Goal: Task Accomplishment & Management: Manage account settings

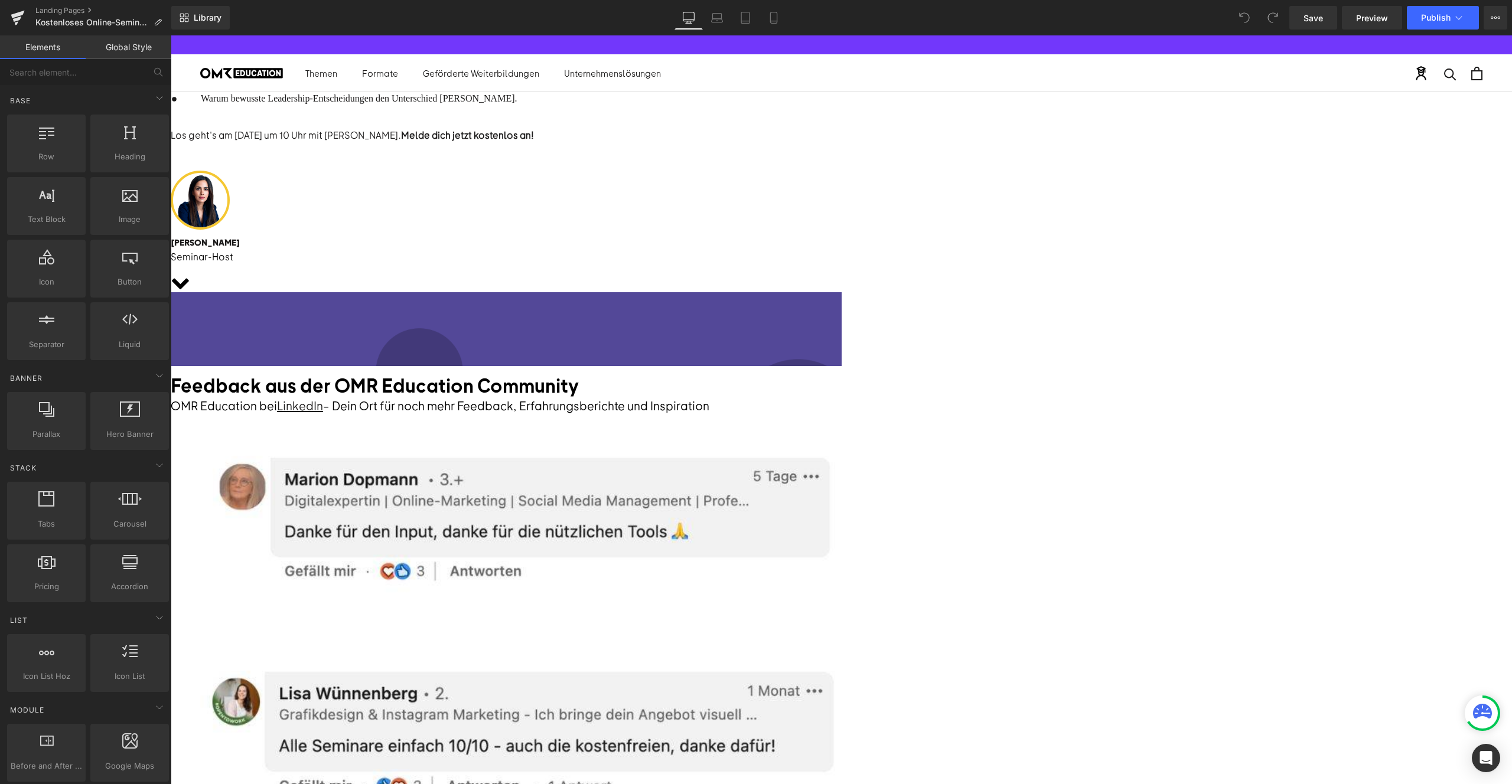
scroll to position [444, 0]
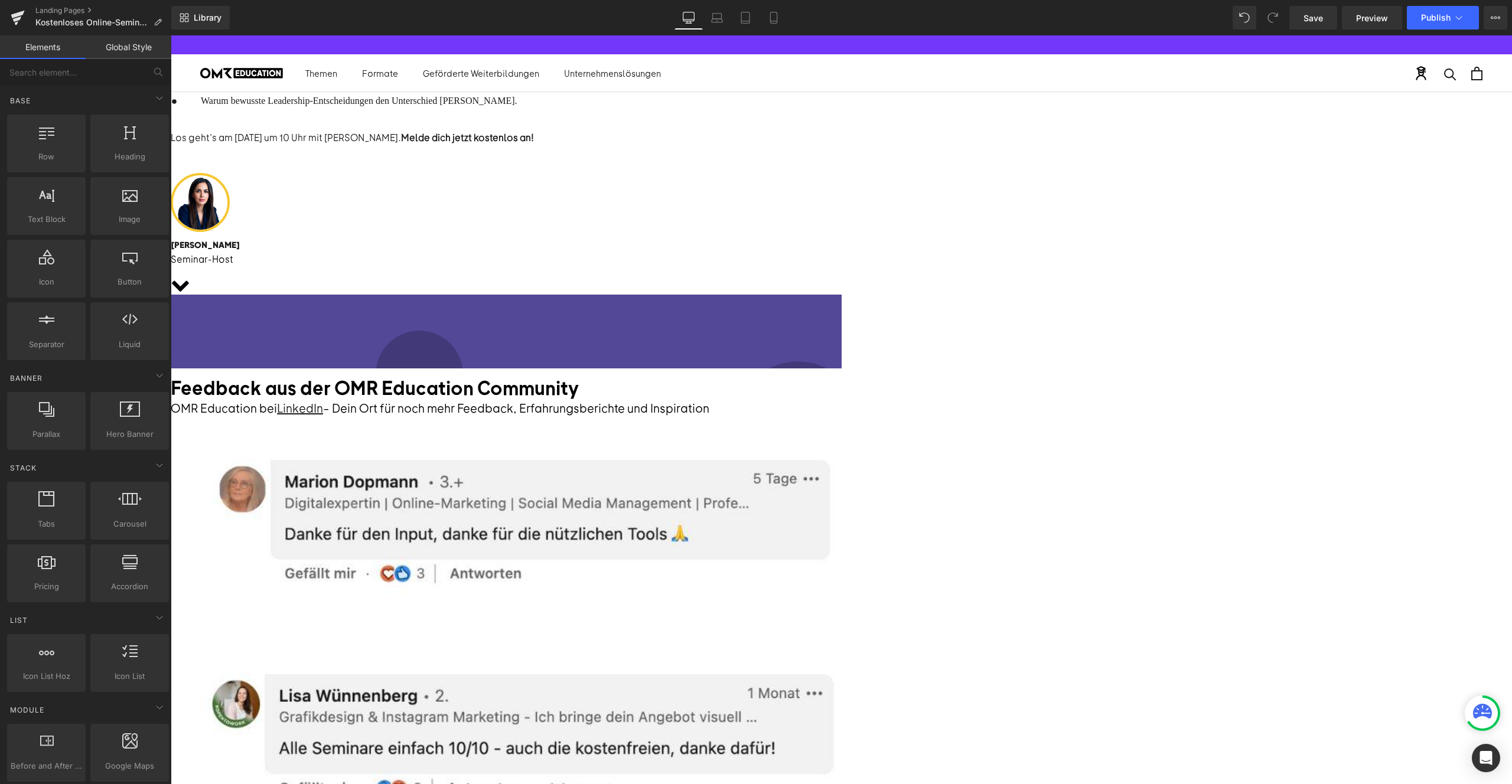
click at [171, 35] on span "Heading" at bounding box center [171, 35] width 0 height 0
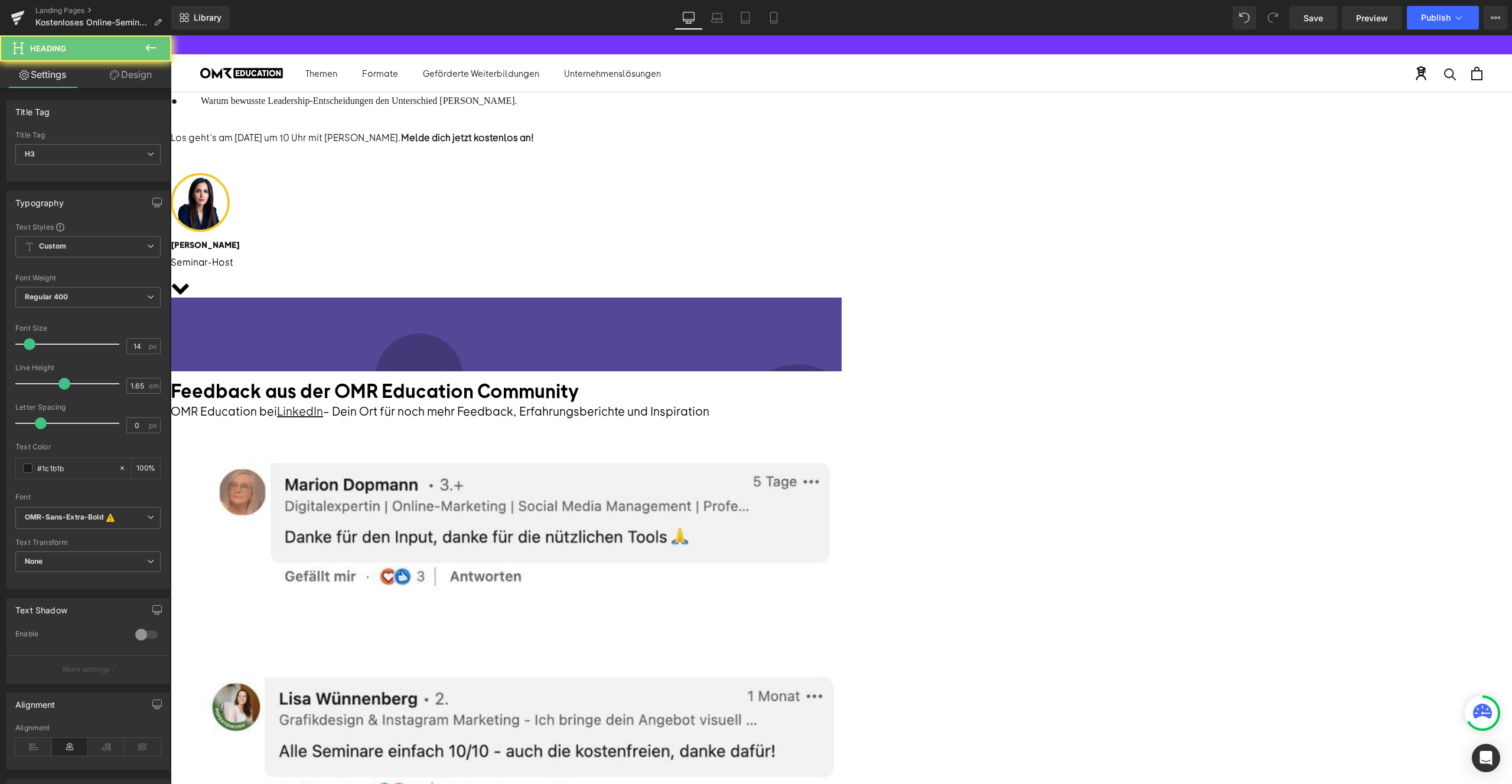
click at [879, 252] on div "Annahita Esmailzadeh" at bounding box center [525, 245] width 709 height 13
click at [171, 35] on span "Image" at bounding box center [171, 35] width 0 height 0
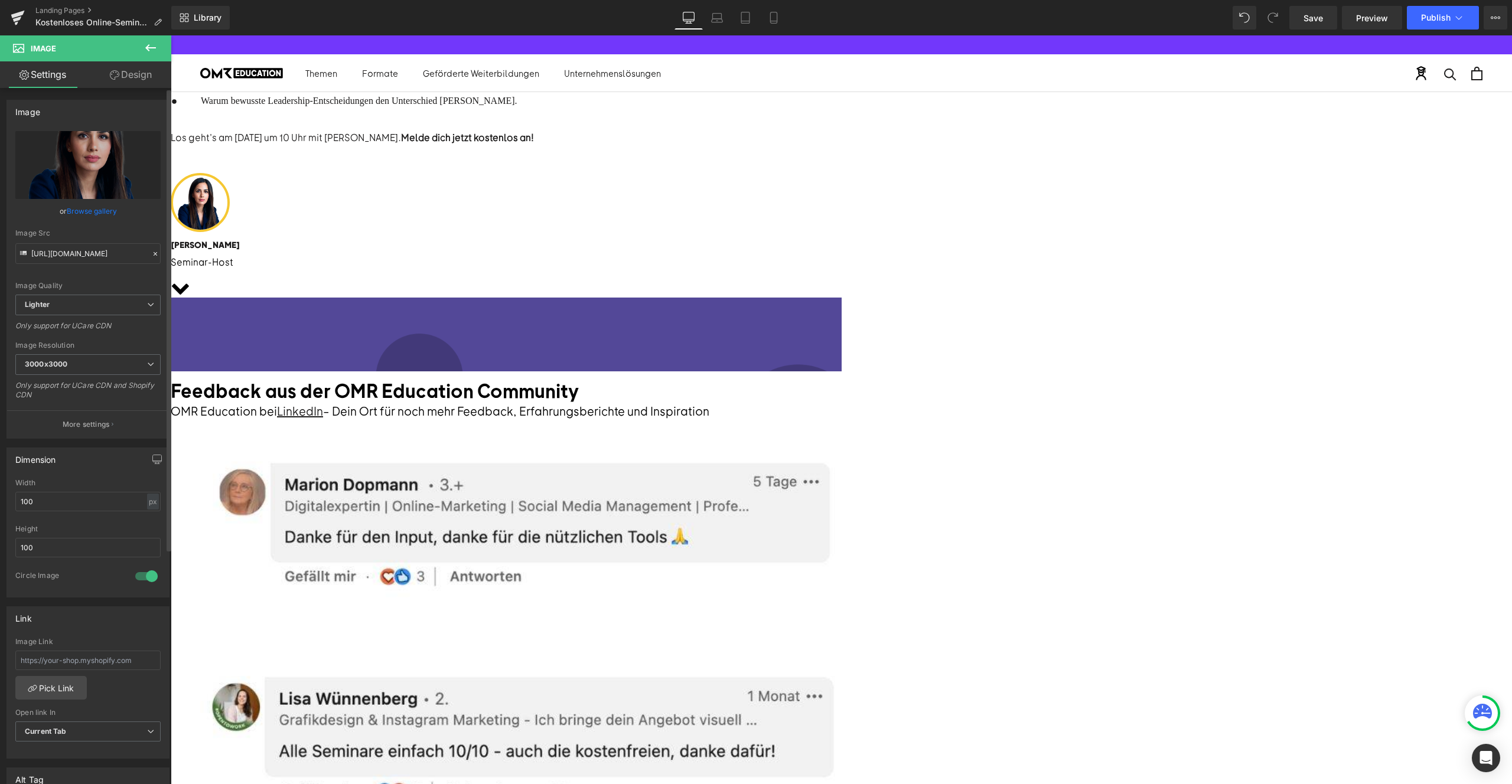
click at [68, 212] on link "Browse gallery" at bounding box center [92, 211] width 50 height 21
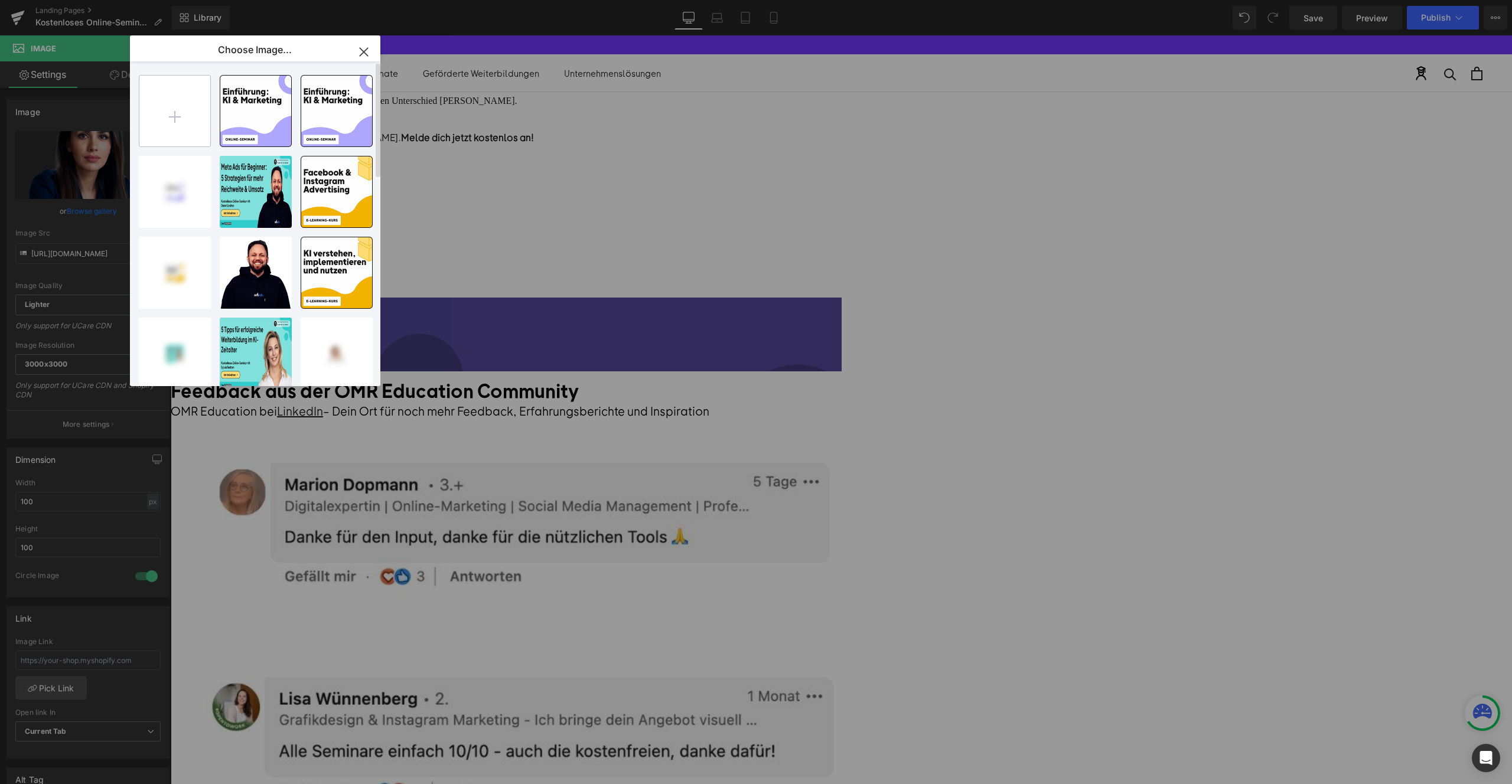
click at [178, 95] on input "file" at bounding box center [175, 111] width 71 height 71
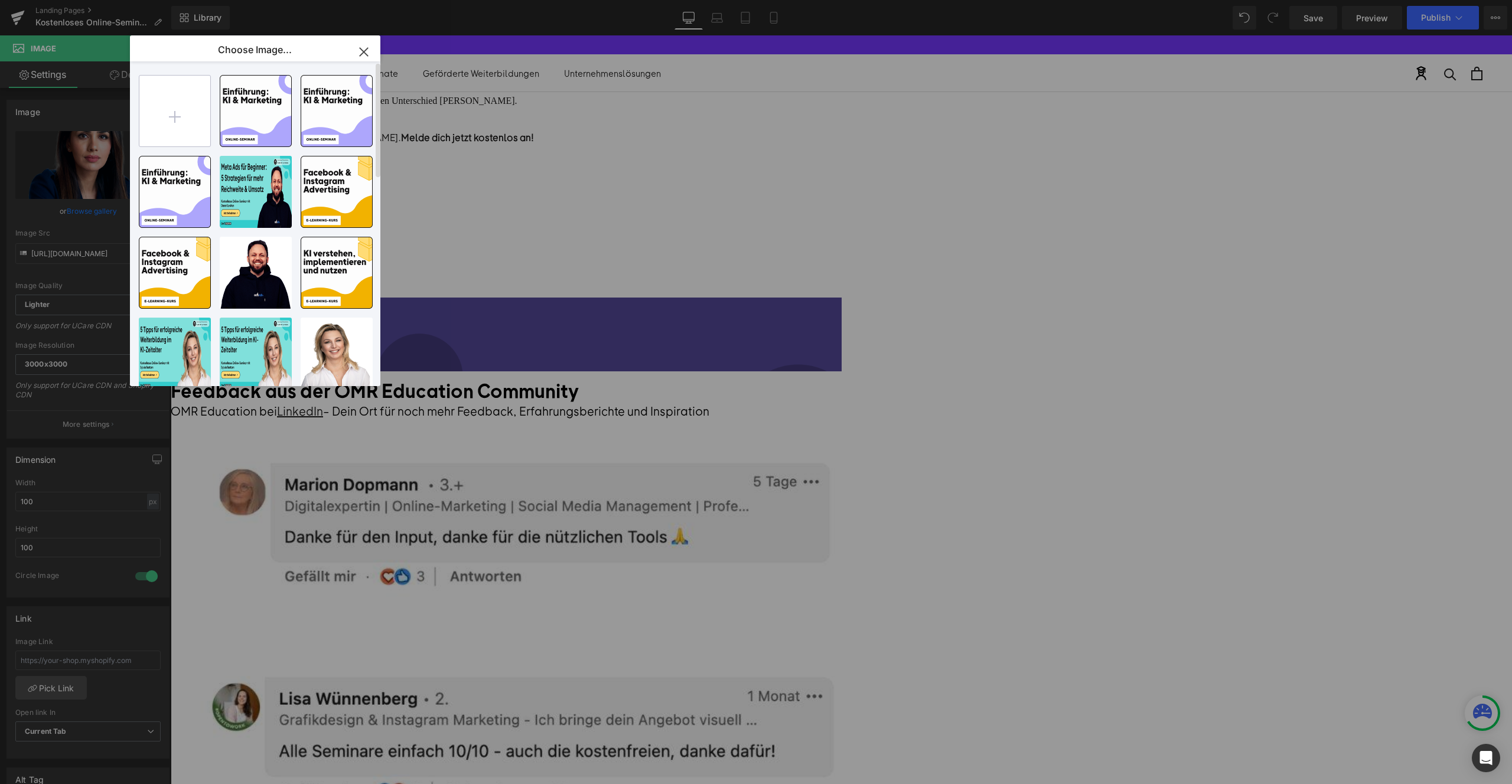
type input "C:\fakepath\JensBender.png"
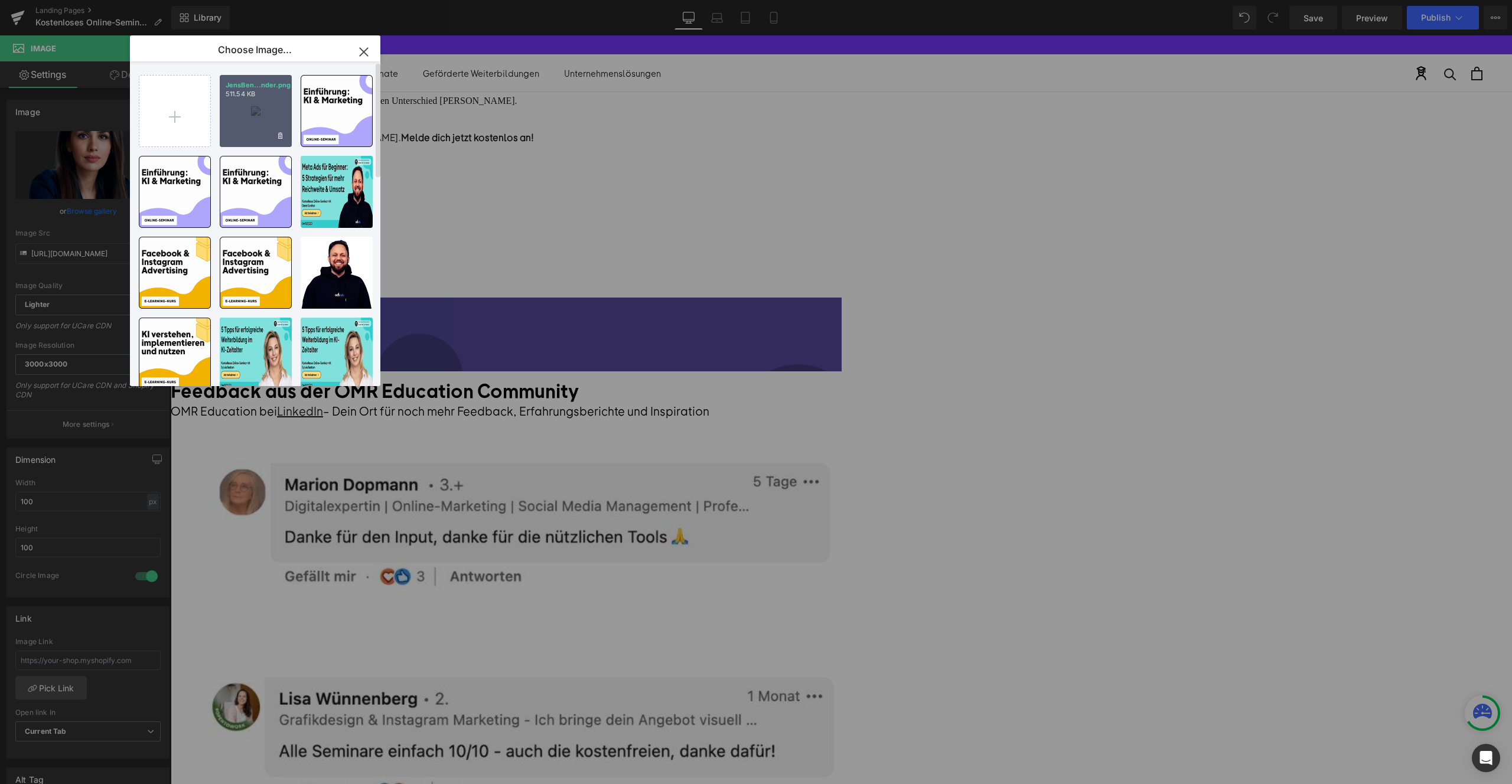
click at [242, 112] on div "JensBen...nder.png 511.54 KB" at bounding box center [256, 111] width 72 height 72
type input "https://ucarecdn.com/cdf0d0c1-e843-46a8-8c70-e3ba67ccff9f/-/format/auto/-/previ…"
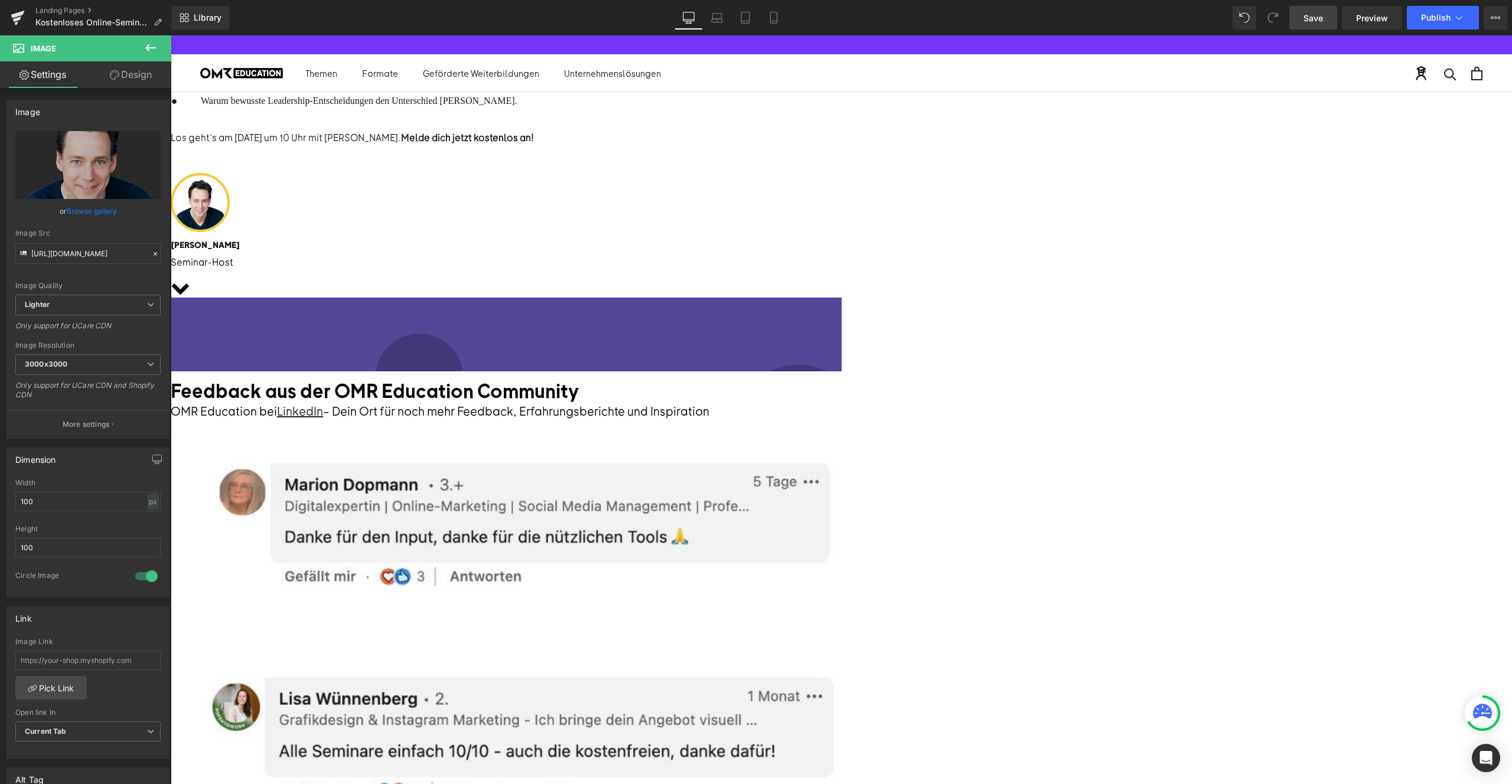
click at [1318, 24] on link "Save" at bounding box center [1313, 18] width 48 height 24
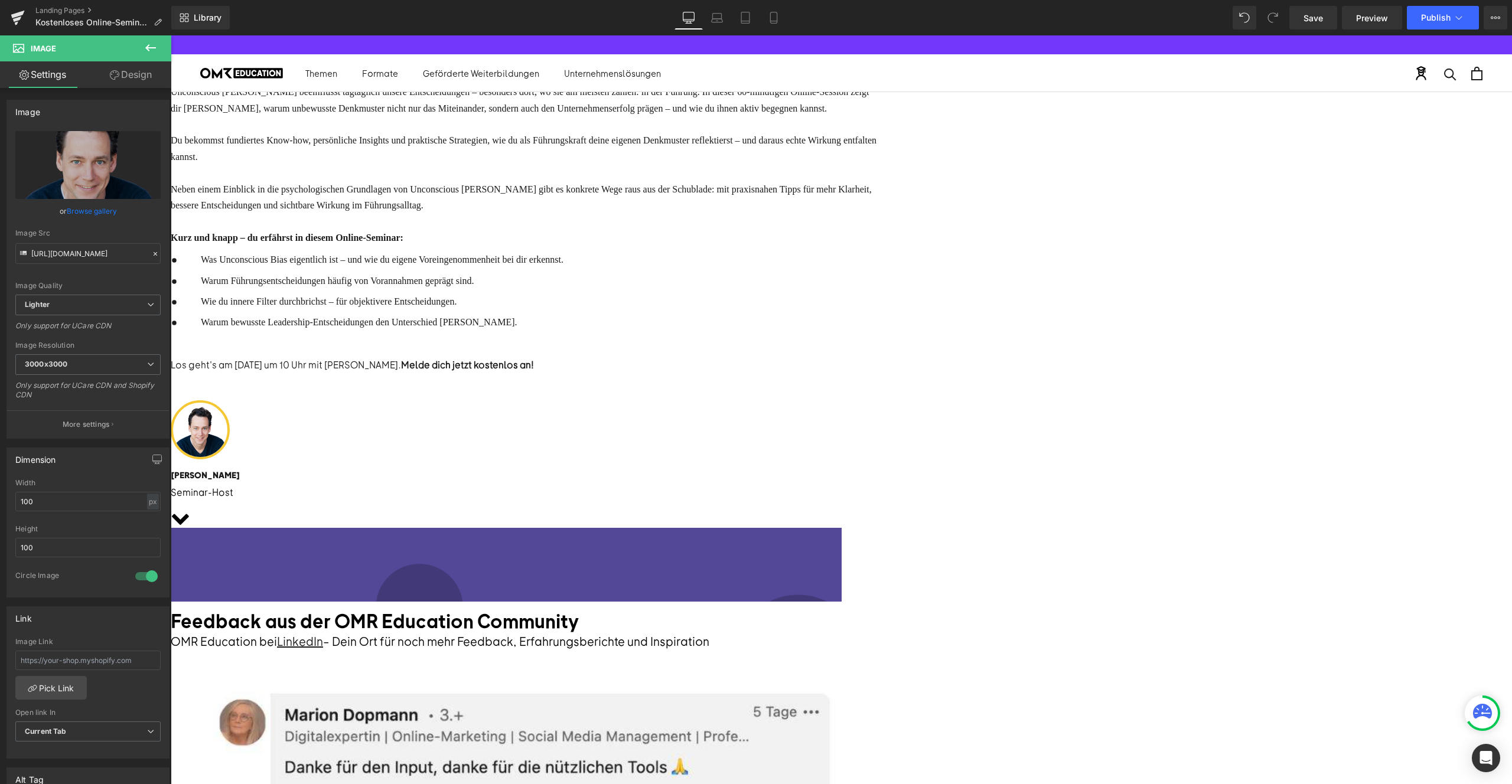
scroll to position [0, 0]
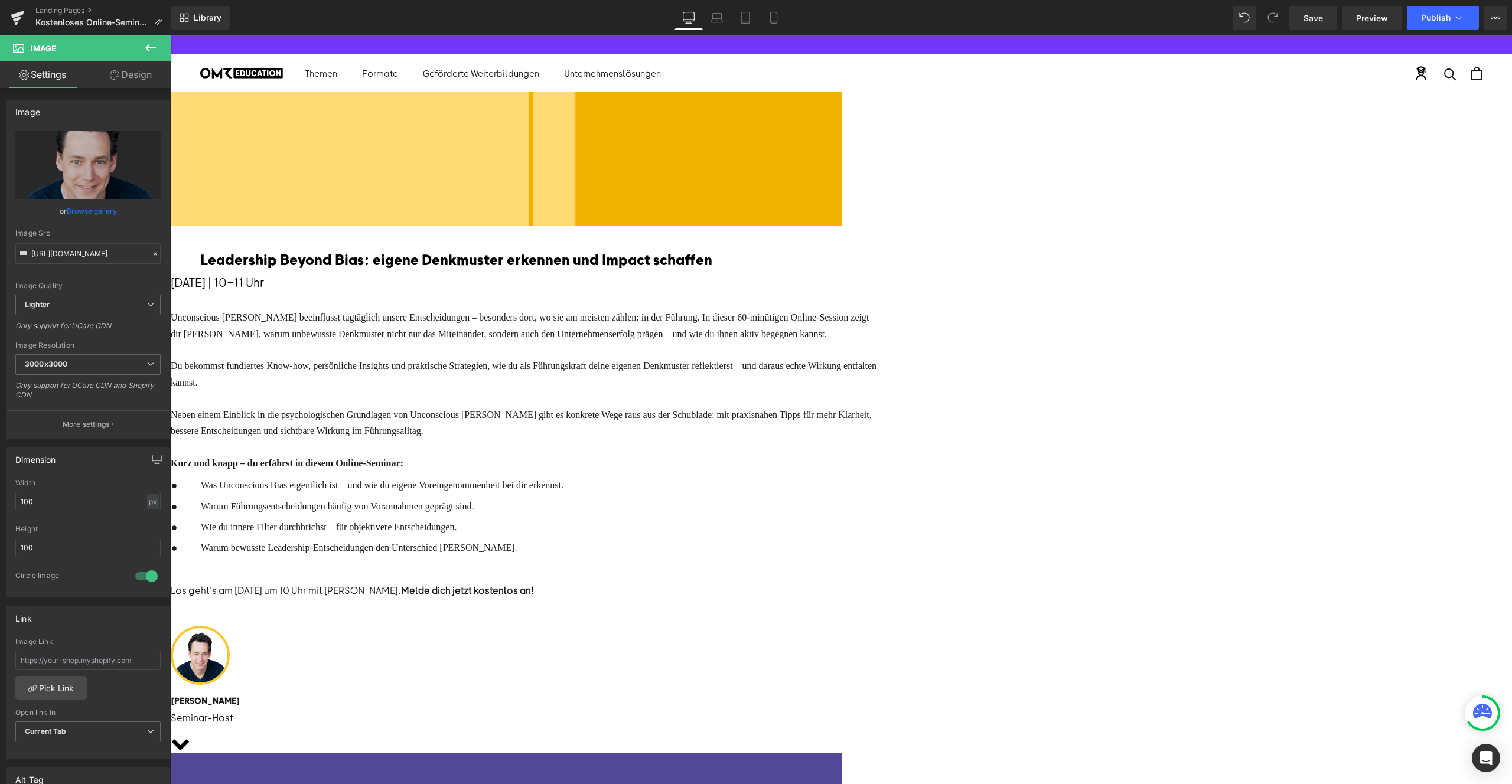
click at [171, 35] on span "Liquid" at bounding box center [171, 35] width 0 height 0
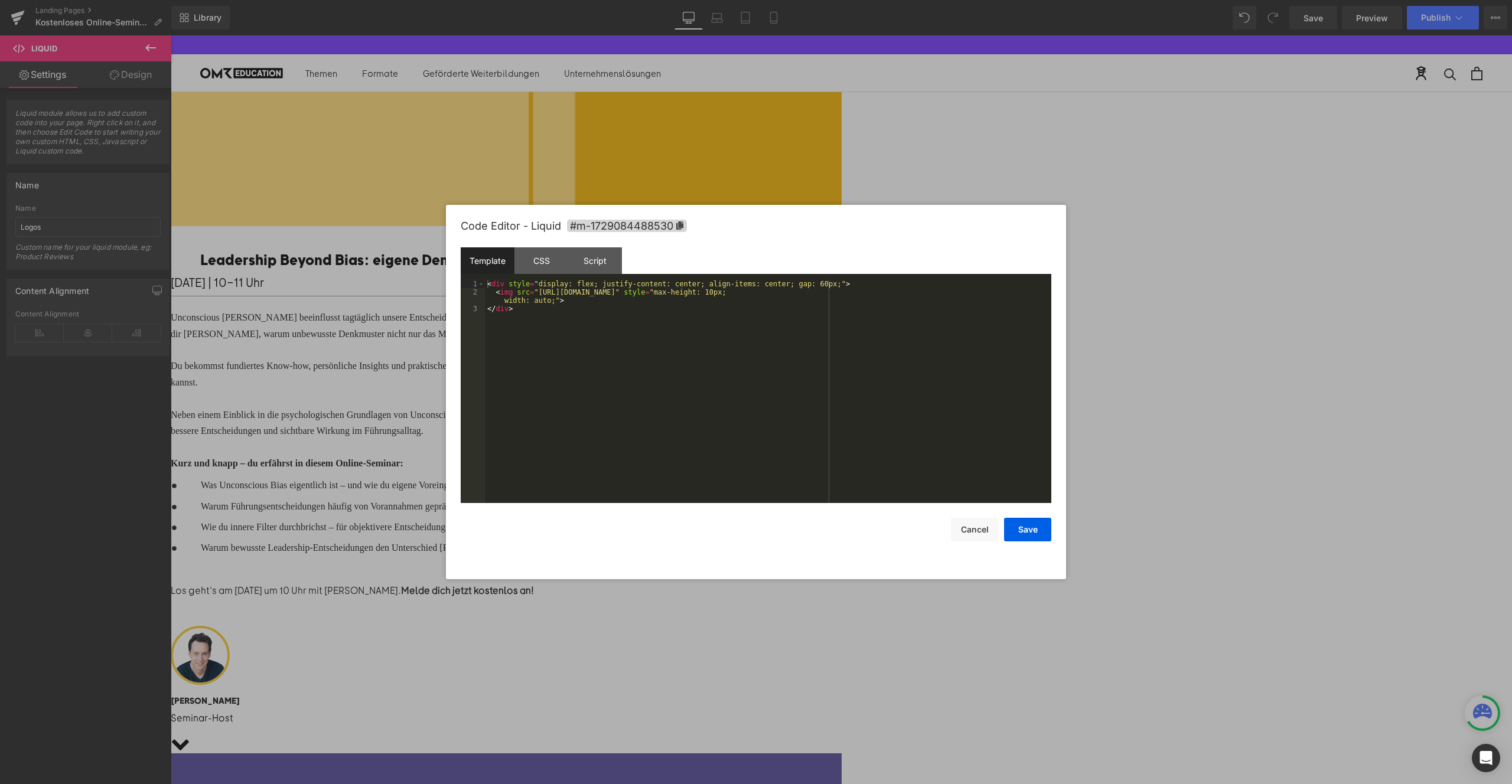
click at [841, 120] on div "Liquid" at bounding box center [171, 120] width 1342 height 0
drag, startPoint x: 934, startPoint y: 294, endPoint x: 538, endPoint y: 290, distance: 396.0
click at [538, 290] on div "< div style = "display: flex; justify-content: center; align-items: center; gap…" at bounding box center [768, 399] width 567 height 240
click at [1035, 534] on button "Save" at bounding box center [1027, 529] width 47 height 24
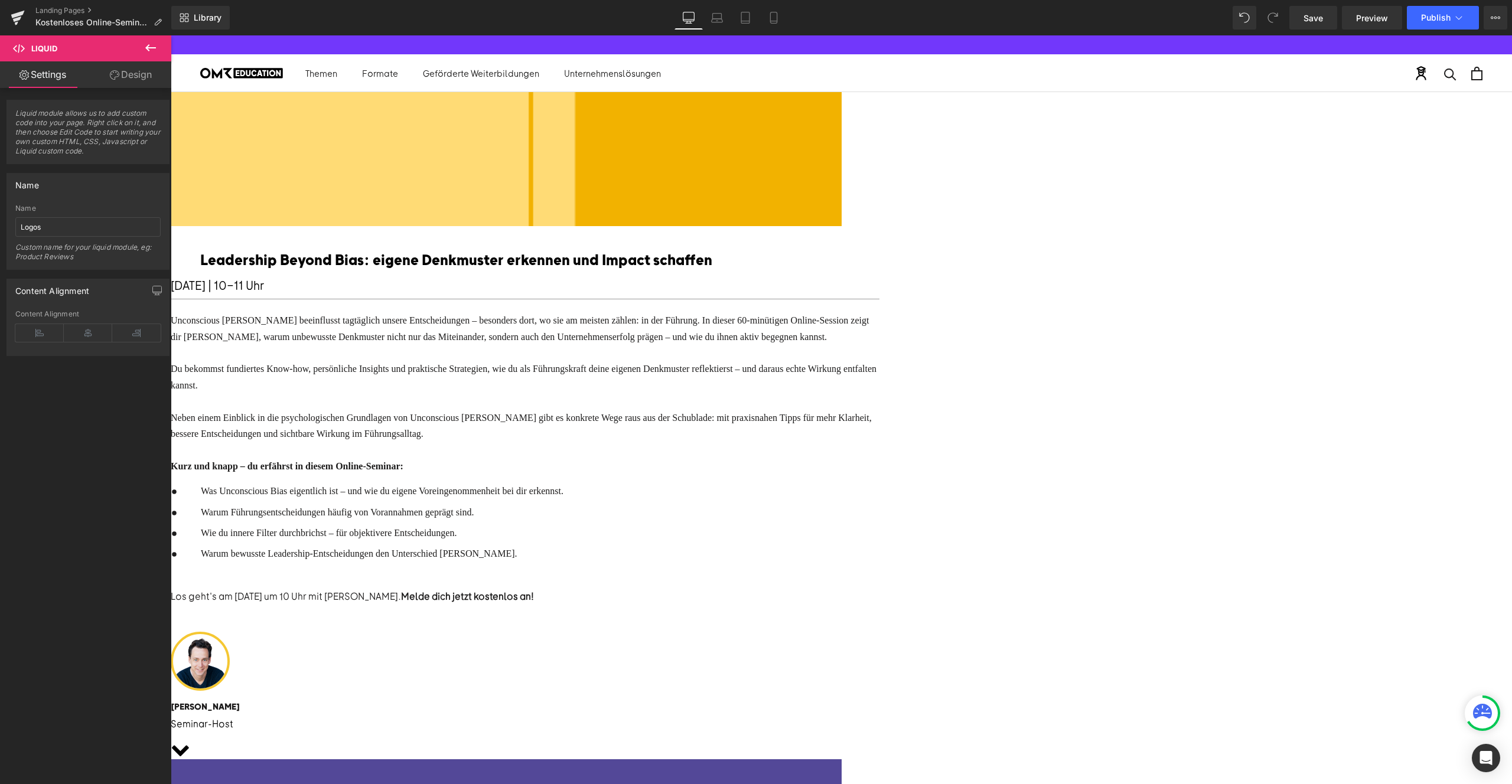
click at [712, 268] on font "Leadership Beyond Bias: eigene Denkmuster erkennen und Impact schaffen" at bounding box center [456, 259] width 512 height 18
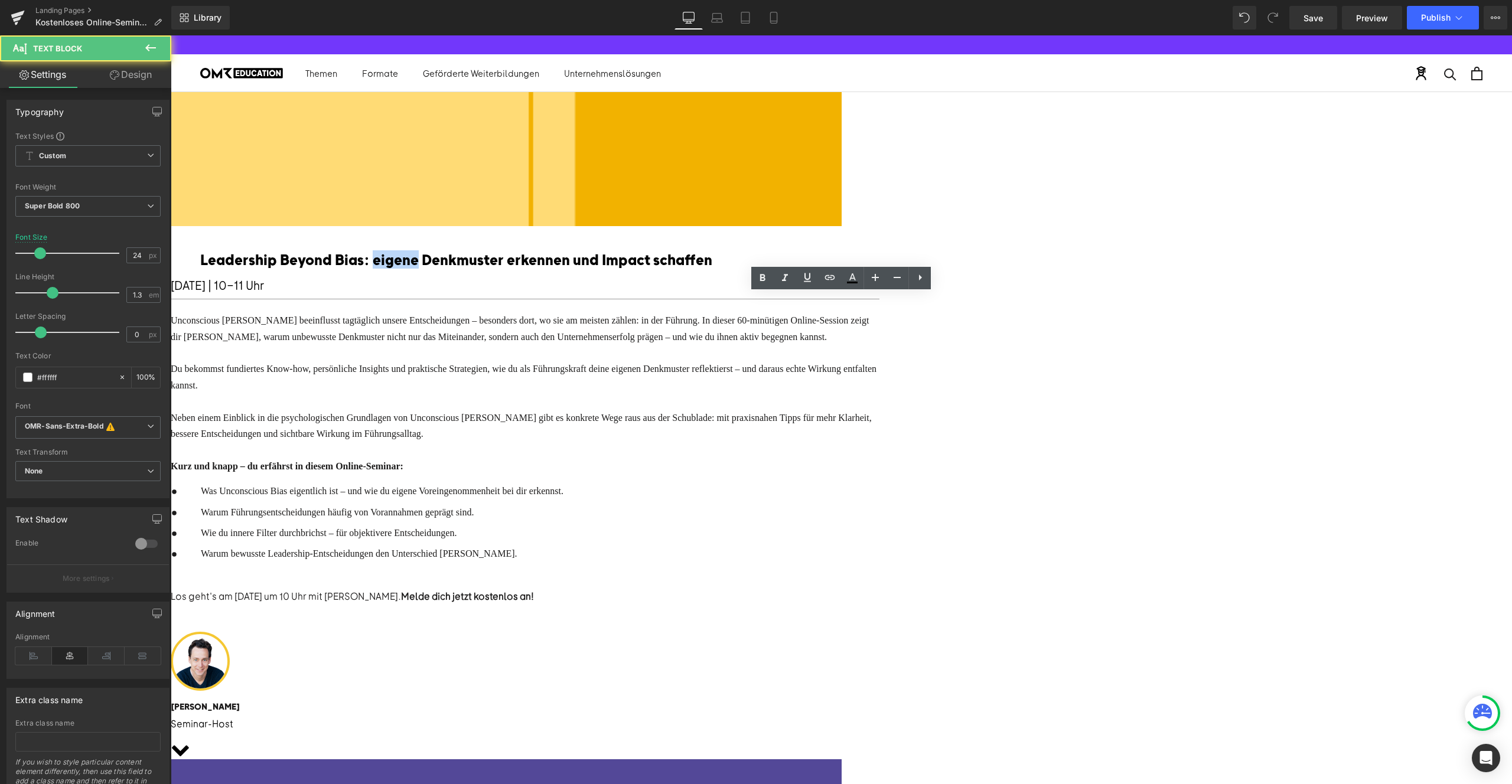
click at [712, 268] on font "Leadership Beyond Bias: eigene Denkmuster erkennen und Impact schaffen" at bounding box center [456, 259] width 512 height 18
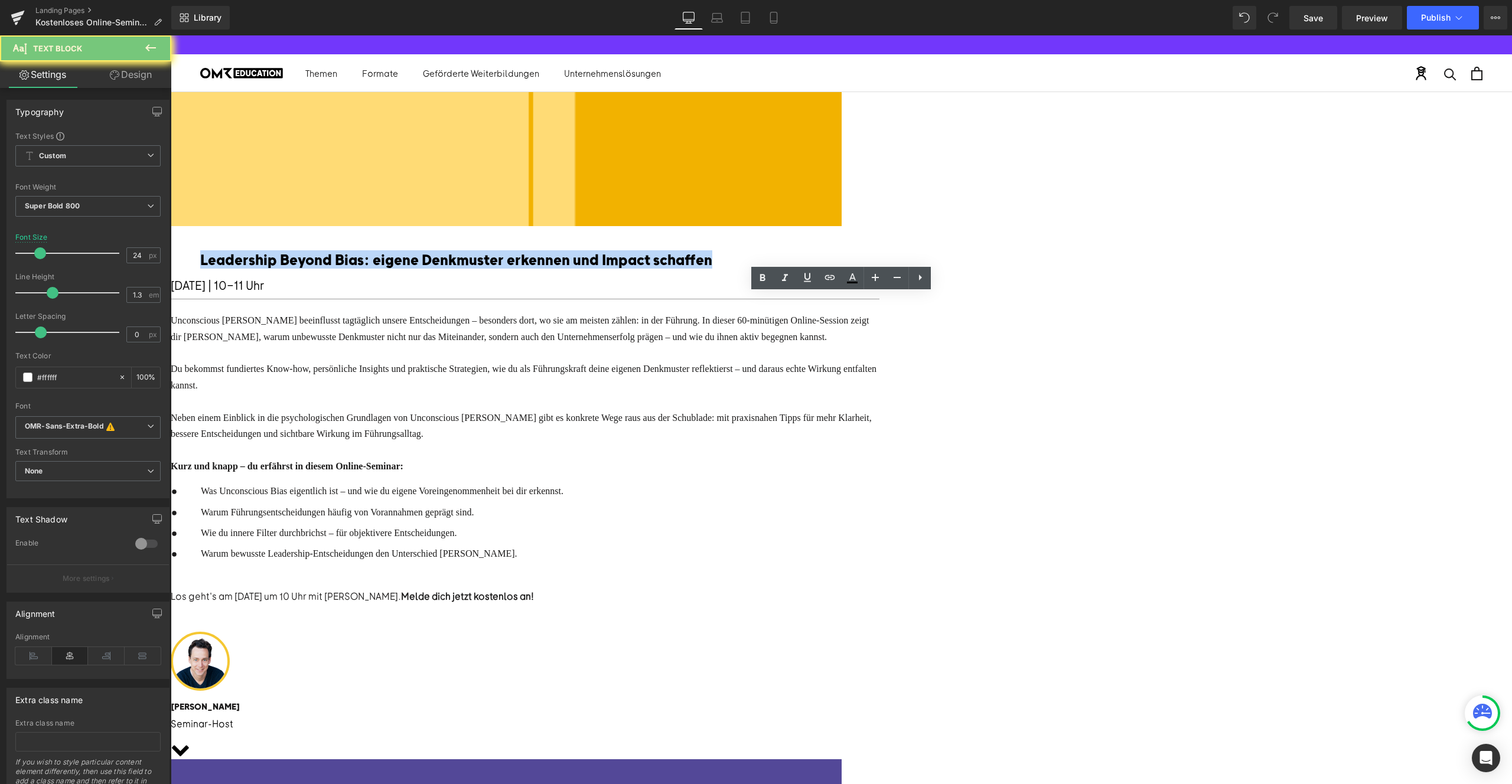
click at [712, 268] on font "Leadership Beyond Bias: eigene Denkmuster erkennen und Impact schaffen" at bounding box center [456, 259] width 512 height 18
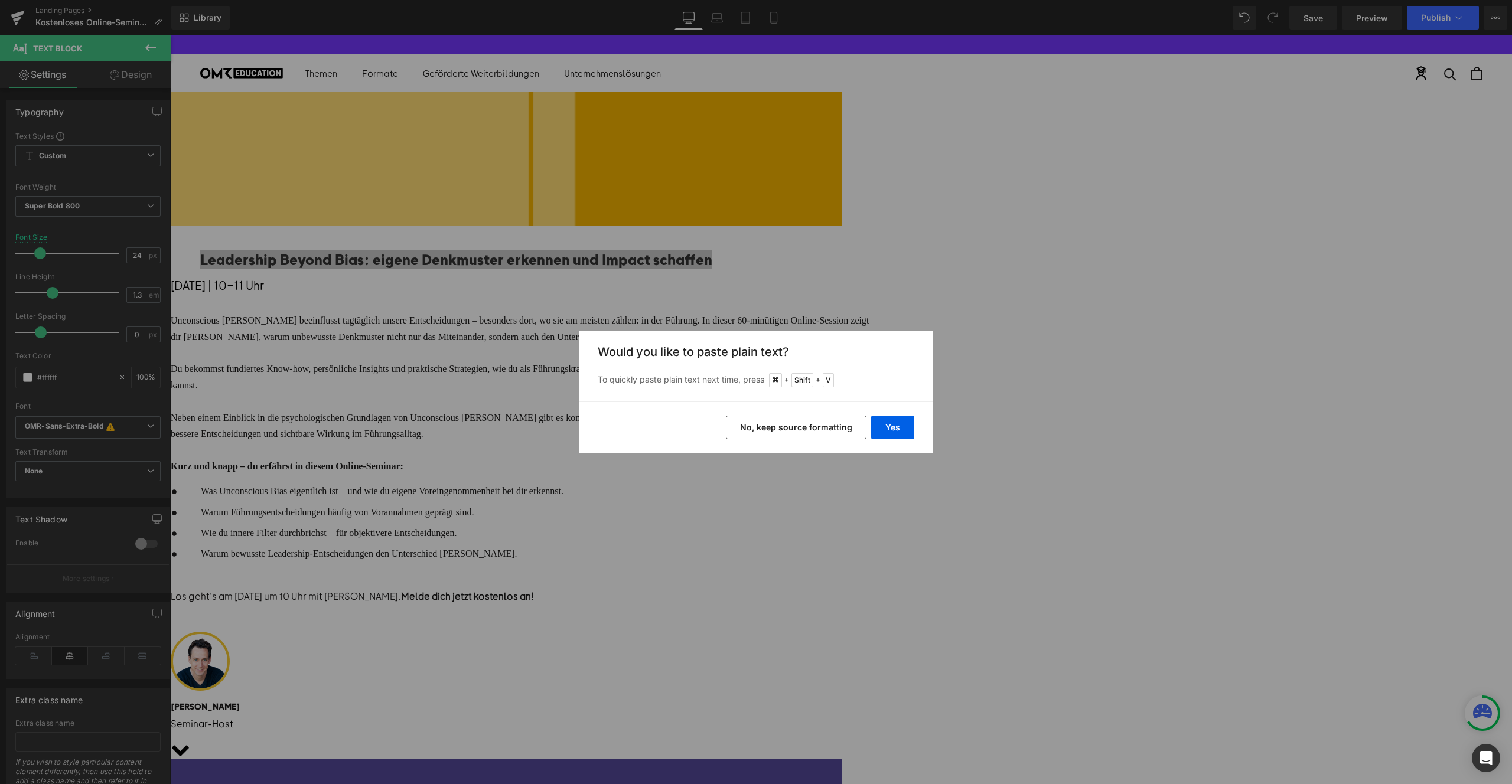
click at [891, 350] on h3 "Would you like to paste plain text?" at bounding box center [756, 352] width 316 height 14
click at [907, 281] on div "Back to Library Insert Would you like to paste plain text? To quickly paste pla…" at bounding box center [756, 392] width 1512 height 784
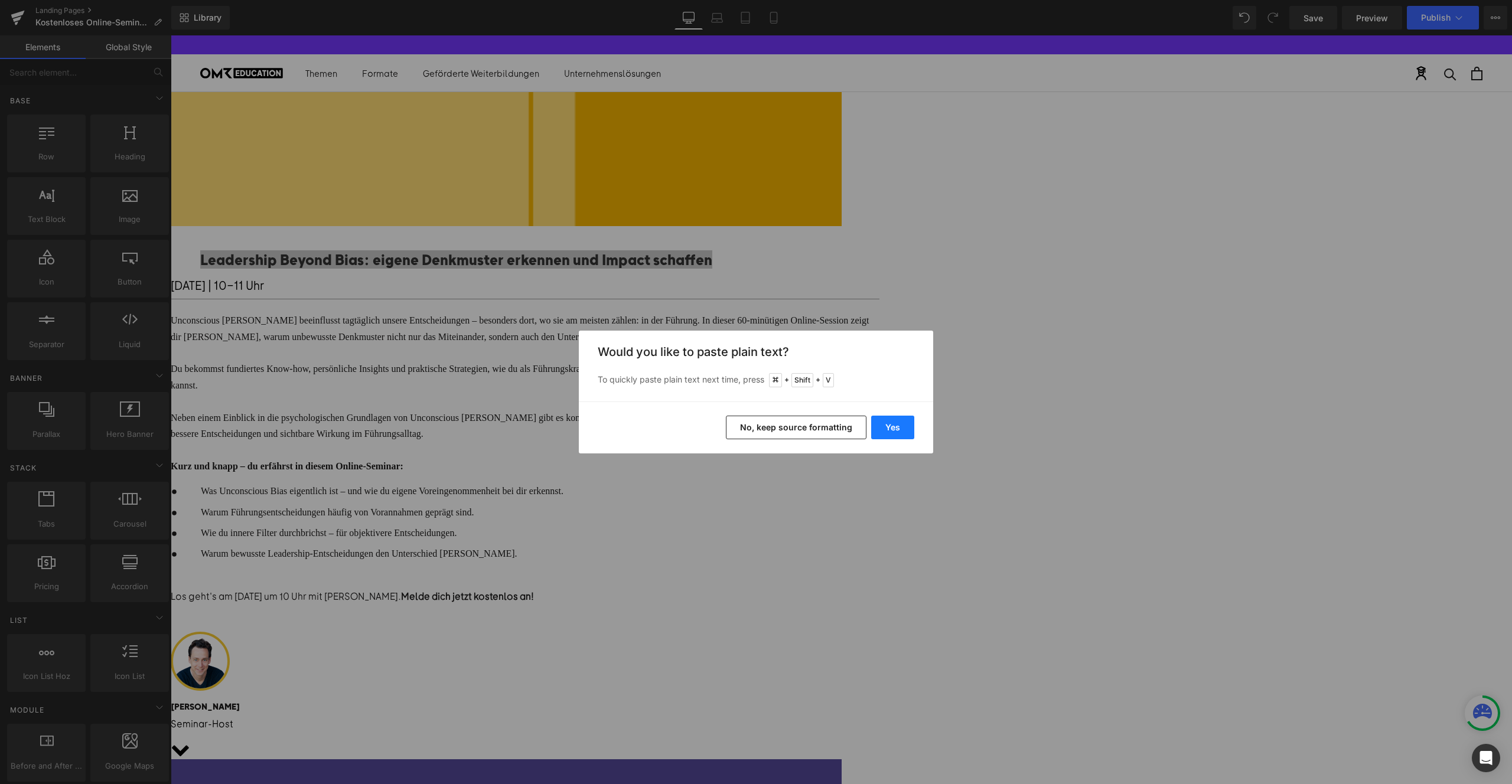
click at [877, 430] on button "Yes" at bounding box center [893, 427] width 43 height 24
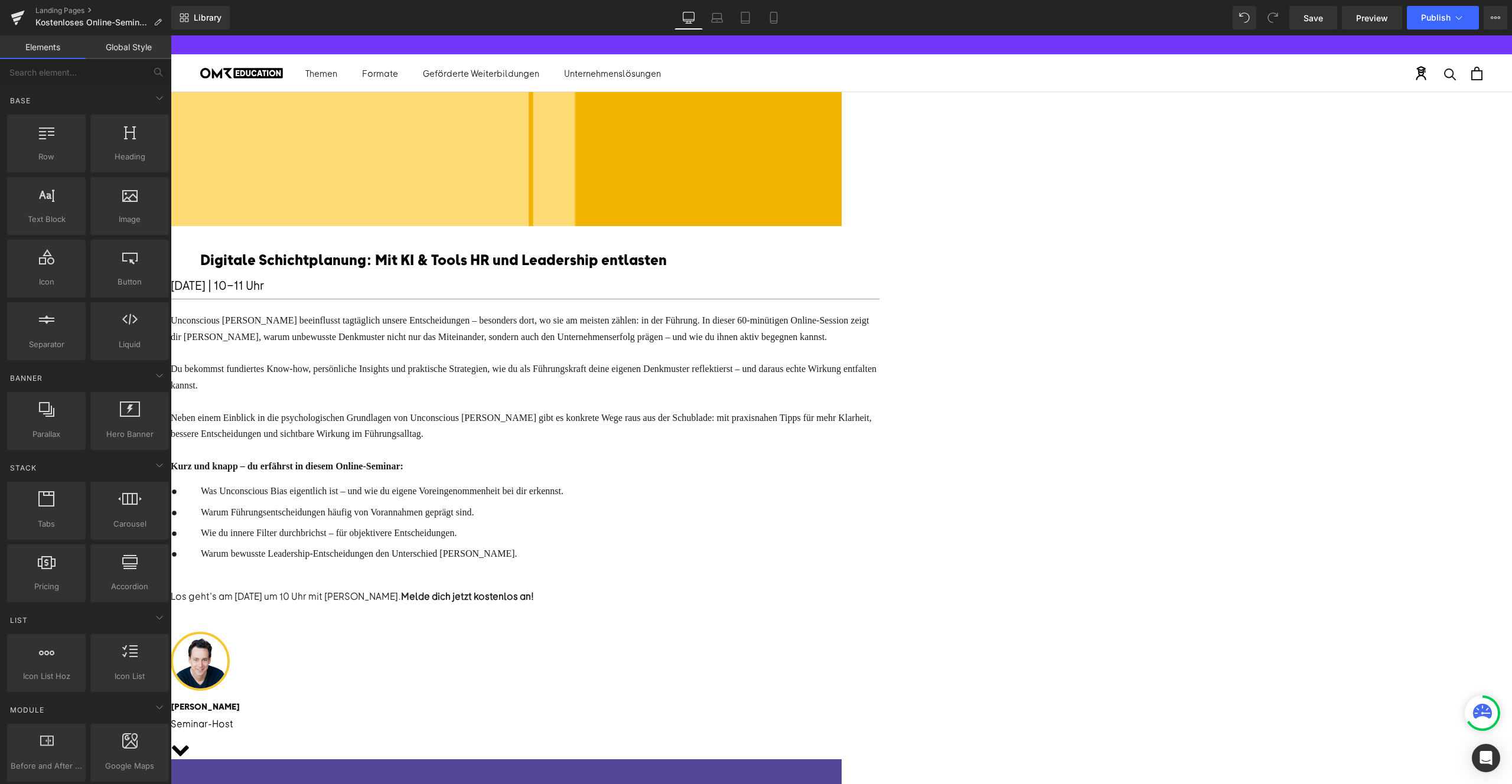
click at [264, 292] on font "13.08.2025 | 10-11 Uhr" at bounding box center [217, 285] width 93 height 15
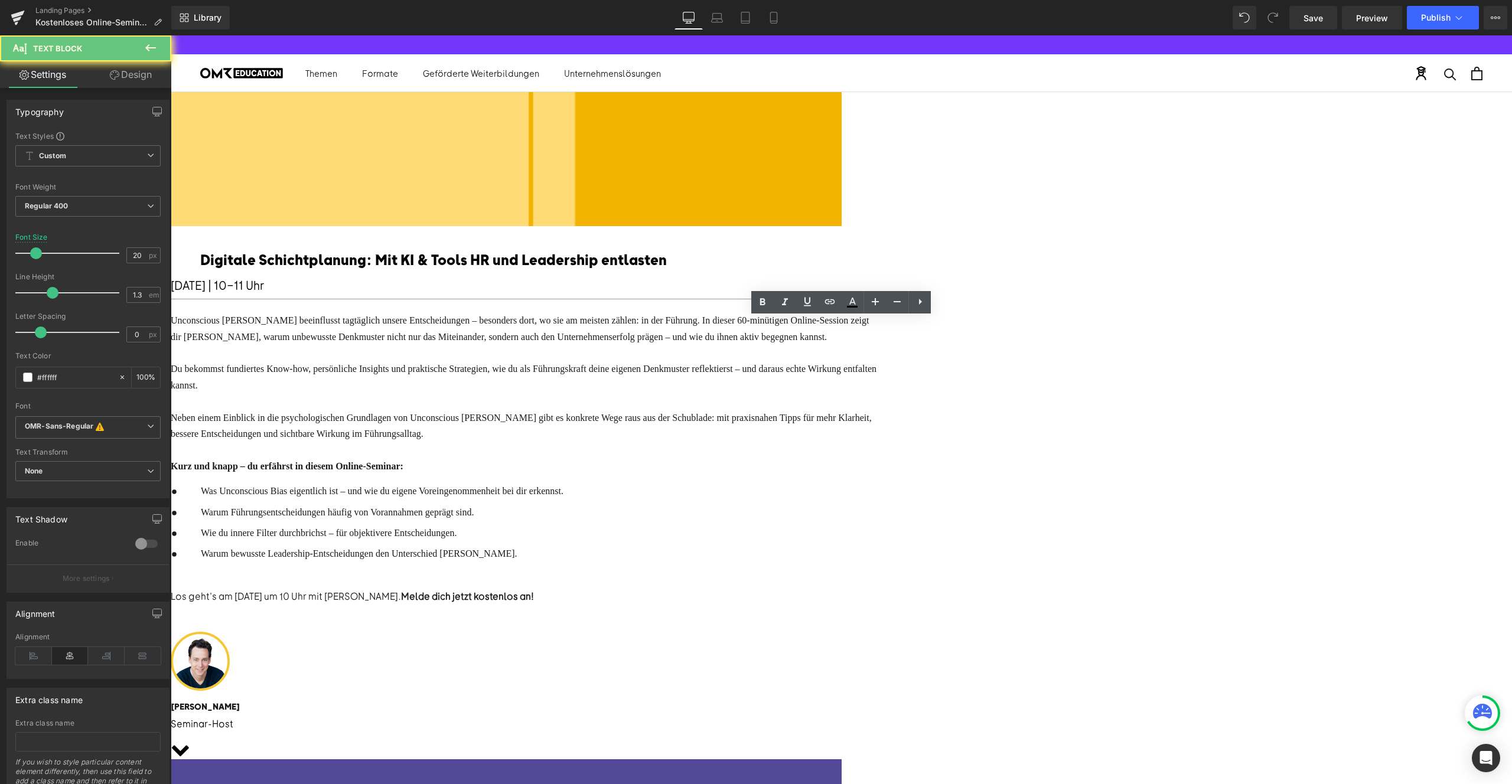
click at [264, 292] on font "13.08.2025 | 10-11 Uhr" at bounding box center [217, 285] width 93 height 15
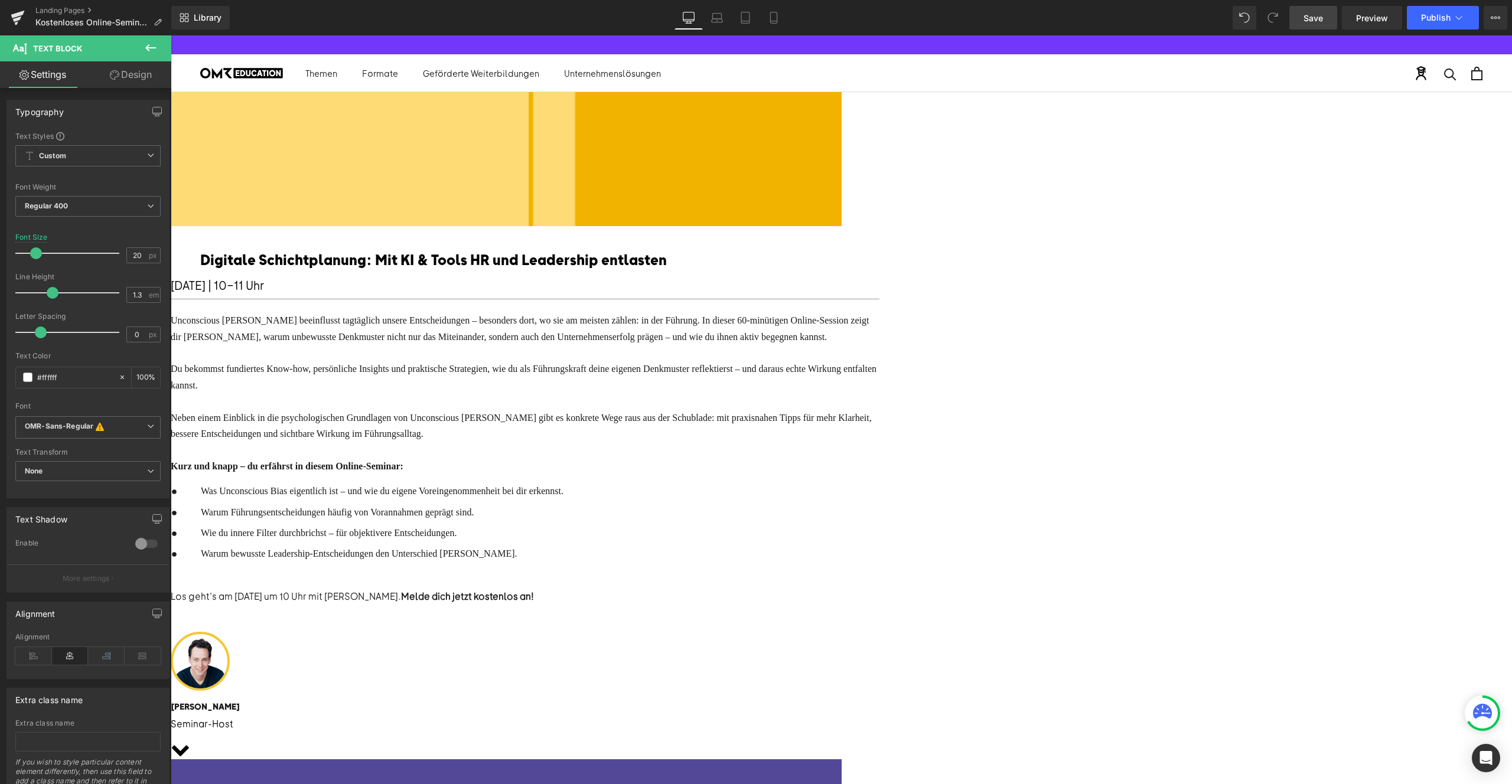
click at [1309, 13] on span "Save" at bounding box center [1314, 18] width 20 height 12
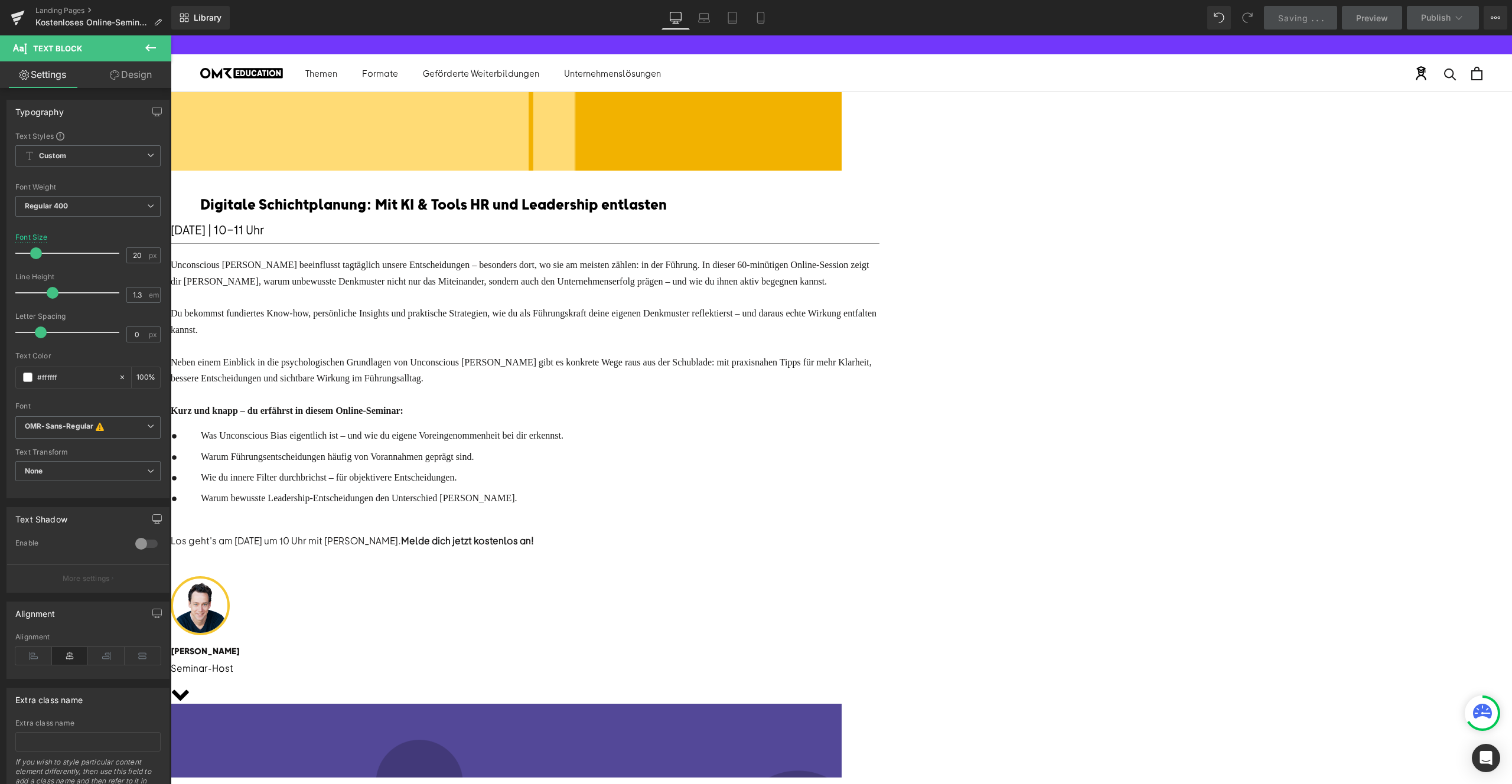
scroll to position [71, 0]
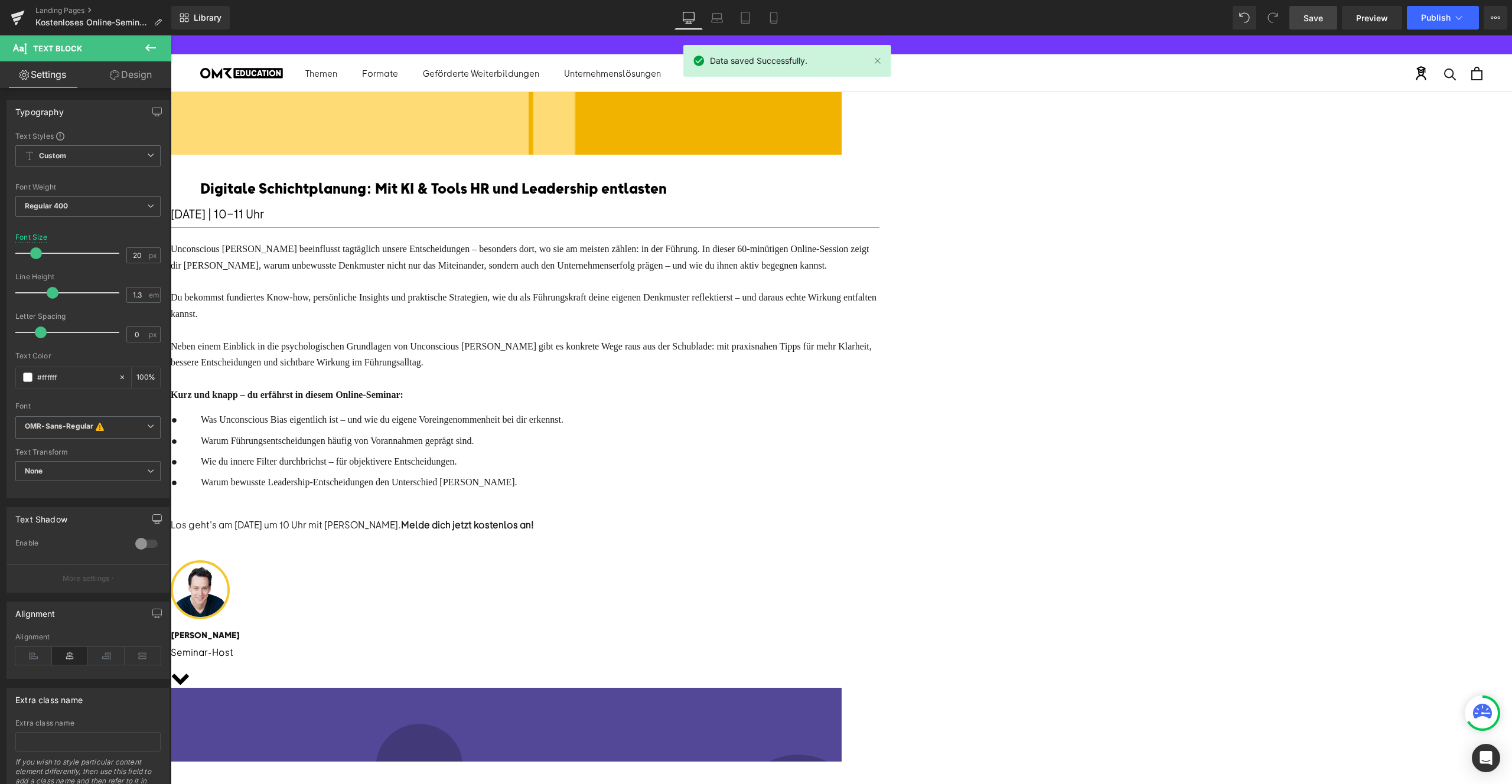
click at [872, 368] on font "Neben einem Einblick in die psychologischen Grundlagen von Unconscious Bias gib…" at bounding box center [522, 354] width 701 height 26
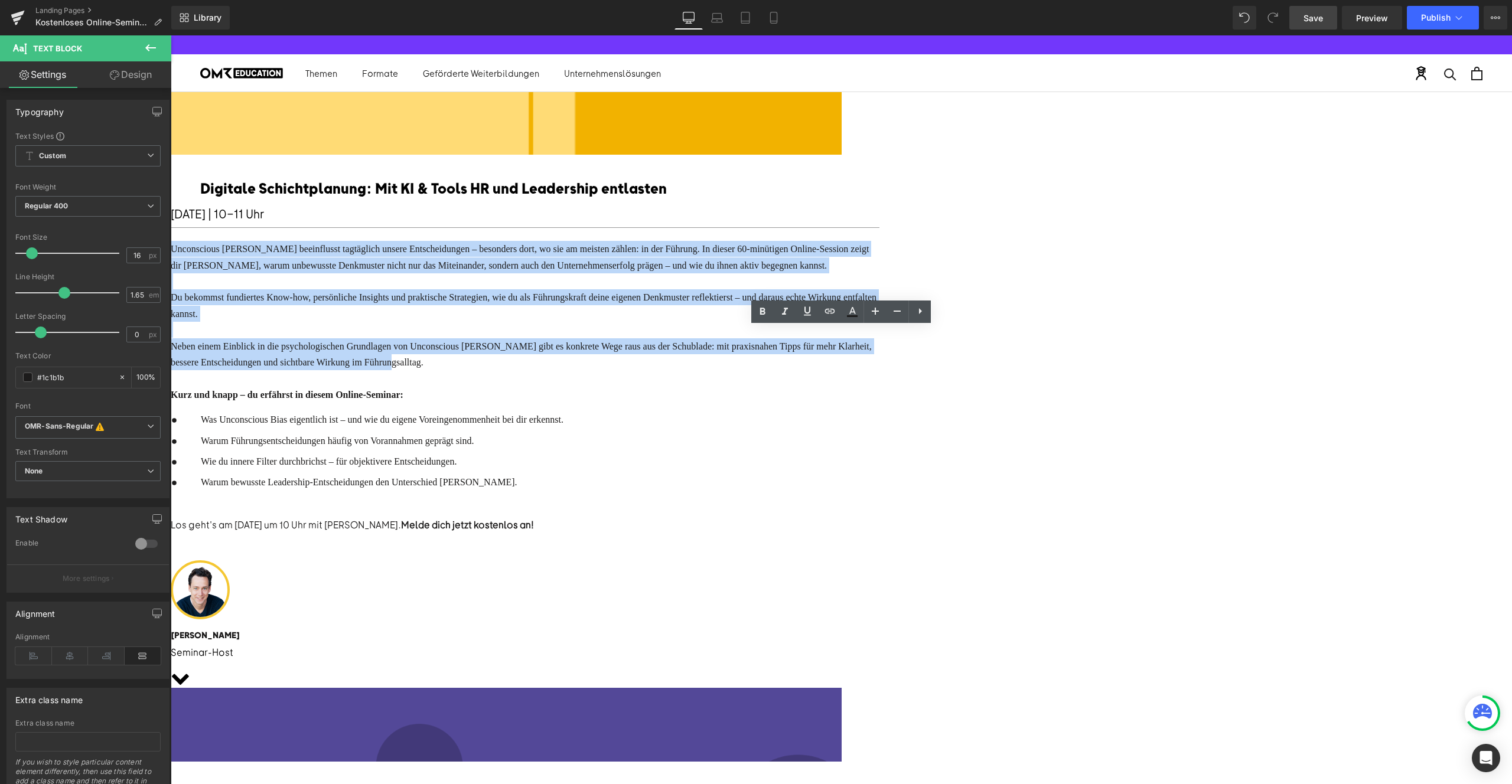
drag, startPoint x: 1000, startPoint y: 462, endPoint x: 558, endPoint y: 343, distance: 457.7
click at [558, 343] on div "Digitale Schichtplanung: Mit KI & Tools HR und Leadership entlasten Text Block …" at bounding box center [525, 419] width 709 height 481
paste div
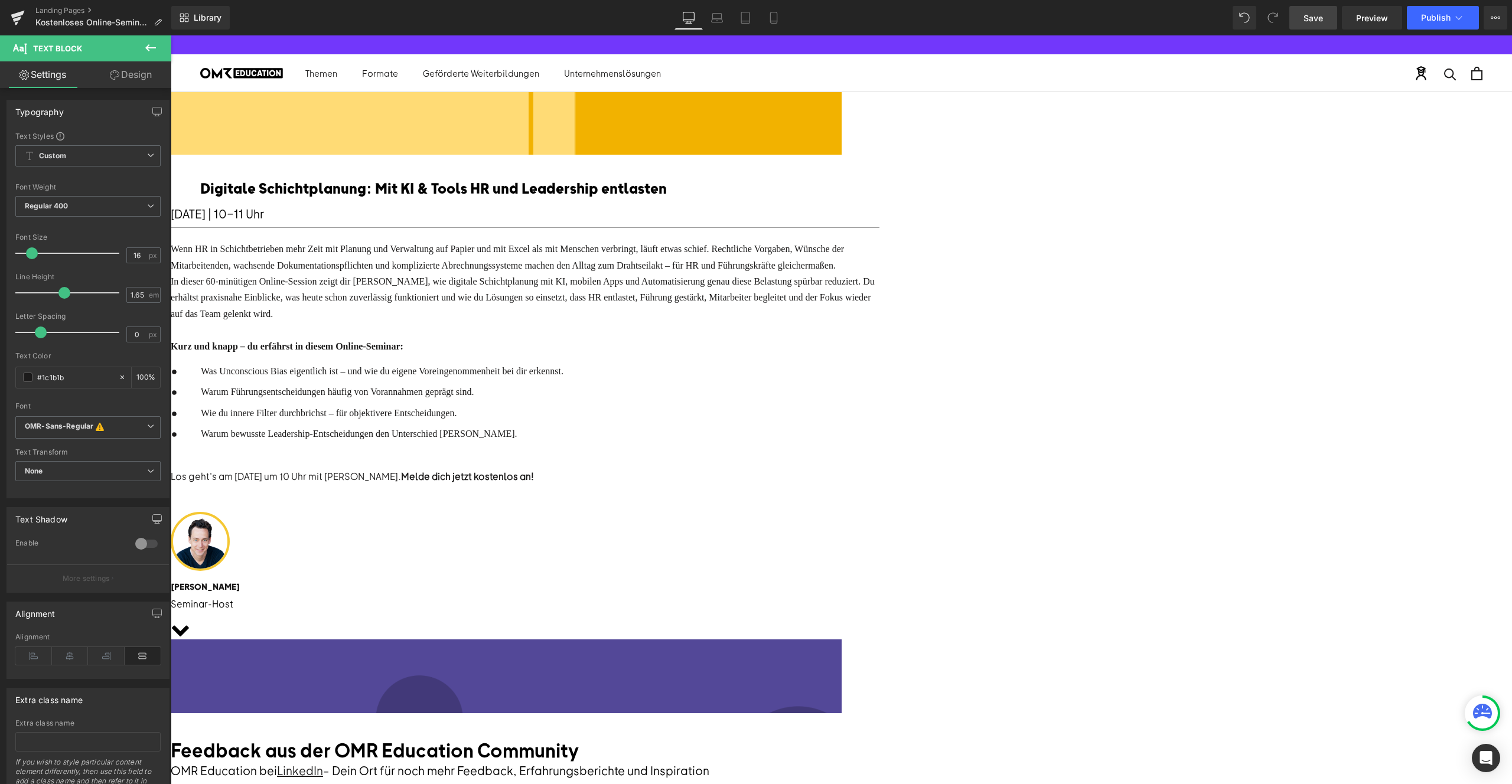
click at [879, 274] on div "Wenn HR in Schichtbetrieben mehr Zeit mit Planung und Verwaltung auf Papier und…" at bounding box center [525, 257] width 709 height 32
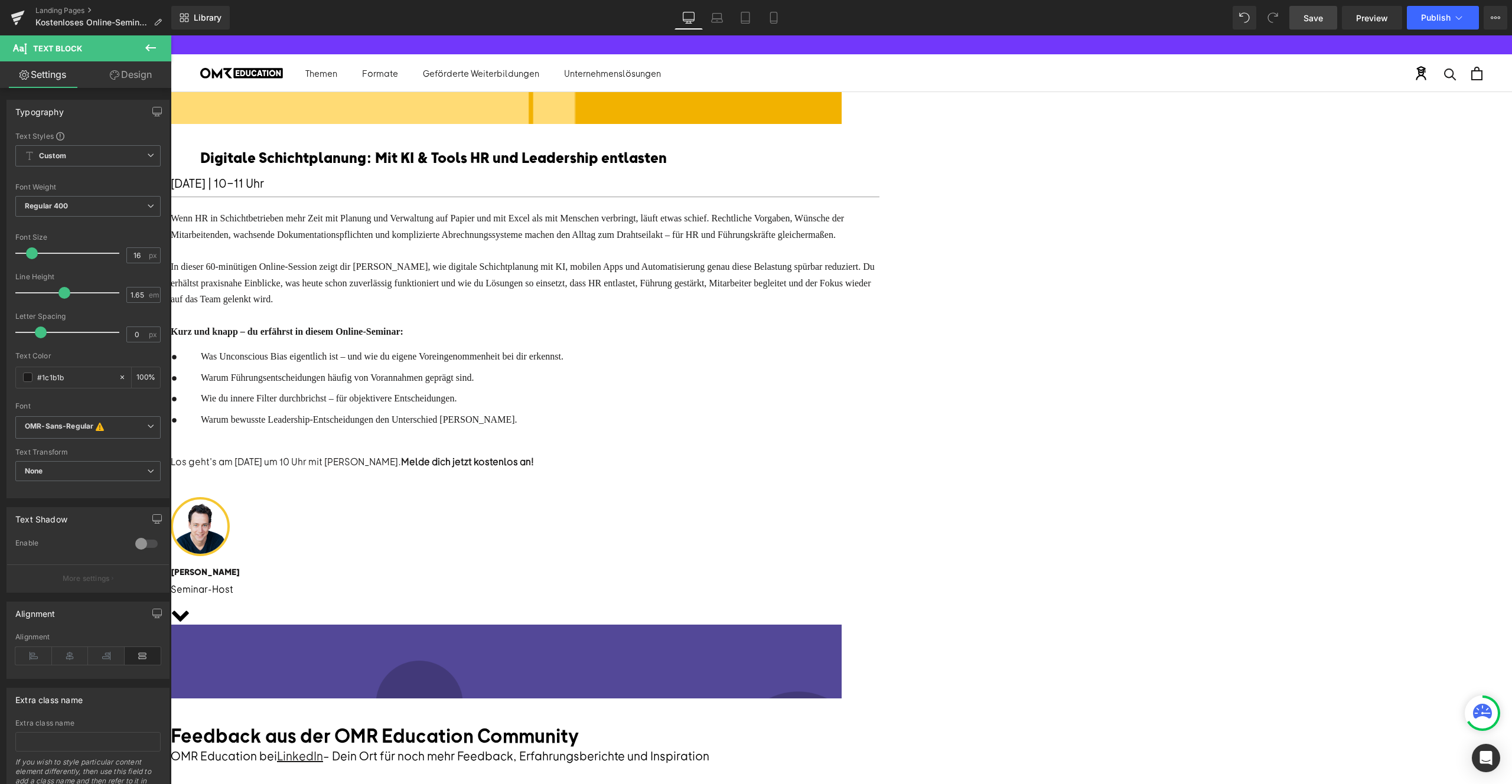
scroll to position [117, 0]
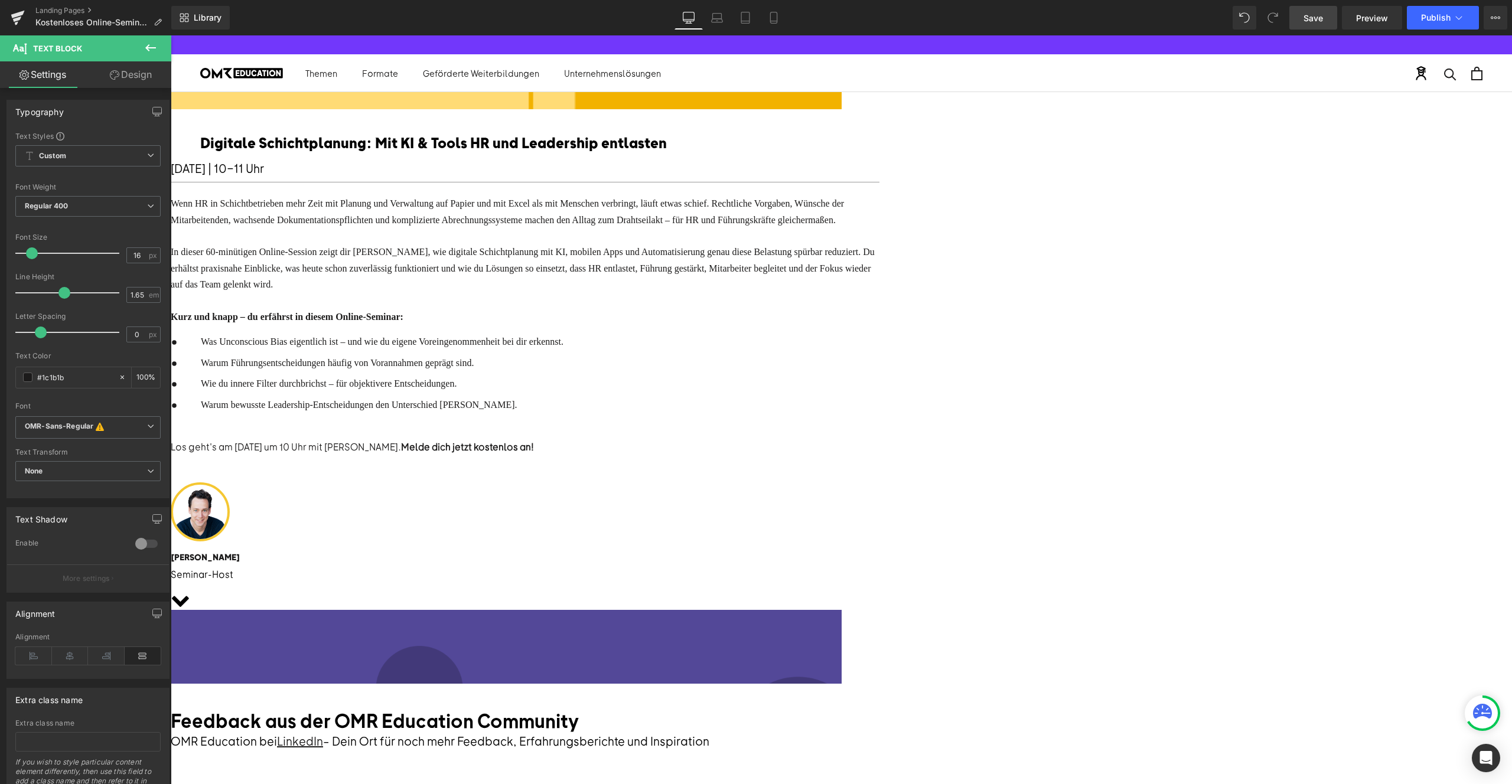
click at [564, 347] on span "Was Unconscious Bias eigentlich ist – und wie du eigene Voreingenommenheit bei …" at bounding box center [382, 341] width 363 height 10
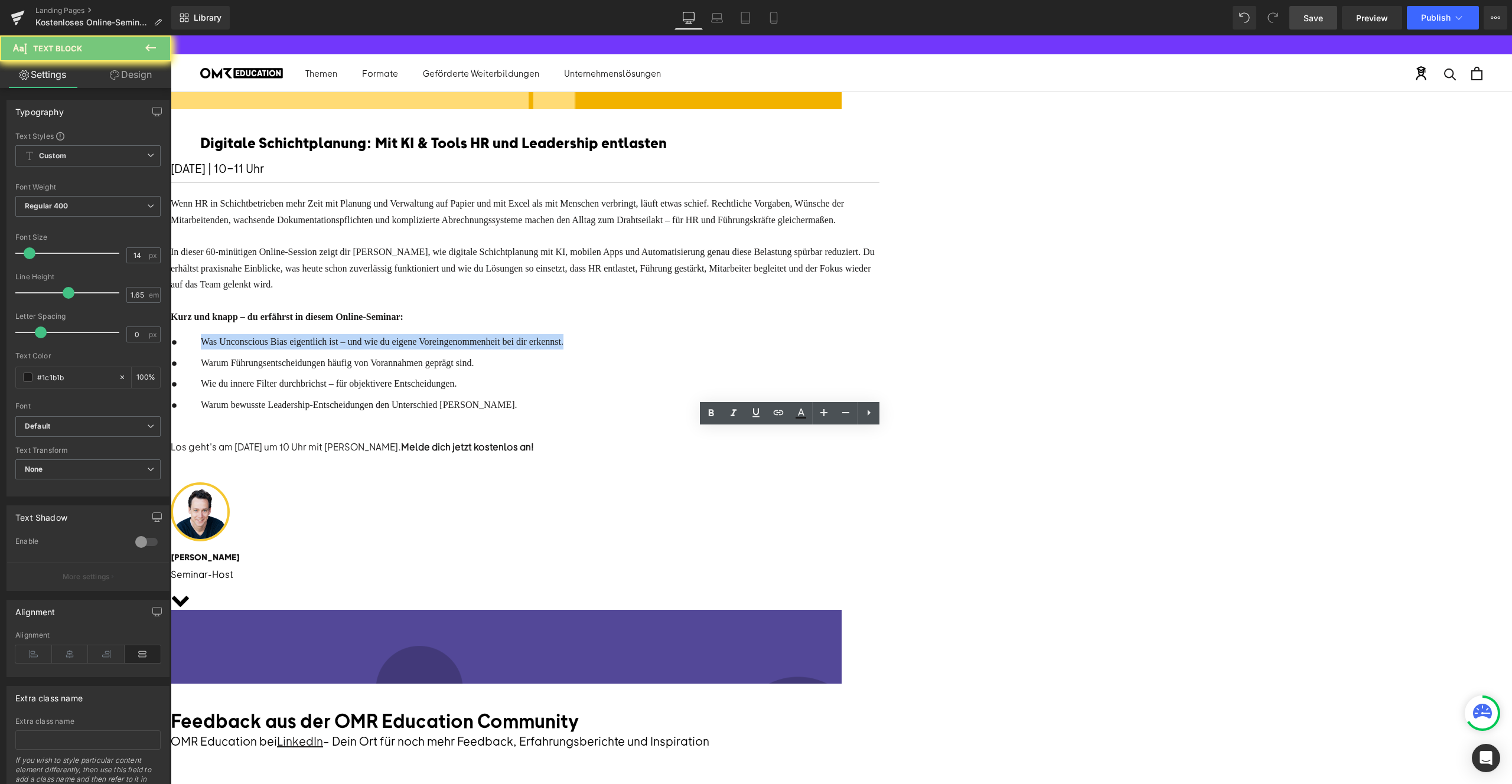
paste div
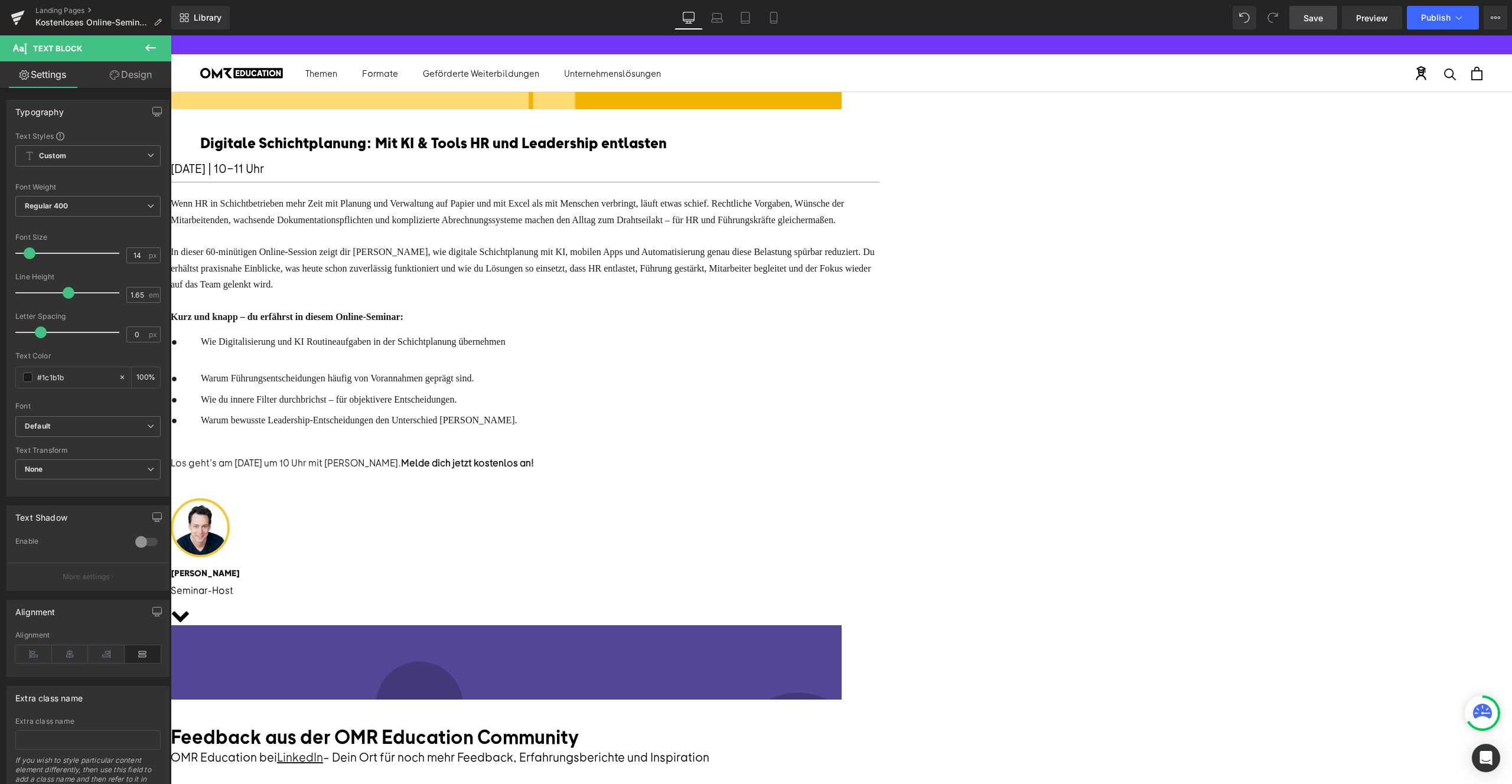
click at [506, 347] on span "Wie Digitalisierung und KI Routineaufgaben in der Schichtplanung übernehmen" at bounding box center [353, 341] width 305 height 10
click at [517, 366] on p at bounding box center [358, 358] width 316 height 15
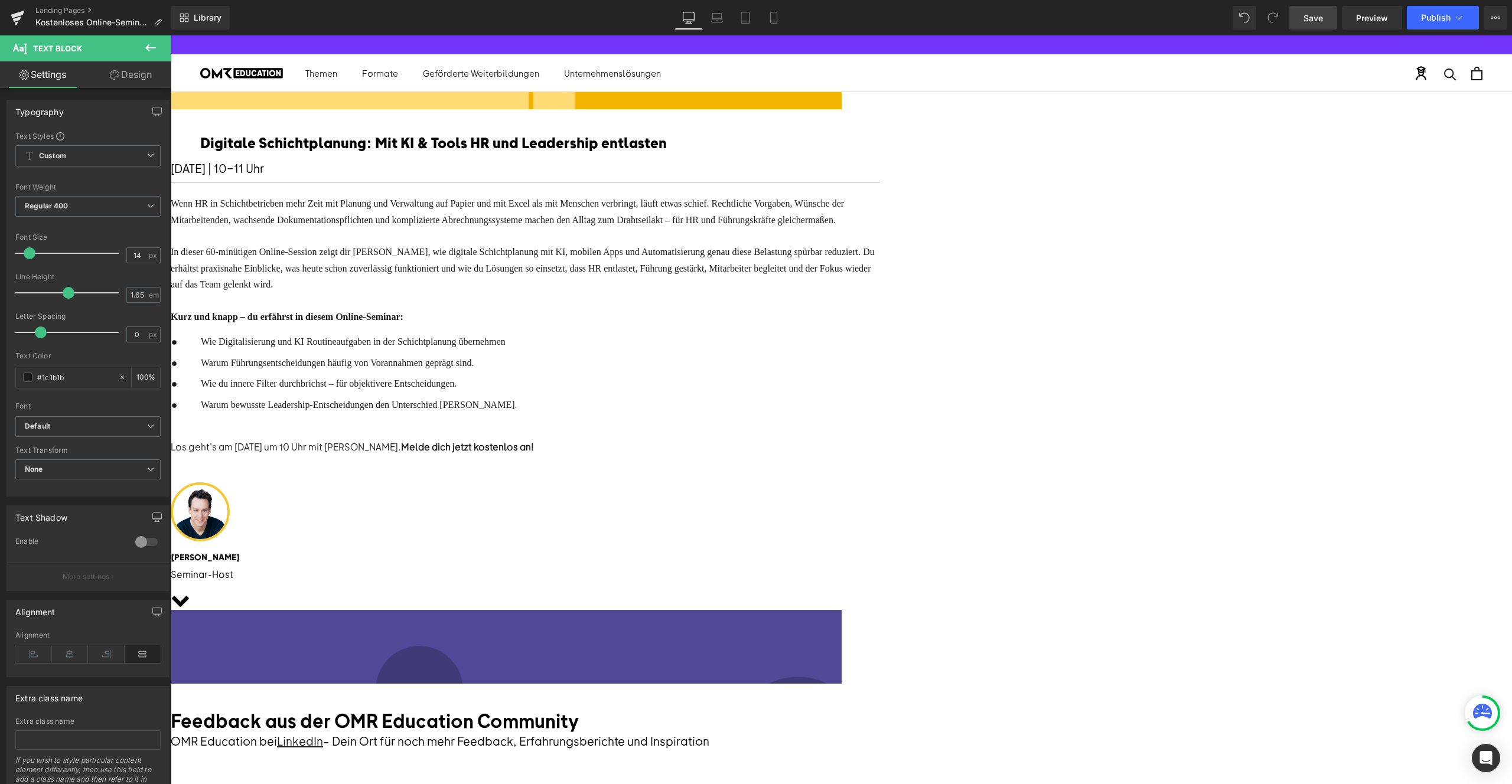
click at [474, 368] on span "Warum Führungsentscheidungen häufig von Vorannahmen geprägt sind." at bounding box center [337, 363] width 273 height 10
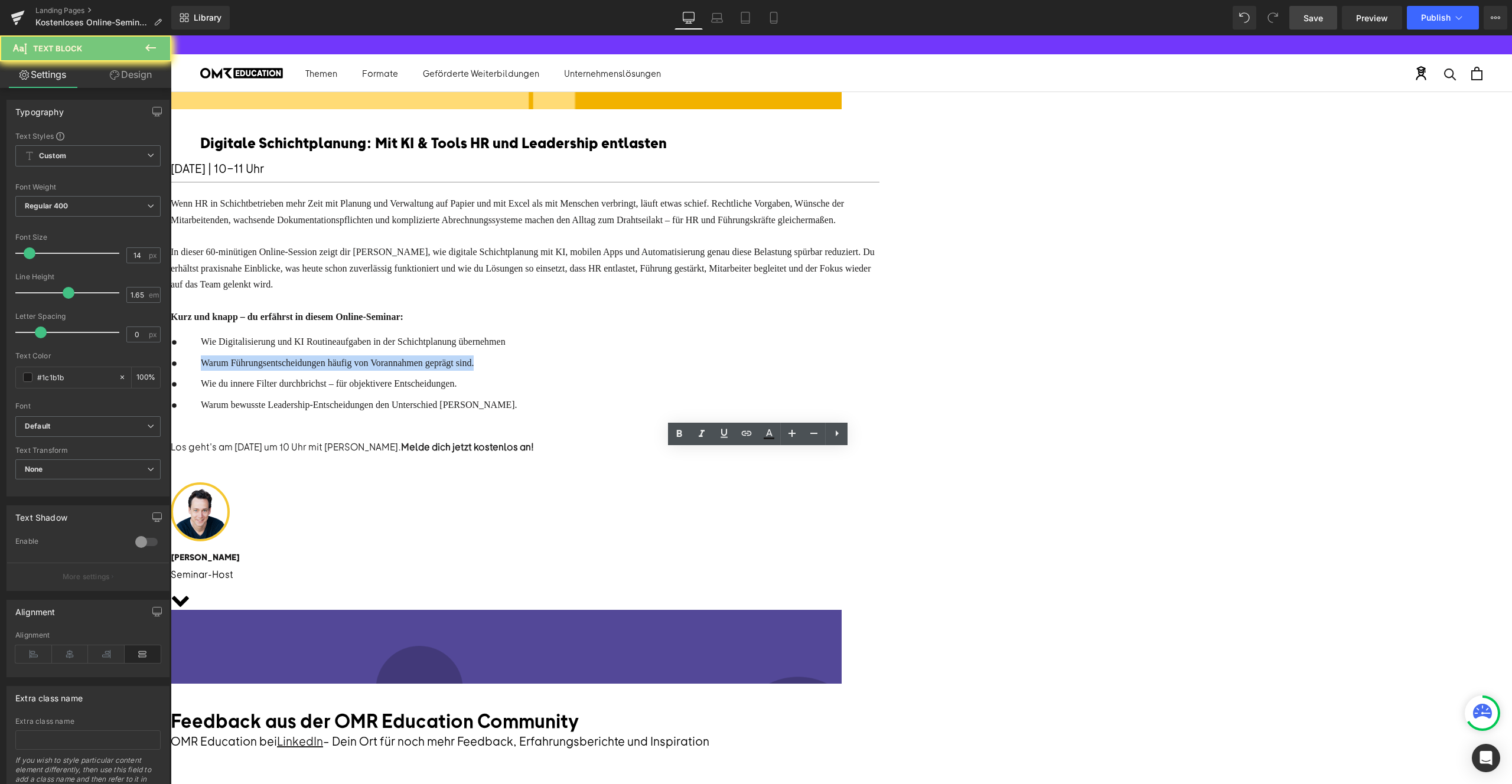
click at [474, 368] on span "Warum Führungsentscheidungen häufig von Vorannahmen geprägt sind." at bounding box center [337, 363] width 273 height 10
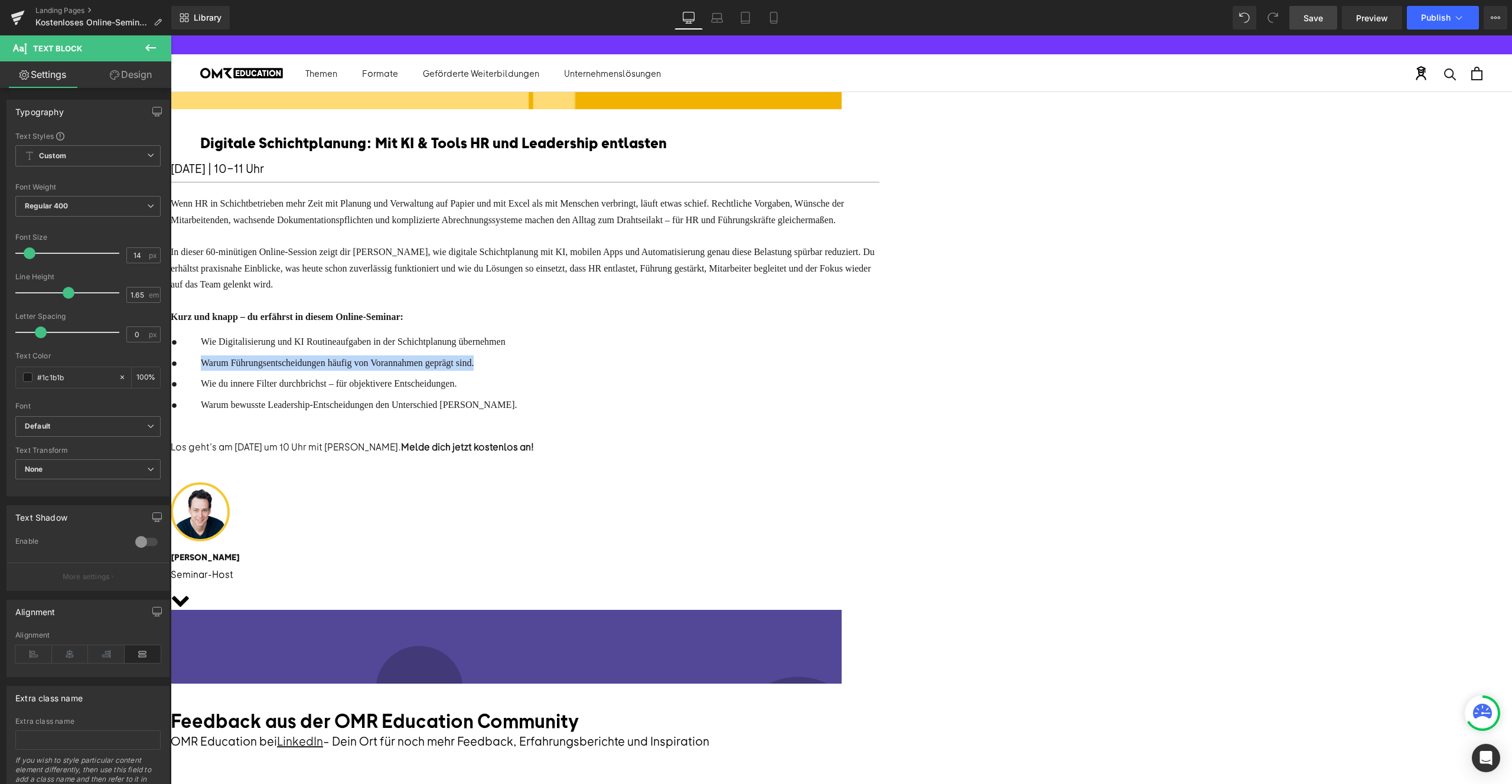
paste div
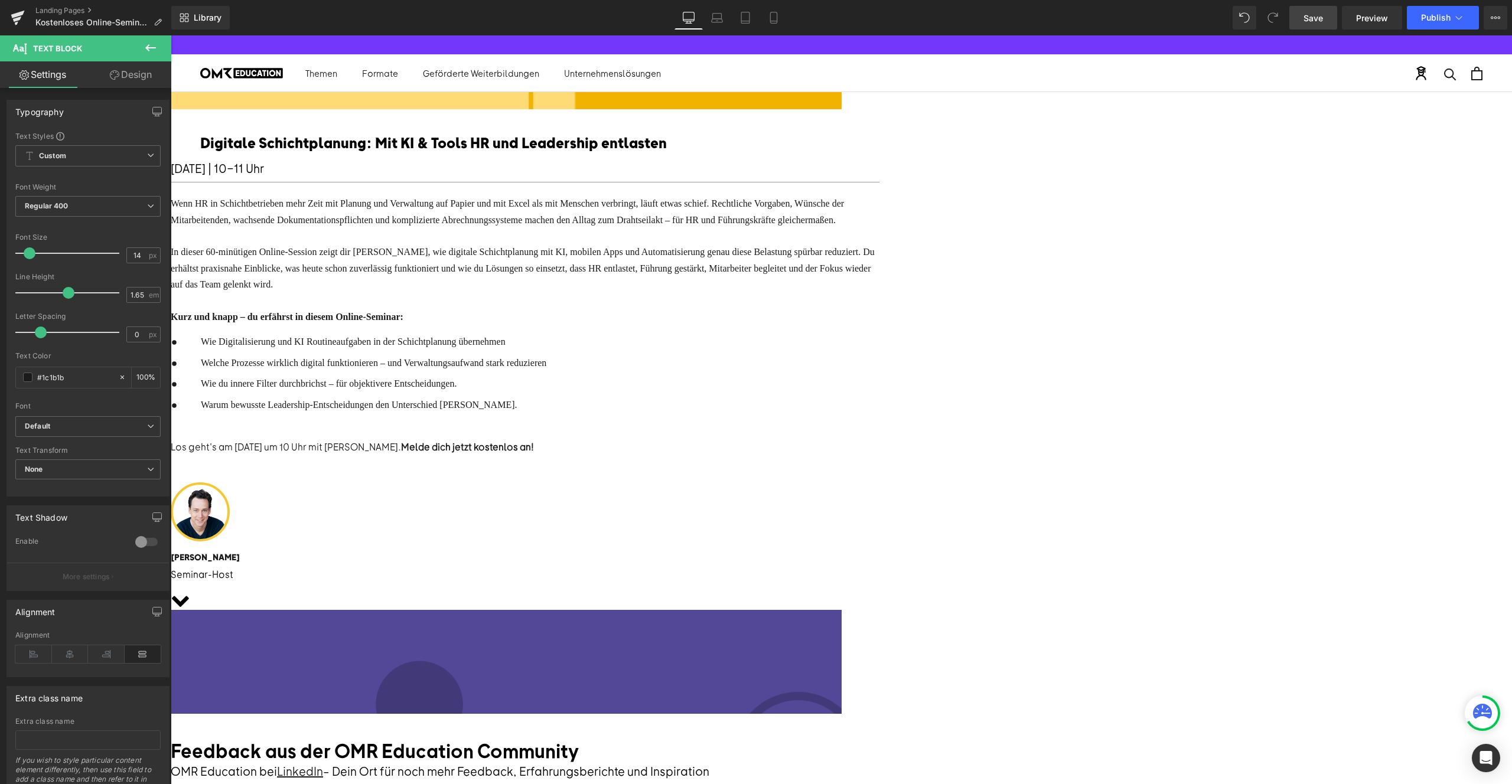
click at [457, 388] on span "Wie du innere Filter durchbrichst – für objektivere Entscheidungen." at bounding box center [329, 383] width 256 height 10
paste div
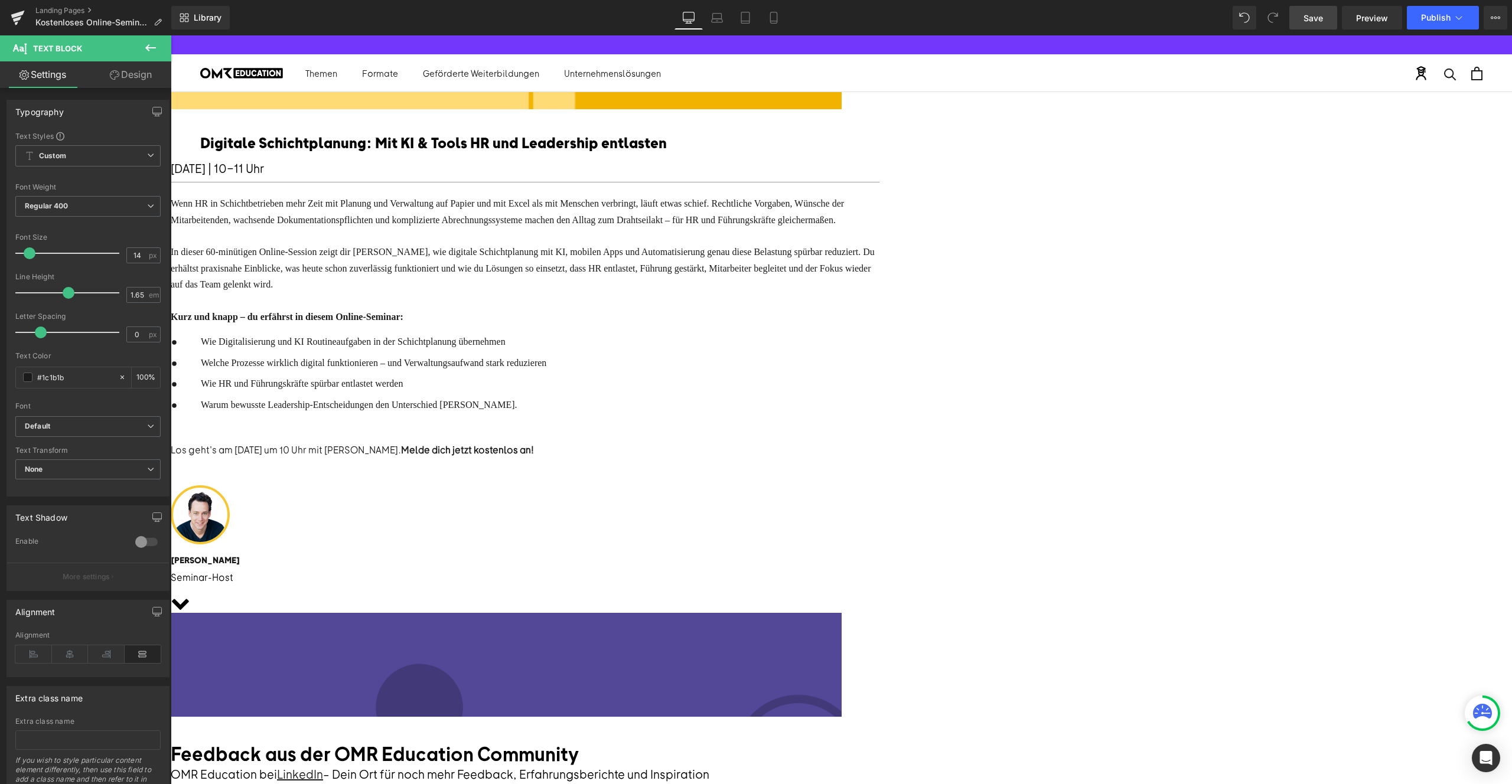
click at [547, 435] on div "Warum bewusste Leadership-Entscheidungen den Unterschied machen. Text Block" at bounding box center [372, 416] width 349 height 37
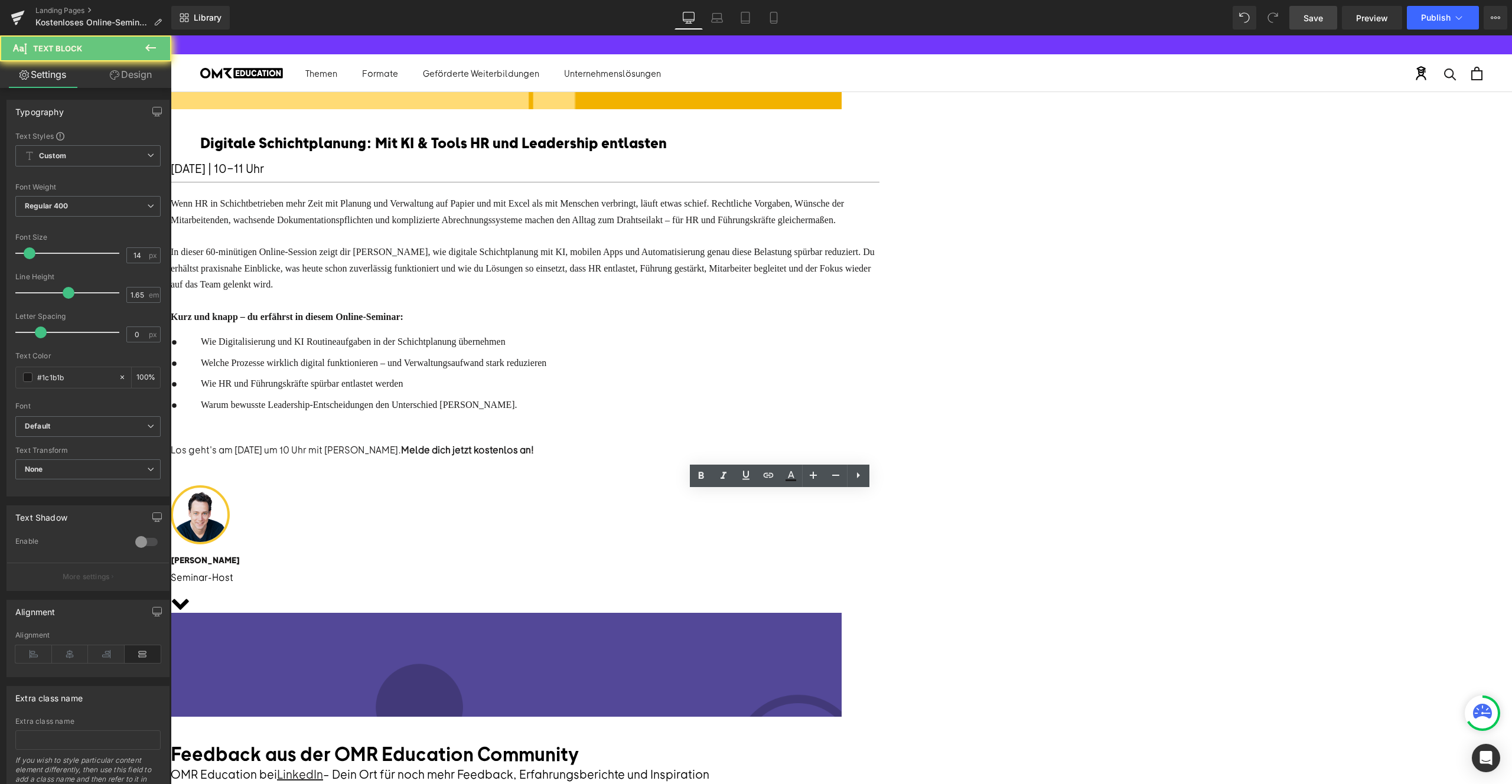
click at [517, 410] on span "Warum bewusste Leadership-Entscheidungen den Unterschied machen." at bounding box center [358, 405] width 316 height 10
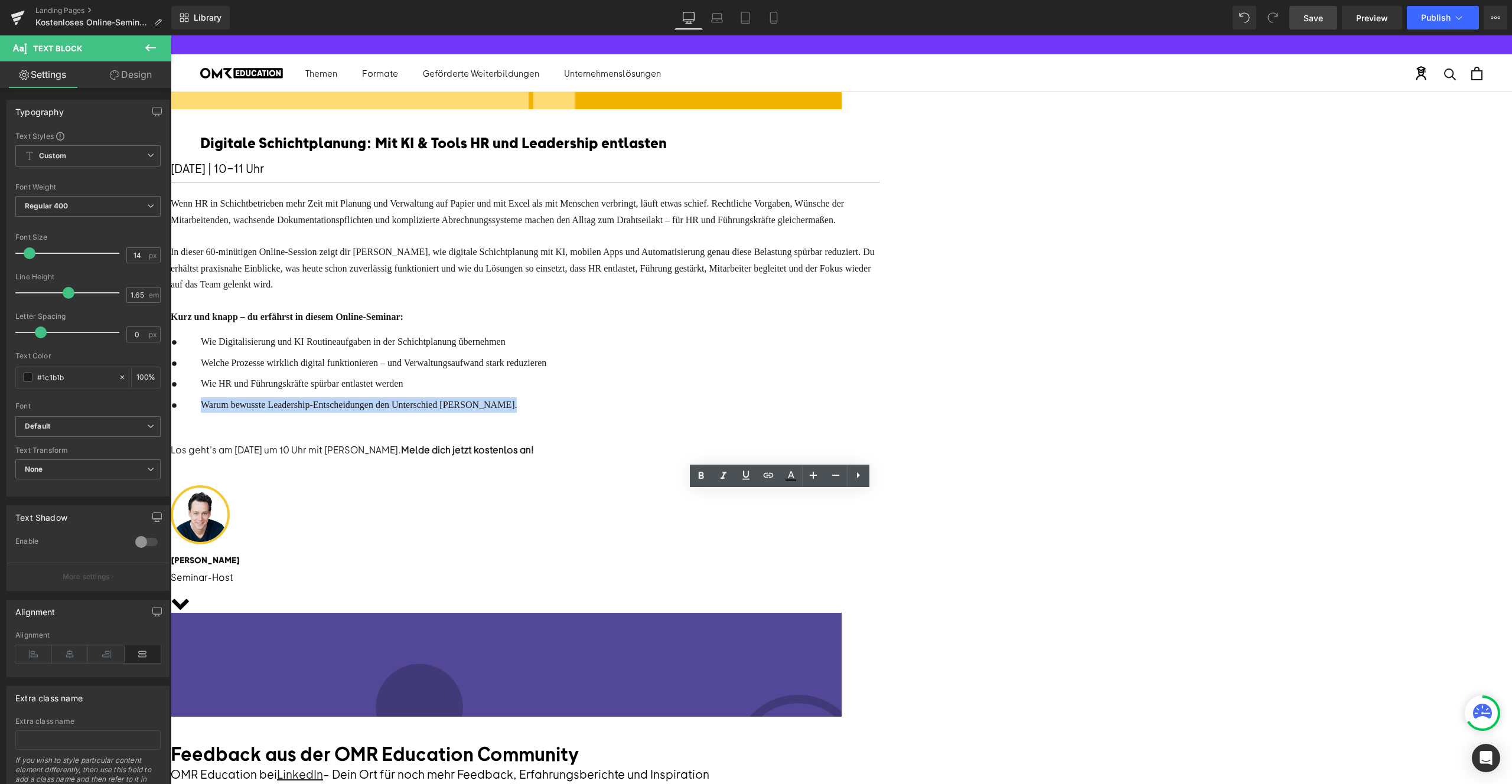
click at [517, 410] on span "Warum bewusste Leadership-Entscheidungen den Unterschied machen." at bounding box center [358, 405] width 316 height 10
paste div
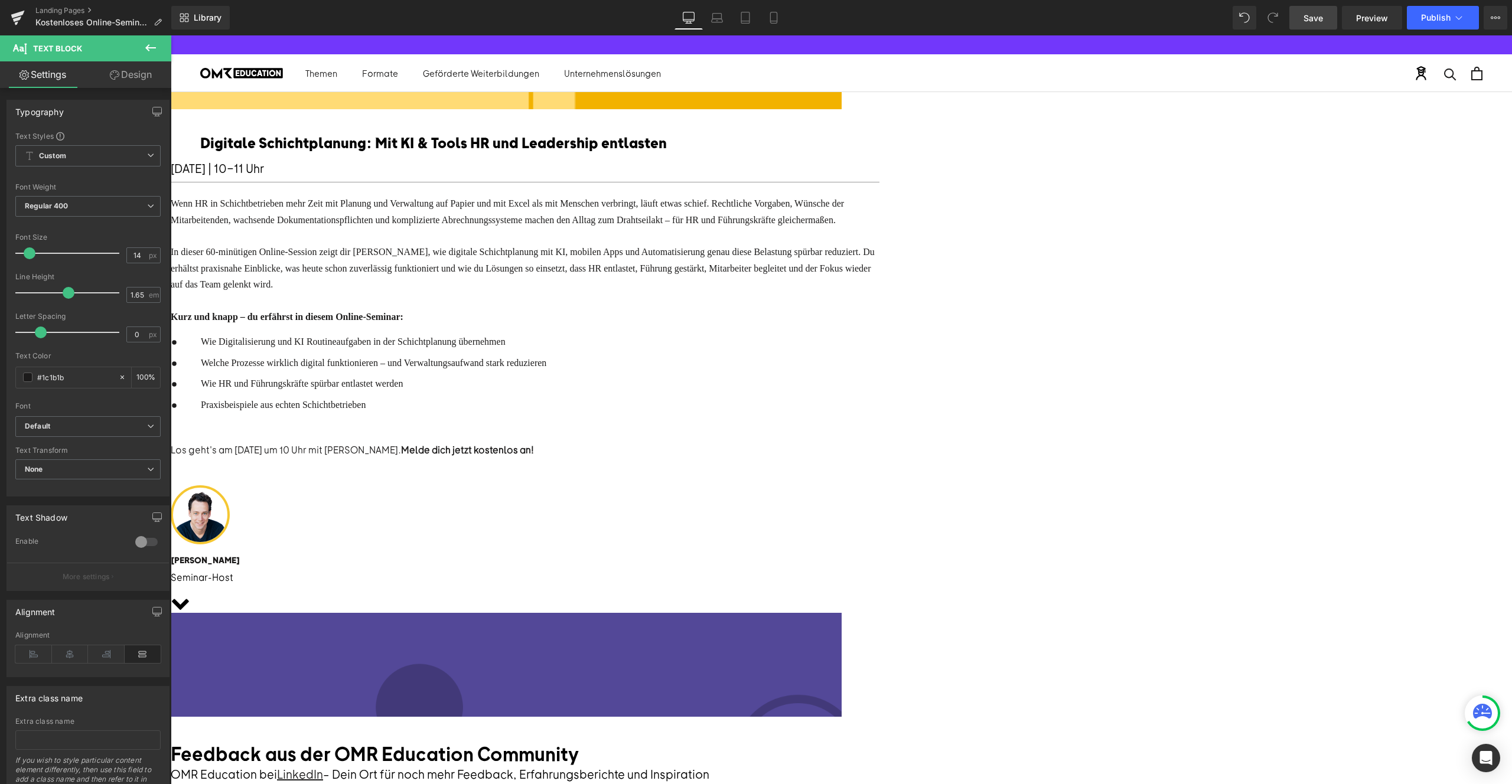
click at [171, 35] on span "Text Block" at bounding box center [171, 35] width 0 height 0
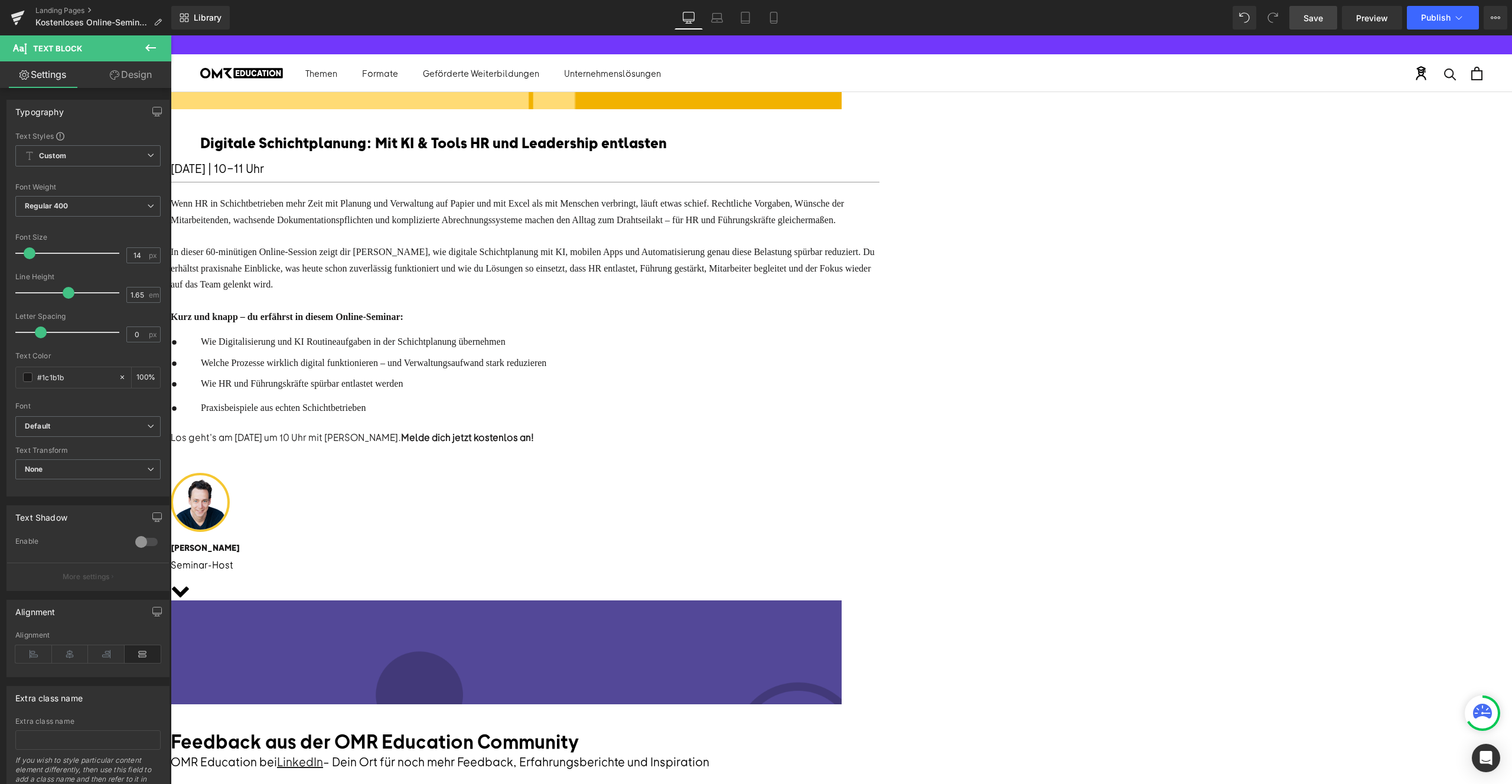
click at [507, 490] on div "Digitale Schichtplanung: Mit KI & Tools HR und Leadership entlasten Text Block …" at bounding box center [525, 353] width 709 height 452
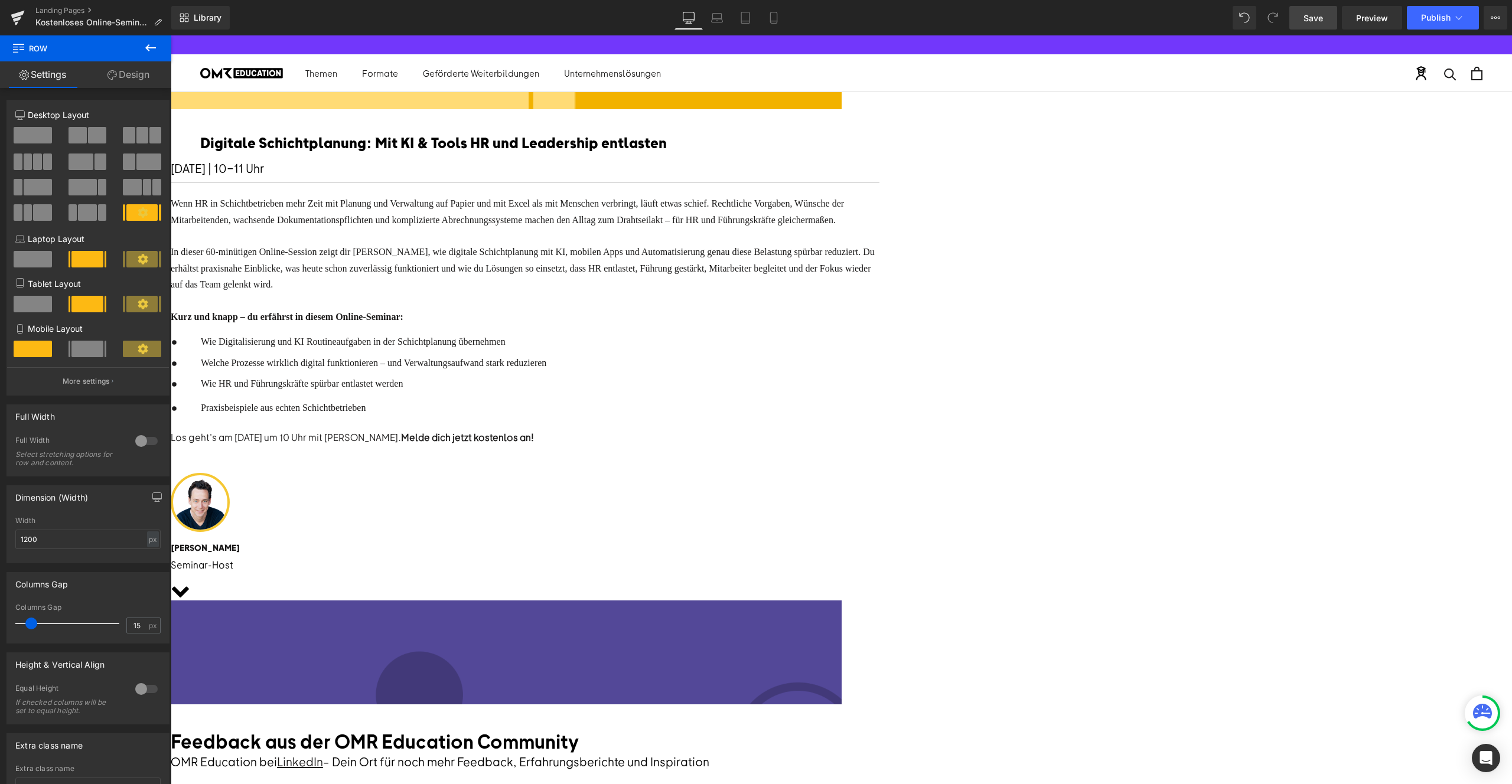
click at [171, 35] on link at bounding box center [171, 35] width 0 height 0
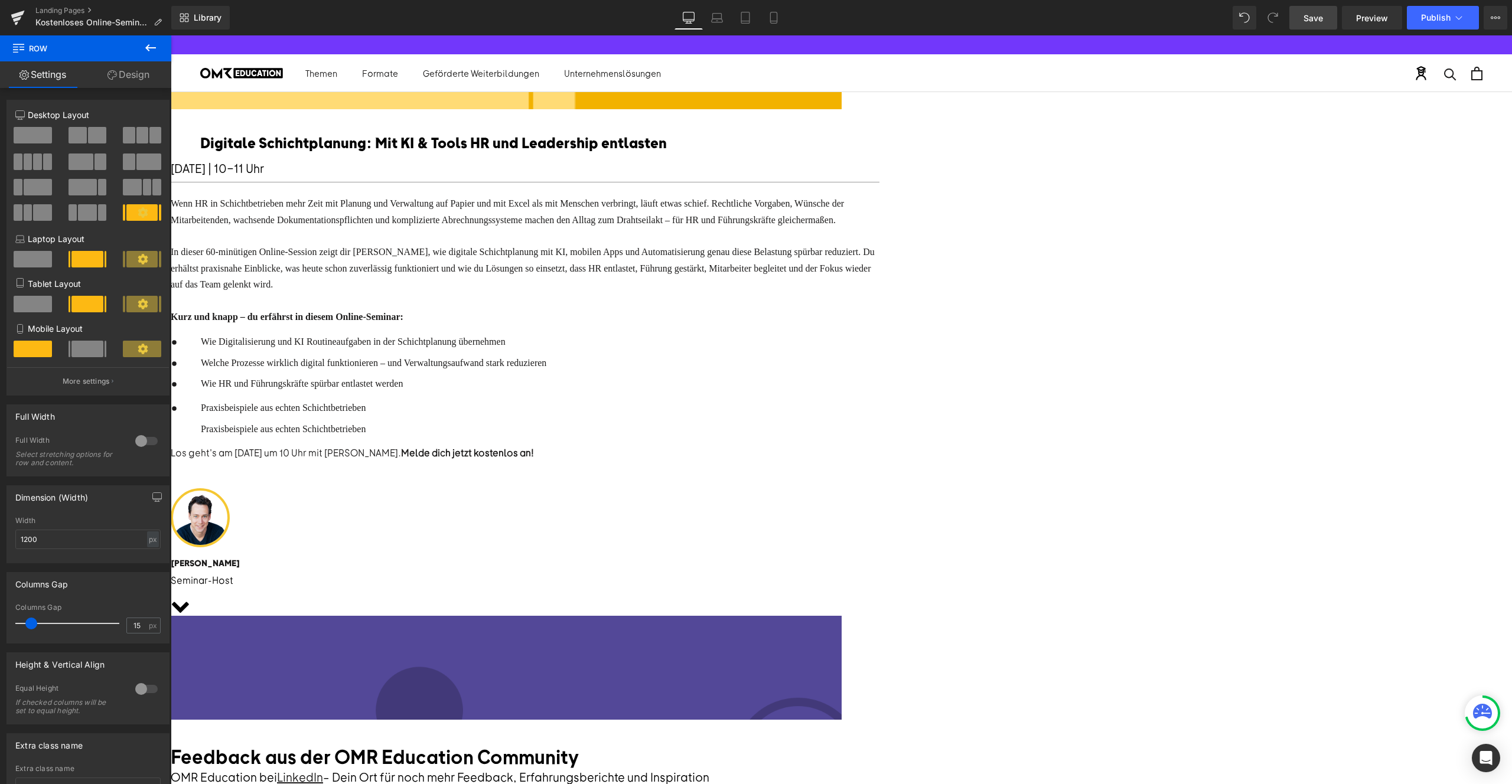
click at [171, 35] on icon at bounding box center [171, 35] width 0 height 0
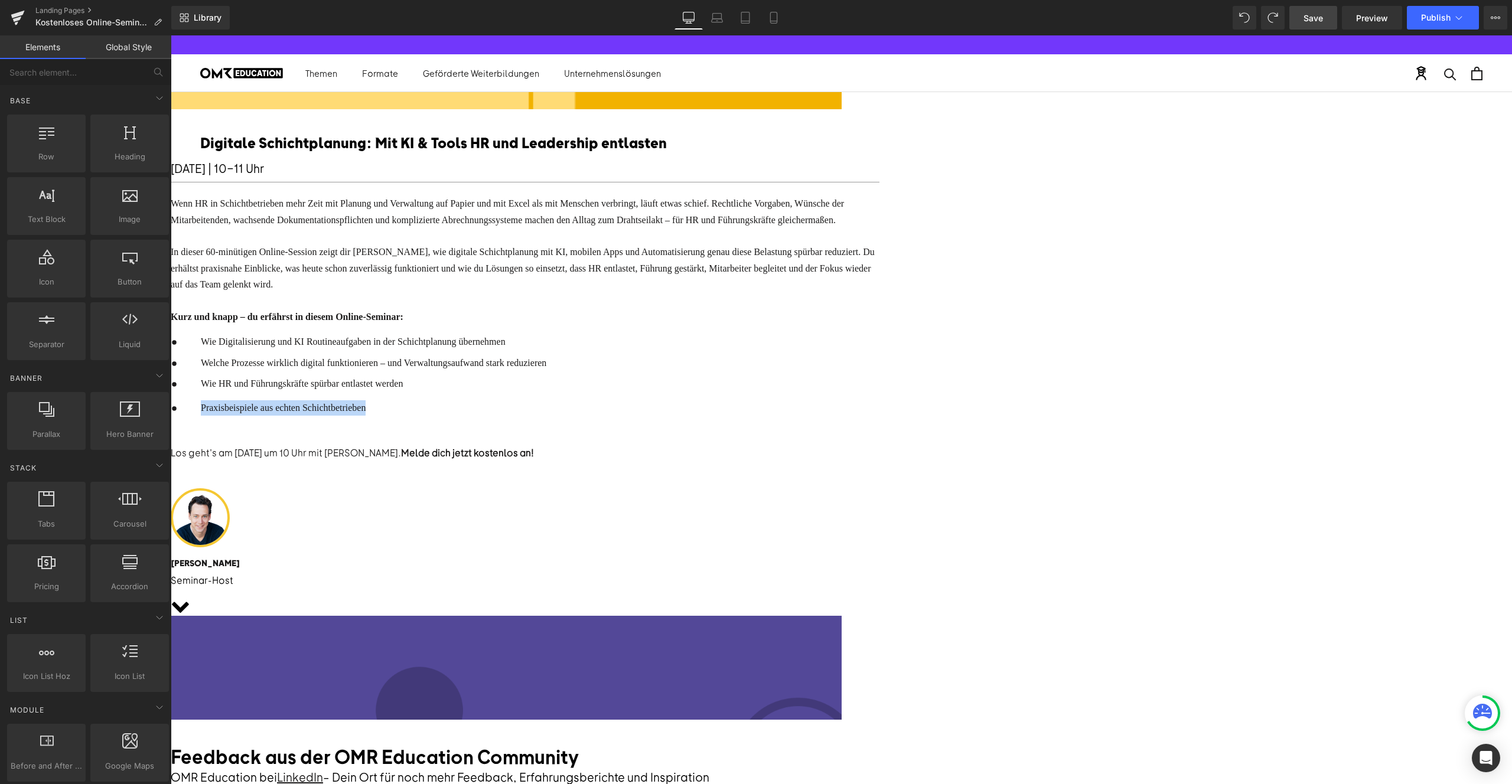
click at [547, 431] on p at bounding box center [374, 423] width 346 height 15
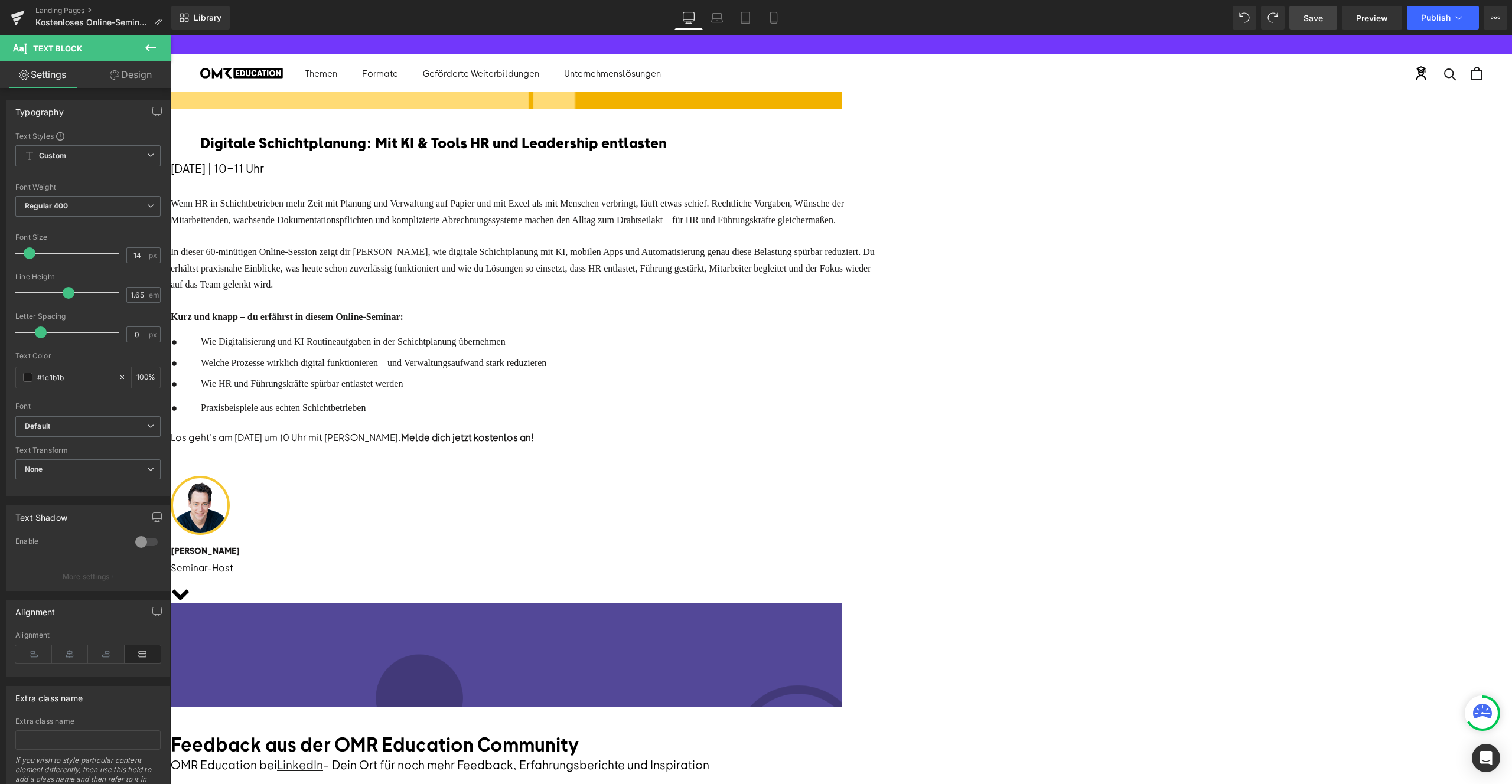
click at [171, 35] on span "Icon" at bounding box center [171, 35] width 0 height 0
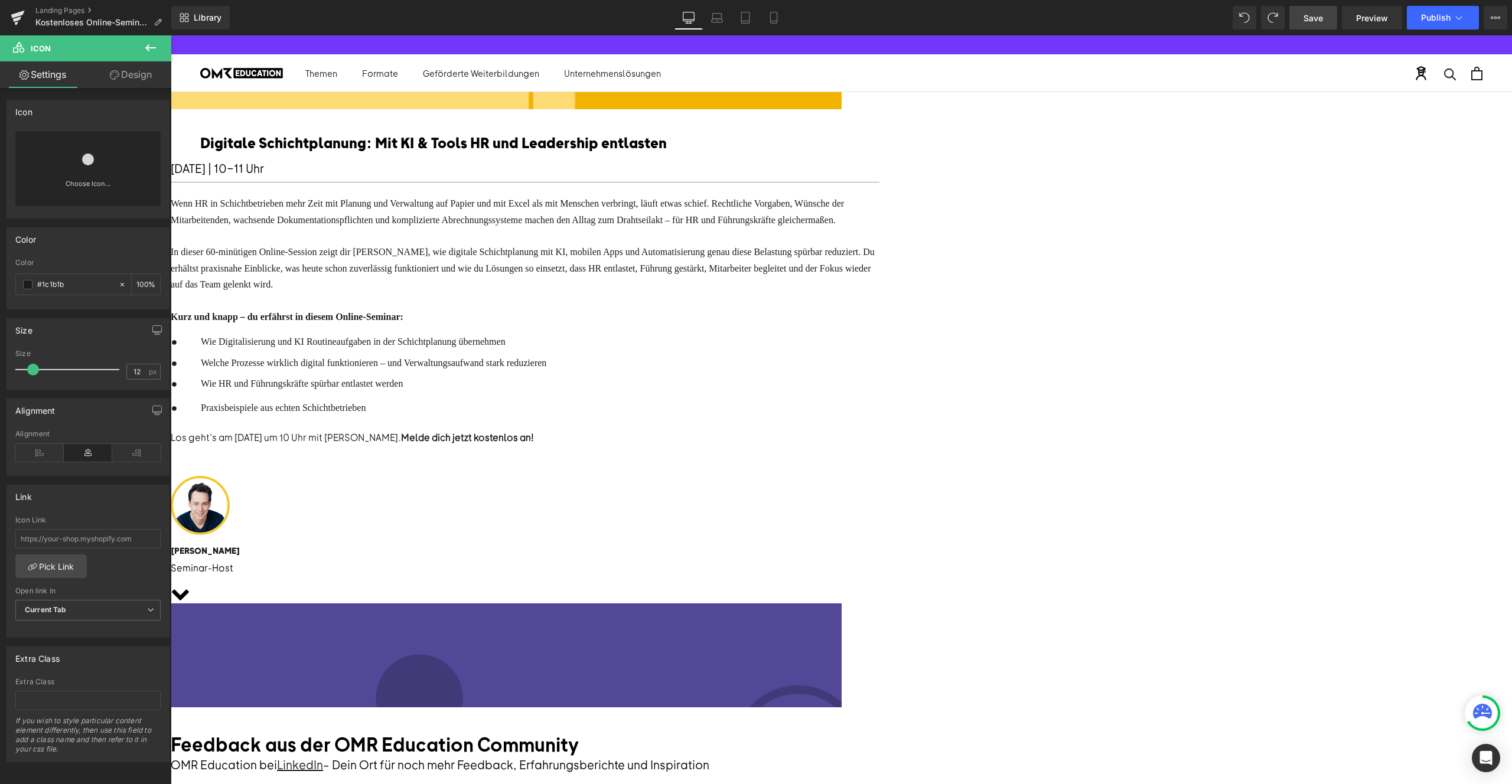
click at [171, 35] on span "Icon" at bounding box center [171, 35] width 0 height 0
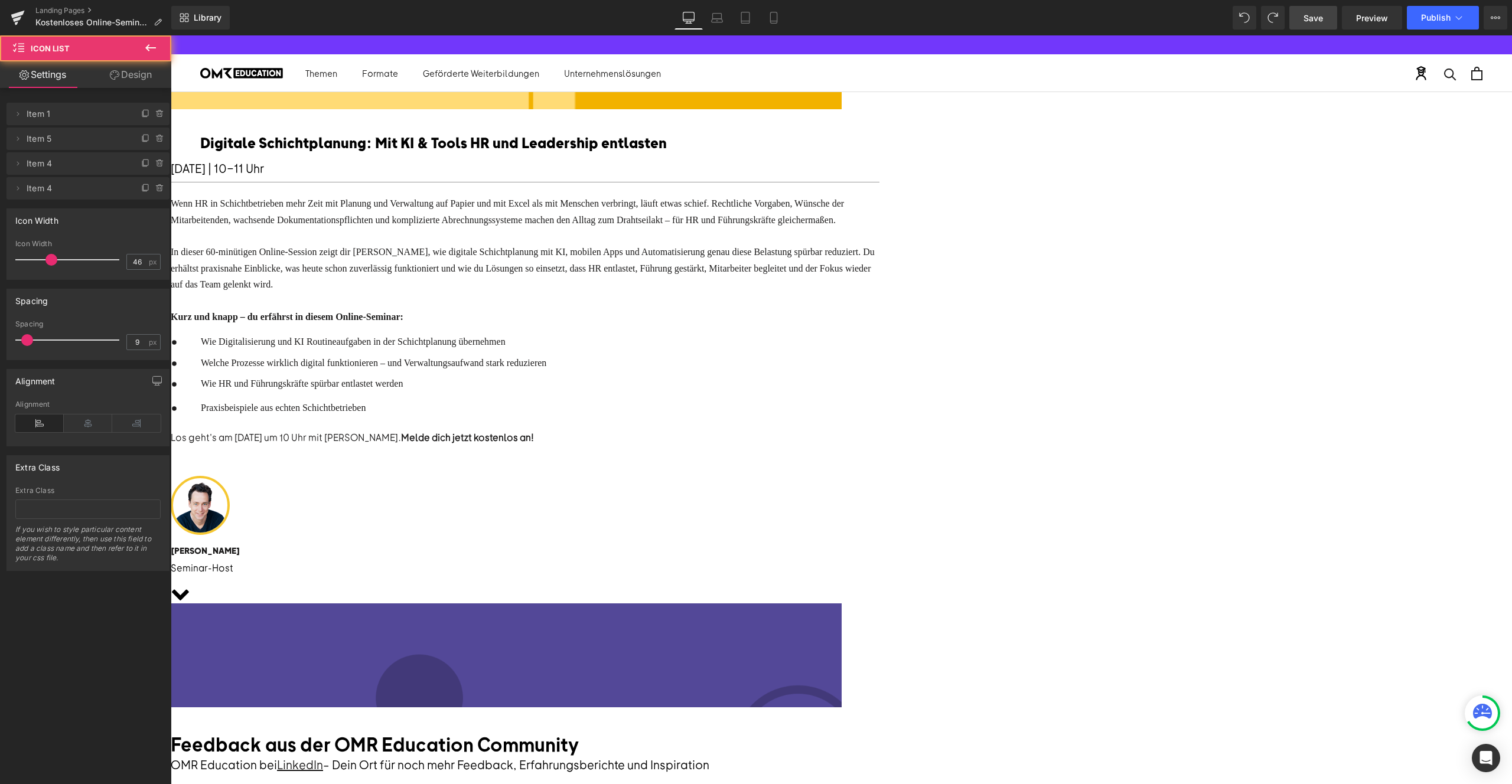
click at [547, 427] on ul "Icon Wie Digitalisierung und KI Routineaufgaben in der Schichtplanung übernehme…" at bounding box center [358, 380] width 376 height 93
click at [547, 350] on div "Wie Digitalisierung und KI Routineaufgaben in der Schichtplanung übernehmen Tex…" at bounding box center [372, 341] width 349 height 15
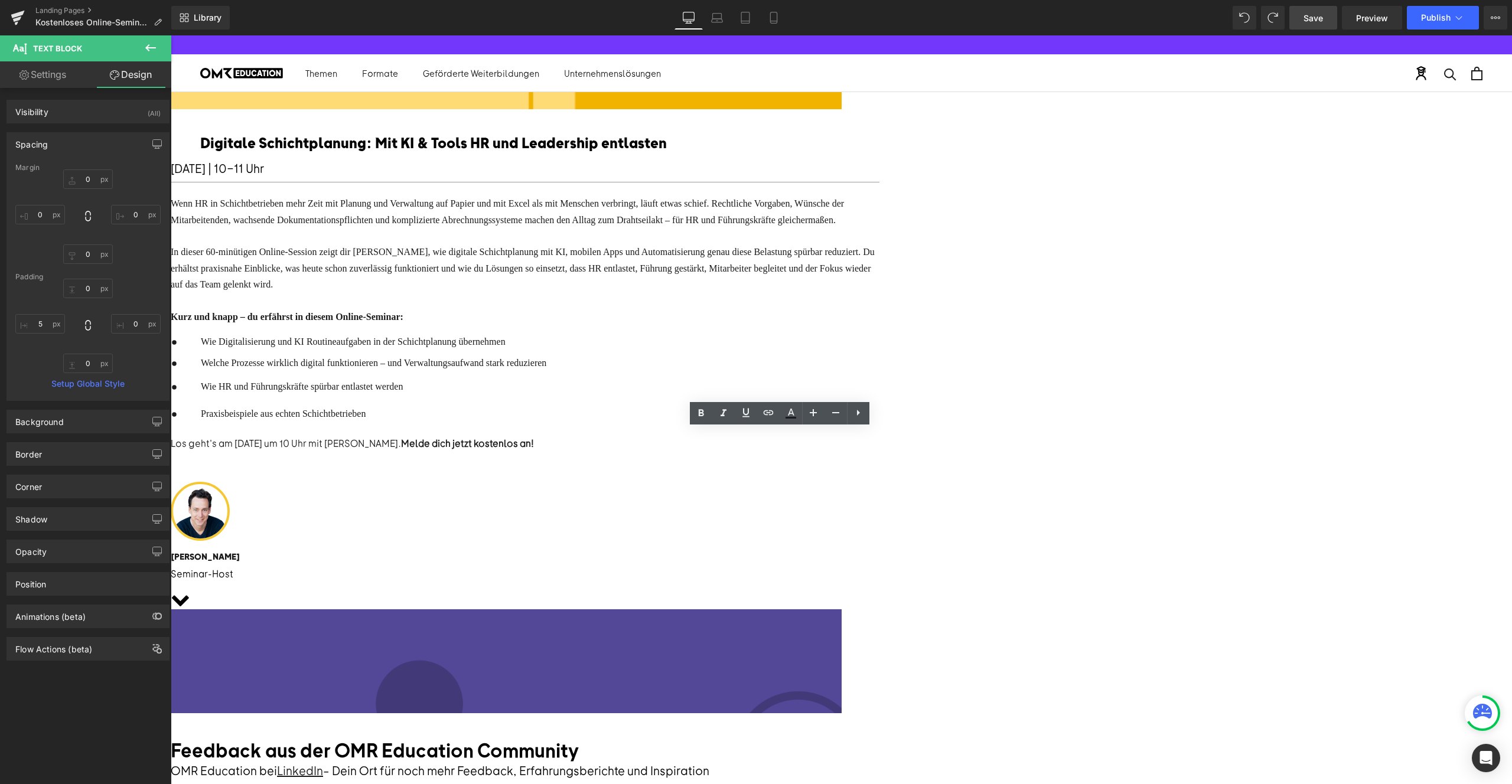
click at [757, 466] on div at bounding box center [525, 459] width 709 height 15
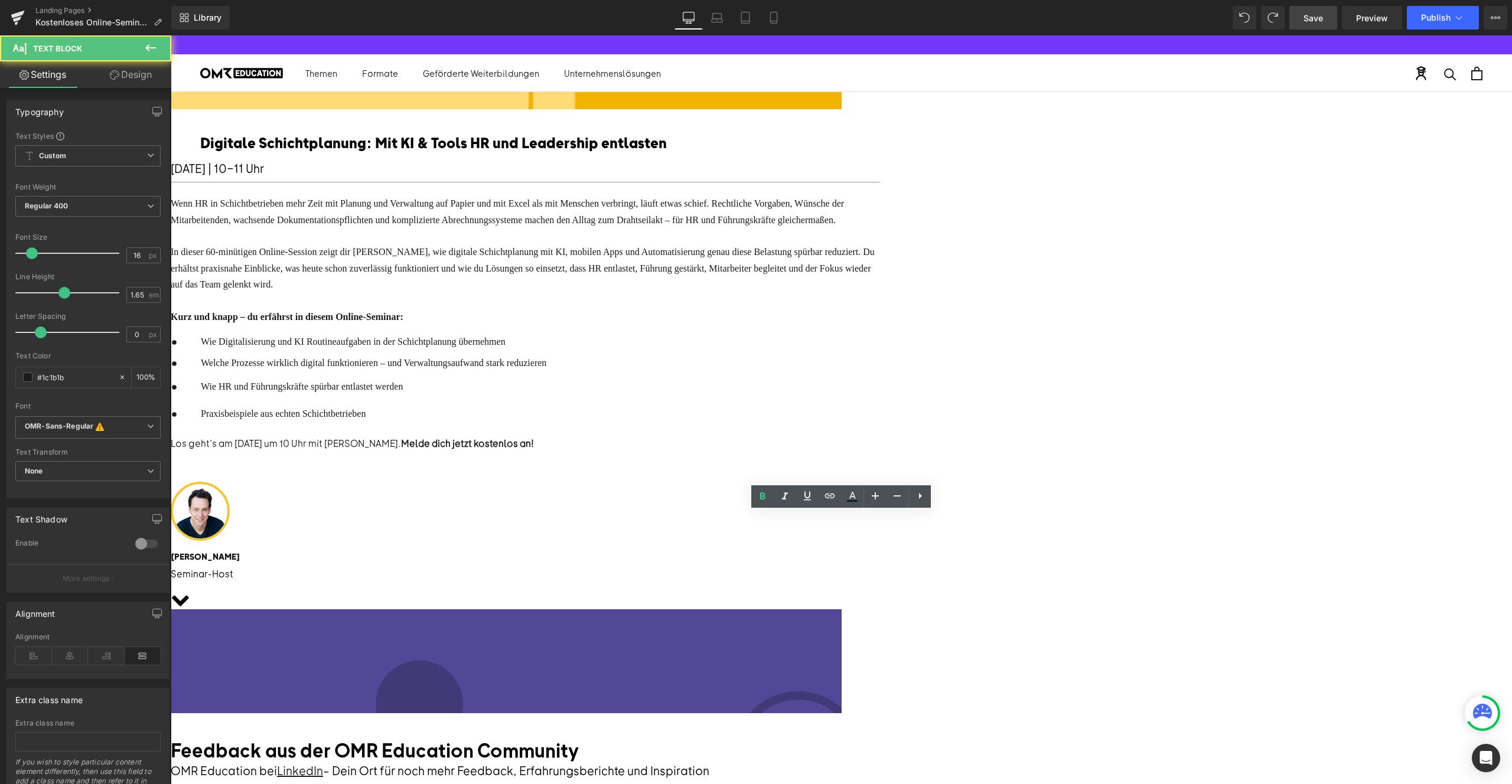
click at [506, 347] on span "Wie Digitalisierung und KI Routineaufgaben in der Schichtplanung übernehmen" at bounding box center [353, 341] width 305 height 10
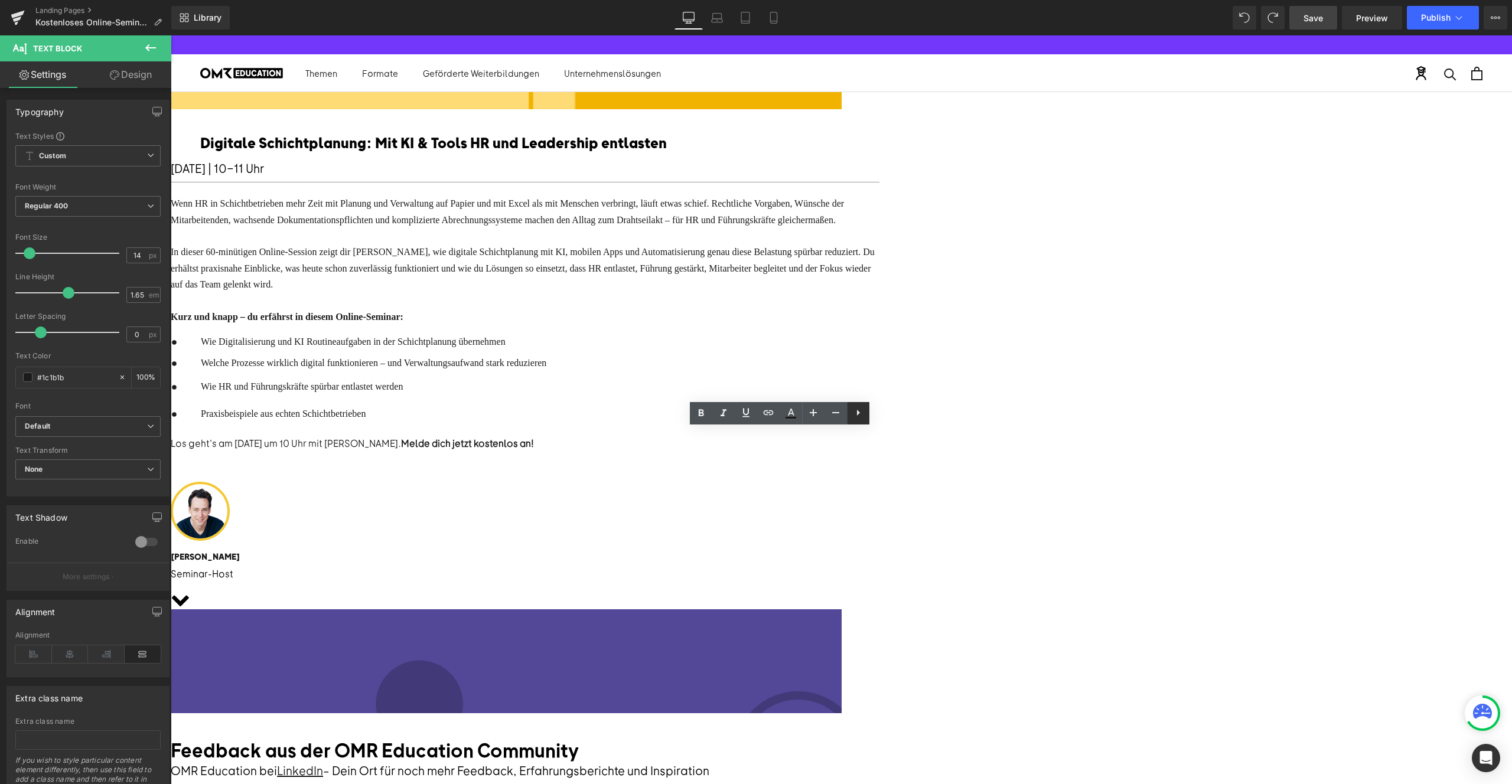
click at [865, 408] on icon at bounding box center [858, 412] width 14 height 14
click at [547, 350] on div "Wie Digitalisierung und KI Routineaufgaben in der Schichtplanung übernehmen" at bounding box center [372, 341] width 349 height 15
click at [198, 351] on div "Icon" at bounding box center [184, 342] width 27 height 16
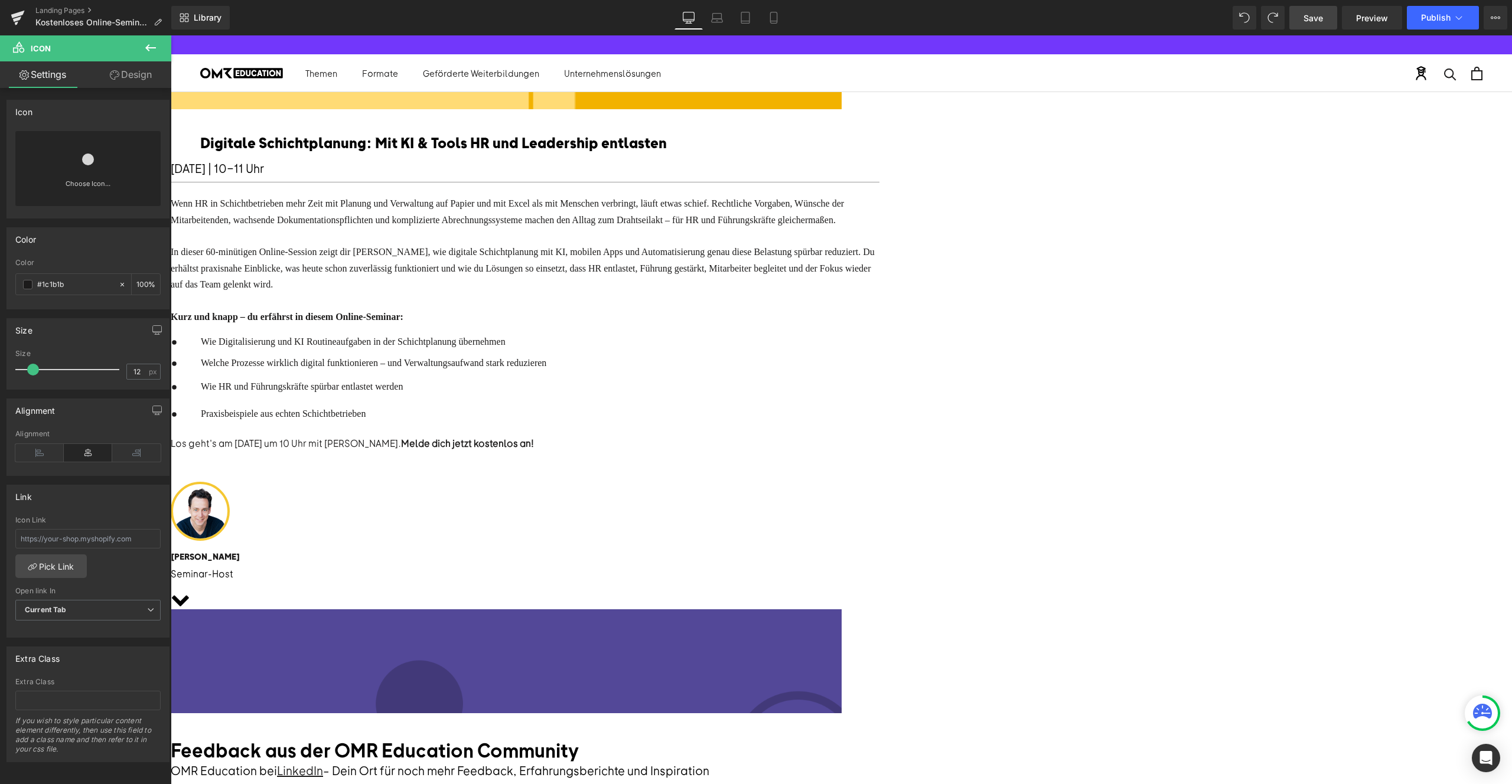
click at [171, 35] on link at bounding box center [171, 35] width 0 height 0
click at [171, 35] on icon at bounding box center [171, 35] width 0 height 0
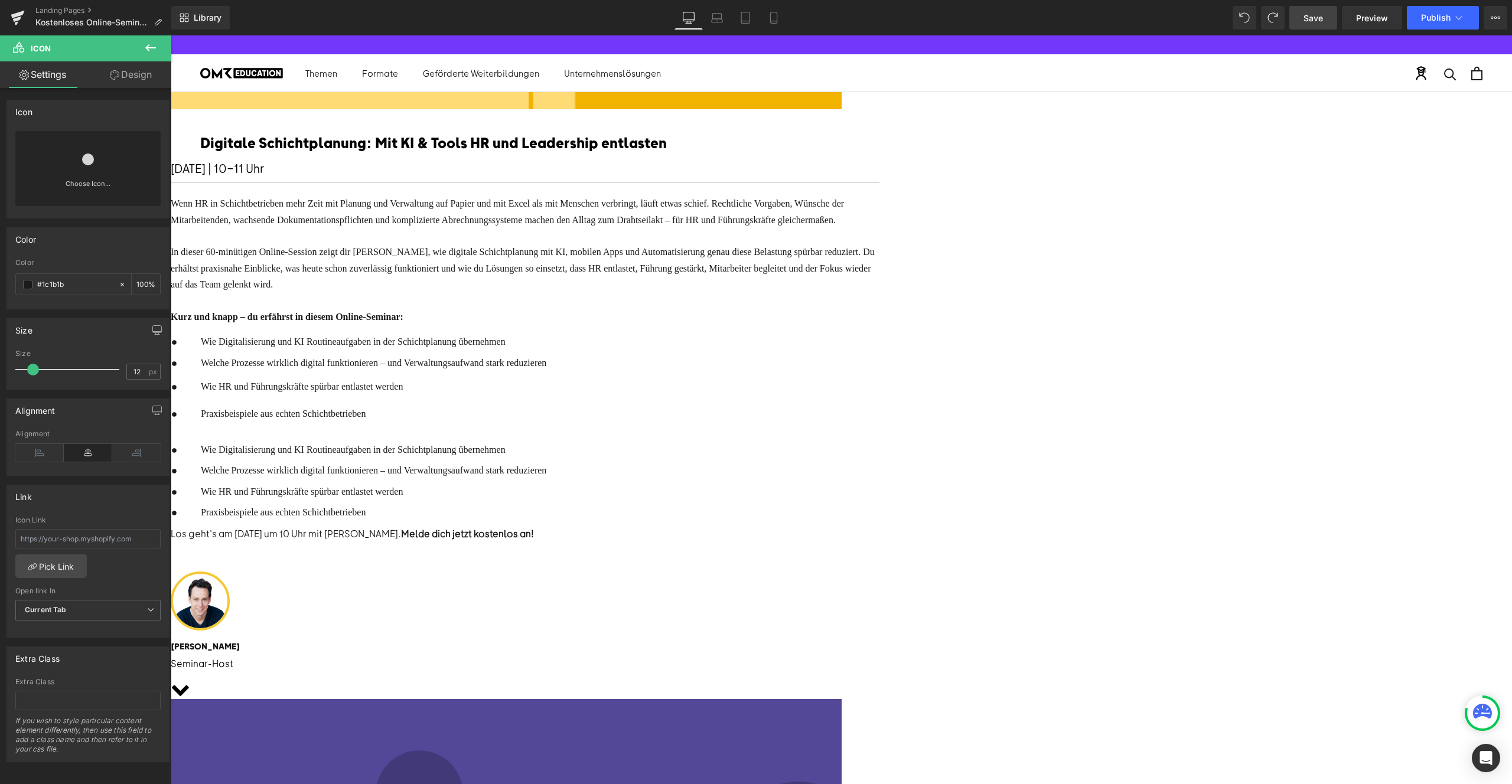
click at [547, 458] on div "Wie Digitalisierung und KI Routineaufgaben in der Schichtplanung übernehmen Tex…" at bounding box center [372, 449] width 349 height 15
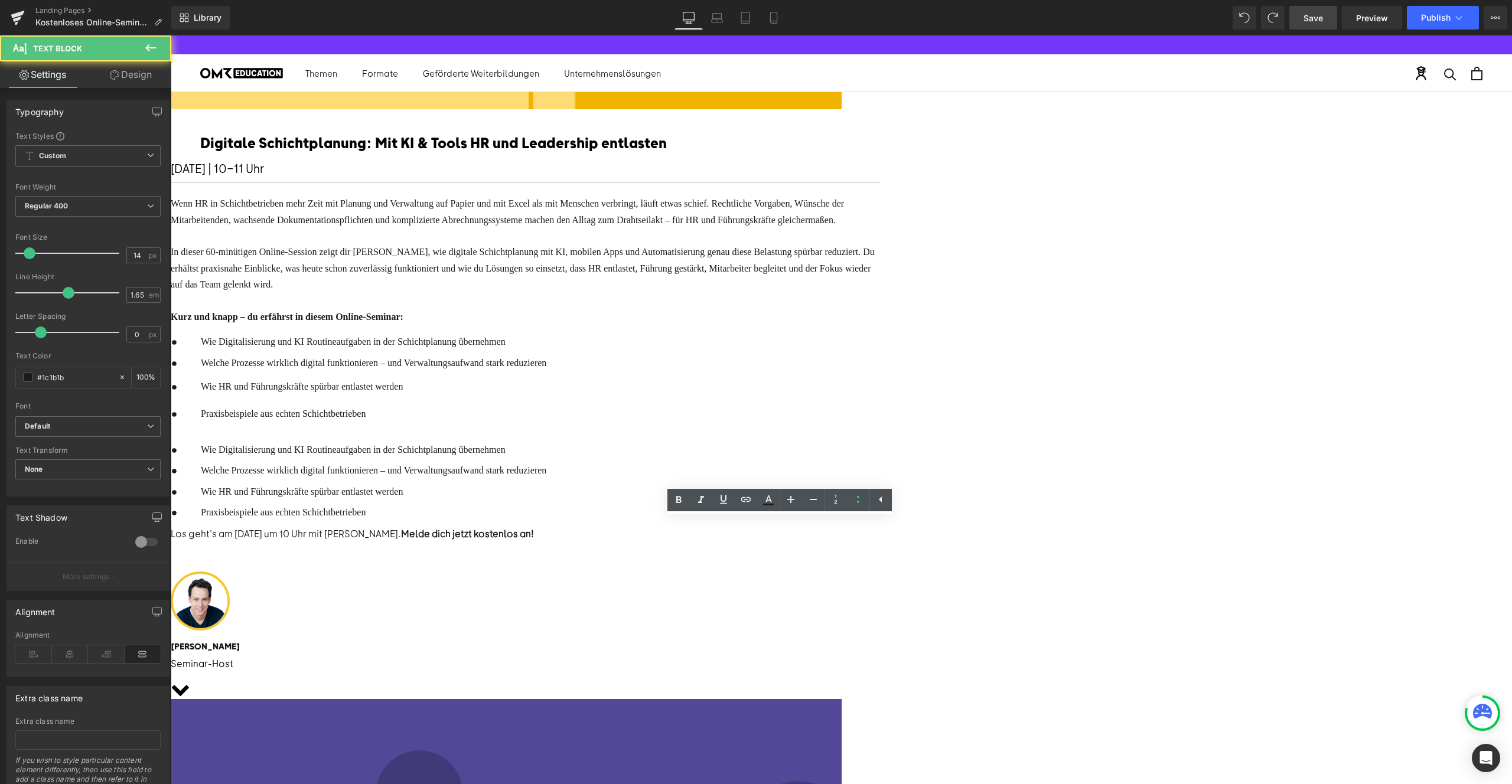
click at [547, 499] on div "Wie HR und Führungskräfte spürbar entlastet werden Text Block" at bounding box center [372, 492] width 349 height 15
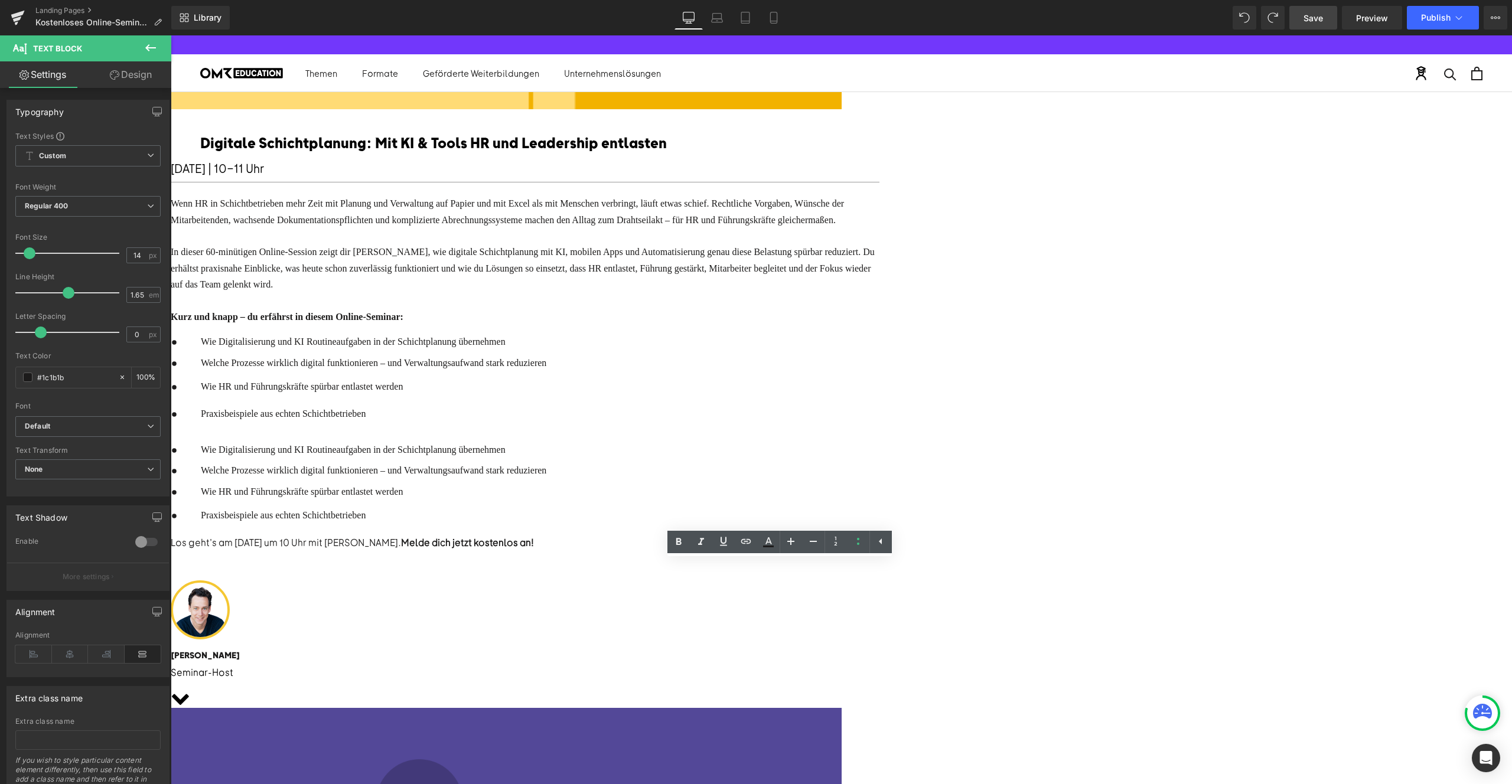
click at [171, 35] on link at bounding box center [171, 35] width 0 height 0
click at [171, 35] on icon at bounding box center [171, 35] width 0 height 0
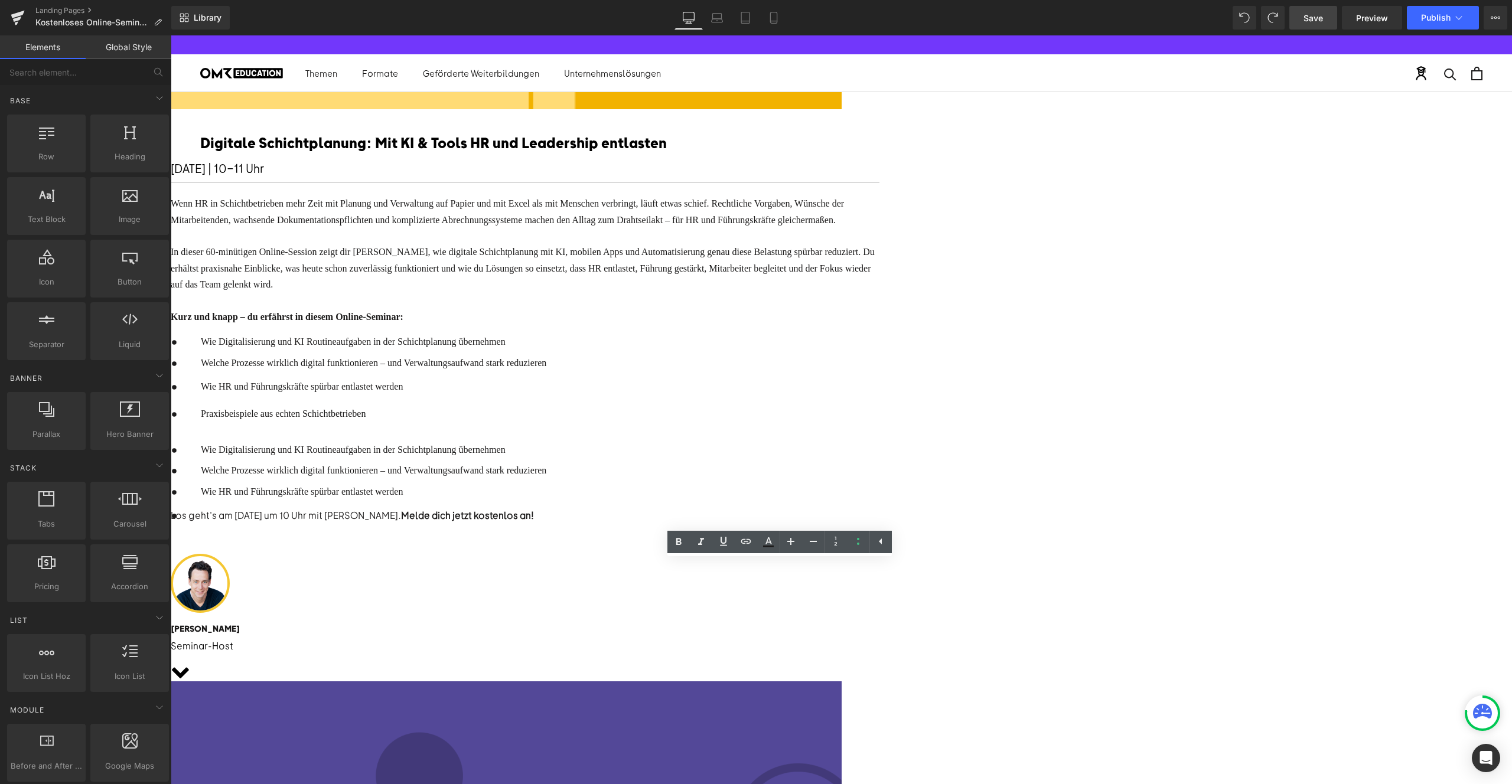
click at [171, 35] on span "Icon" at bounding box center [171, 35] width 0 height 0
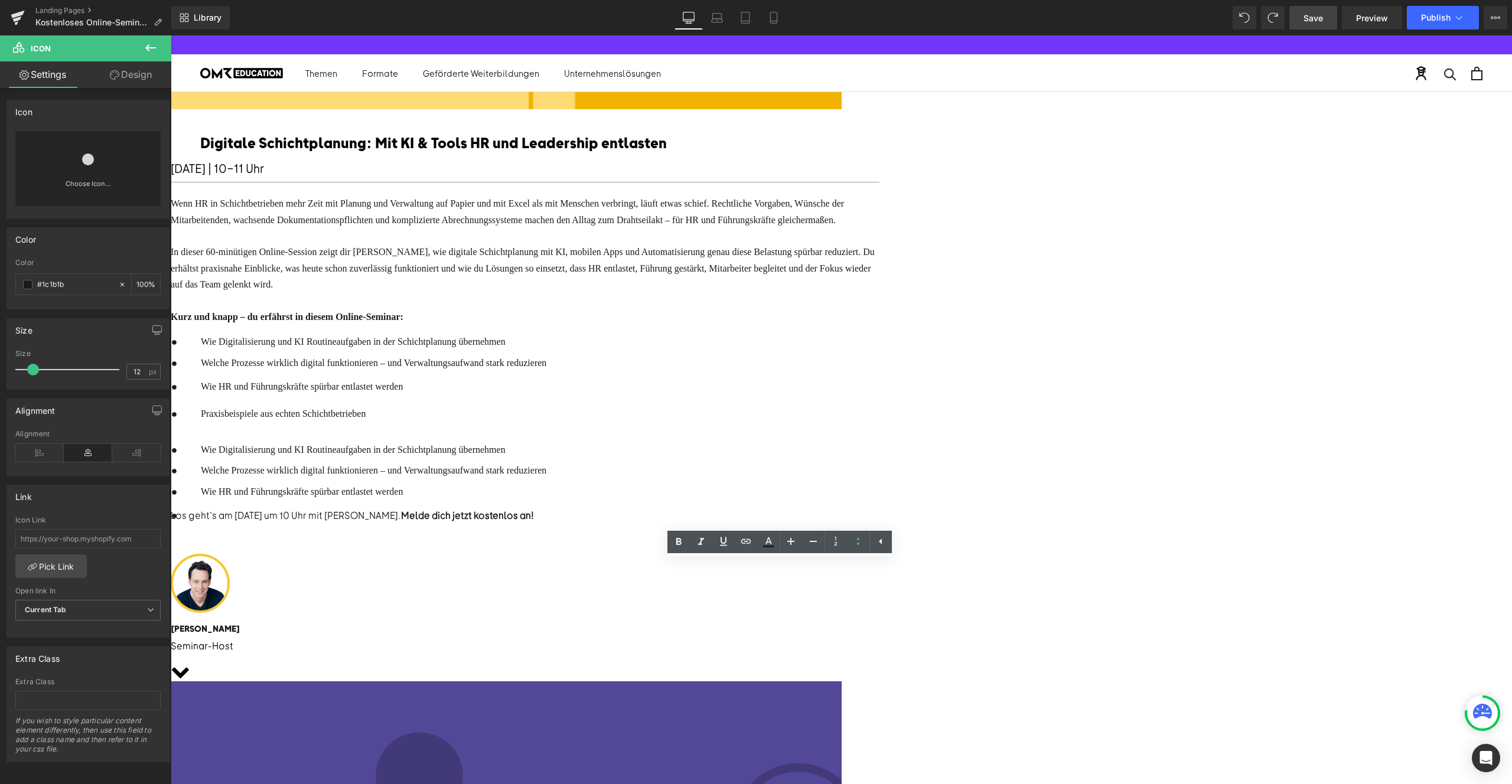
click at [198, 508] on span at bounding box center [198, 508] width 0 height 0
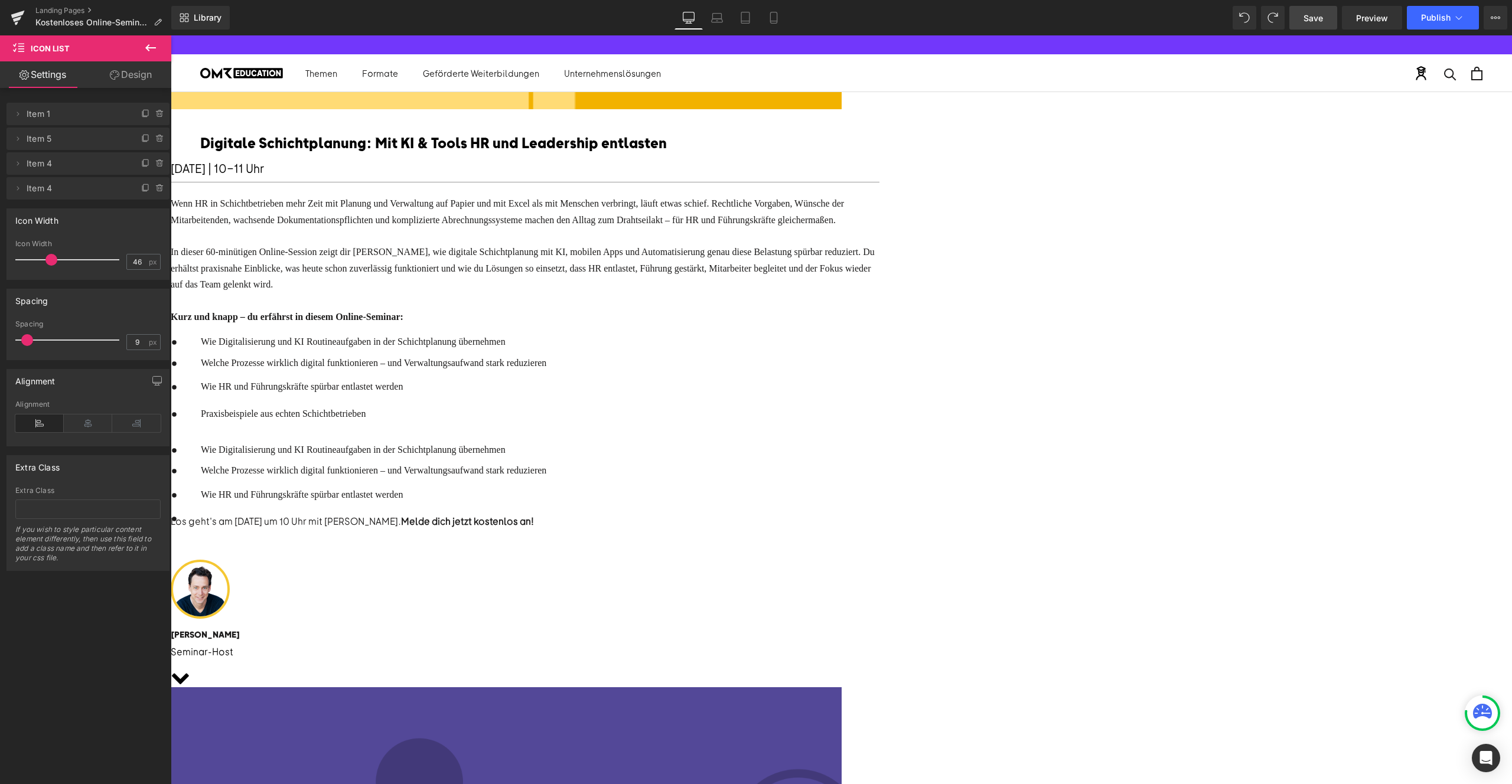
click at [171, 35] on icon at bounding box center [171, 35] width 0 height 0
click at [171, 35] on link at bounding box center [171, 35] width 0 height 0
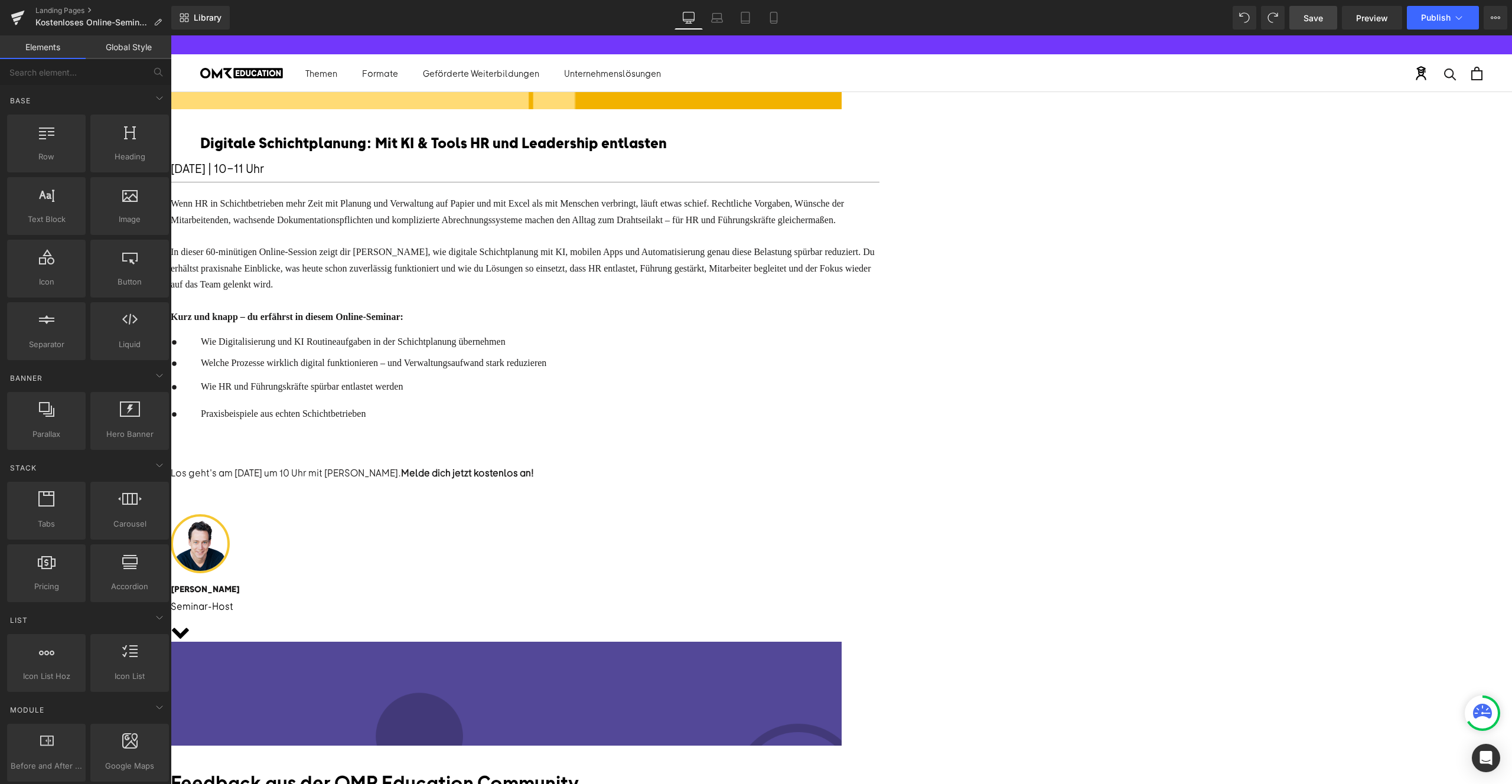
click at [171, 35] on span "Text Block" at bounding box center [171, 35] width 0 height 0
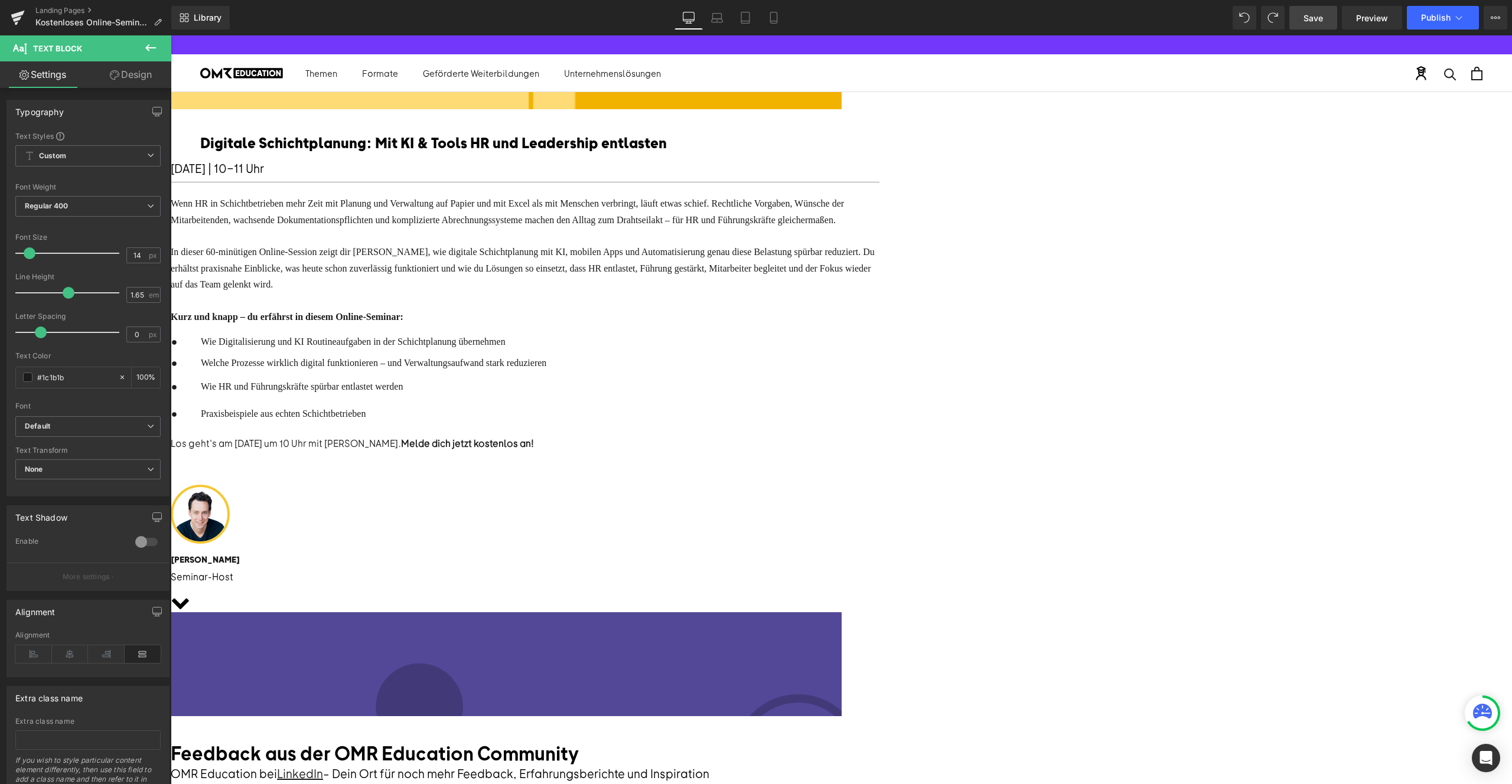
click at [171, 35] on span "Icon" at bounding box center [171, 35] width 0 height 0
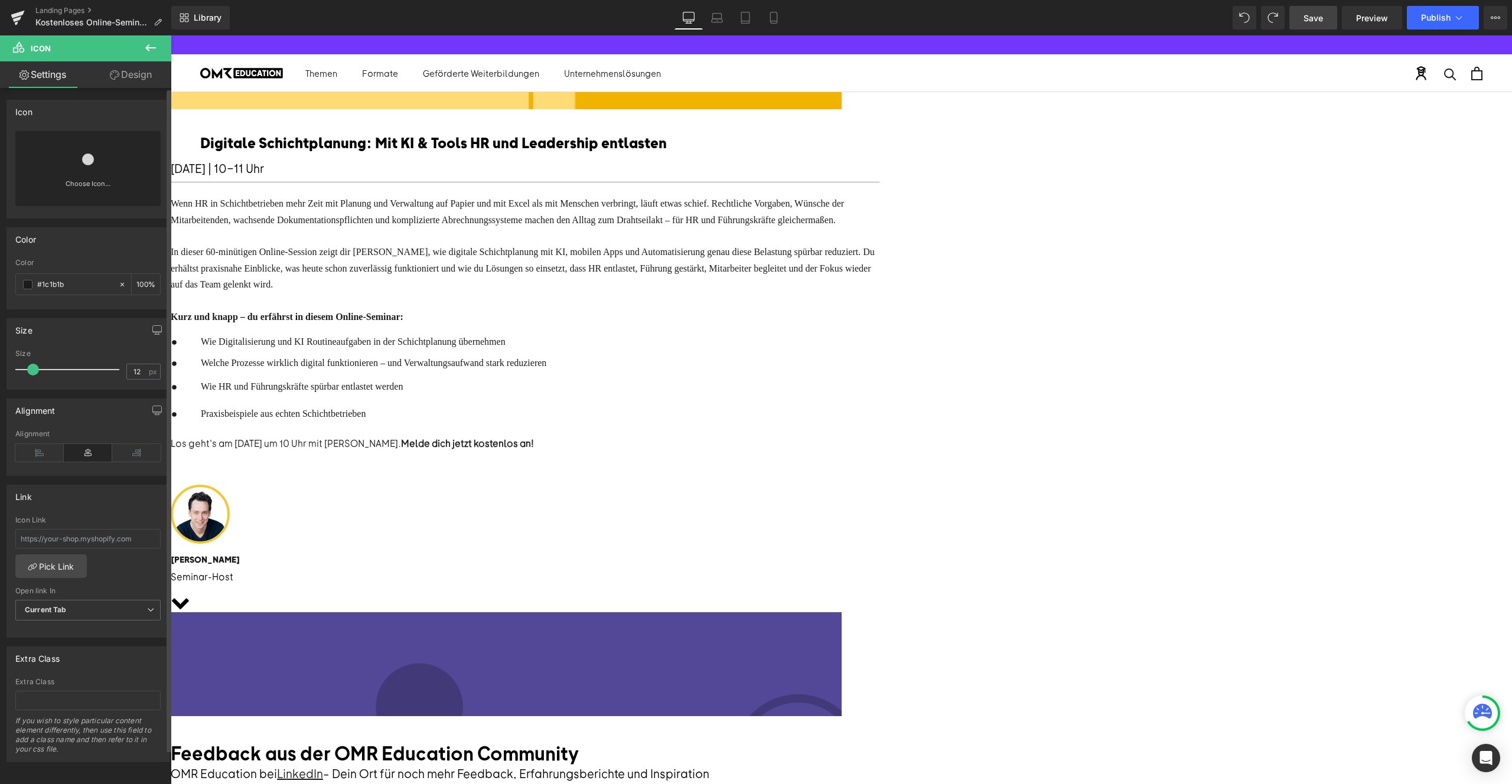
scroll to position [12, 0]
click at [403, 391] on span "Wie HR und Führungskräfte spürbar entlastet werden" at bounding box center [302, 387] width 202 height 10
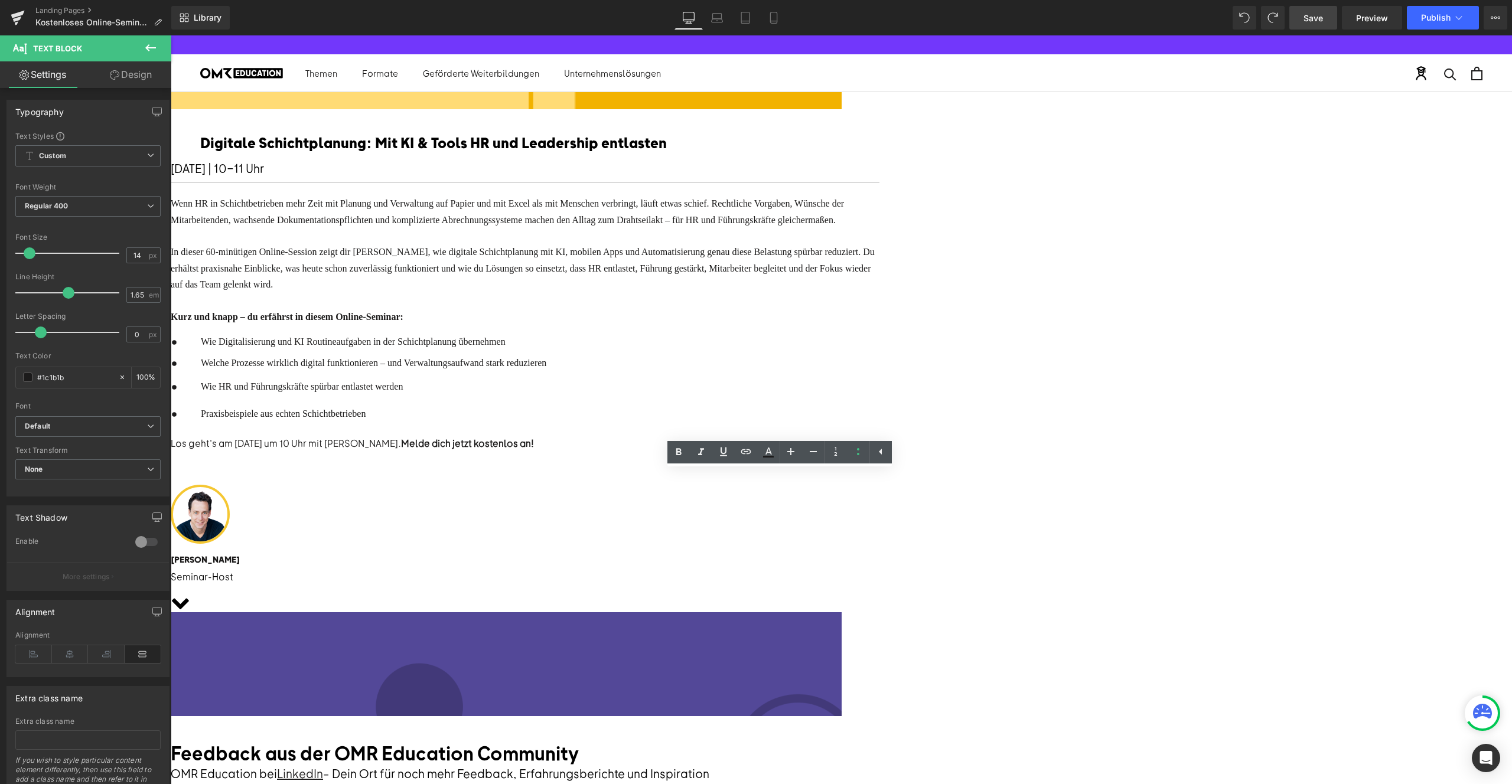
click at [198, 372] on div "Icon" at bounding box center [184, 363] width 27 height 16
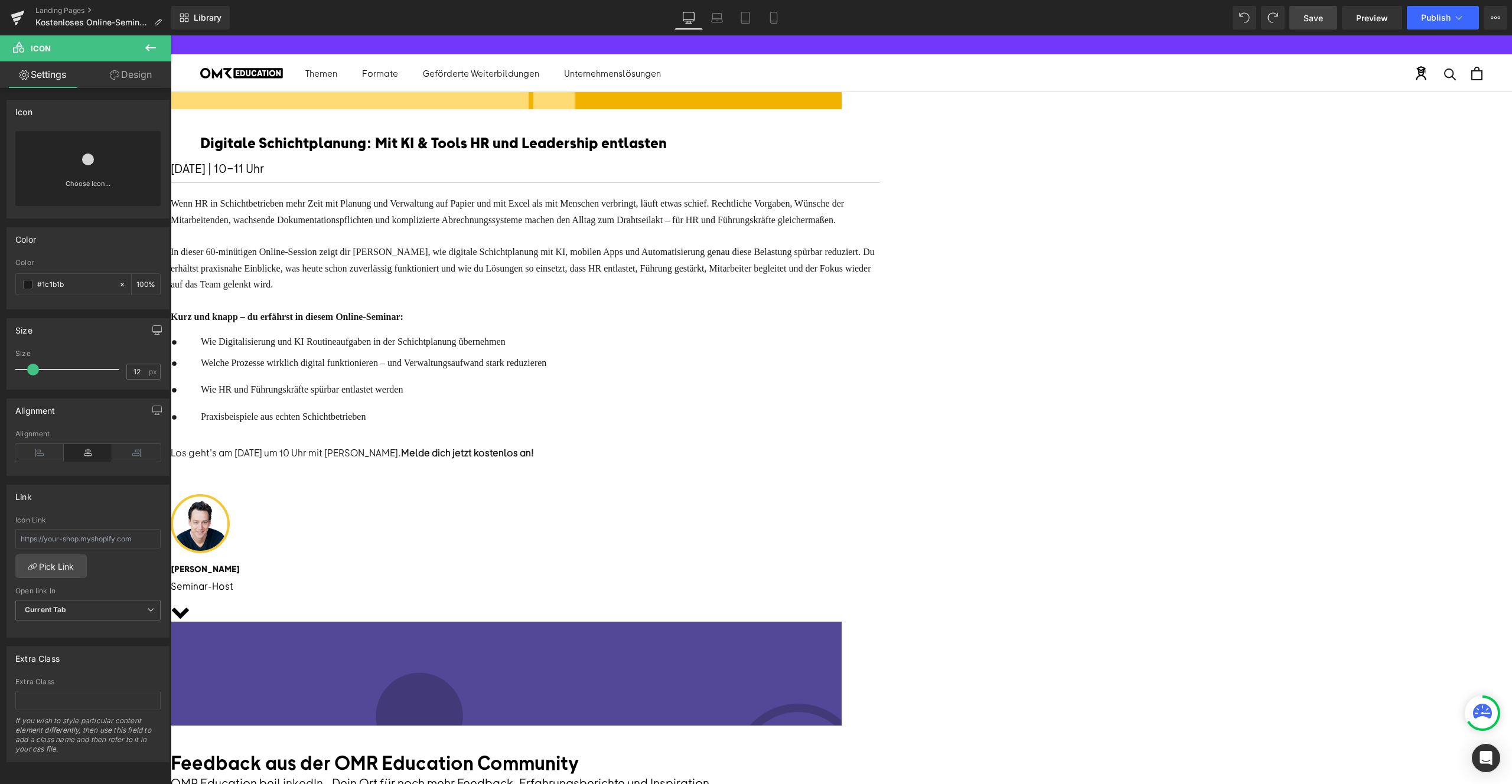
click at [171, 35] on icon at bounding box center [171, 35] width 0 height 0
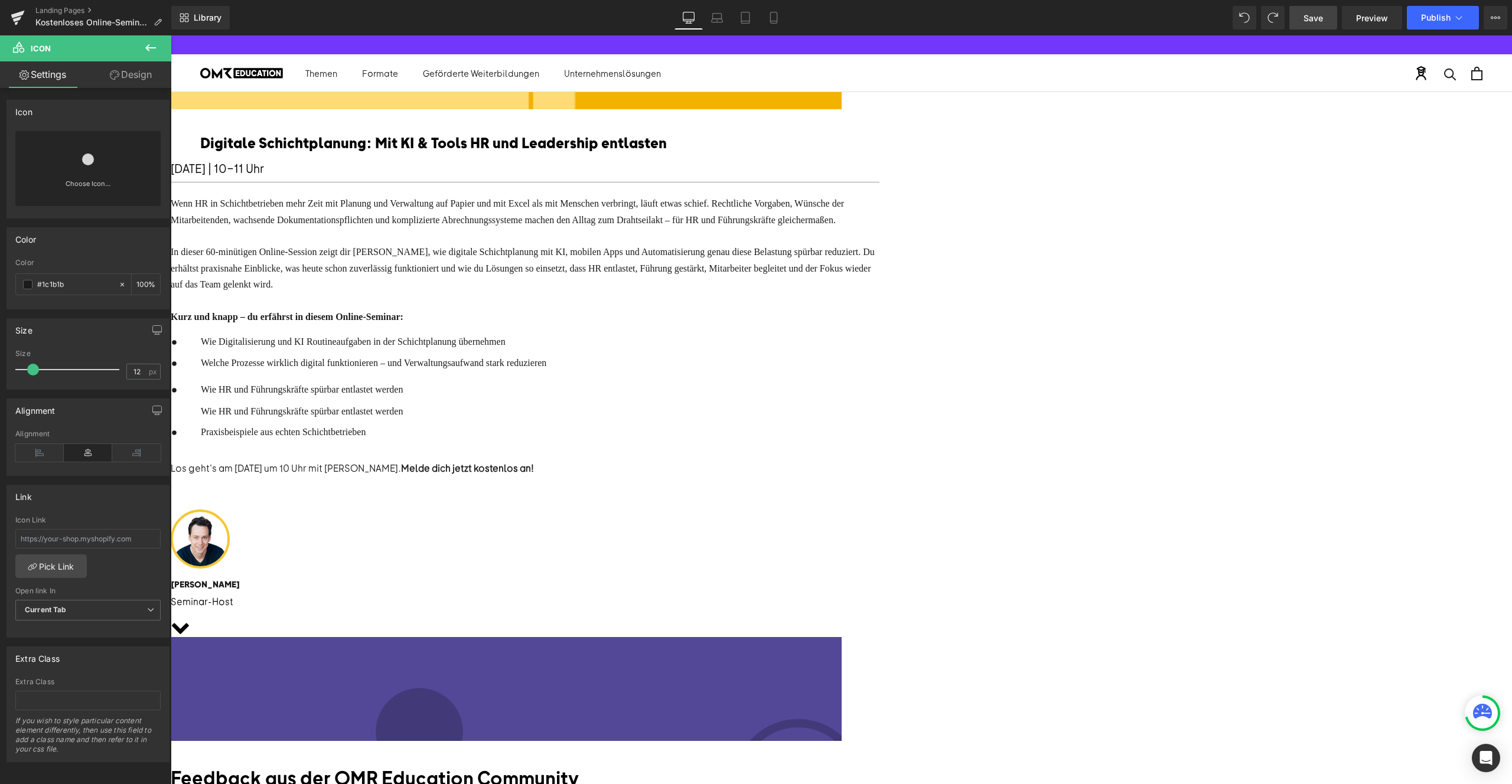
click at [171, 35] on span "Icon" at bounding box center [171, 35] width 0 height 0
drag, startPoint x: 578, startPoint y: 482, endPoint x: 579, endPoint y: 495, distance: 13.0
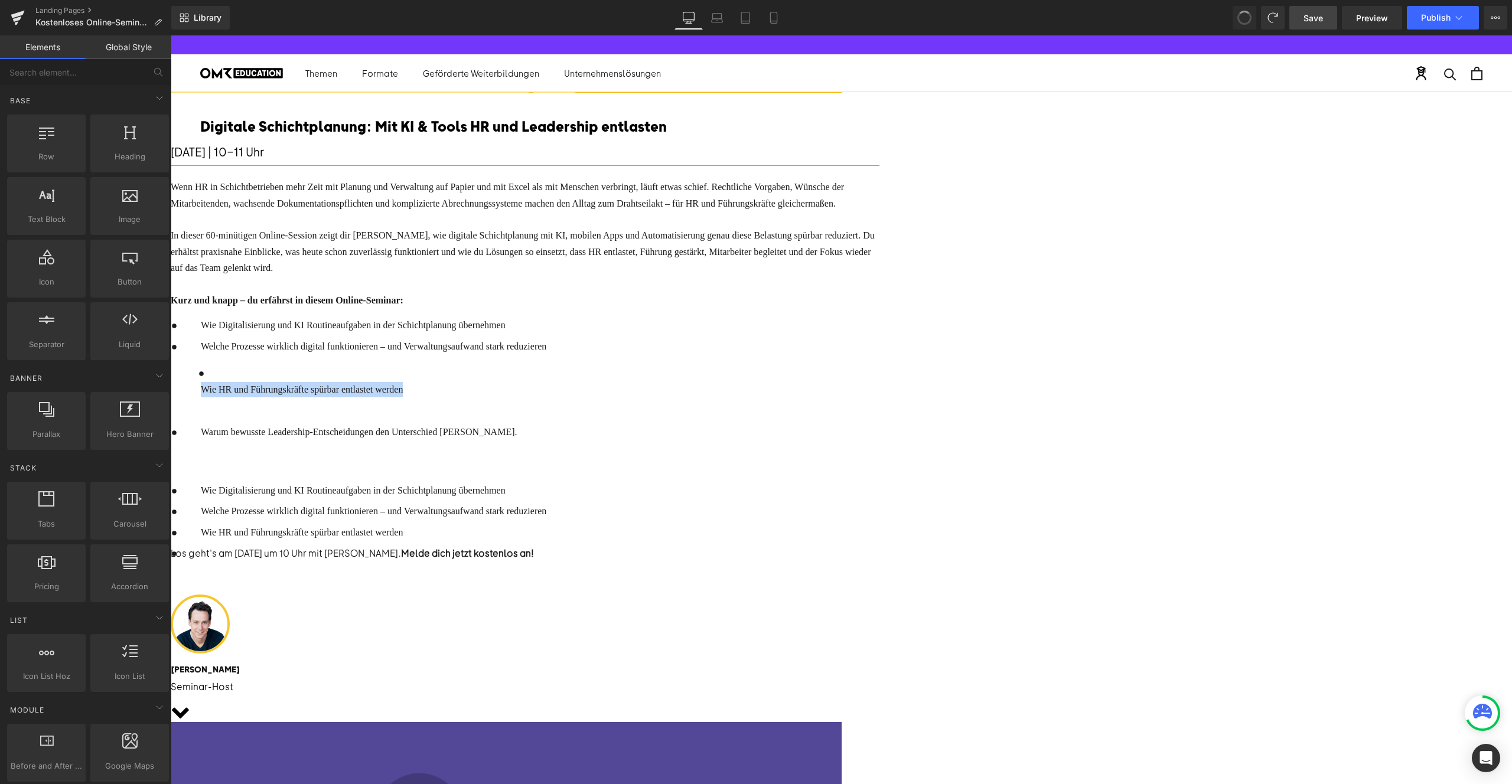
scroll to position [149, 0]
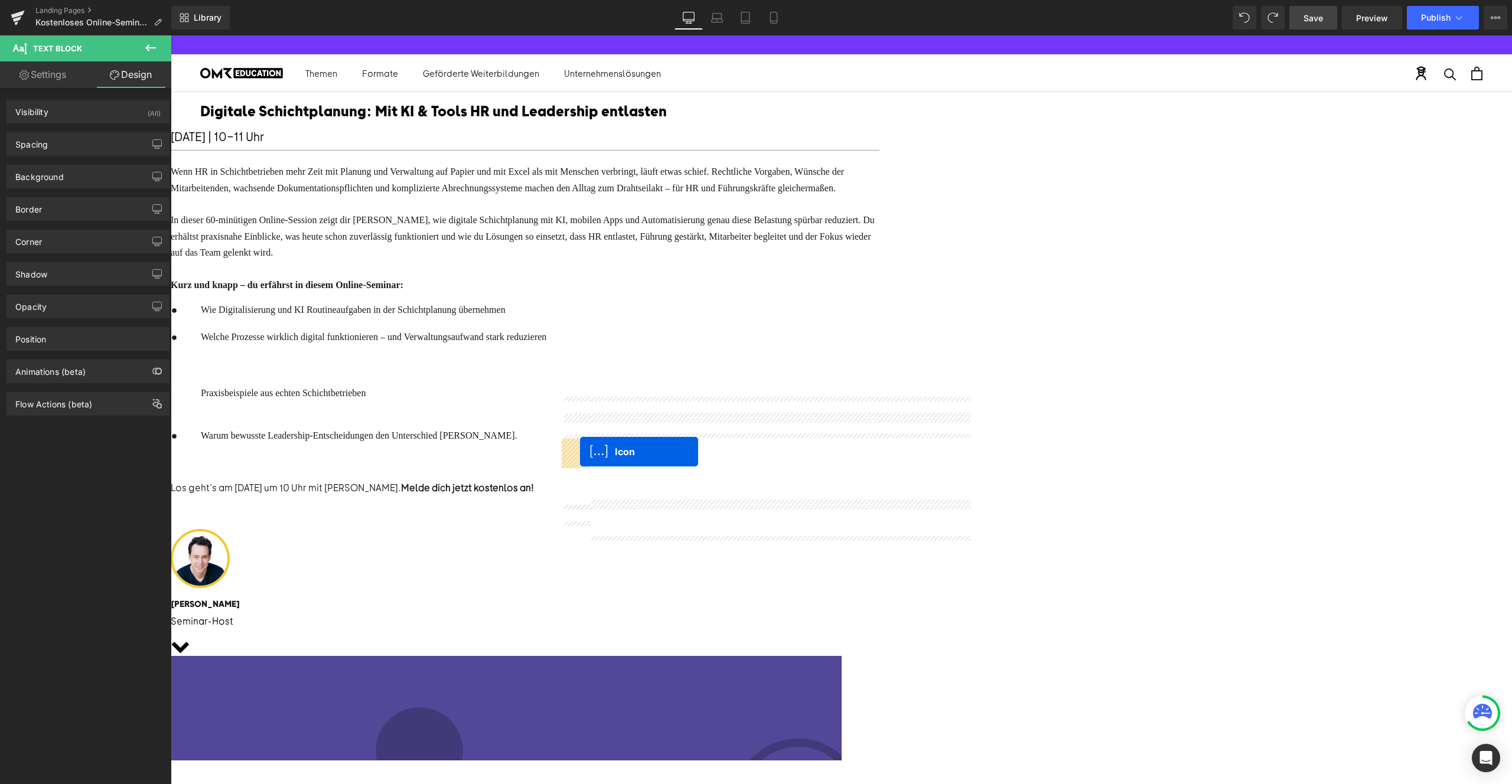
drag, startPoint x: 780, startPoint y: 448, endPoint x: 580, endPoint y: 452, distance: 200.0
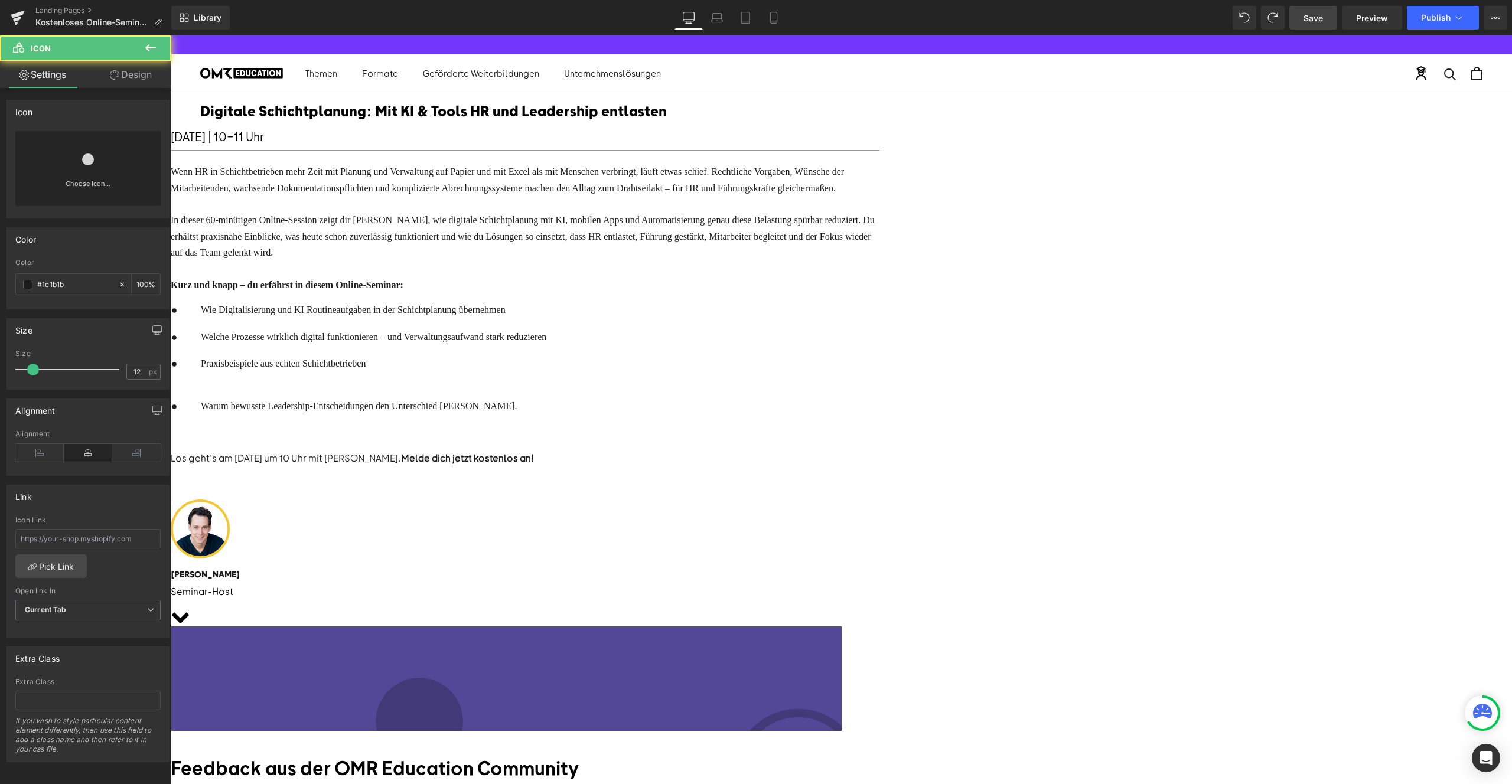
click at [547, 441] on ul "Icon Wie Digitalisierung und KI Routineaufgaben in der Schichtplanung übernehme…" at bounding box center [358, 371] width 376 height 138
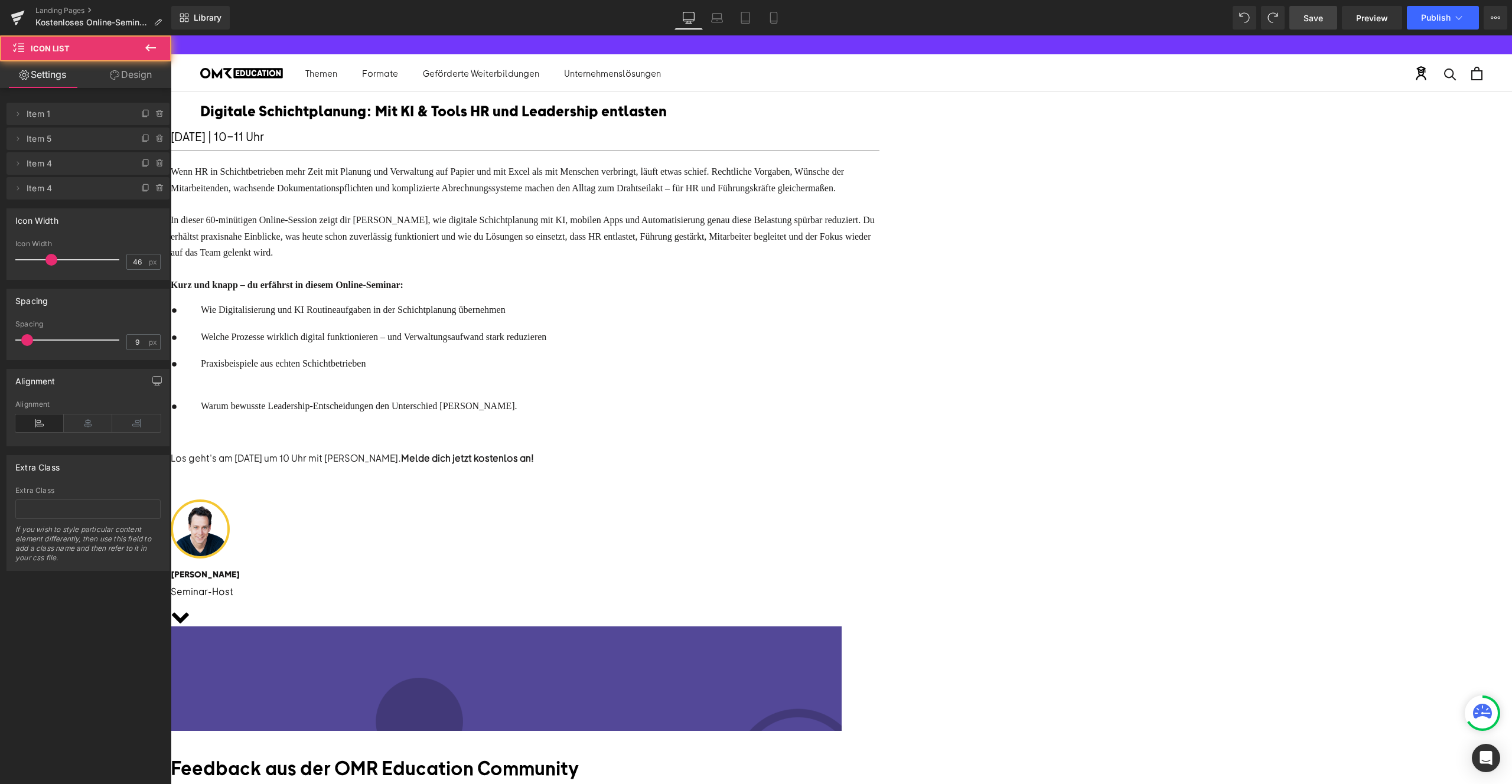
click at [547, 387] on p at bounding box center [374, 379] width 346 height 15
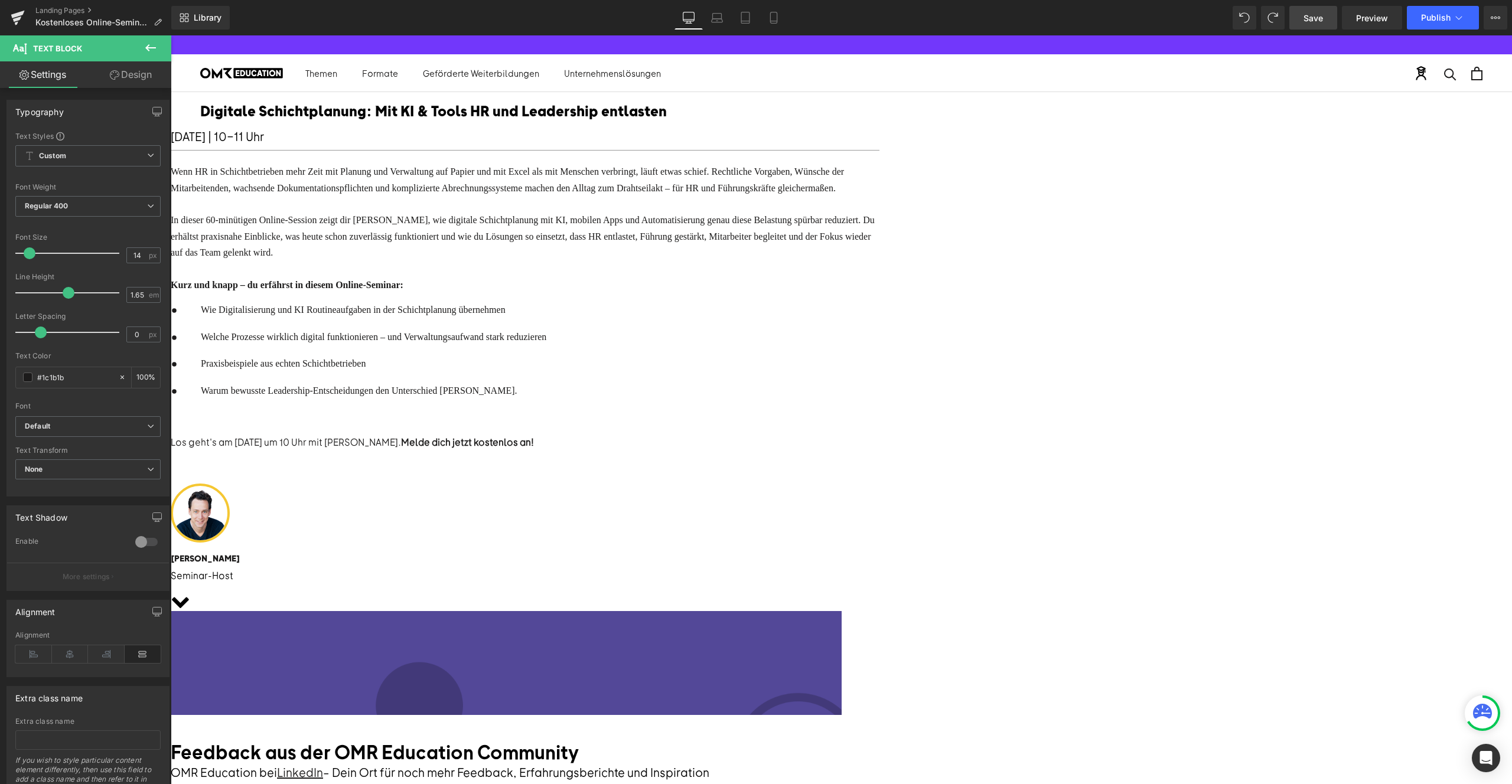
click at [366, 369] on span "Praxisbeispiele aus echten Schichtbetrieben" at bounding box center [283, 363] width 165 height 10
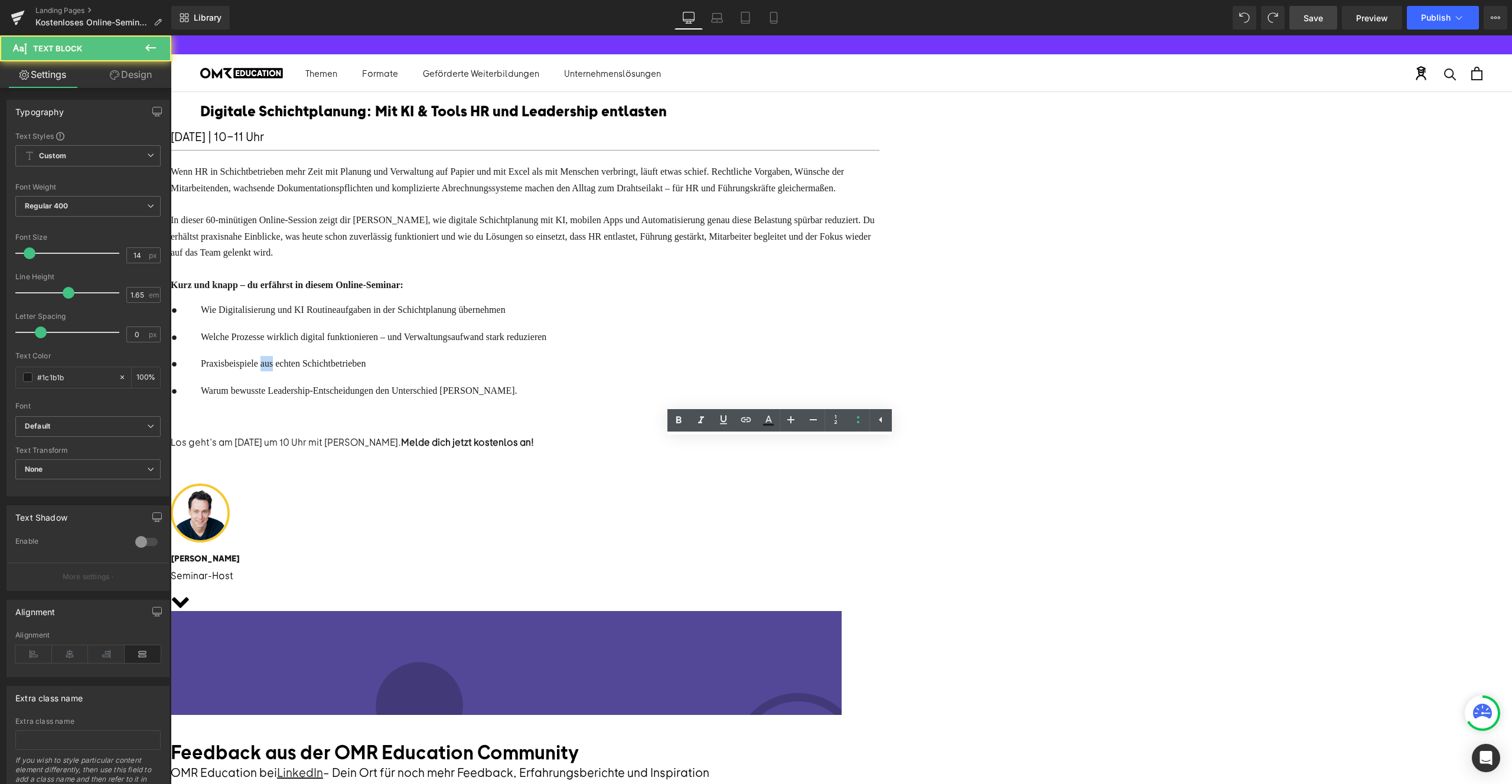
click at [366, 369] on span "Praxisbeispiele aus echten Schichtbetrieben" at bounding box center [283, 363] width 165 height 10
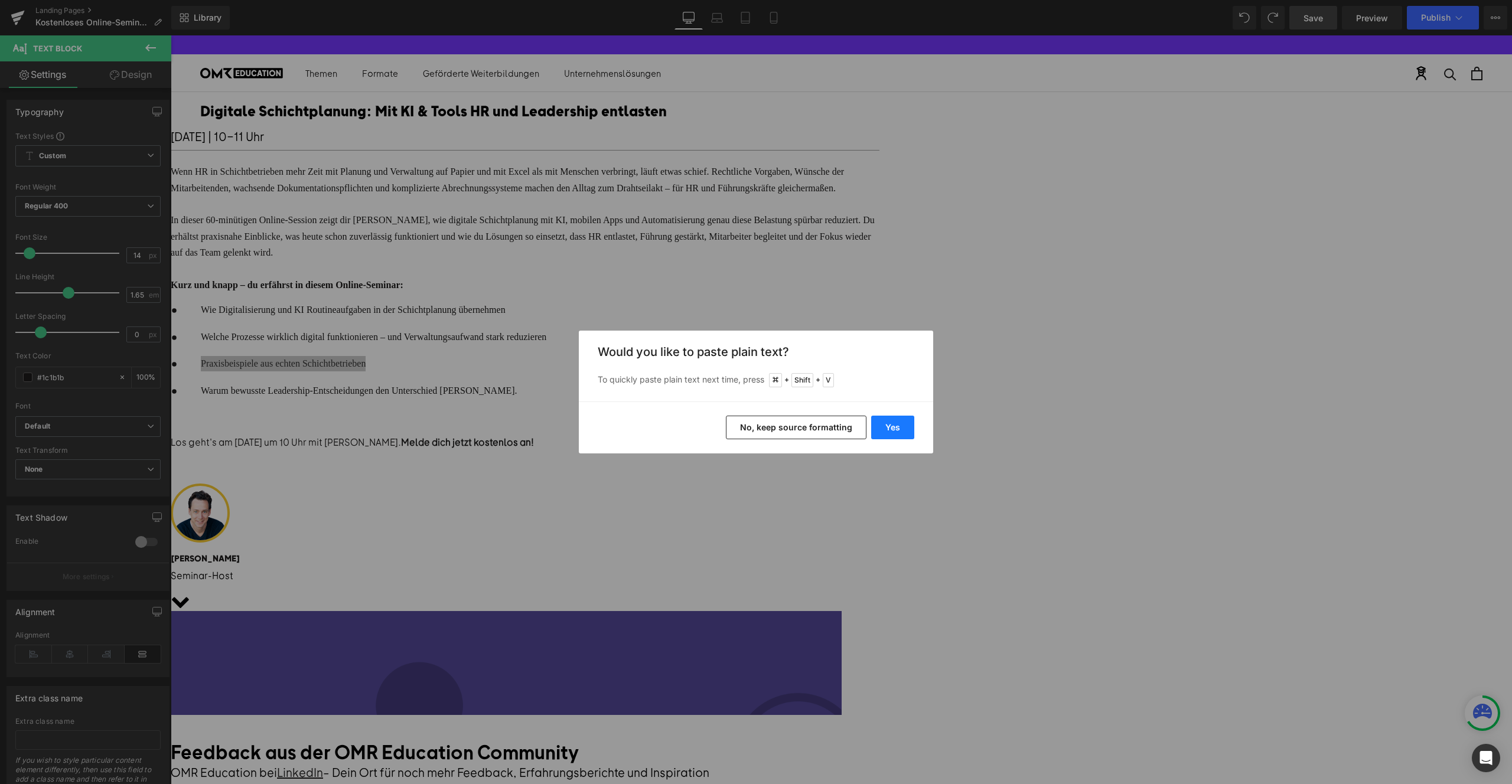
click at [898, 432] on button "Yes" at bounding box center [893, 427] width 43 height 24
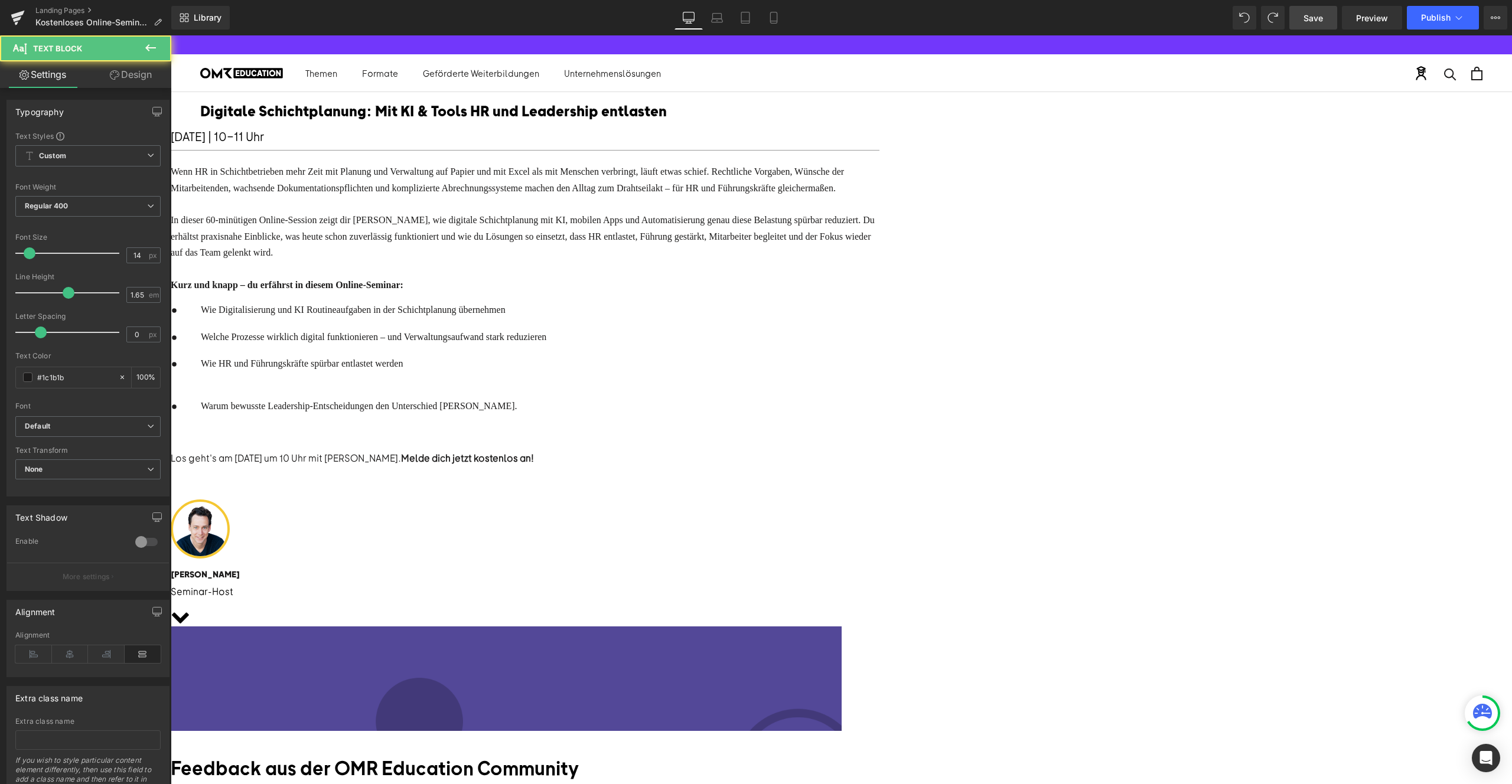
click at [547, 387] on p at bounding box center [374, 379] width 346 height 15
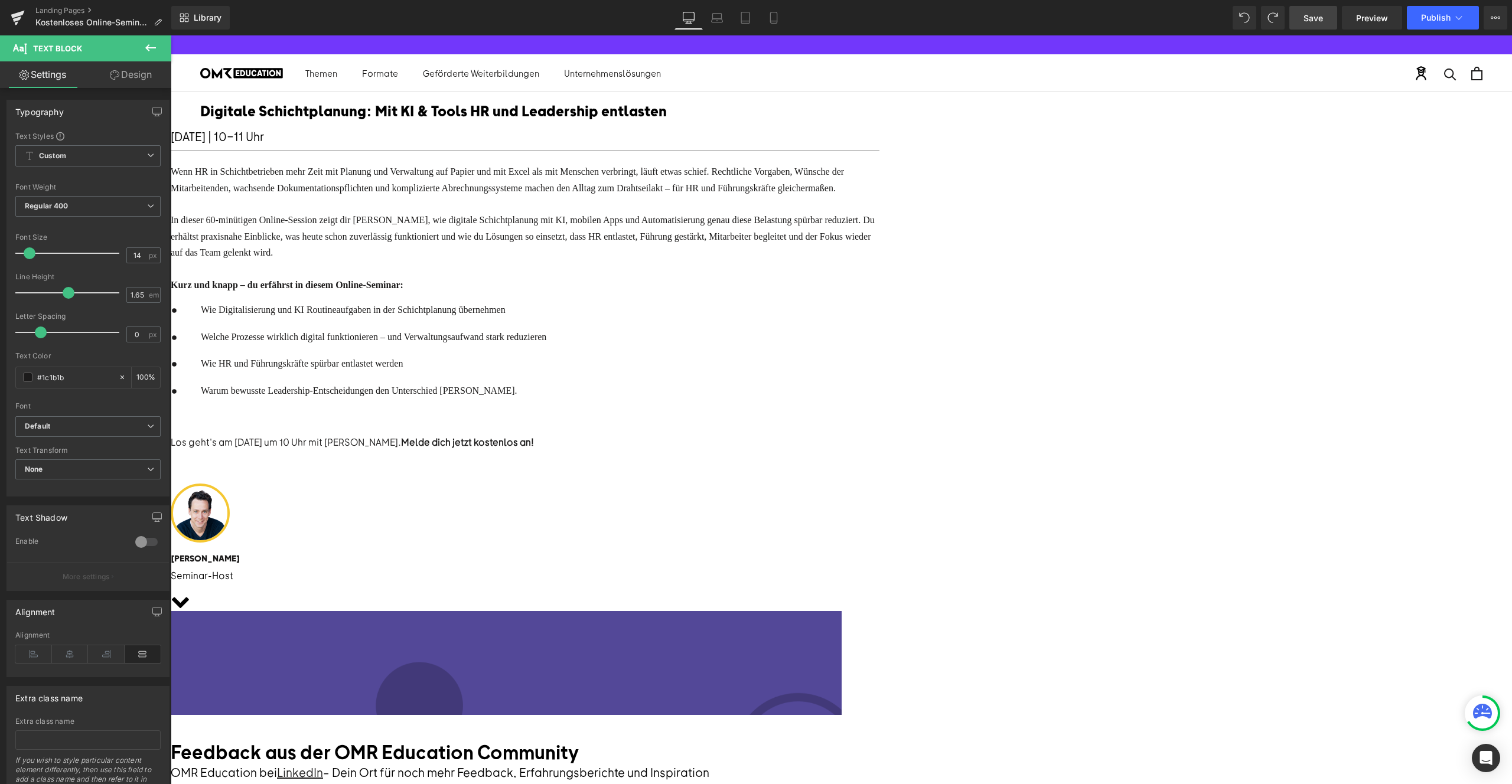
click at [517, 396] on span "Warum bewusste Leadership-Entscheidungen den Unterschied machen." at bounding box center [358, 391] width 316 height 10
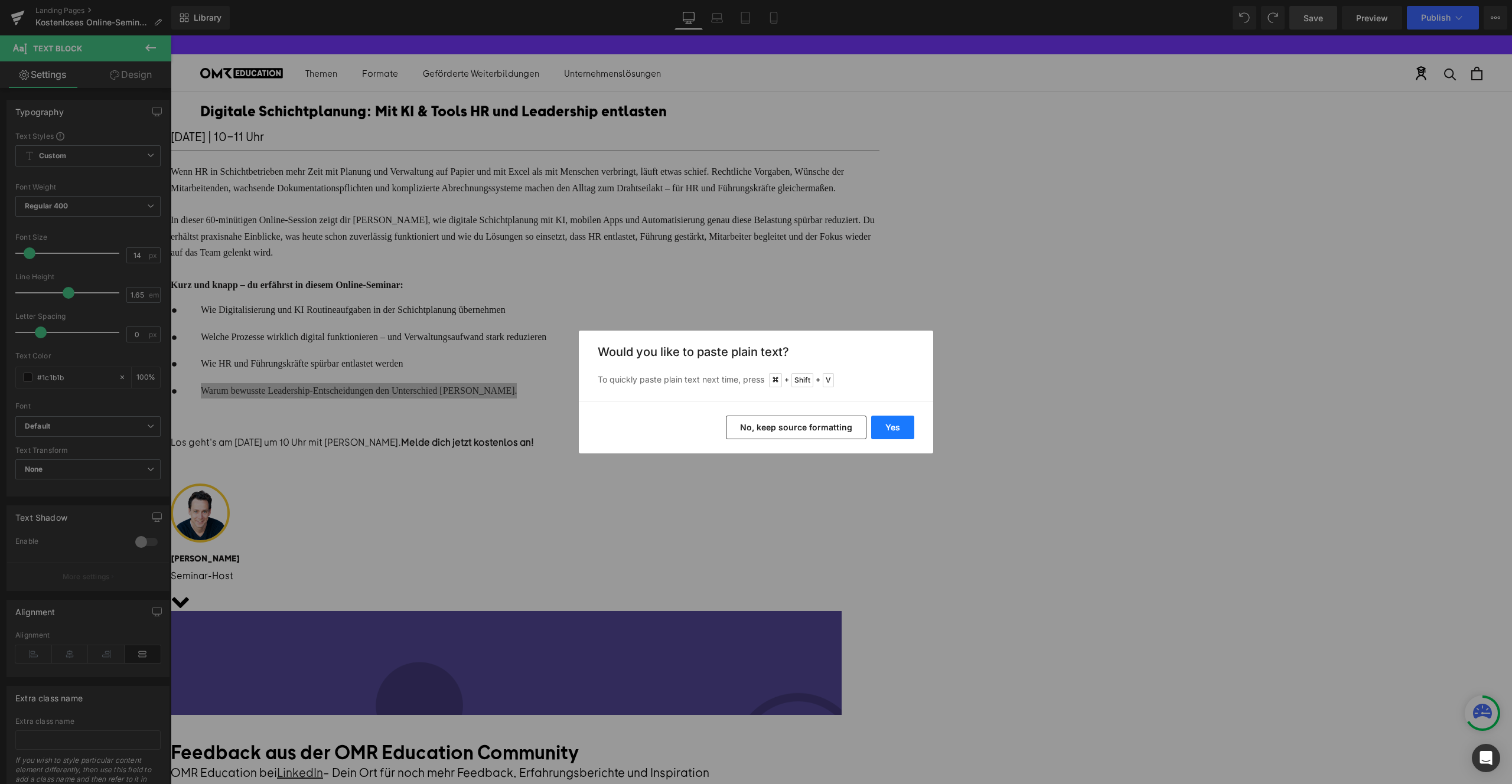
drag, startPoint x: 879, startPoint y: 423, endPoint x: 708, endPoint y: 388, distance: 174.5
click at [879, 423] on button "Yes" at bounding box center [893, 427] width 43 height 24
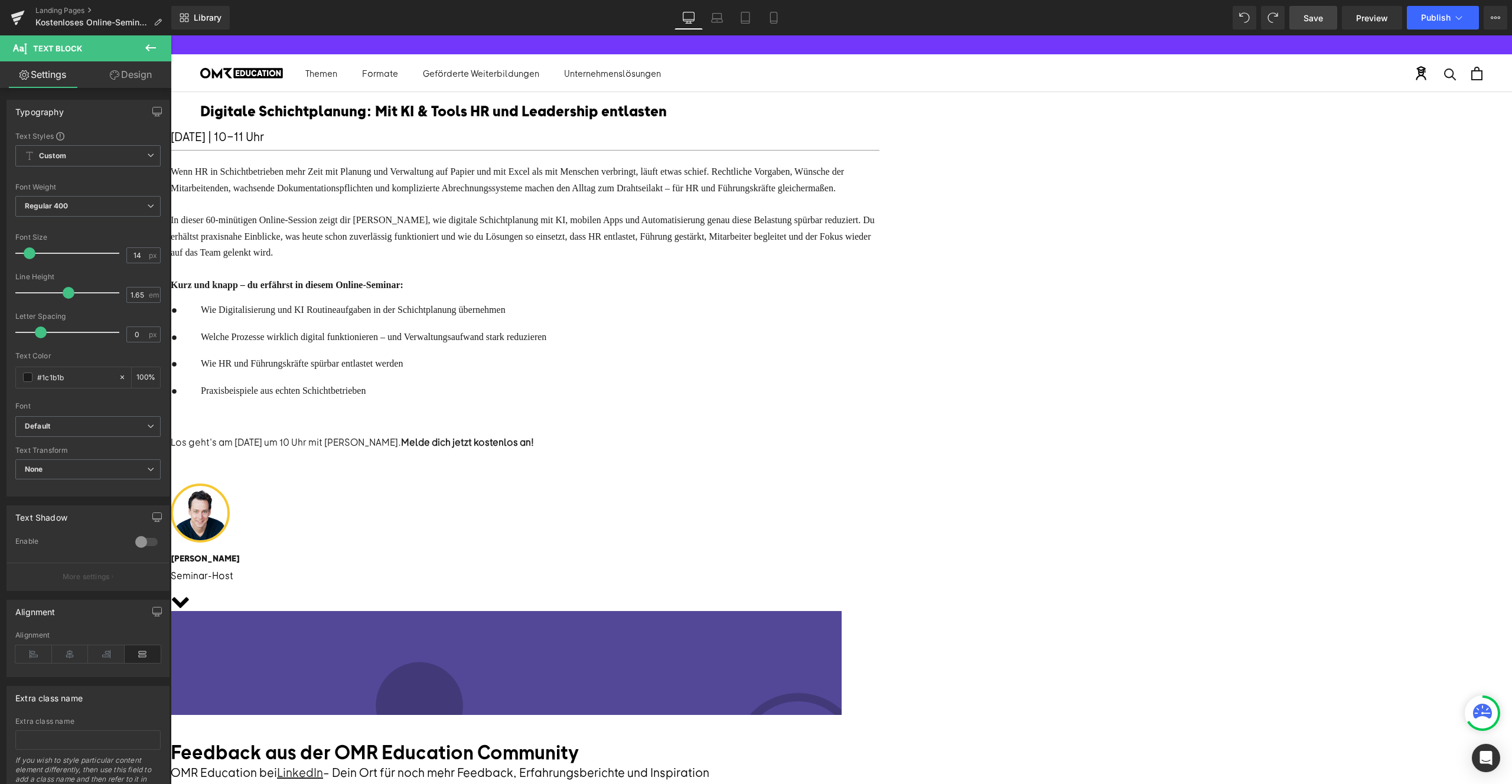
click at [171, 35] on link at bounding box center [171, 35] width 0 height 0
click at [547, 414] on p at bounding box center [374, 406] width 346 height 15
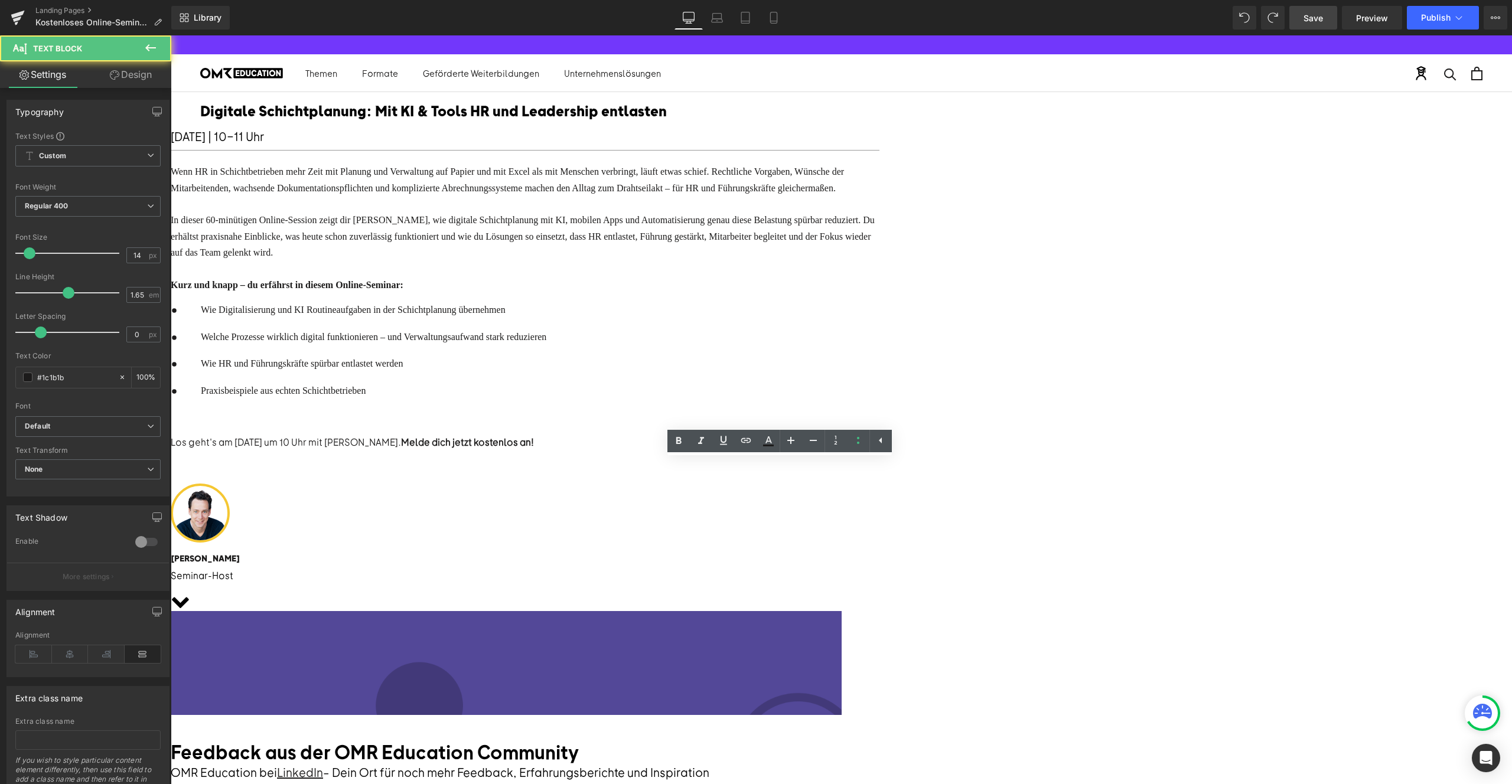
click at [403, 369] on span "Wie HR und Führungskräfte spürbar entlastet werden" at bounding box center [302, 363] width 202 height 10
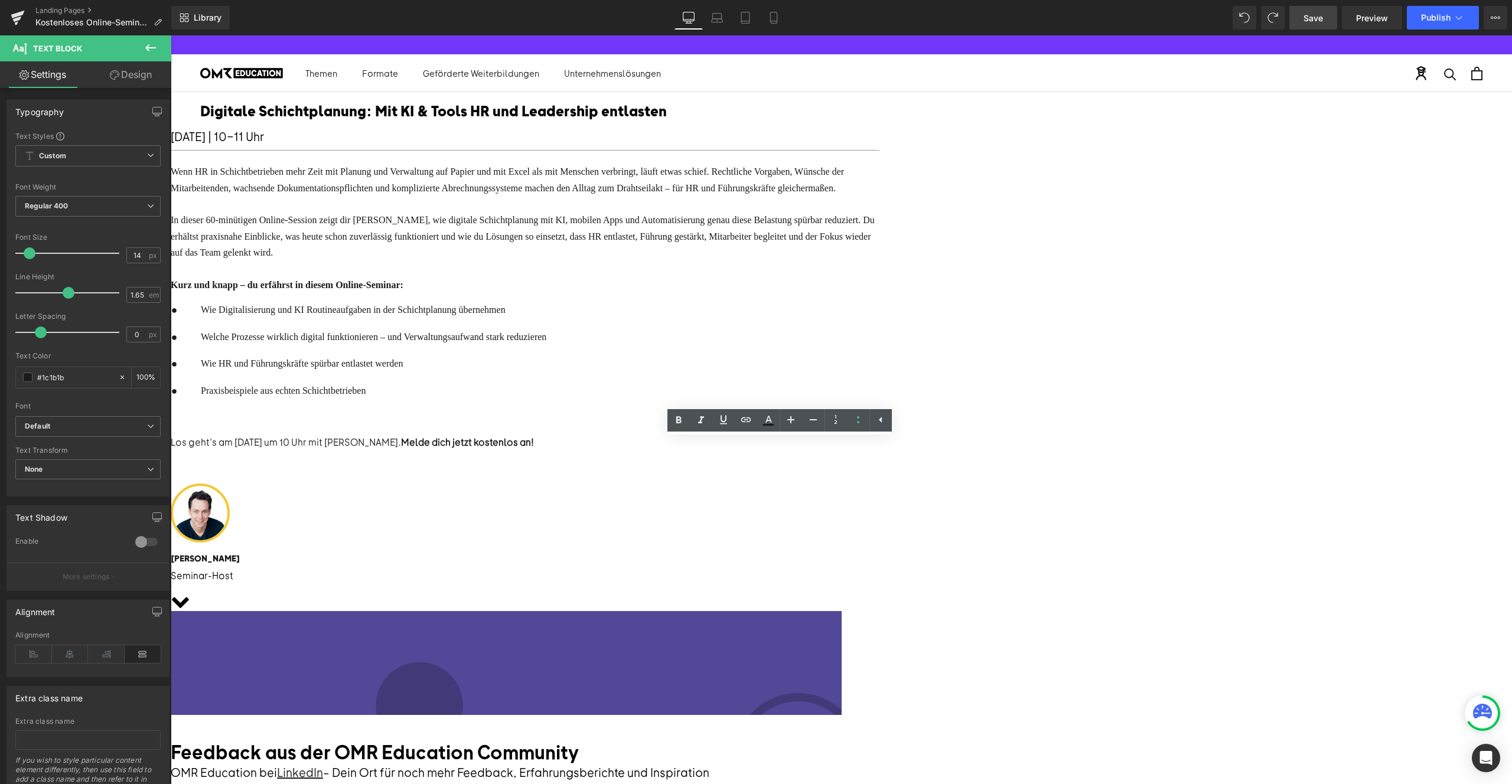
click at [547, 438] on div "Digitale Schichtplanung: Mit KI & Tools HR und Leadership entlasten Text Block …" at bounding box center [525, 343] width 709 height 495
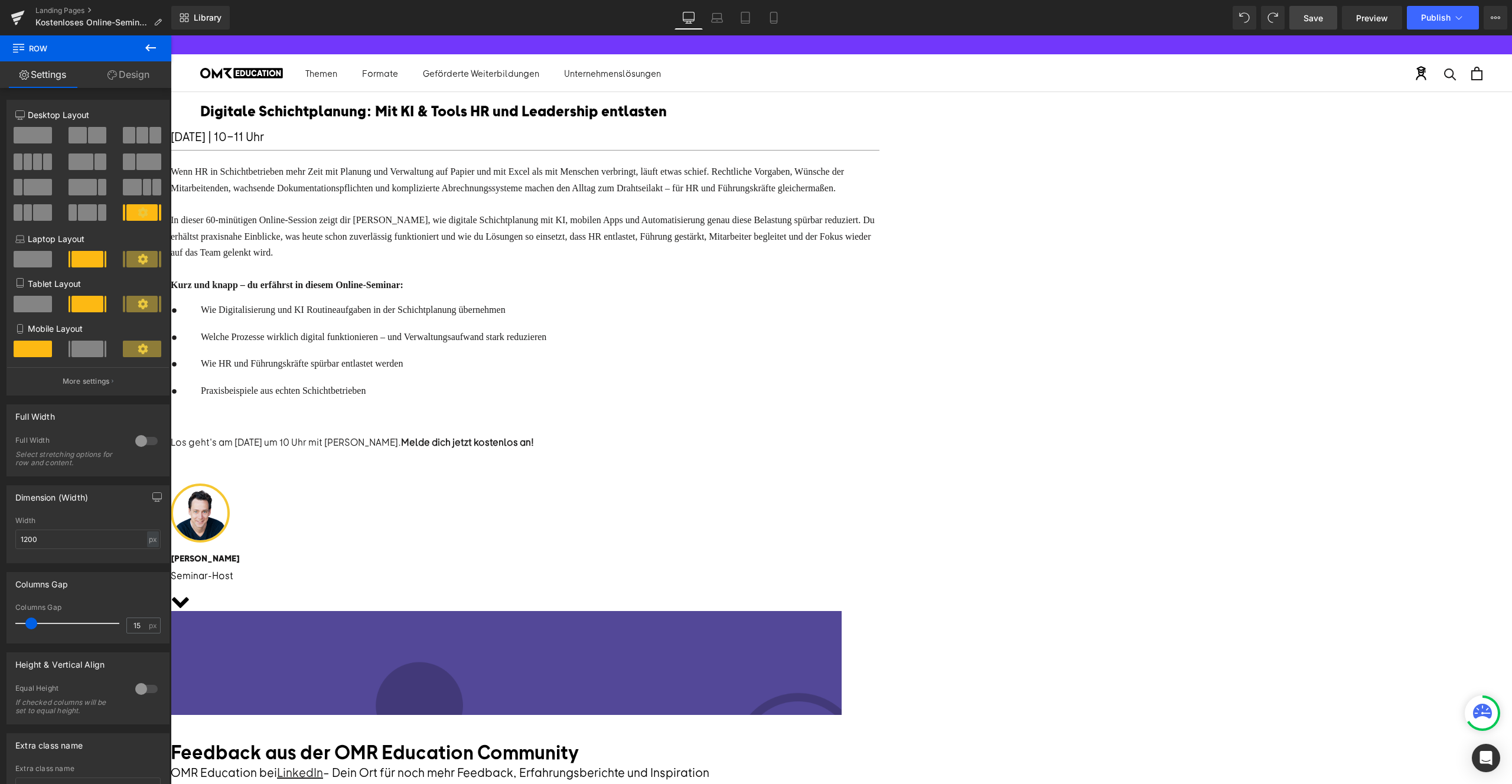
click at [171, 35] on span "Icon List" at bounding box center [171, 35] width 0 height 0
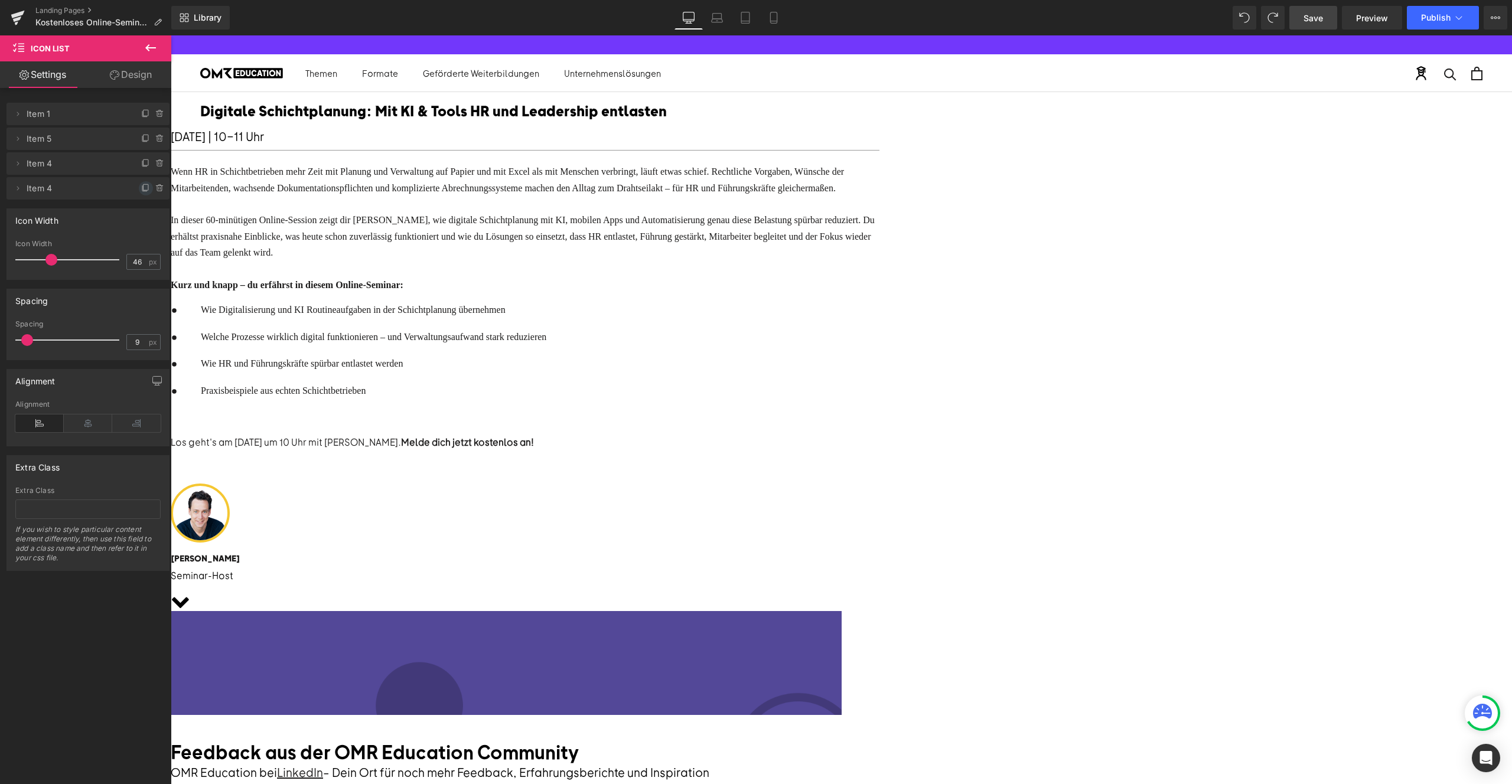
click at [142, 186] on icon at bounding box center [145, 188] width 9 height 9
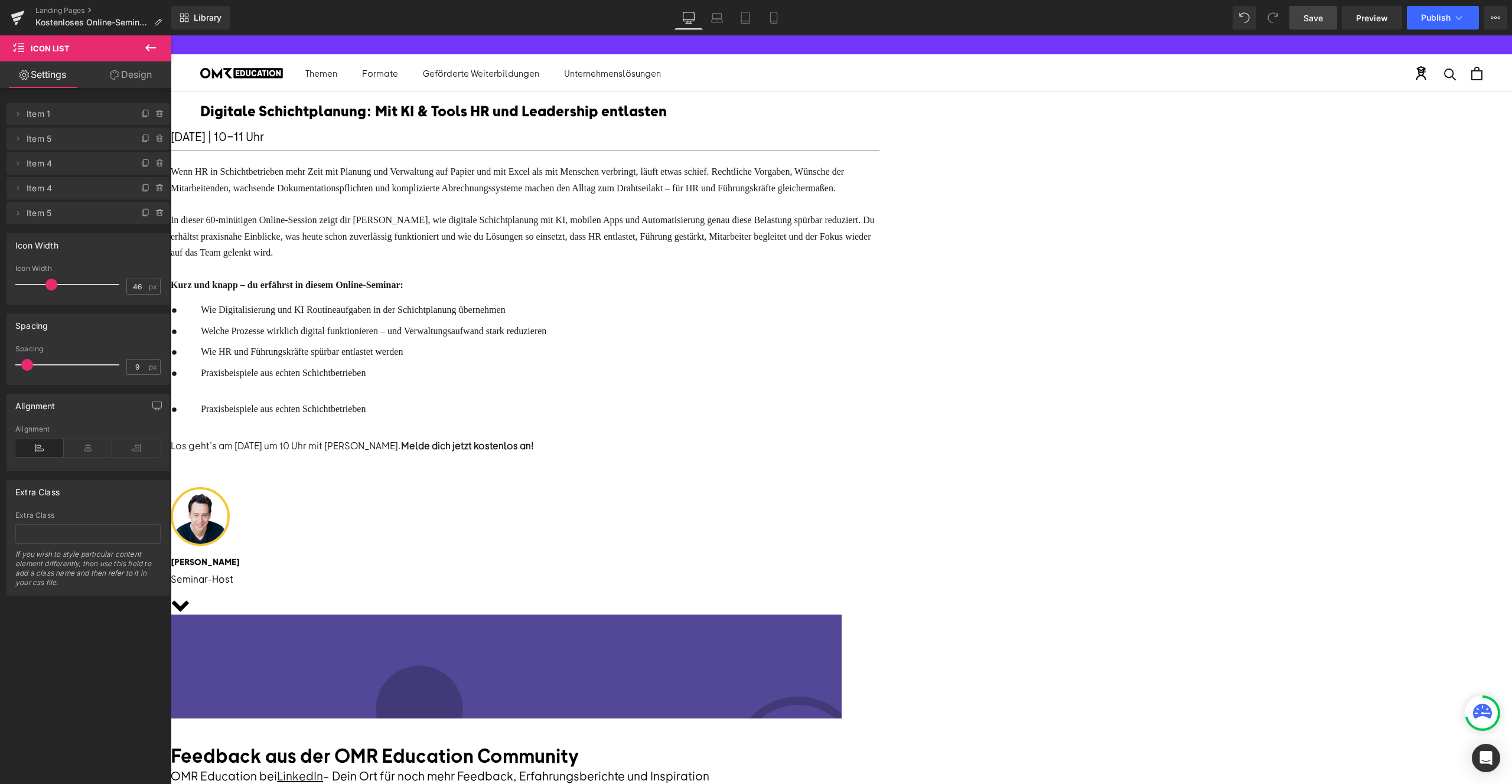
click at [547, 397] on div "Praxisbeispiele aus echten Schichtbetrieben Text Block" at bounding box center [358, 381] width 376 height 31
click at [547, 438] on ul "Icon Wie Digitalisierung und KI Routineaufgaben in der Schichtplanung übernehme…" at bounding box center [358, 370] width 376 height 136
click at [547, 381] on p "Praxisbeispiele aus echten Schichtbetrieben" at bounding box center [374, 373] width 346 height 15
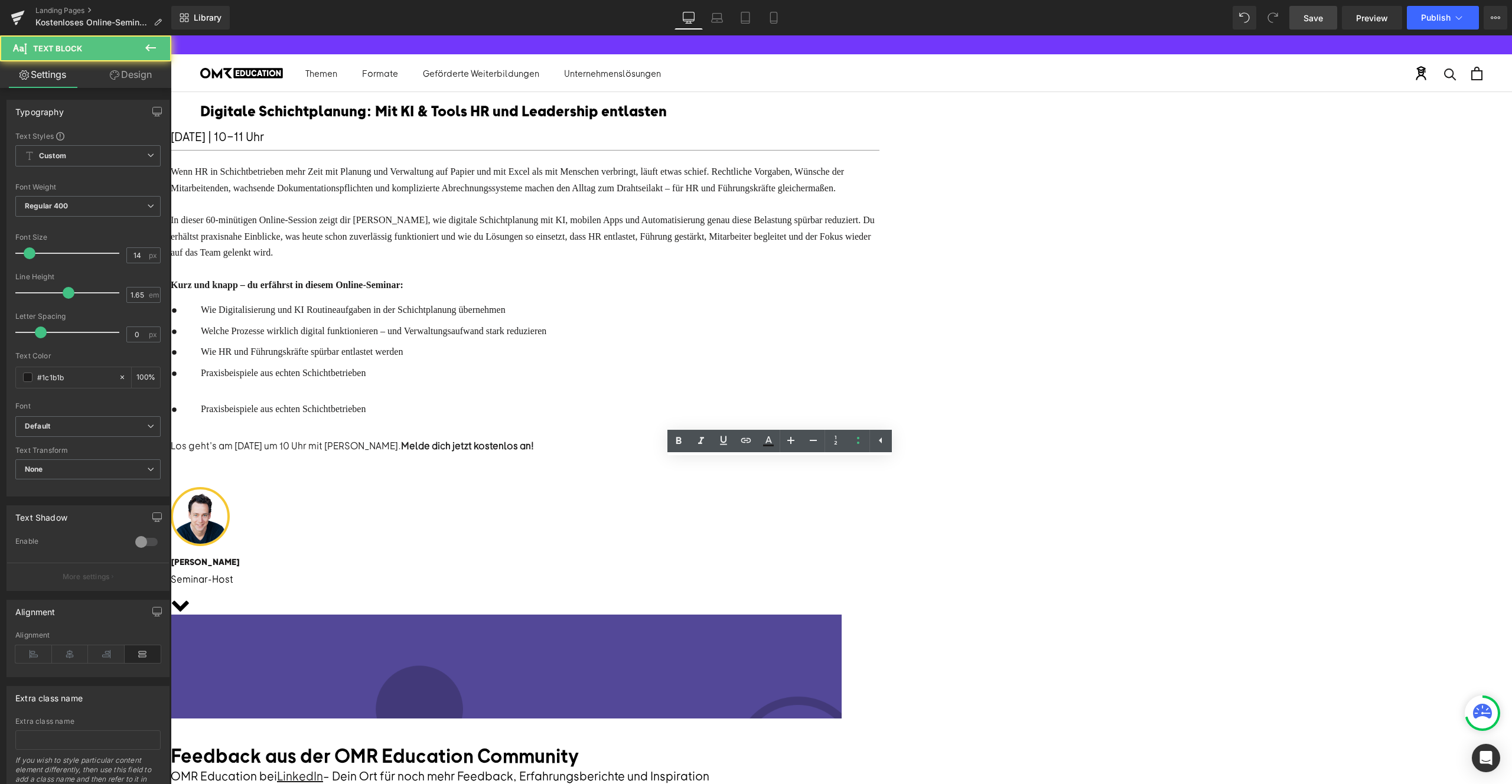
click at [547, 396] on p at bounding box center [374, 388] width 346 height 15
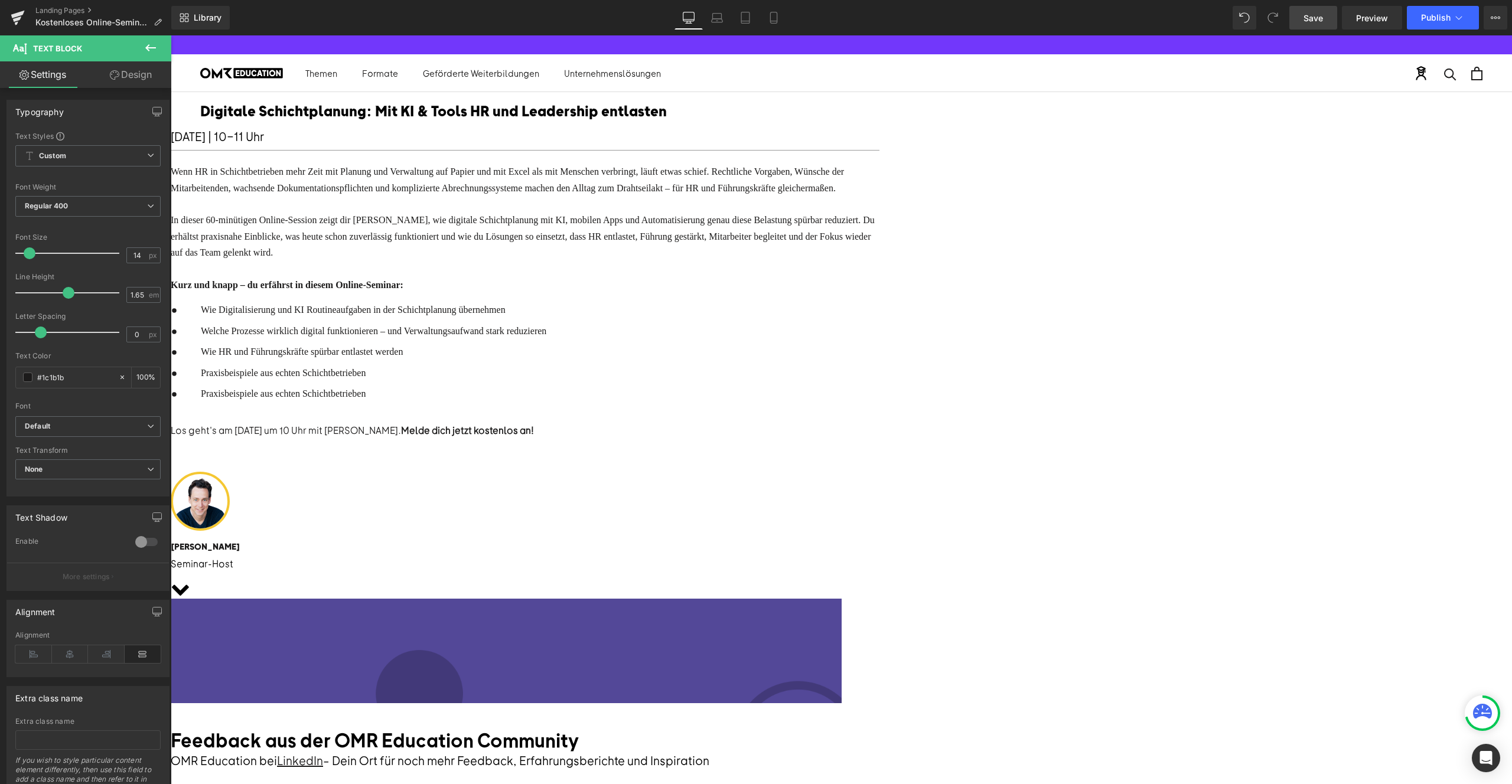
click at [547, 418] on div "Praxisbeispiele aus echten Schichtbetrieben Text Block" at bounding box center [372, 402] width 349 height 31
click at [366, 399] on span "Praxisbeispiele aus echten Schichtbetrieben" at bounding box center [283, 393] width 165 height 10
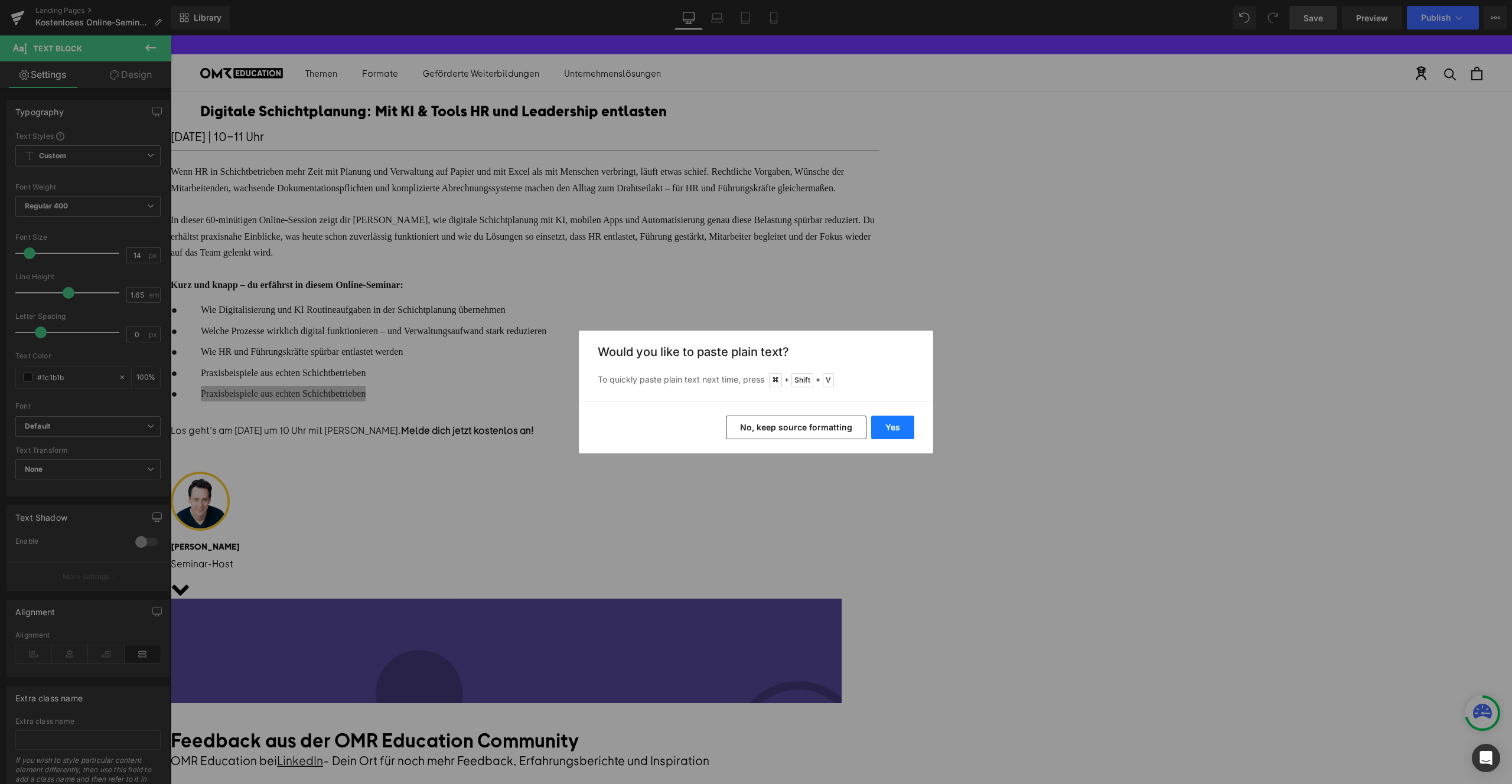
click at [902, 424] on button "Yes" at bounding box center [893, 427] width 43 height 24
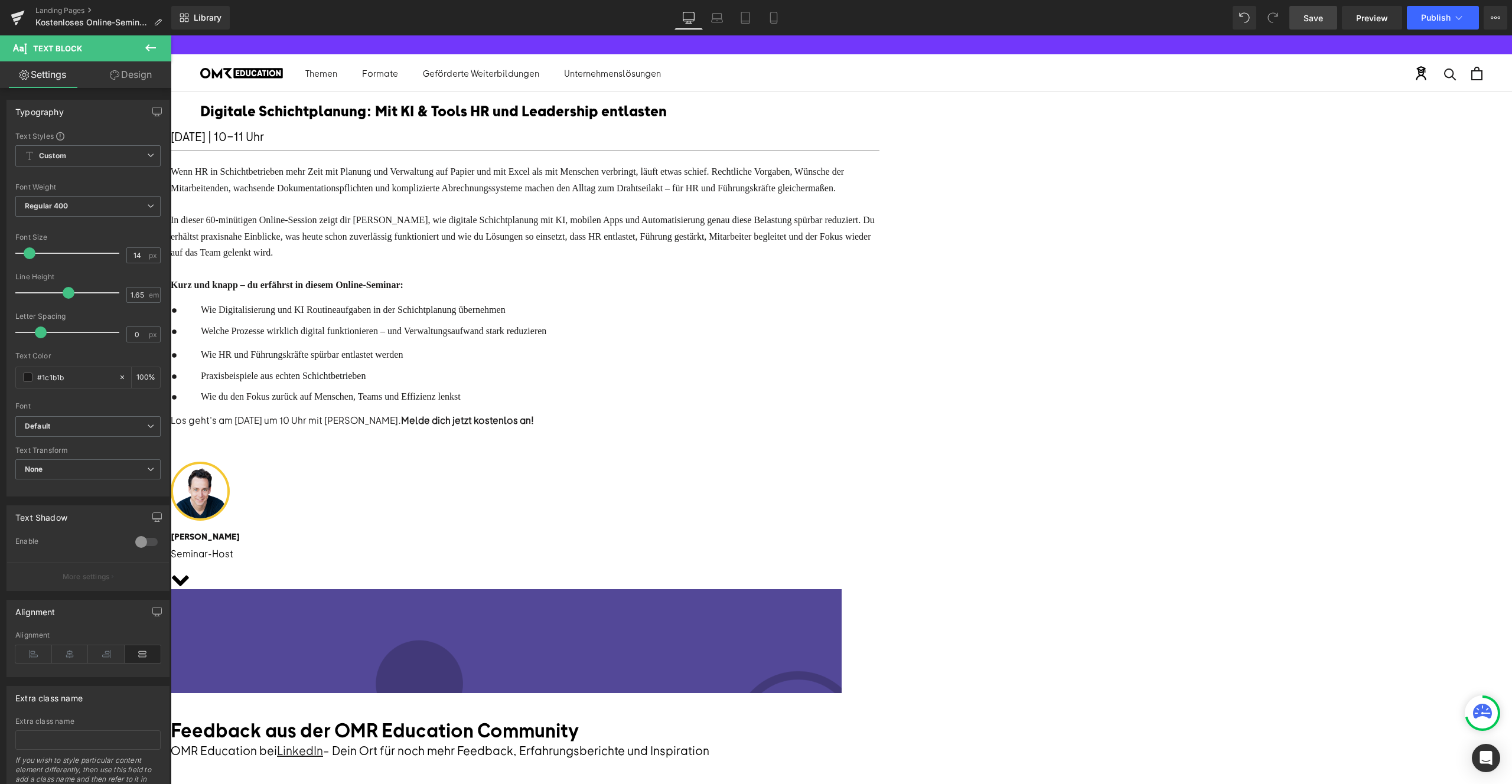
click at [547, 405] on p "Wie du den Fokus zurück auf Menschen, Teams und Effizienz lenkst" at bounding box center [374, 396] width 346 height 15
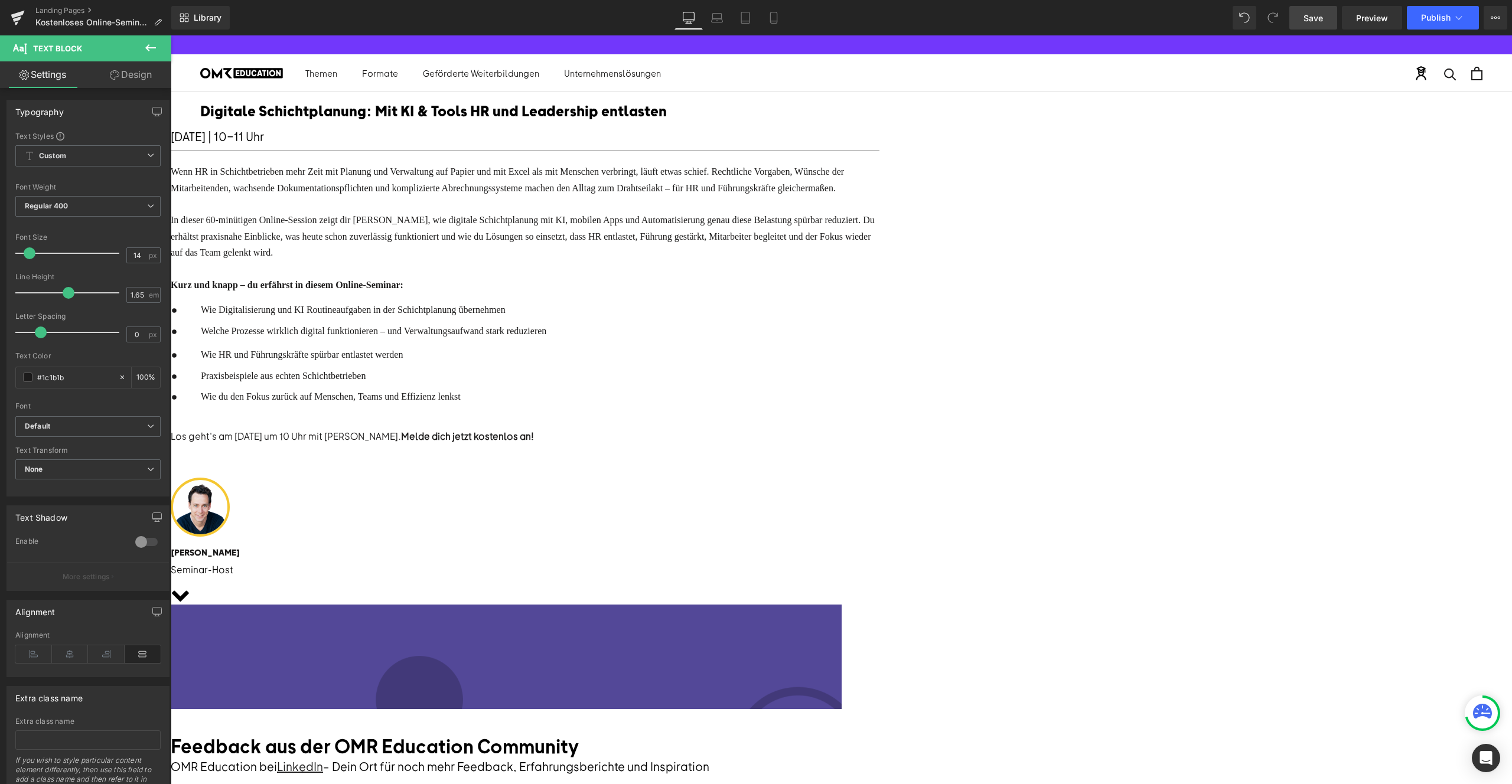
click at [1192, 426] on div "Digitale Schichtplanung: Mit KI & Tools HR und Leadership entlasten Text Block …" at bounding box center [841, 402] width 1342 height 614
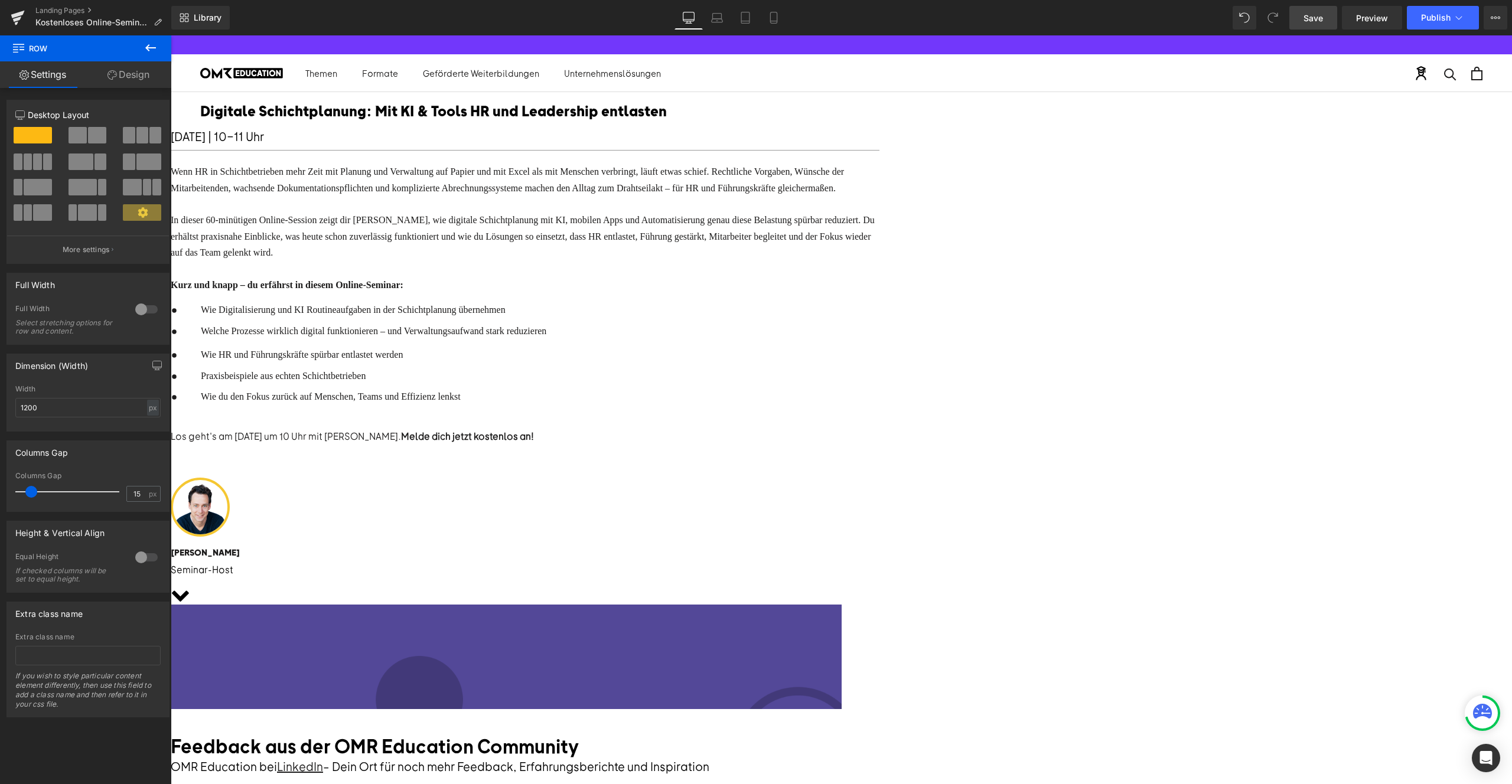
click at [775, 444] on div "Los geht's am 13.08.2025 um 10 Uhr mit Annahita Esmailzadeh. Melde dich jetzt k…" at bounding box center [525, 436] width 709 height 15
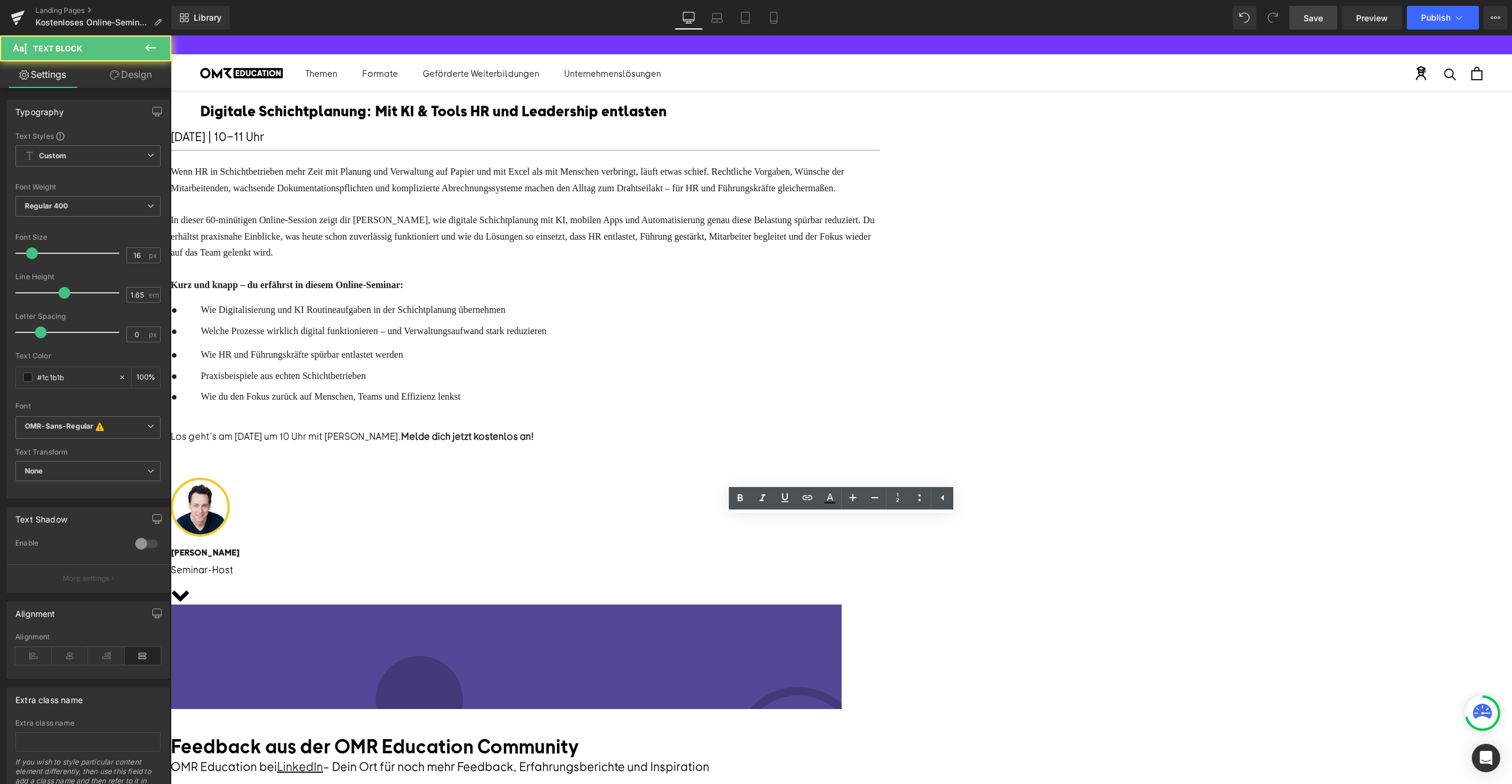
click at [634, 444] on div "Los geht's am 13.08.2025 um 10 Uhr mit Annahita Esmailzadeh. Melde dich jetzt k…" at bounding box center [525, 436] width 709 height 15
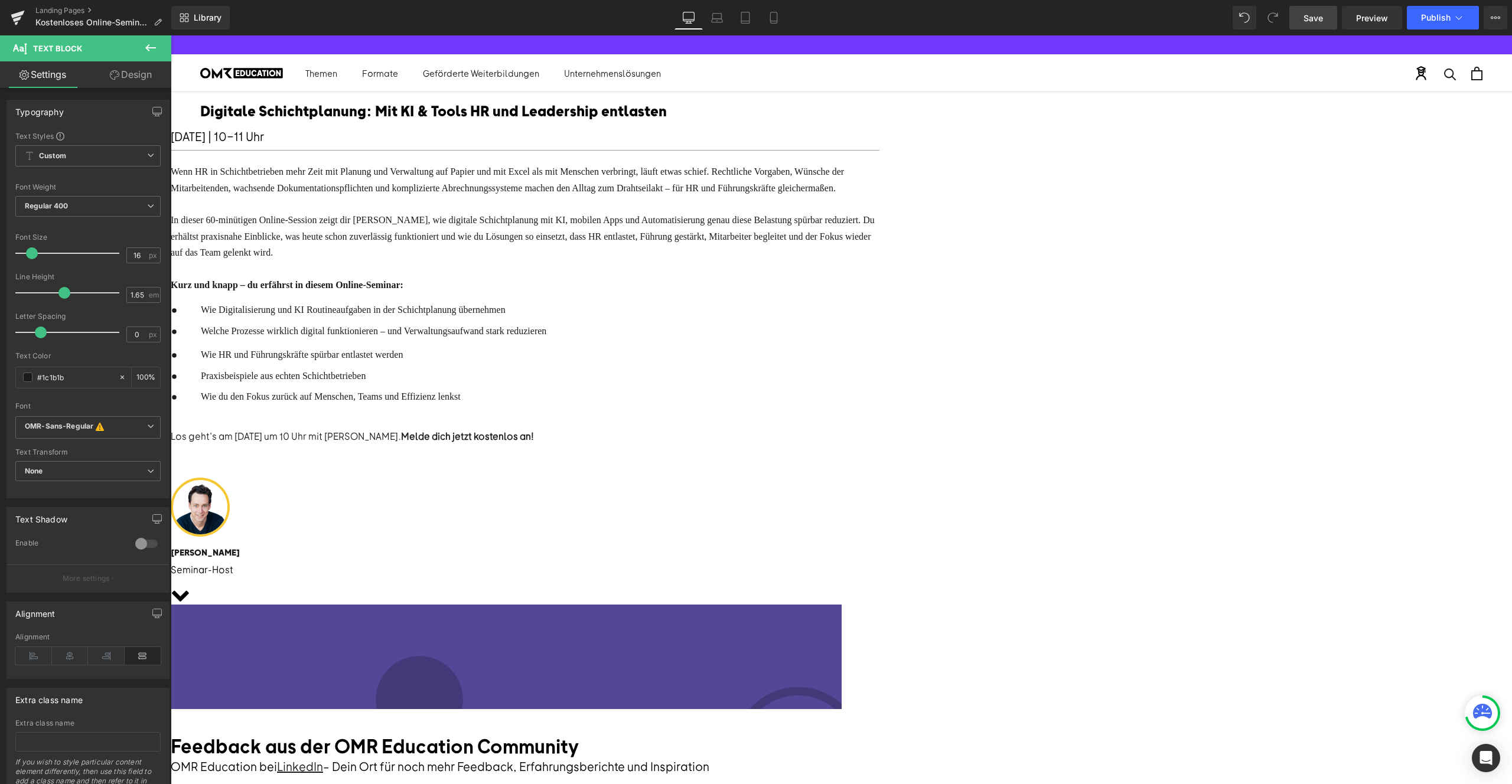
click at [646, 444] on div "Los geht's am 15.08.2025 um 10 Uhr mit Annahita Esmailzadeh. Melde dich jetzt k…" at bounding box center [525, 436] width 709 height 15
drag, startPoint x: 732, startPoint y: 529, endPoint x: 801, endPoint y: 532, distance: 69.1
click at [801, 444] on div "Los geht's am 15.10.2025 um 10 Uhr mit Annahita Esmailzadeh. Melde dich jetzt k…" at bounding box center [525, 436] width 709 height 15
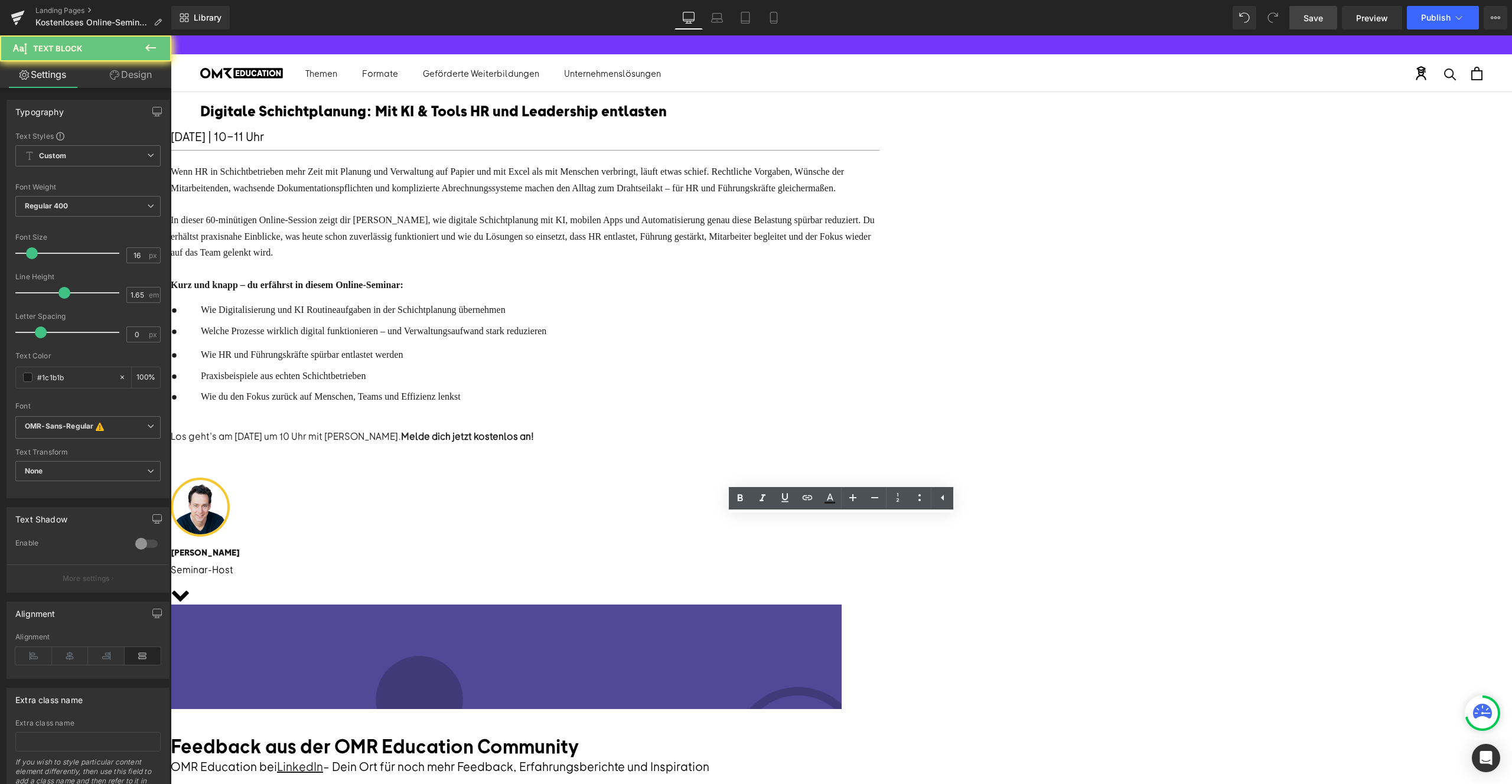
click at [801, 444] on div "Los geht's am 15.10.2025 um 10 Uhr mit Annahita Esmailzadeh. Melde dich jetzt k…" at bounding box center [525, 436] width 709 height 15
drag, startPoint x: 829, startPoint y: 528, endPoint x: 736, endPoint y: 526, distance: 93.0
click at [736, 444] on div "Los geht's am 15.10.2025 um 10 Uhr mit Annahita Esmailzadeh. Melde dich jetzt k…" at bounding box center [525, 436] width 709 height 15
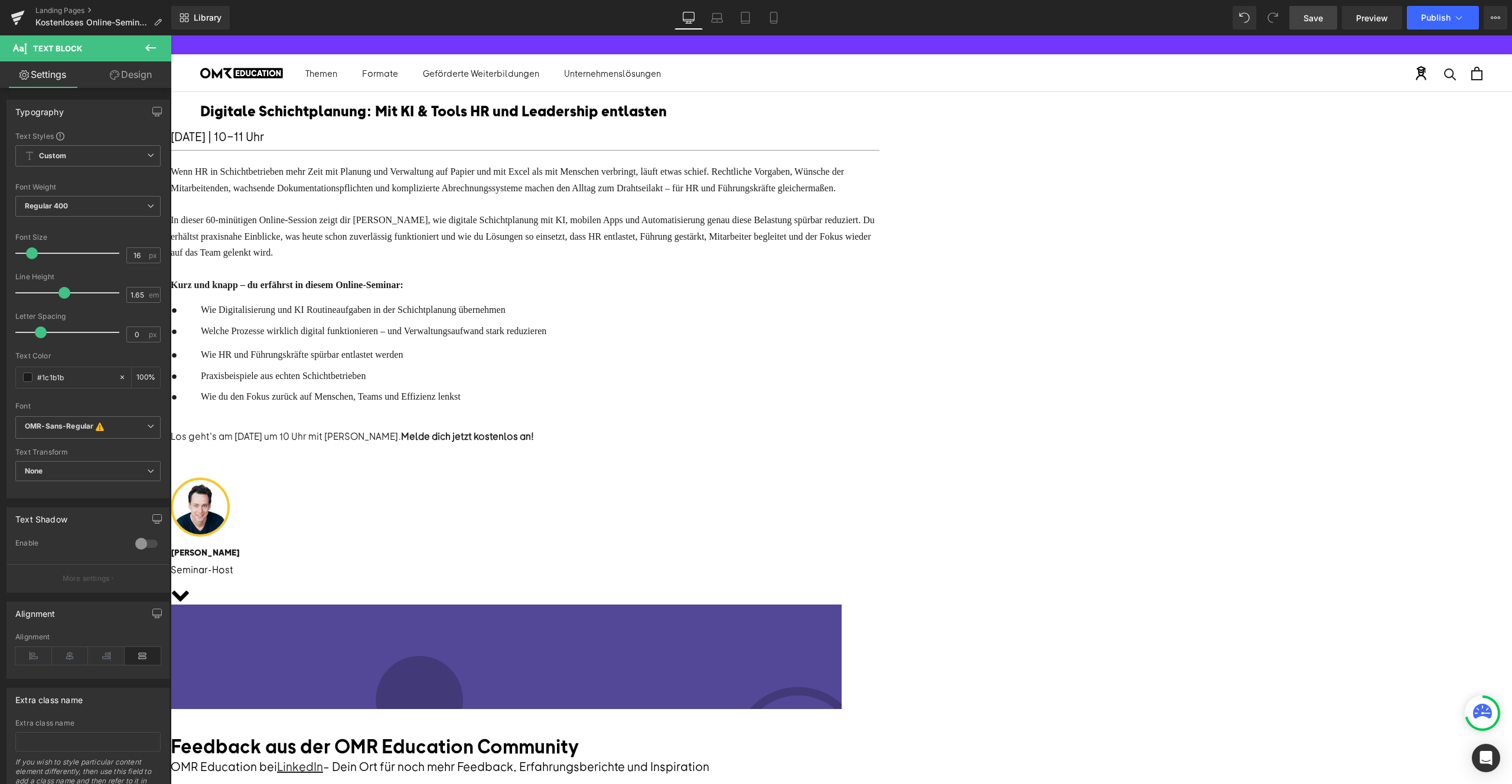
click at [1319, 10] on link "Save" at bounding box center [1313, 18] width 48 height 24
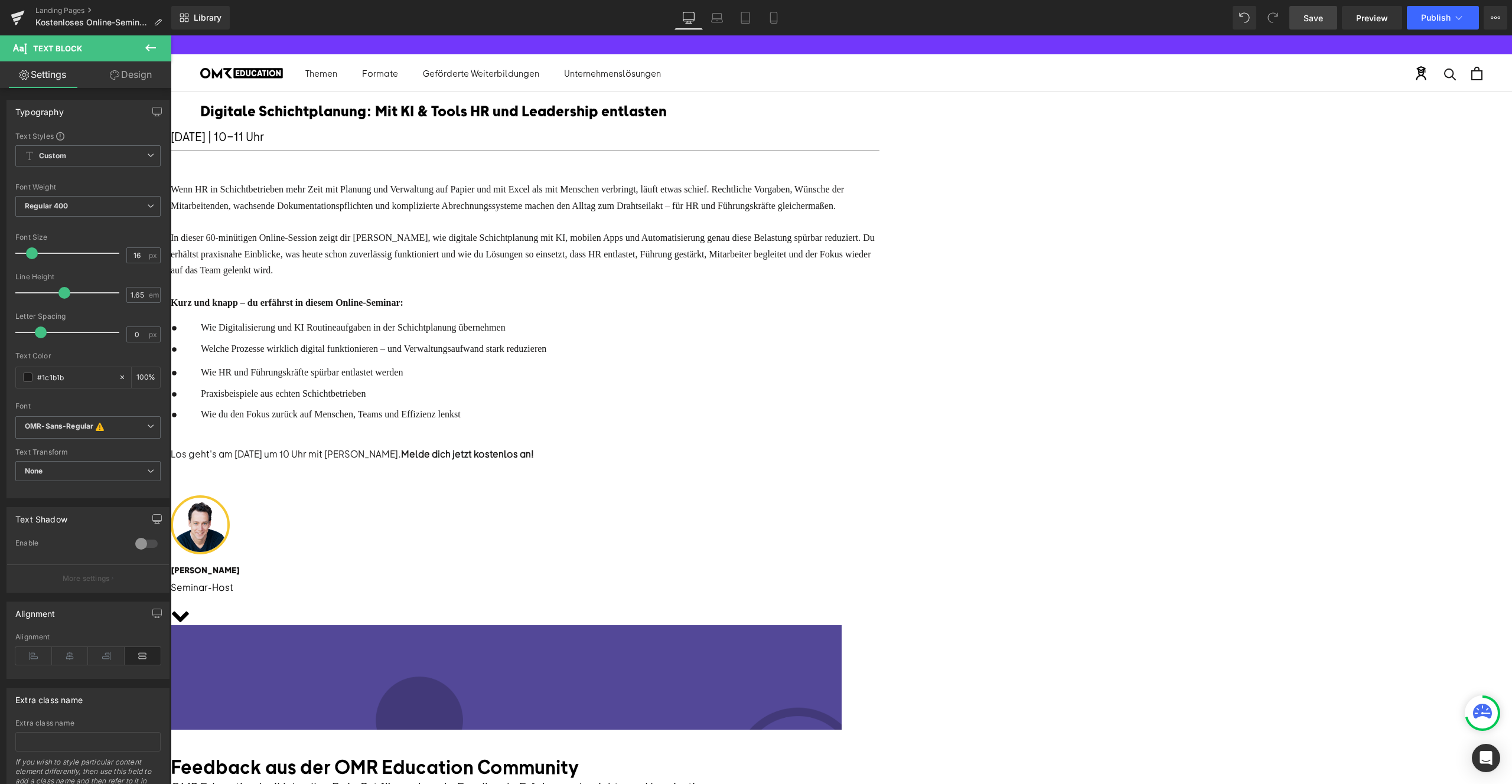
click at [1323, 13] on span "Save" at bounding box center [1314, 18] width 20 height 12
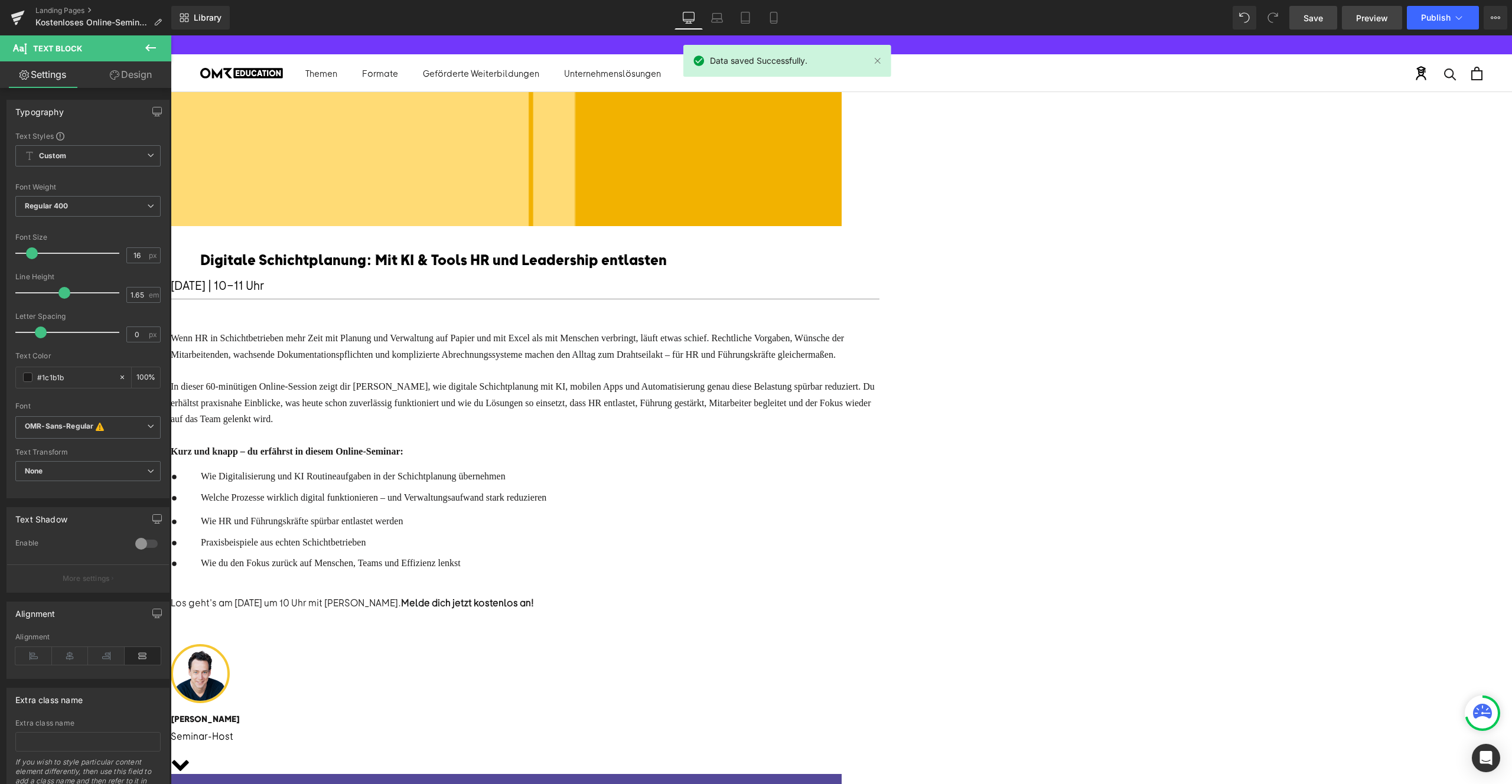
click at [1362, 18] on span "Preview" at bounding box center [1372, 18] width 32 height 12
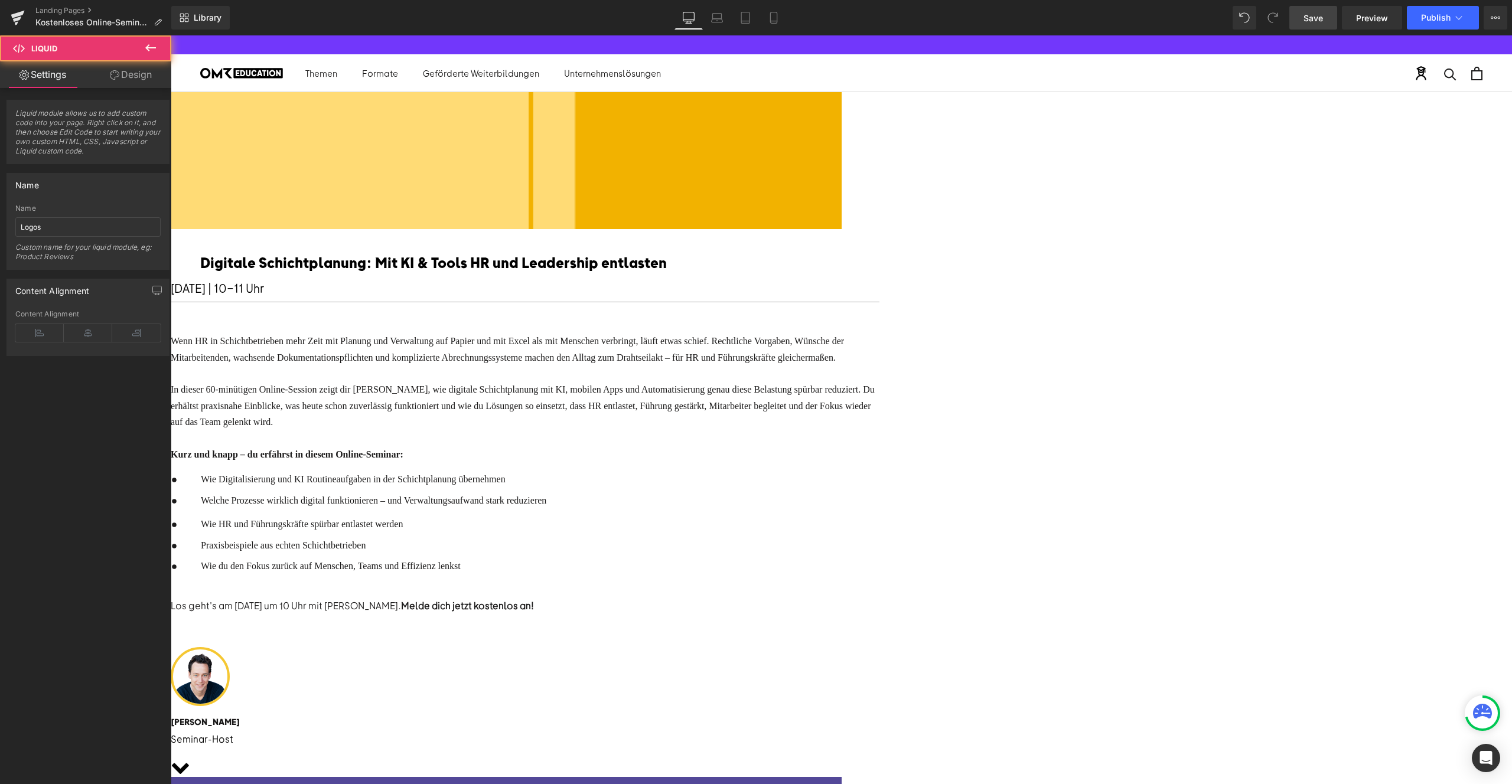
click at [701, 120] on div "Liquid" at bounding box center [171, 120] width 1342 height 0
click at [841, 120] on div "Liquid" at bounding box center [171, 120] width 1342 height 0
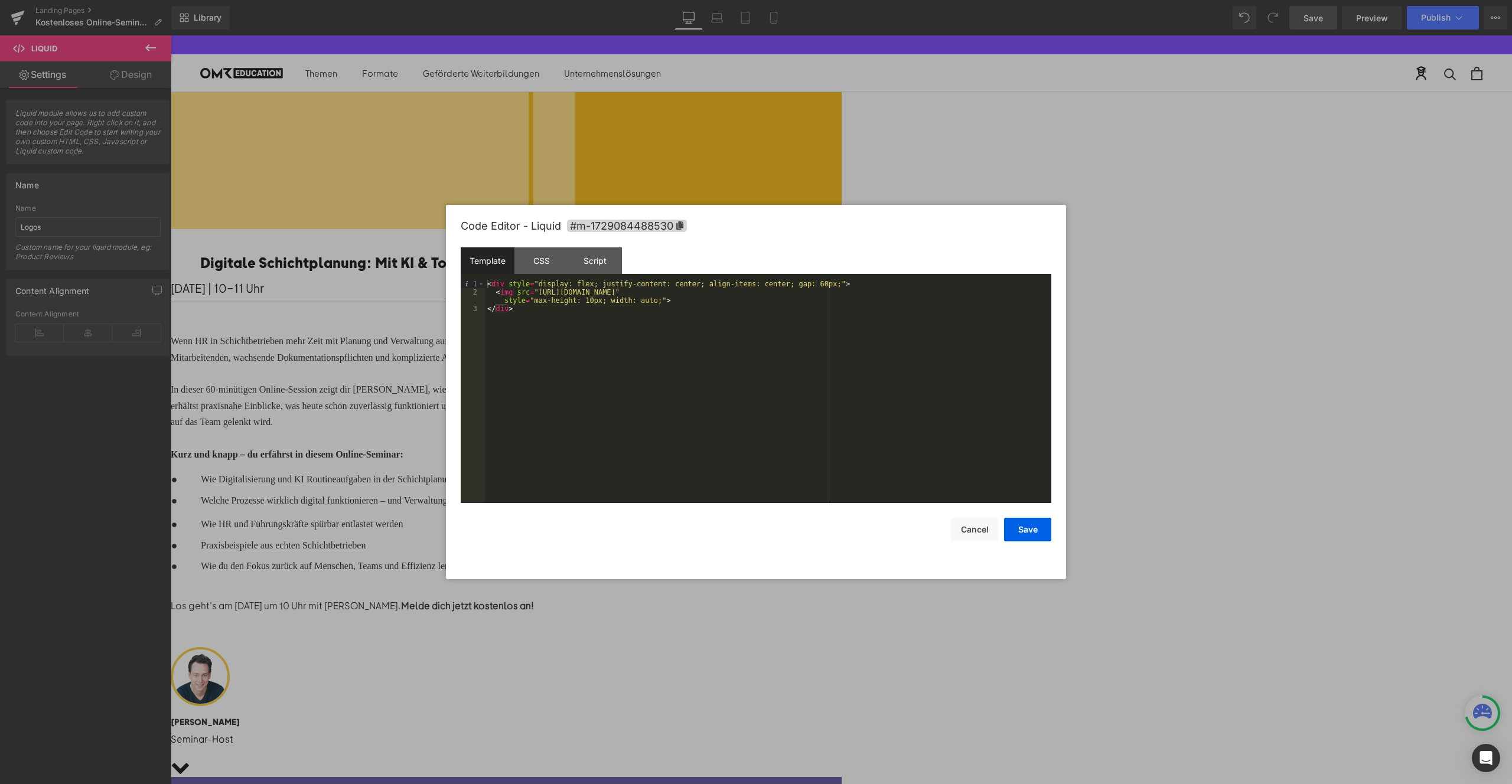
click at [694, 117] on div at bounding box center [756, 392] width 1512 height 784
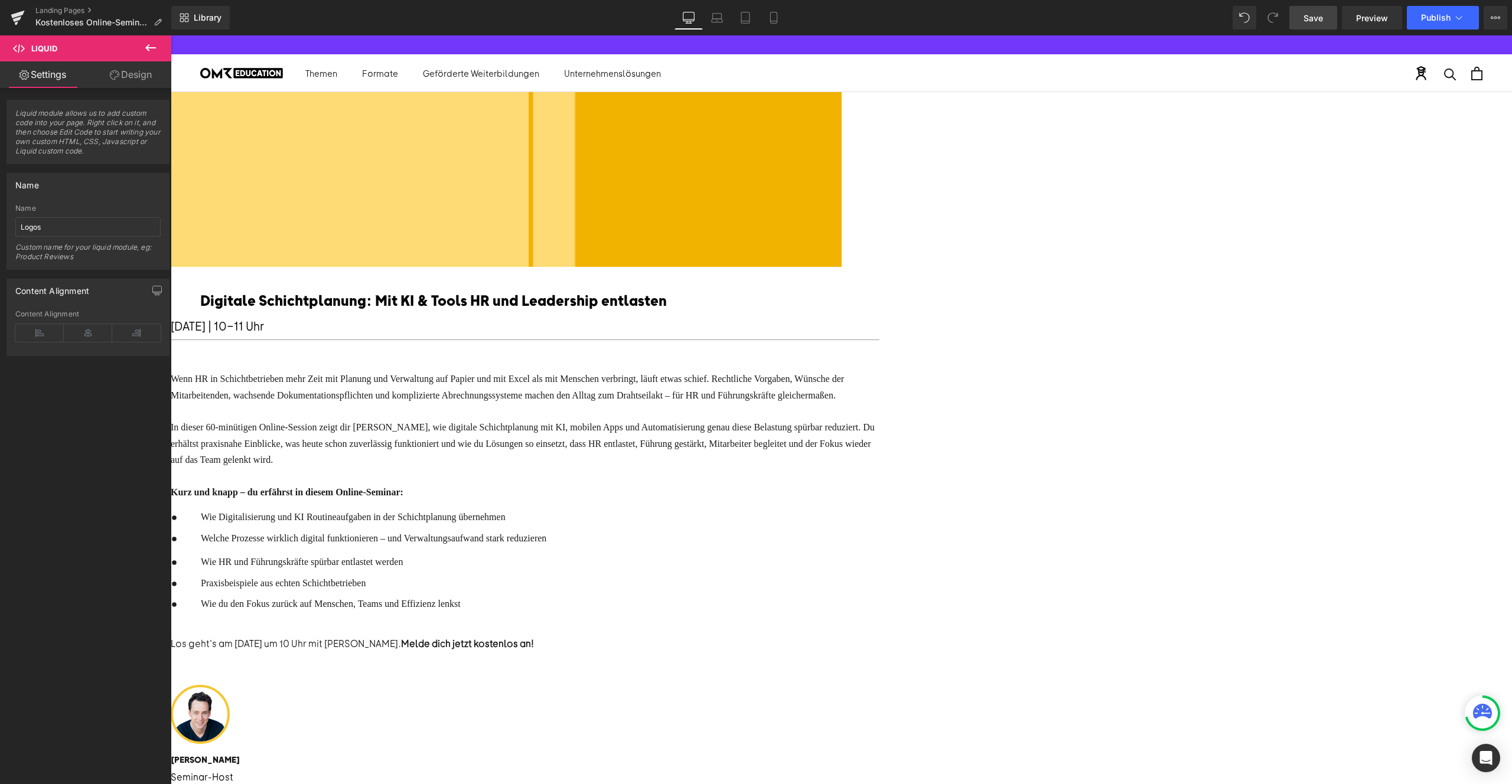
click at [745, 120] on div "Liquid" at bounding box center [171, 120] width 1342 height 0
click at [171, 35] on span "Liquid" at bounding box center [171, 35] width 0 height 0
click at [841, 120] on div "Liquid" at bounding box center [171, 120] width 1342 height 0
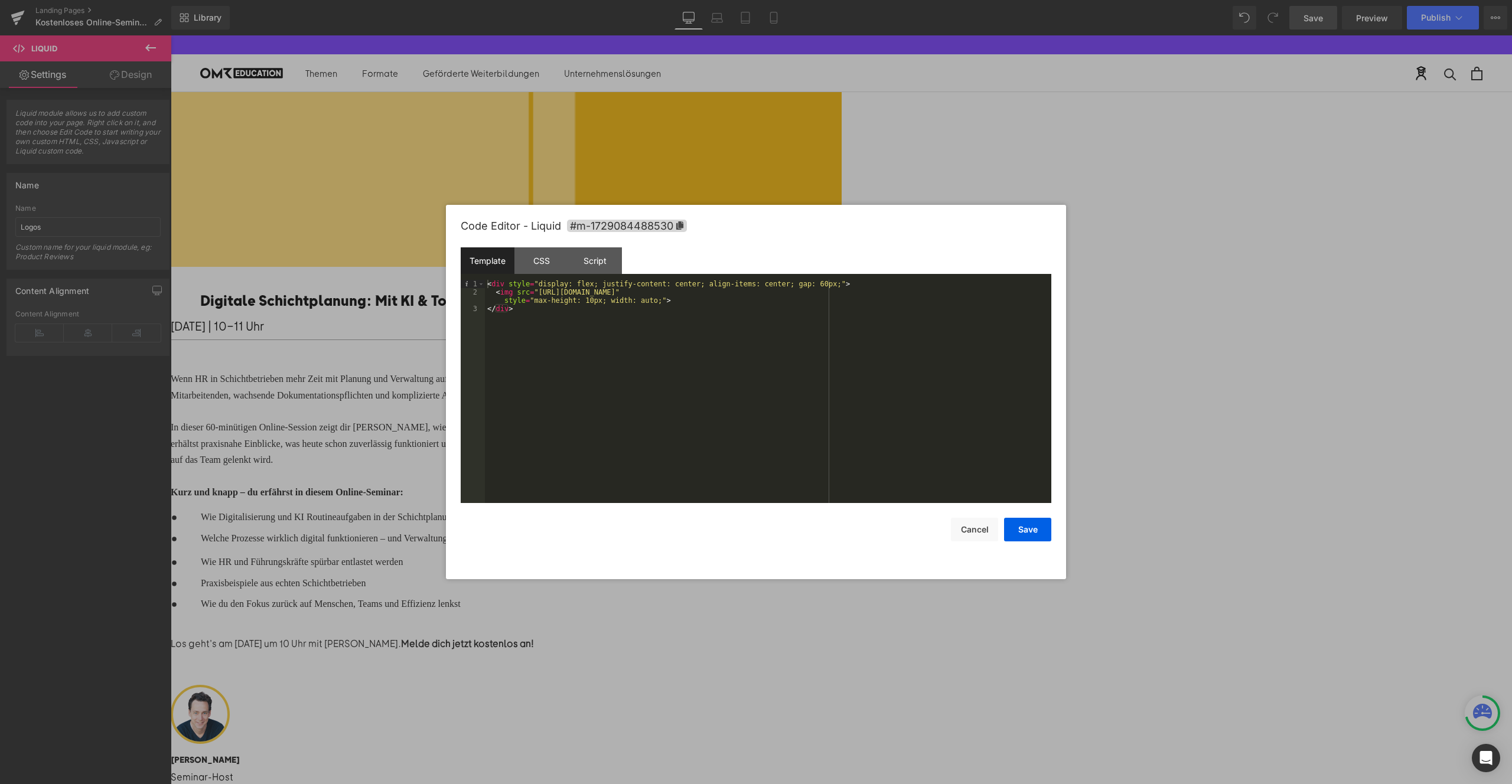
click at [589, 299] on div "< div style = "display: flex; justify-content: center; align-items: center; gap…" at bounding box center [768, 399] width 567 height 240
click at [1027, 529] on button "Save" at bounding box center [1027, 529] width 47 height 24
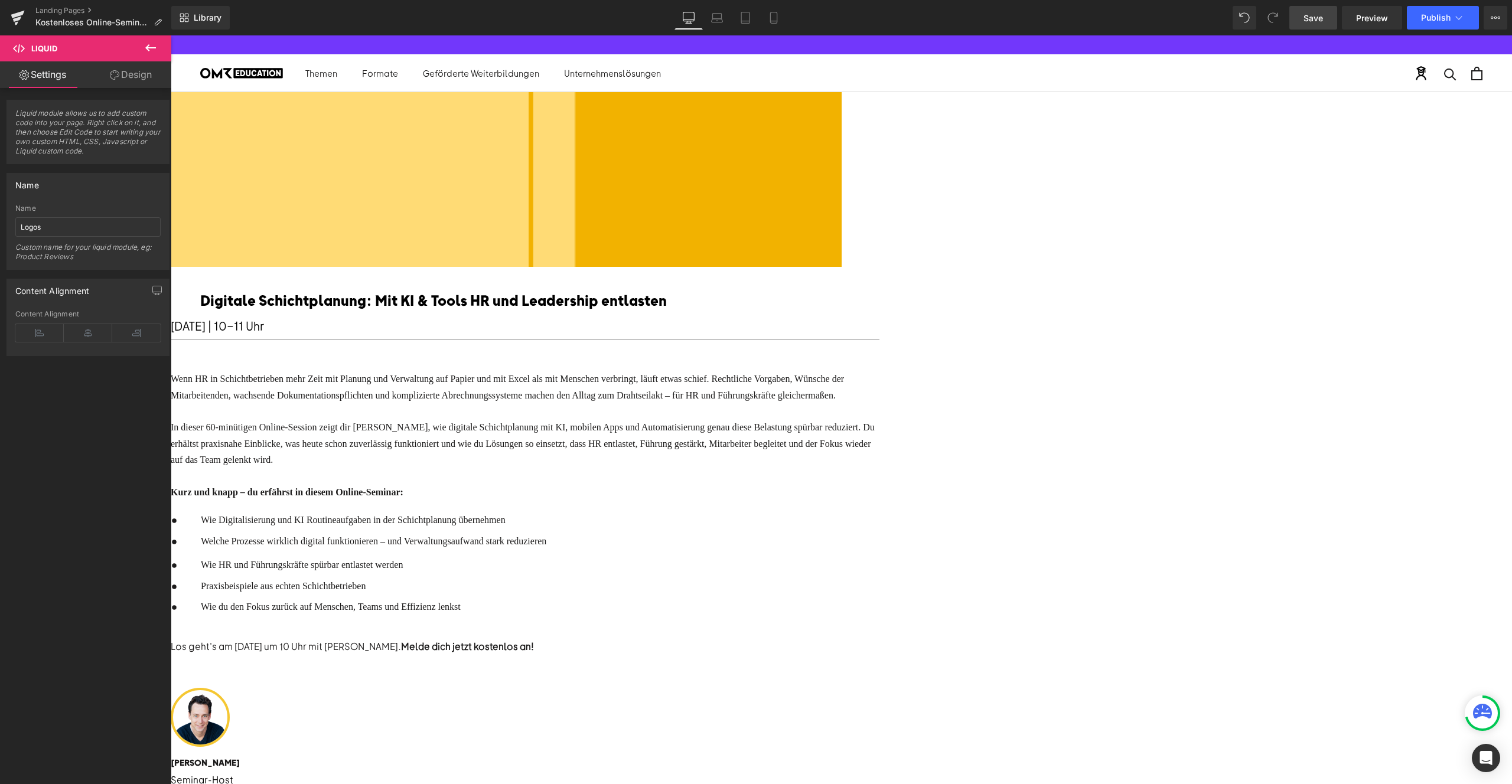
click at [1322, 14] on span "Save" at bounding box center [1314, 18] width 20 height 12
click at [1367, 21] on span "Preview" at bounding box center [1372, 18] width 32 height 12
click at [841, 120] on div "Liquid" at bounding box center [171, 120] width 1342 height 0
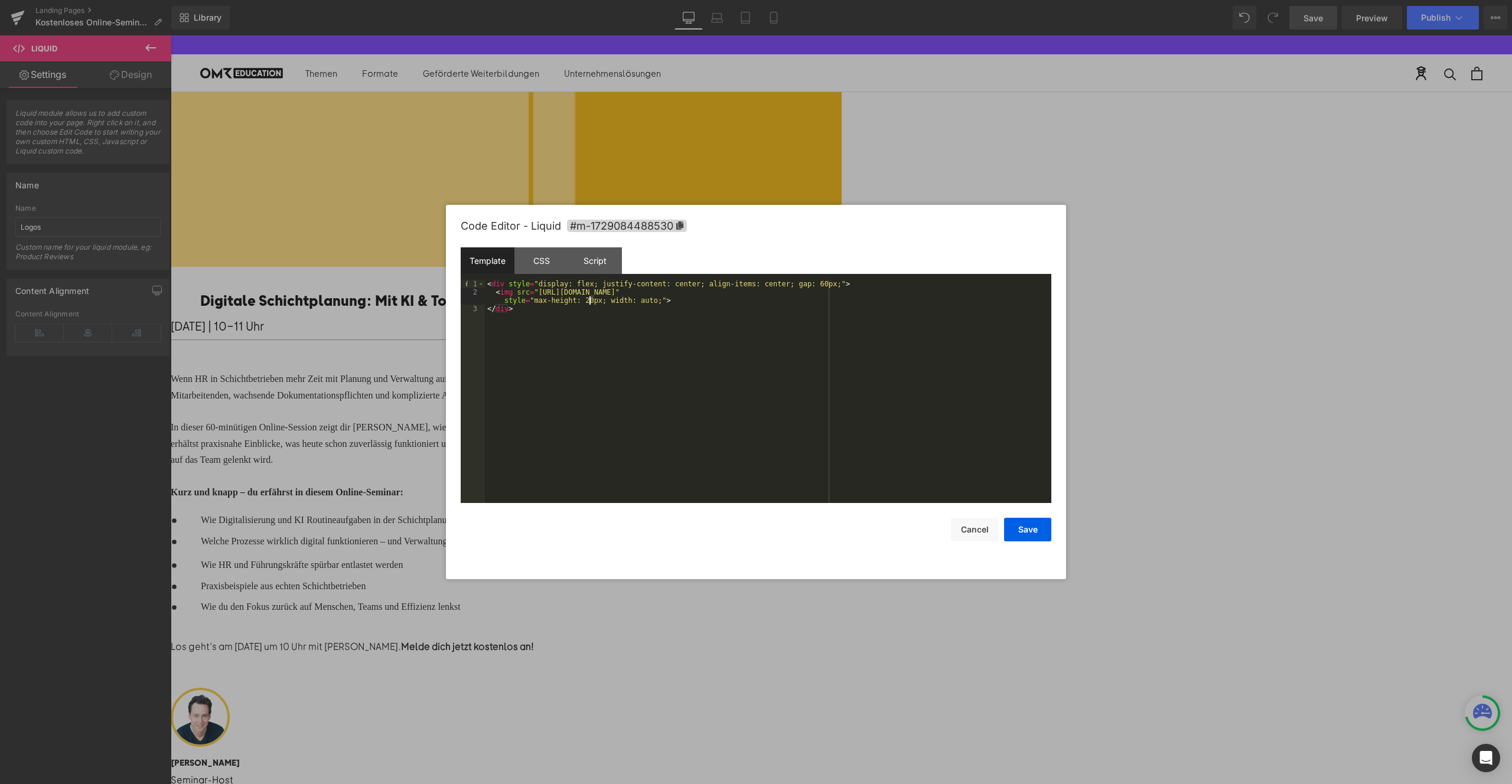
click at [589, 297] on div "< div style = "display: flex; justify-content: center; align-items: center; gap…" at bounding box center [768, 399] width 567 height 240
click at [1020, 532] on button "Save" at bounding box center [1027, 529] width 47 height 24
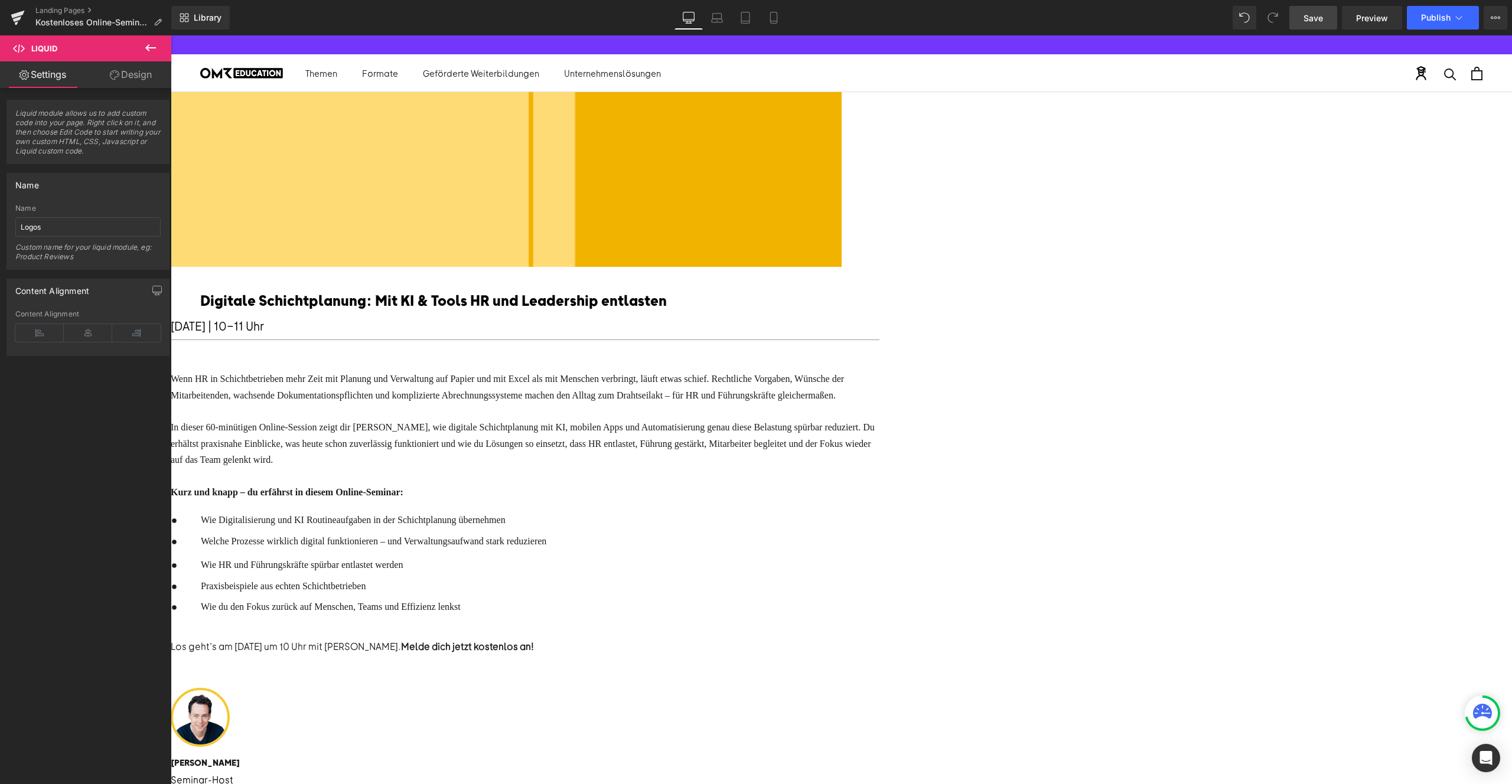
click at [1307, 23] on span "Save" at bounding box center [1314, 18] width 20 height 12
click at [1377, 17] on span "Preview" at bounding box center [1372, 18] width 32 height 12
click at [1377, 18] on span "Preview" at bounding box center [1372, 18] width 32 height 12
click at [1317, 19] on span "Save" at bounding box center [1314, 18] width 20 height 12
click at [1368, 23] on span "Preview" at bounding box center [1372, 18] width 32 height 12
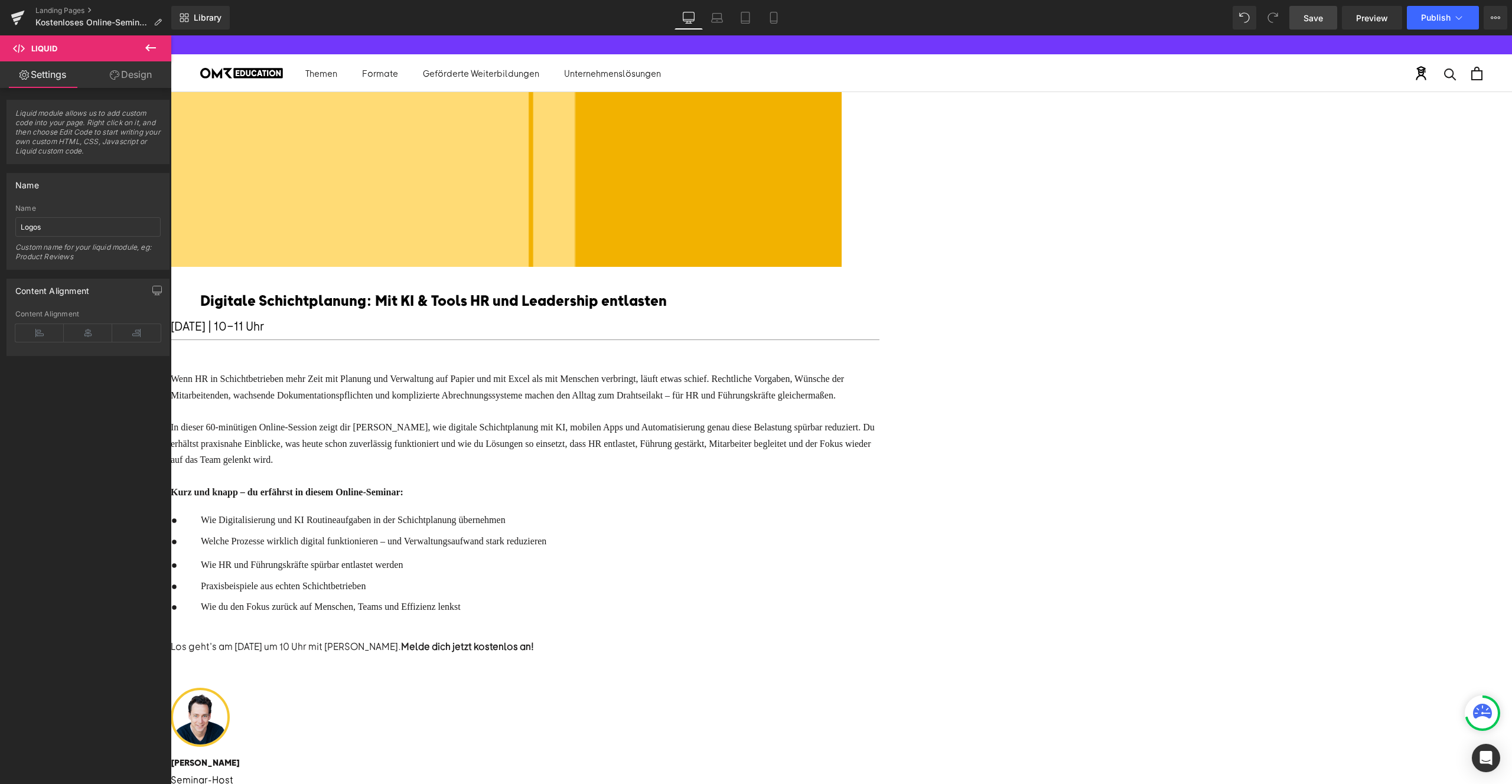
click at [841, 120] on div "Liquid" at bounding box center [171, 120] width 1342 height 0
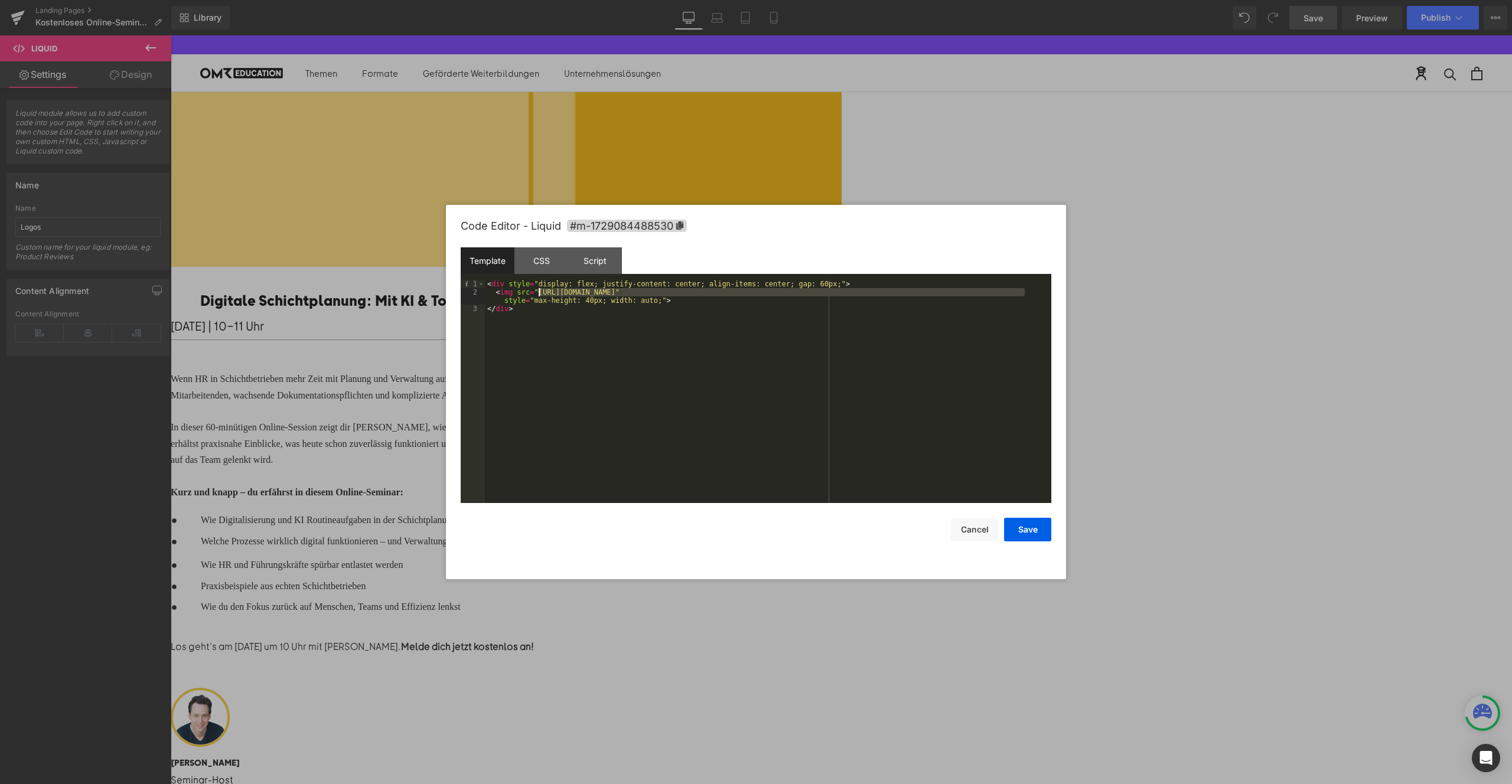
drag, startPoint x: 1025, startPoint y: 296, endPoint x: 537, endPoint y: 289, distance: 488.1
click at [537, 289] on div "< div style = "display: flex; justify-content: center; align-items: center; gap…" at bounding box center [768, 399] width 567 height 240
click at [508, 302] on div "< div style = "display: flex; justify-content: center; align-items: center; gap…" at bounding box center [768, 399] width 567 height 240
click at [1013, 527] on button "Save" at bounding box center [1027, 529] width 47 height 24
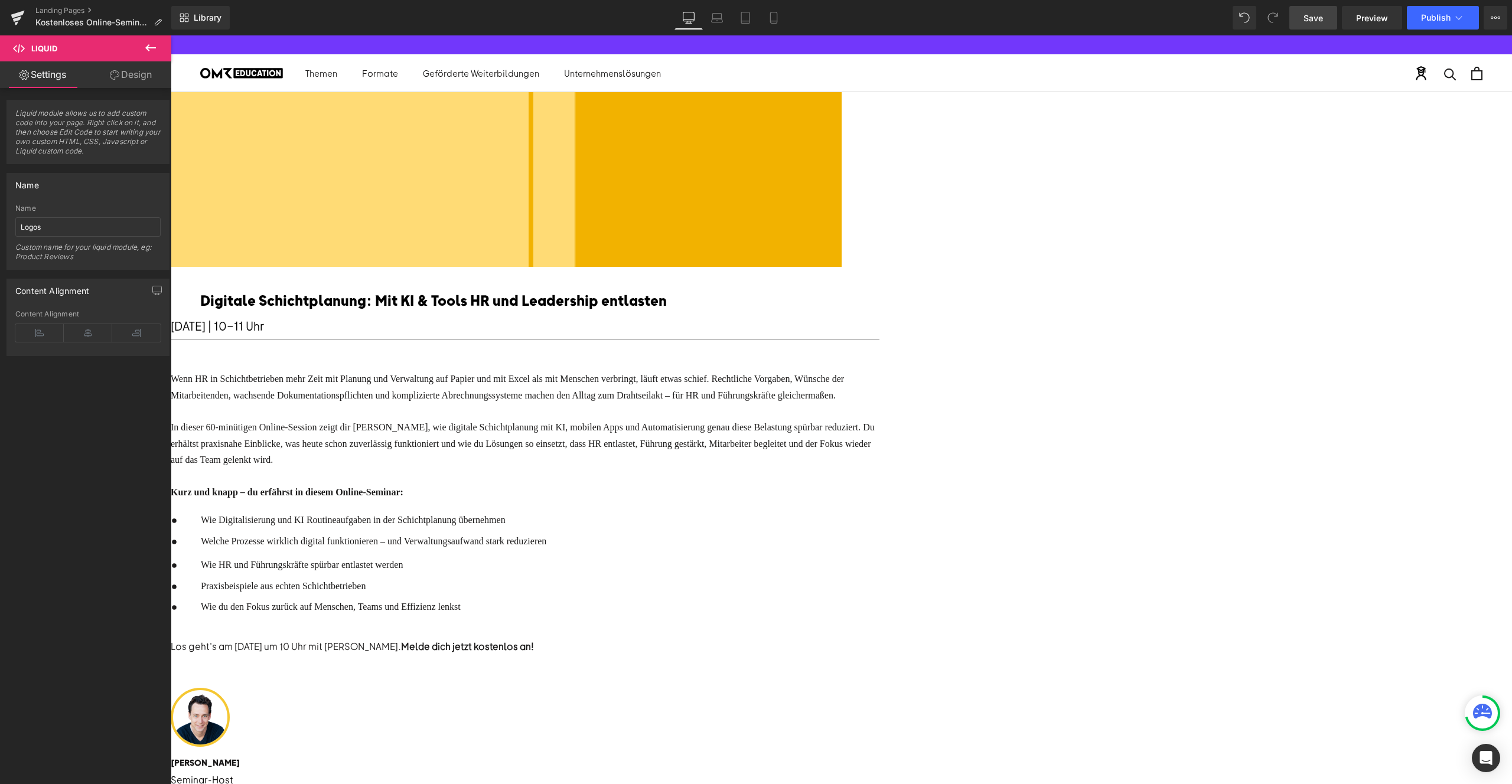
click at [1323, 13] on span "Save" at bounding box center [1314, 18] width 20 height 12
click at [1373, 16] on span "Preview" at bounding box center [1372, 18] width 32 height 12
click at [841, 120] on div "Liquid" at bounding box center [171, 120] width 1342 height 0
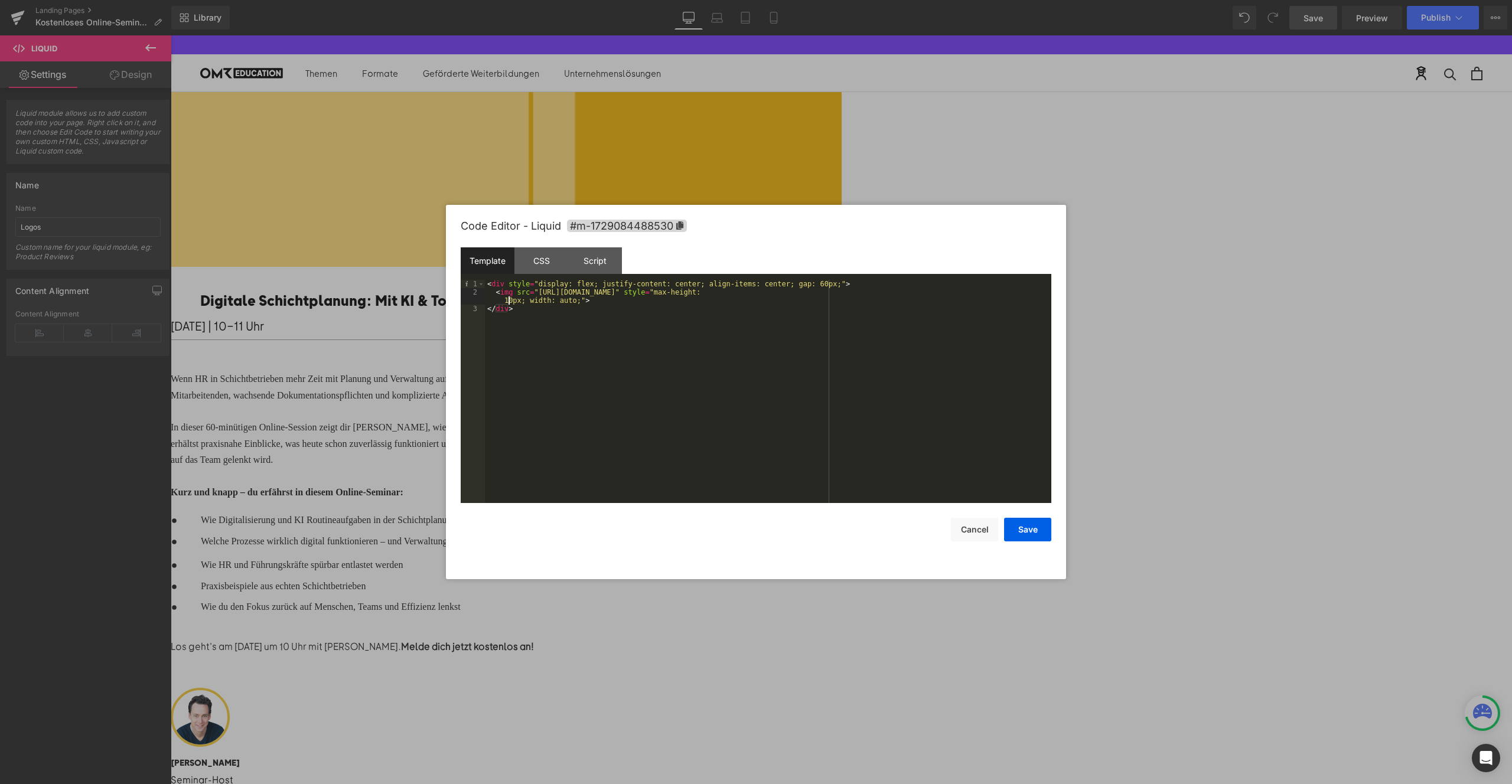
click at [510, 302] on div "< div style = "display: flex; justify-content: center; align-items: center; gap…" at bounding box center [768, 399] width 567 height 240
click at [1014, 530] on button "Save" at bounding box center [1027, 529] width 47 height 24
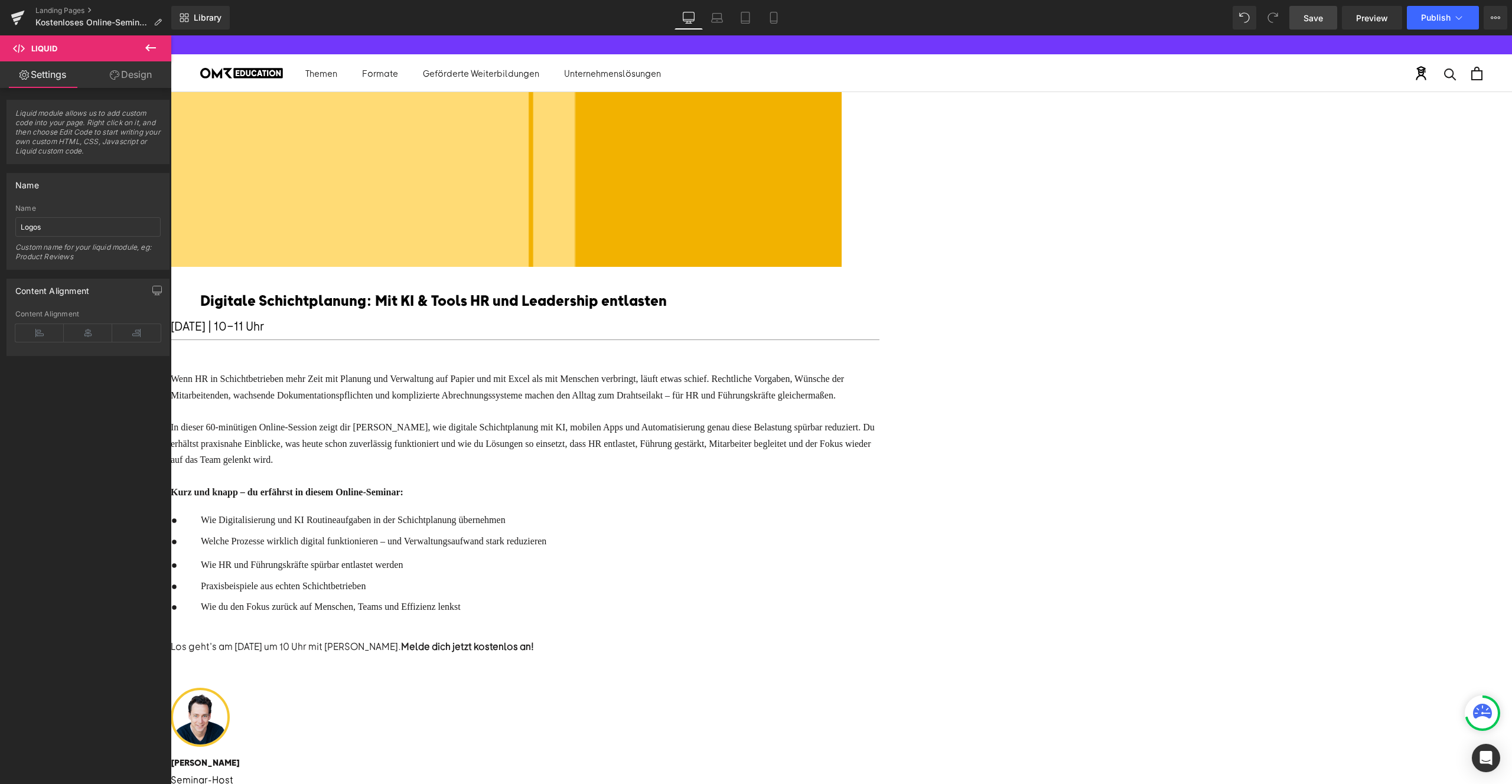
click at [1306, 10] on link "Save" at bounding box center [1313, 18] width 48 height 24
click at [1371, 18] on span "Preview" at bounding box center [1372, 18] width 32 height 12
click at [841, 120] on div "Liquid" at bounding box center [171, 120] width 1342 height 0
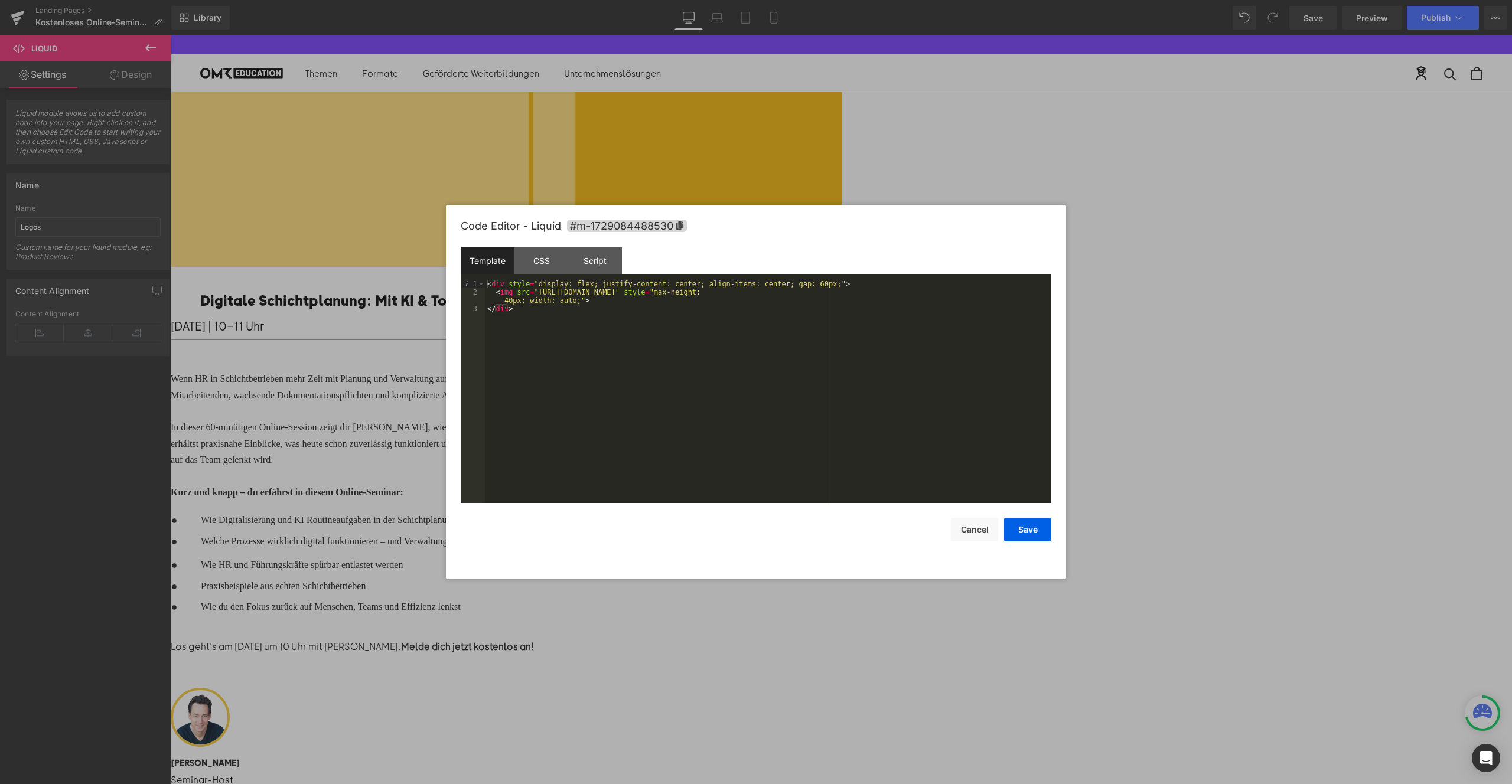
click at [508, 298] on div "< div style = "display: flex; justify-content: center; align-items: center; gap…" at bounding box center [768, 399] width 567 height 240
click at [1013, 531] on button "Save" at bounding box center [1027, 529] width 47 height 24
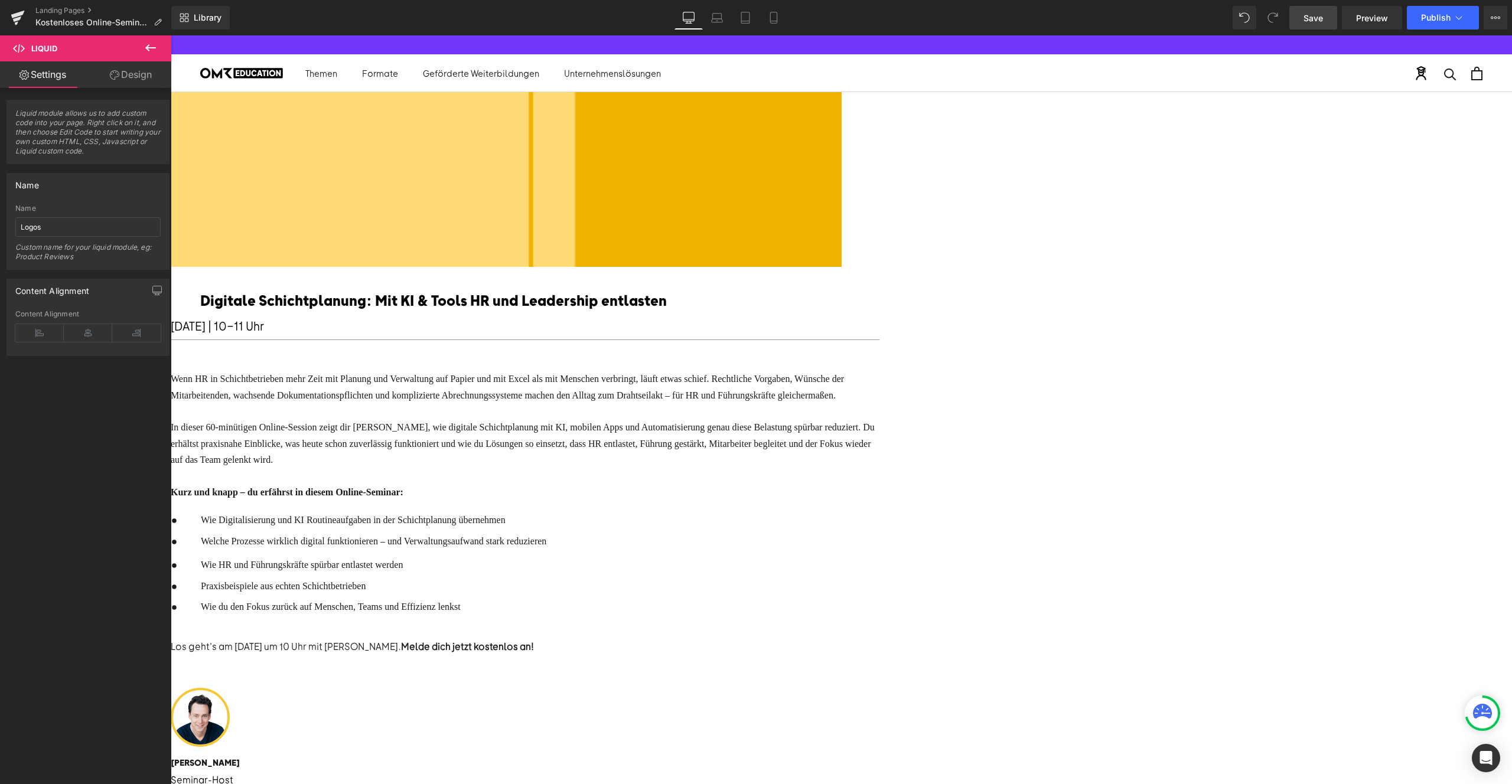
click at [1303, 20] on link "Save" at bounding box center [1313, 18] width 48 height 24
click at [1378, 13] on span "Preview" at bounding box center [1372, 18] width 32 height 12
click at [841, 120] on div "Liquid" at bounding box center [171, 120] width 1342 height 0
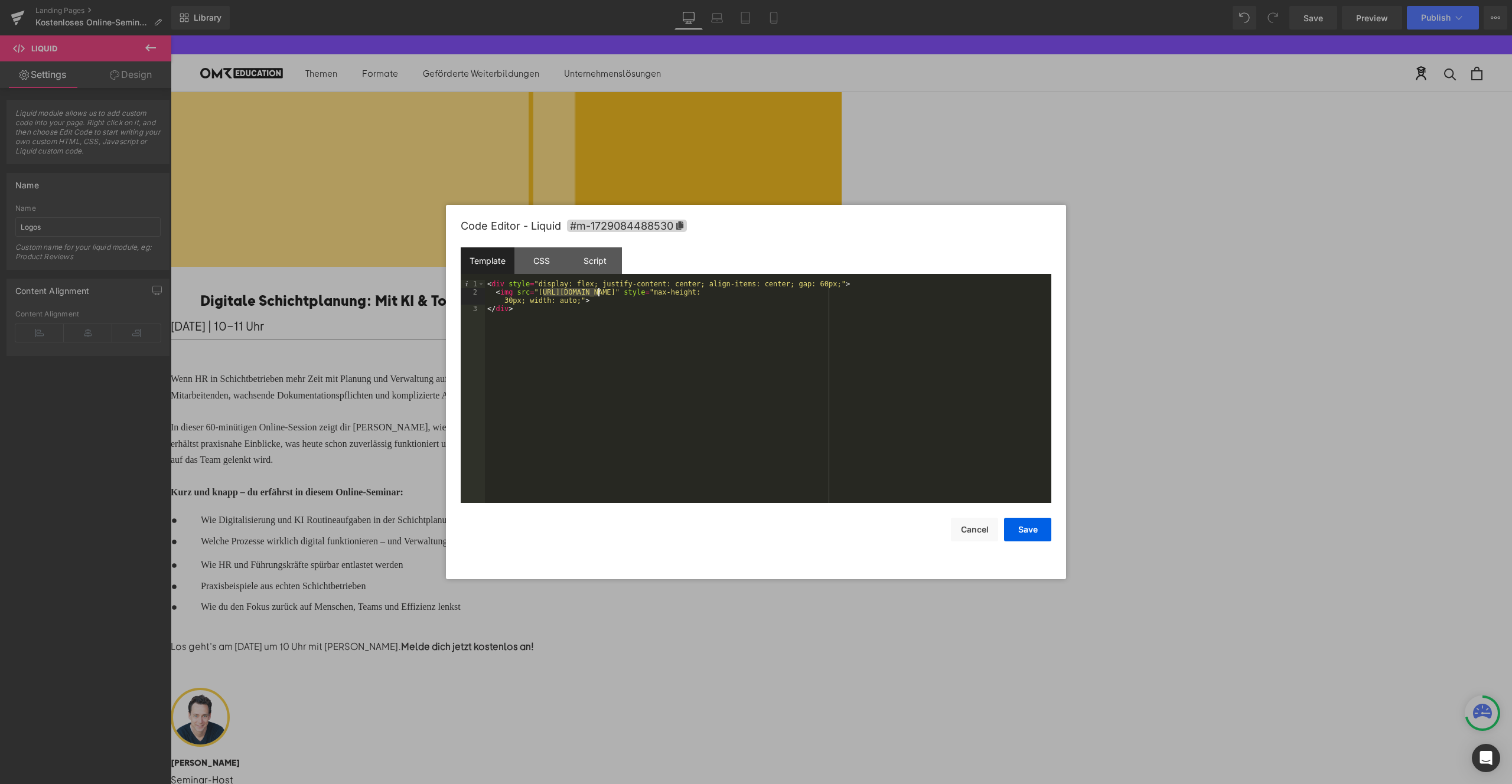
drag, startPoint x: 541, startPoint y: 293, endPoint x: 597, endPoint y: 293, distance: 56.0
click at [597, 293] on div "< div style = "display: flex; justify-content: center; align-items: center; gap…" at bounding box center [768, 399] width 567 height 240
drag, startPoint x: 537, startPoint y: 292, endPoint x: 950, endPoint y: 289, distance: 413.0
click at [950, 289] on div "< div style = "display: flex; justify-content: center; align-items: center; gap…" at bounding box center [768, 399] width 567 height 240
click at [1023, 525] on button "Save" at bounding box center [1027, 529] width 47 height 24
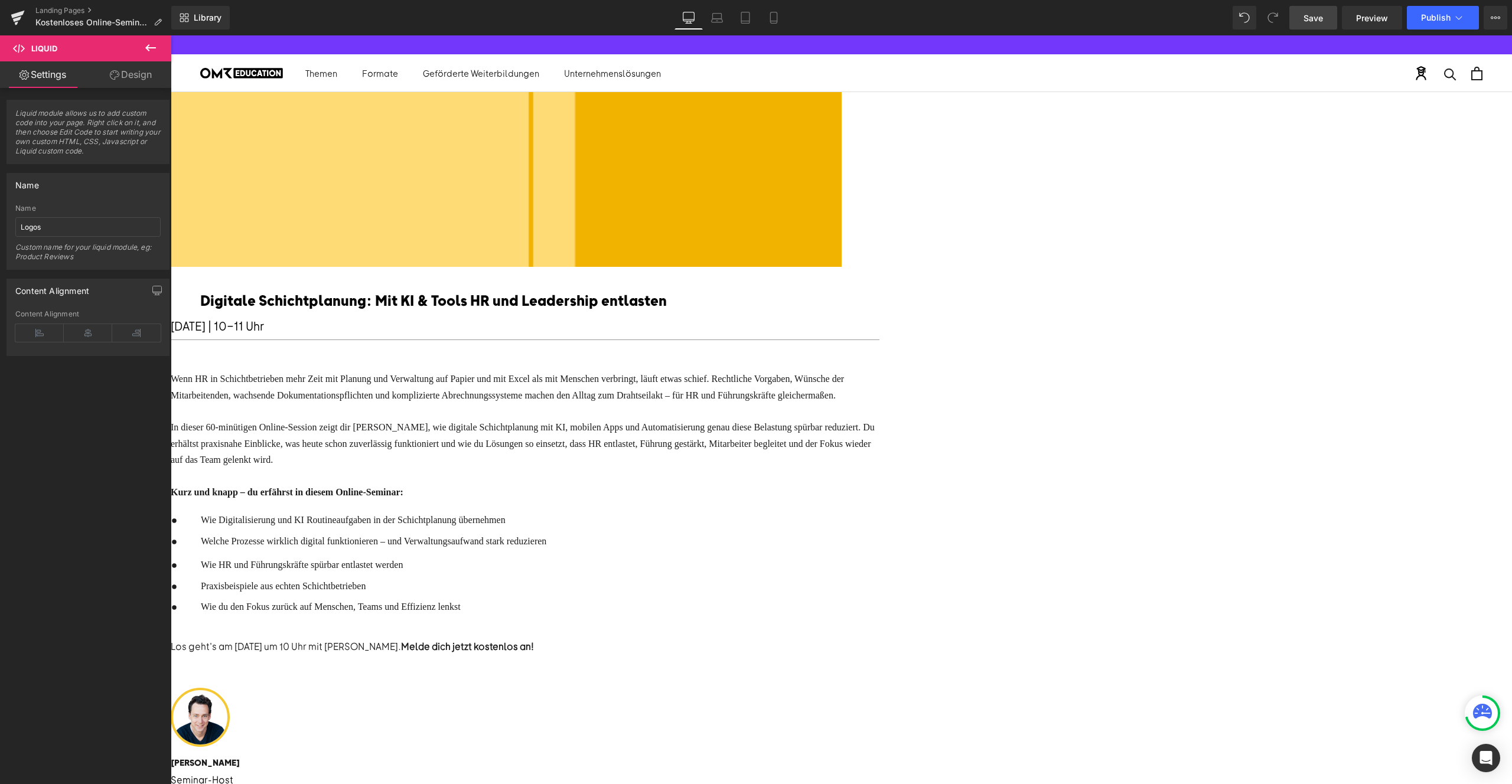
click at [1306, 26] on link "Save" at bounding box center [1313, 18] width 48 height 24
click at [1362, 18] on span "Preview" at bounding box center [1372, 18] width 32 height 12
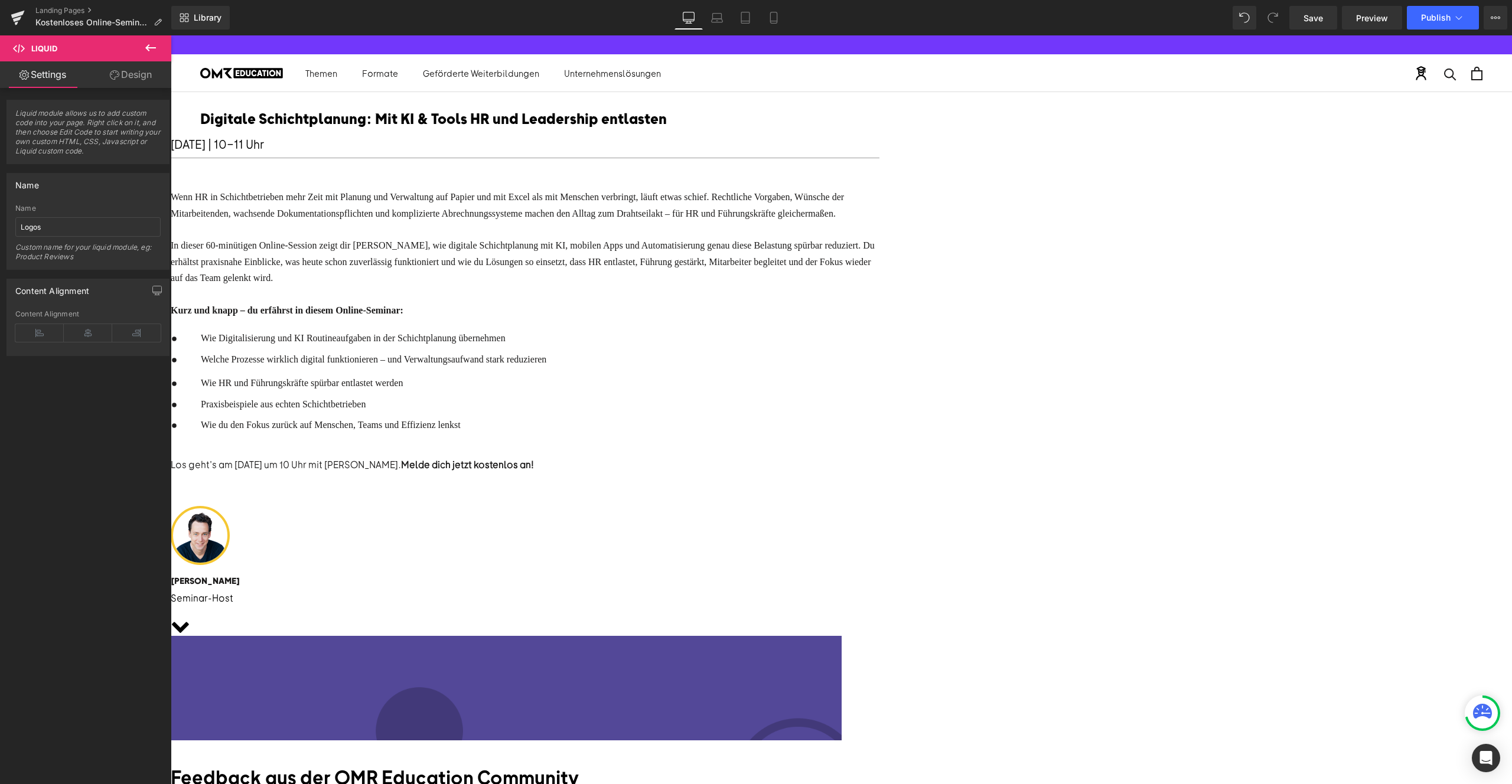
scroll to position [493, 0]
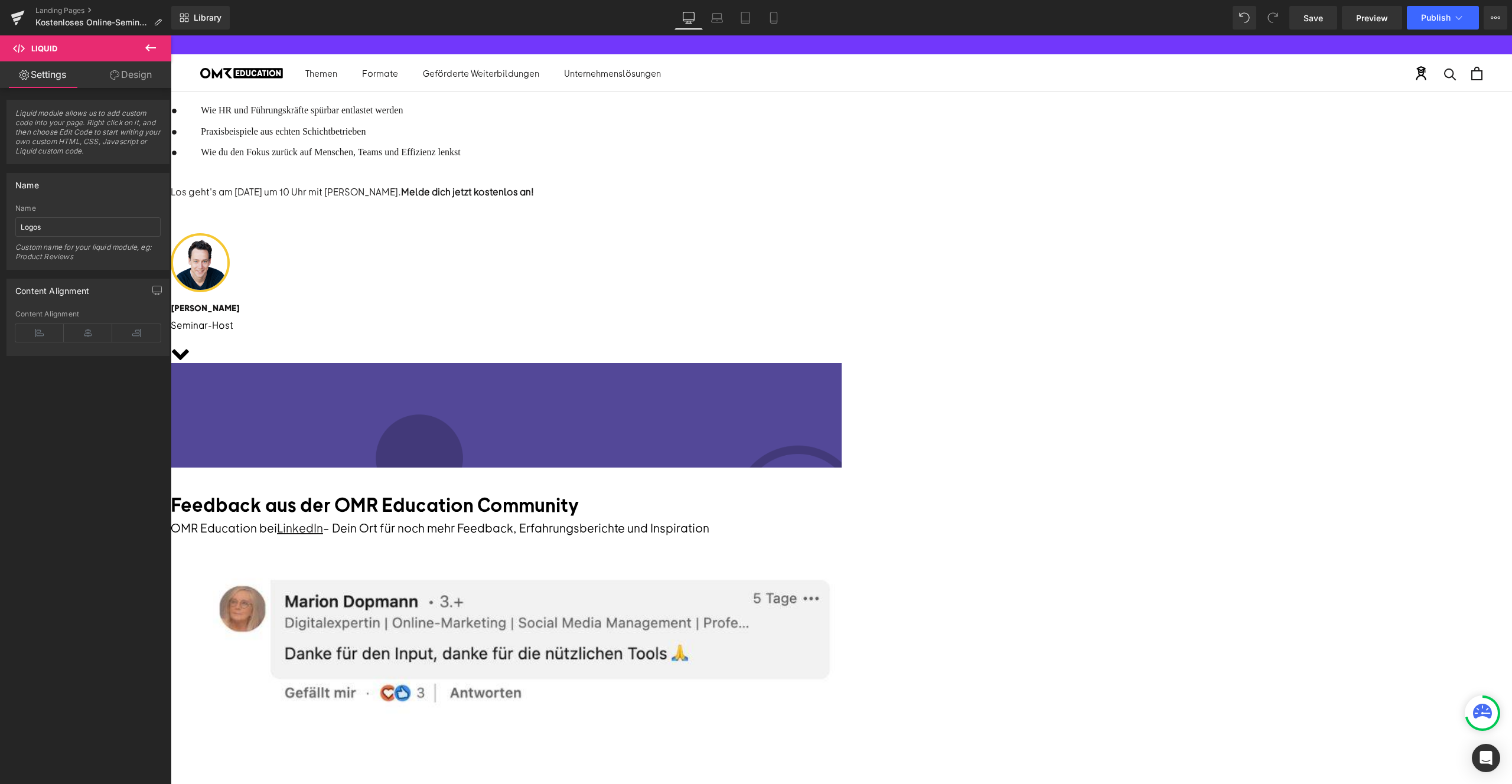
click at [171, 35] on icon at bounding box center [171, 35] width 0 height 0
click at [171, 35] on link at bounding box center [171, 35] width 0 height 0
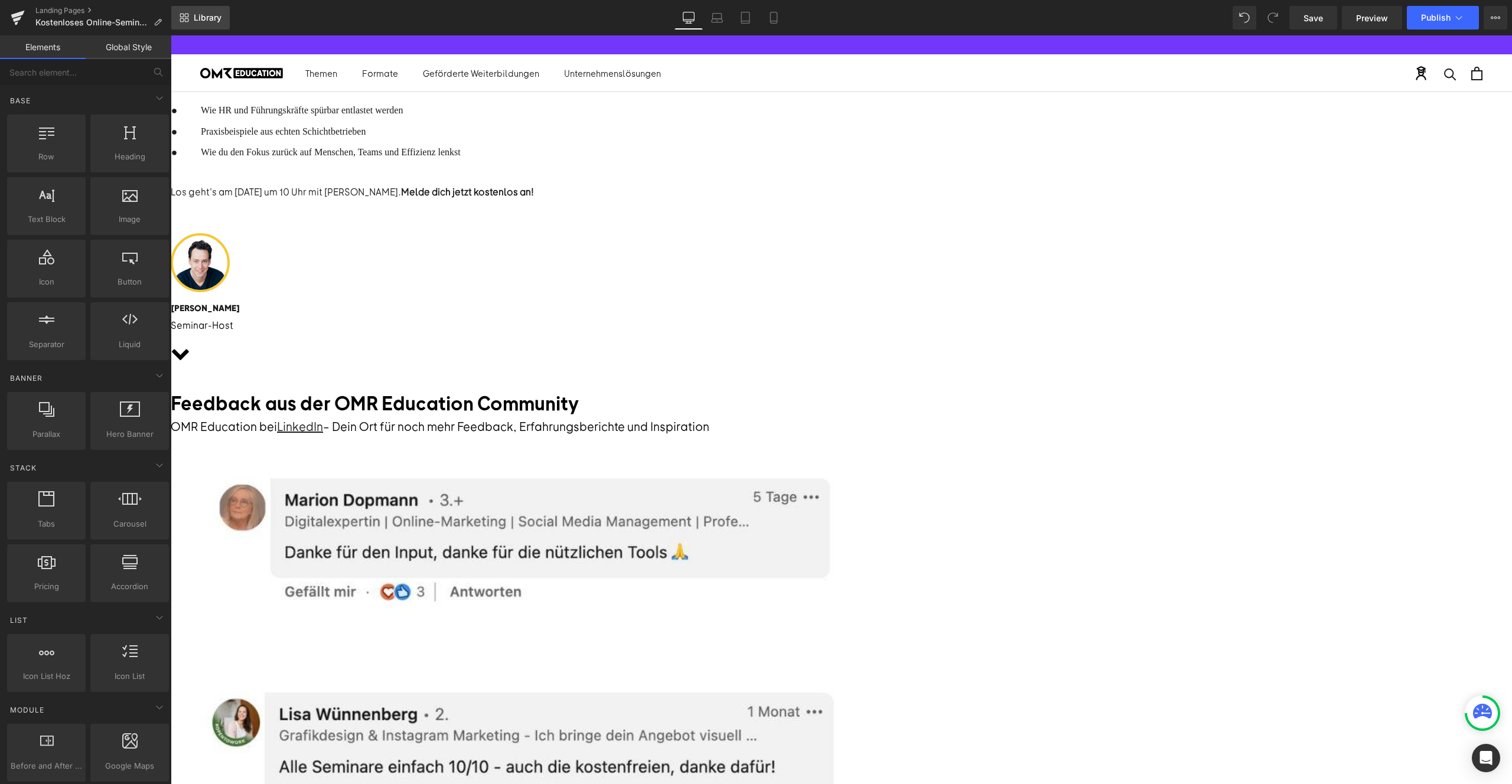
click at [193, 25] on link "Library" at bounding box center [200, 18] width 59 height 24
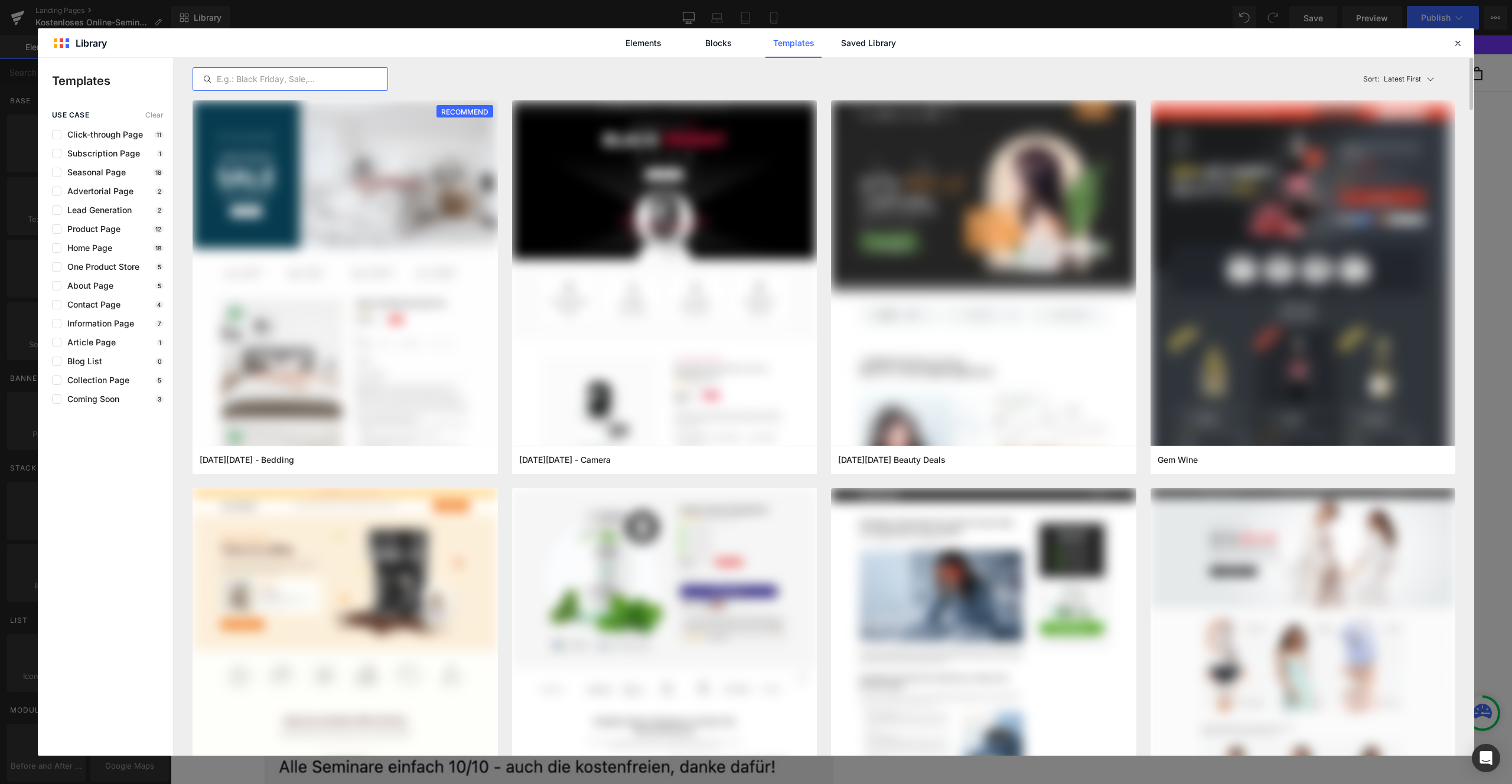
click at [288, 81] on input "text" at bounding box center [290, 79] width 194 height 14
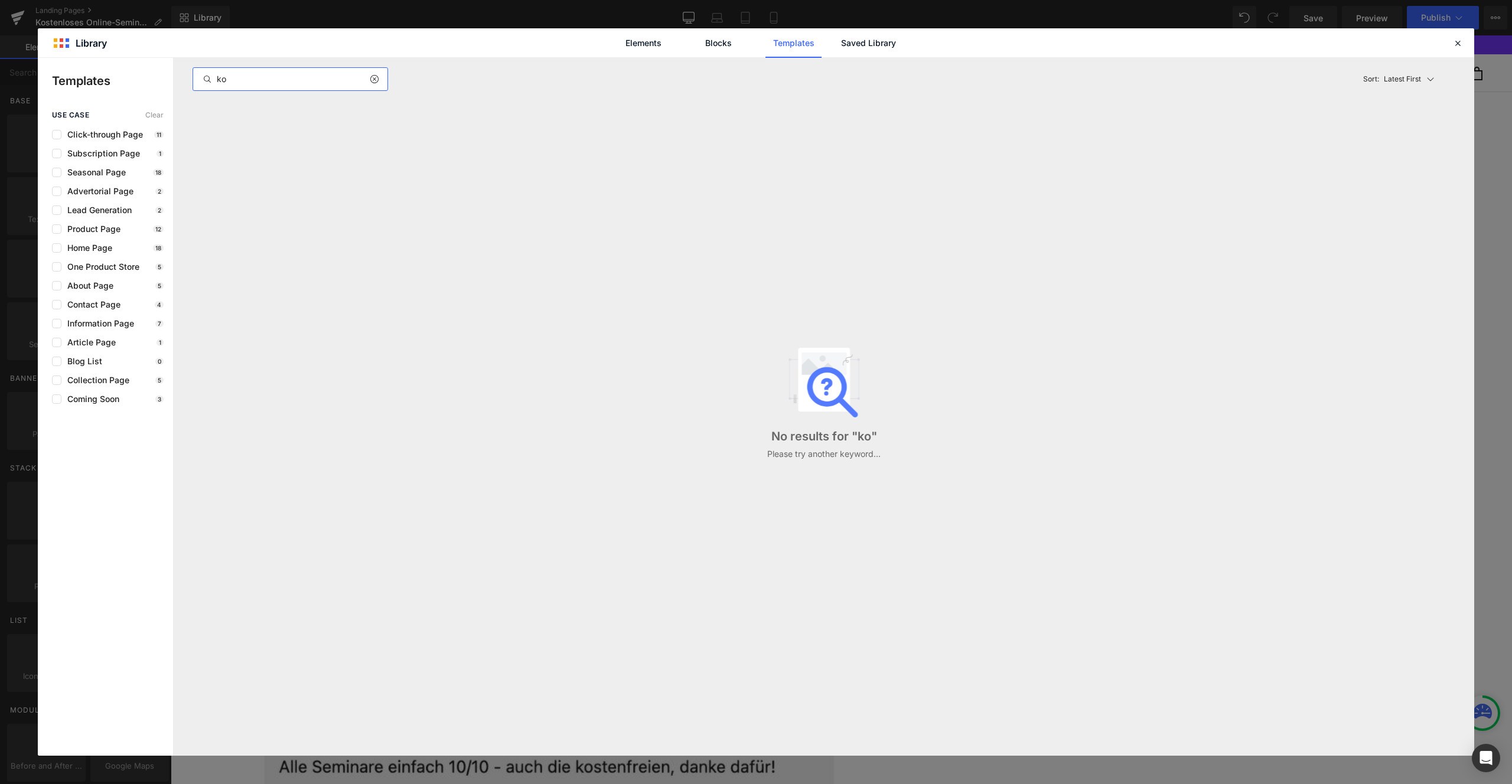
type input "k"
type input "anmel"
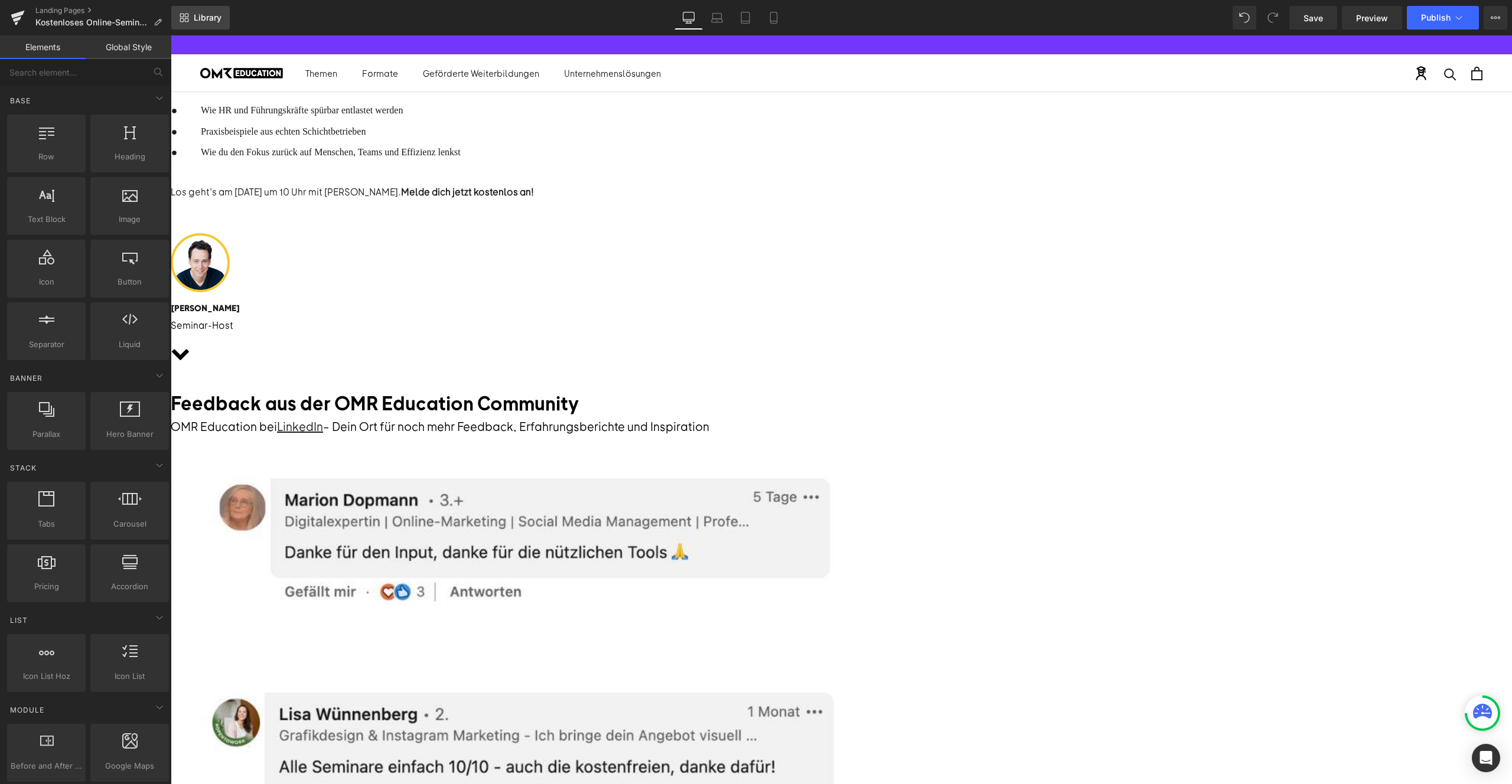
click at [202, 20] on span "Library" at bounding box center [207, 17] width 27 height 10
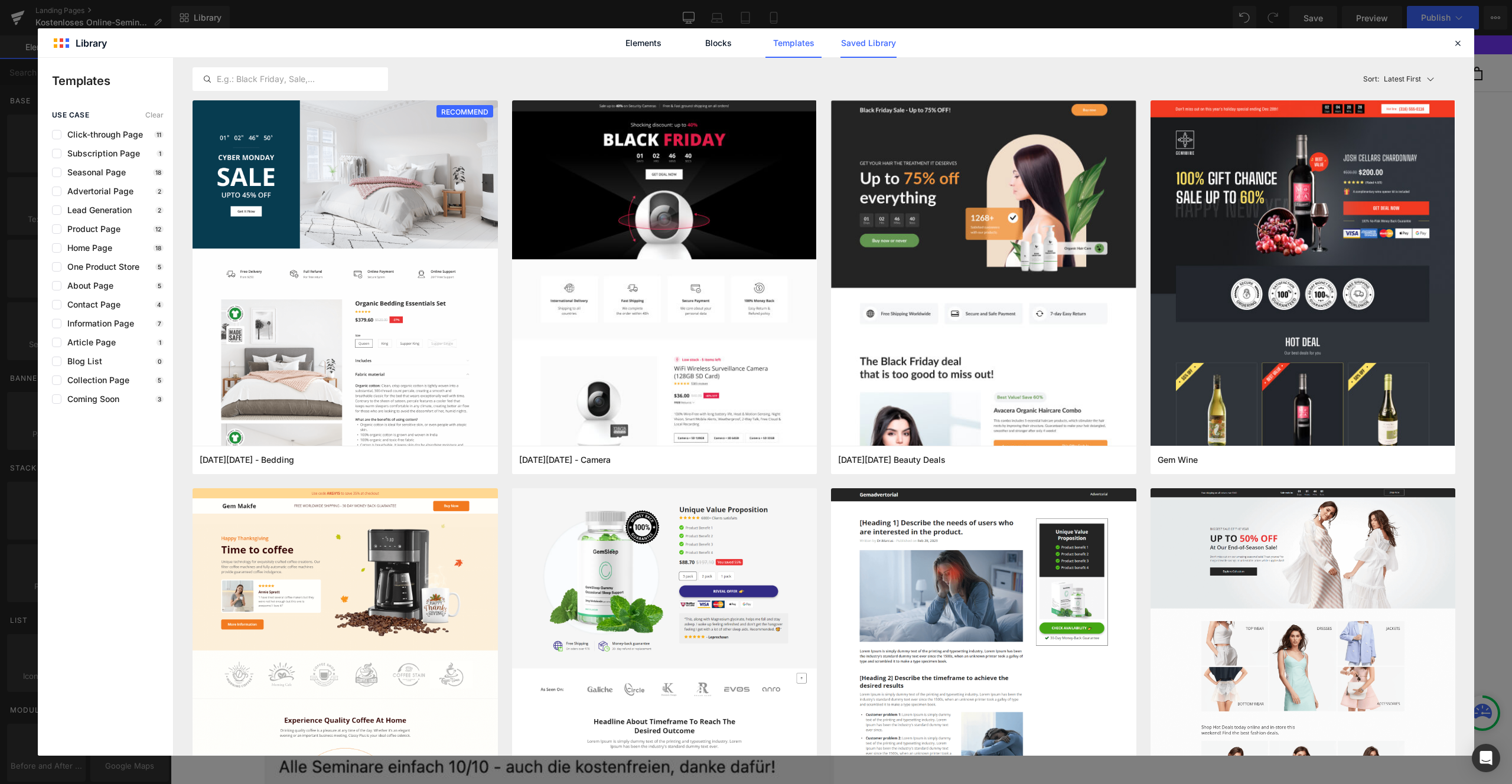
click at [867, 45] on link "Saved Library" at bounding box center [868, 43] width 56 height 29
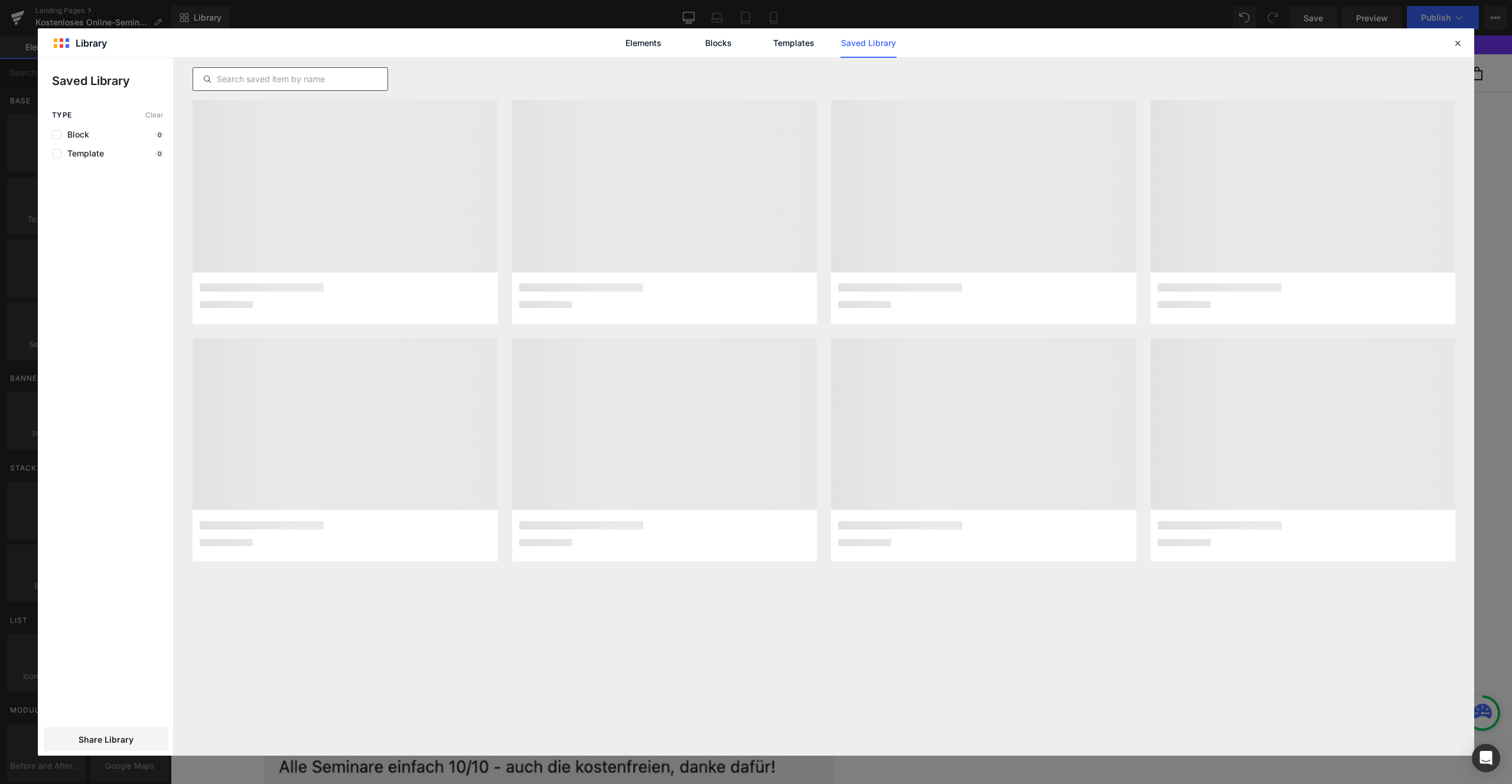
click at [267, 80] on input "text" at bounding box center [290, 79] width 194 height 14
type input "kos"
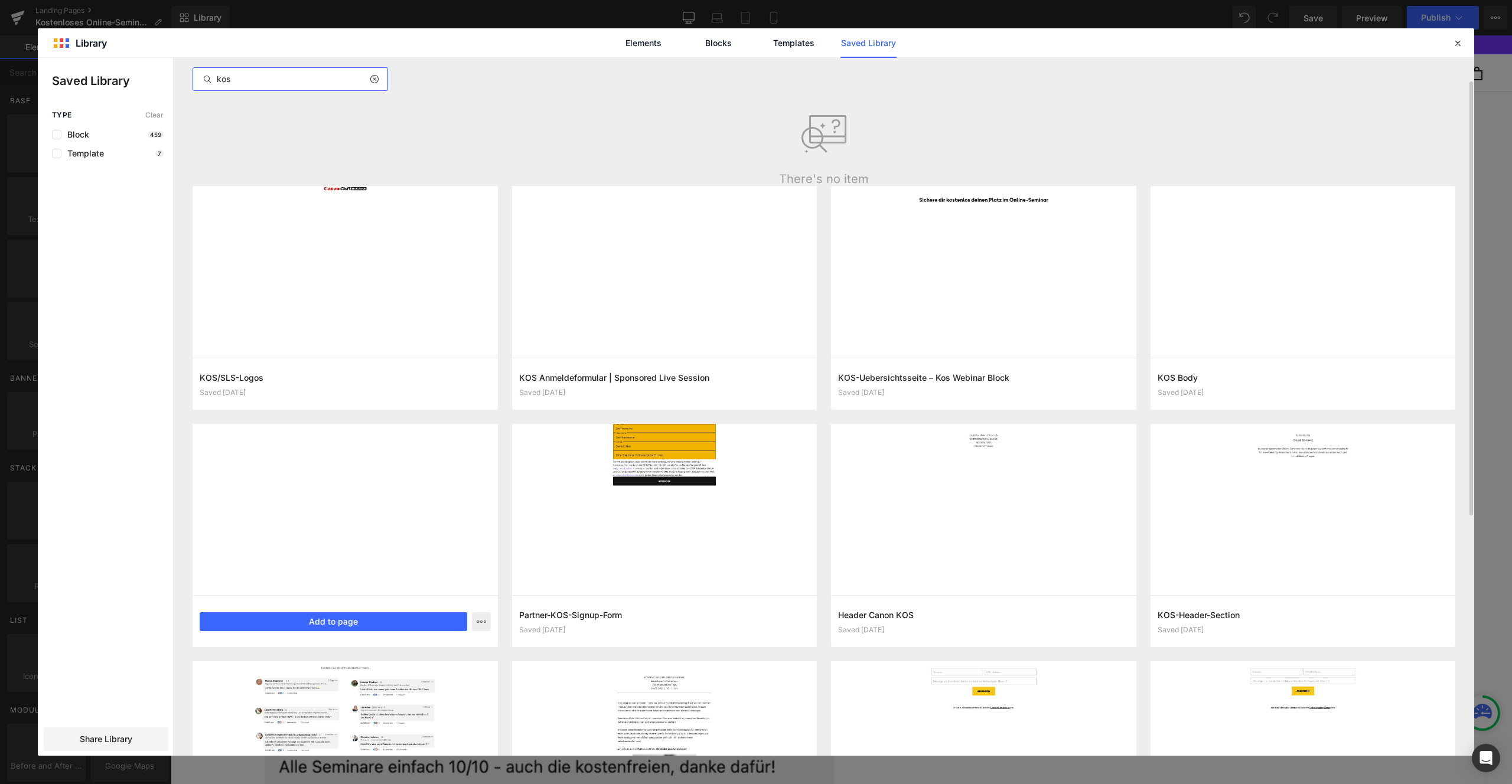
scroll to position [38, 0]
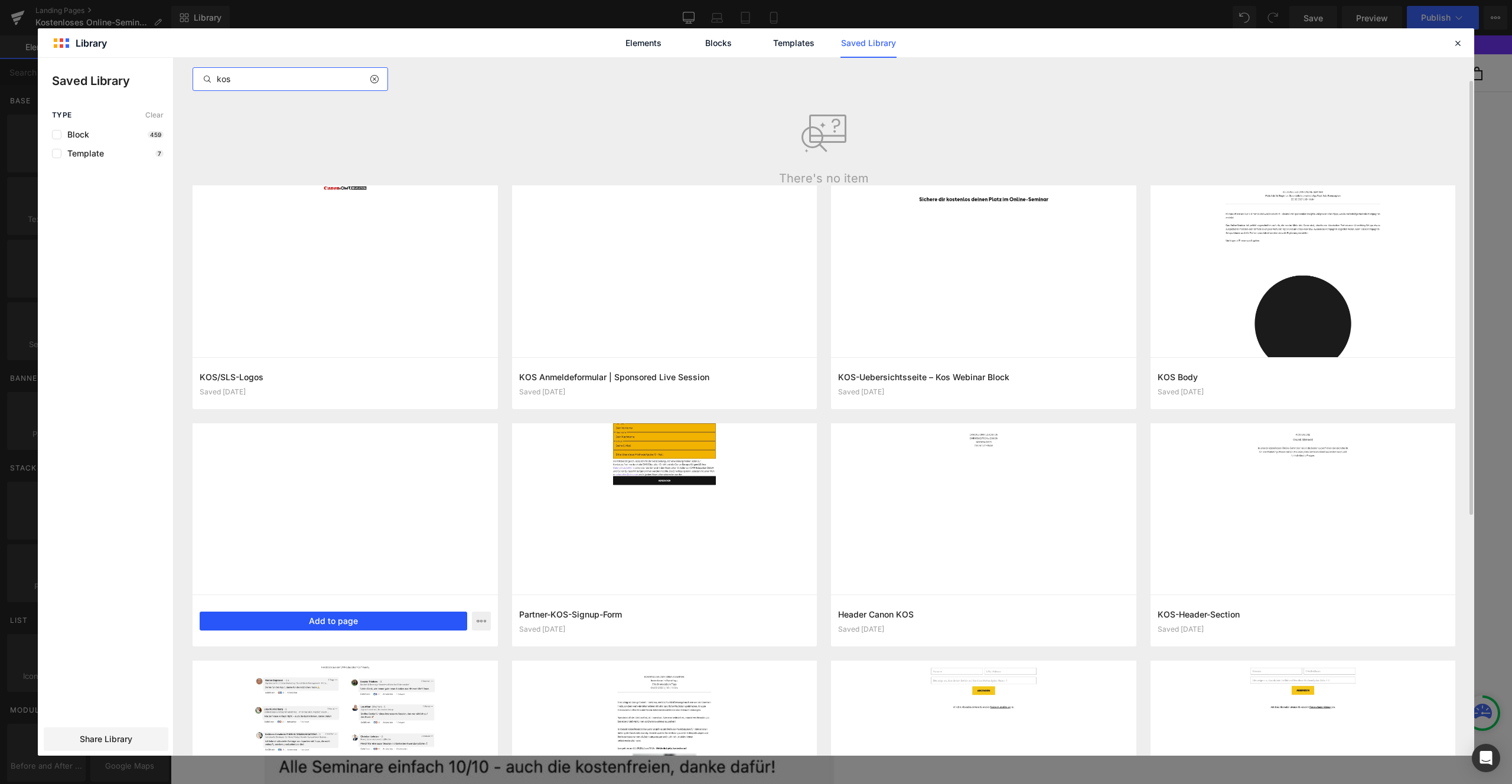
click at [332, 625] on button "Add to page" at bounding box center [333, 621] width 267 height 19
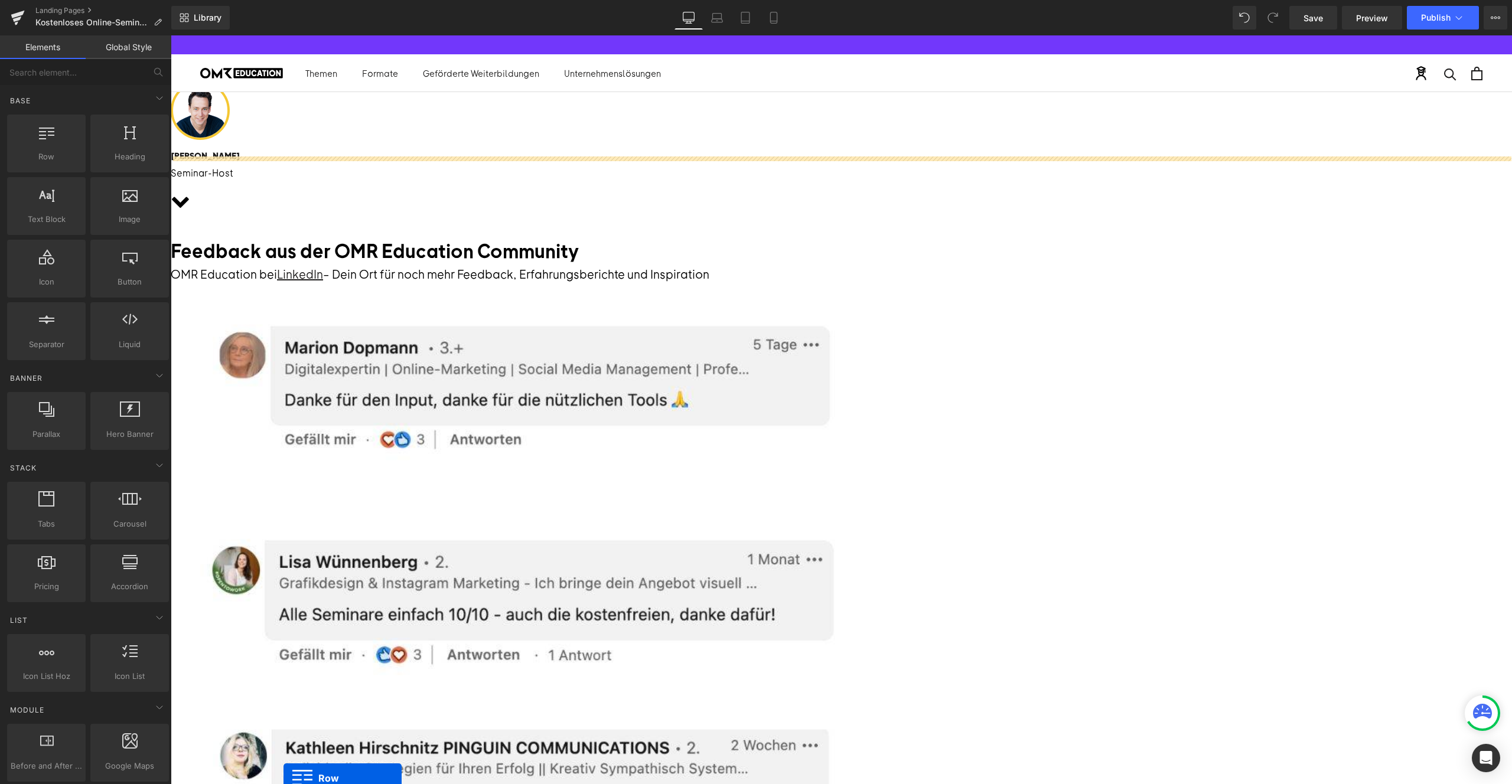
scroll to position [598, 0]
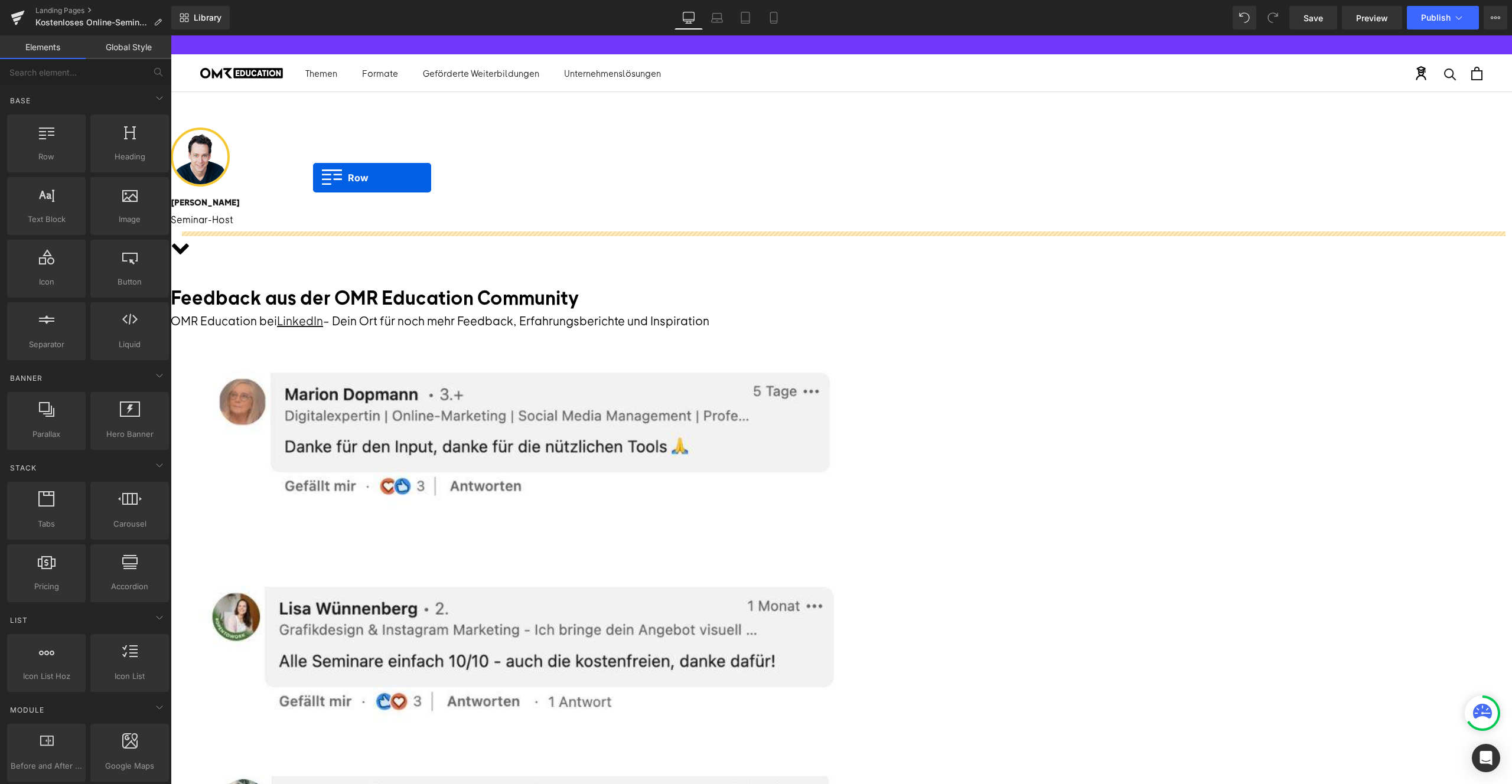
drag, startPoint x: 180, startPoint y: 229, endPoint x: 313, endPoint y: 178, distance: 142.4
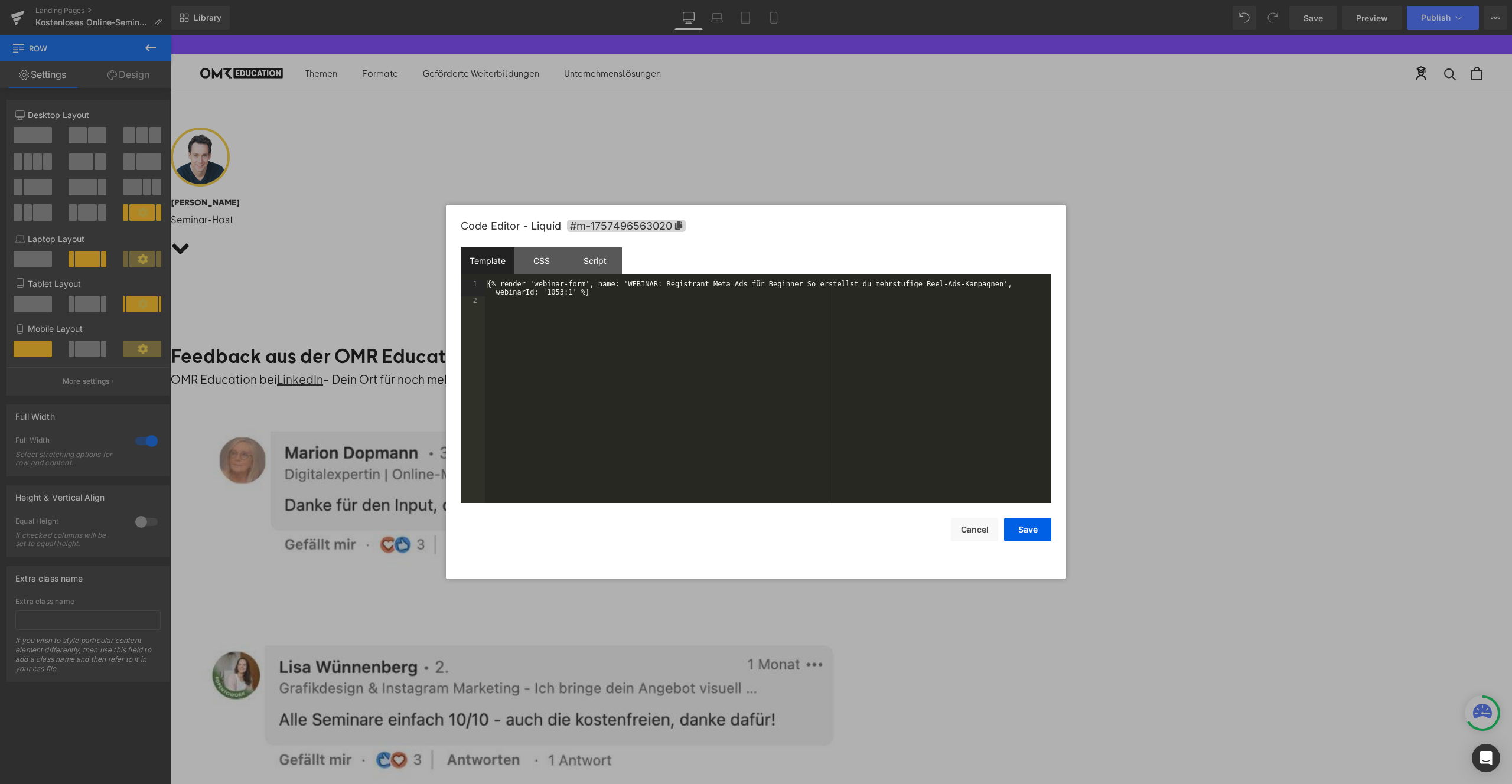
click at [841, 285] on div "Liquid" at bounding box center [171, 285] width 1342 height 0
drag, startPoint x: 586, startPoint y: 283, endPoint x: 535, endPoint y: 284, distance: 51.0
click at [535, 284] on div "{% render 'webinar-form', name: 'WEBINAR: Registrant_Meta Ads für Beginner So e…" at bounding box center [768, 404] width 567 height 248
drag, startPoint x: 761, startPoint y: 284, endPoint x: 540, endPoint y: 296, distance: 221.3
click at [540, 296] on div "{% render 'webinar-form-hr-partner', name: 'WEBINAR: Registrant_Meta Ads für Be…" at bounding box center [768, 404] width 567 height 248
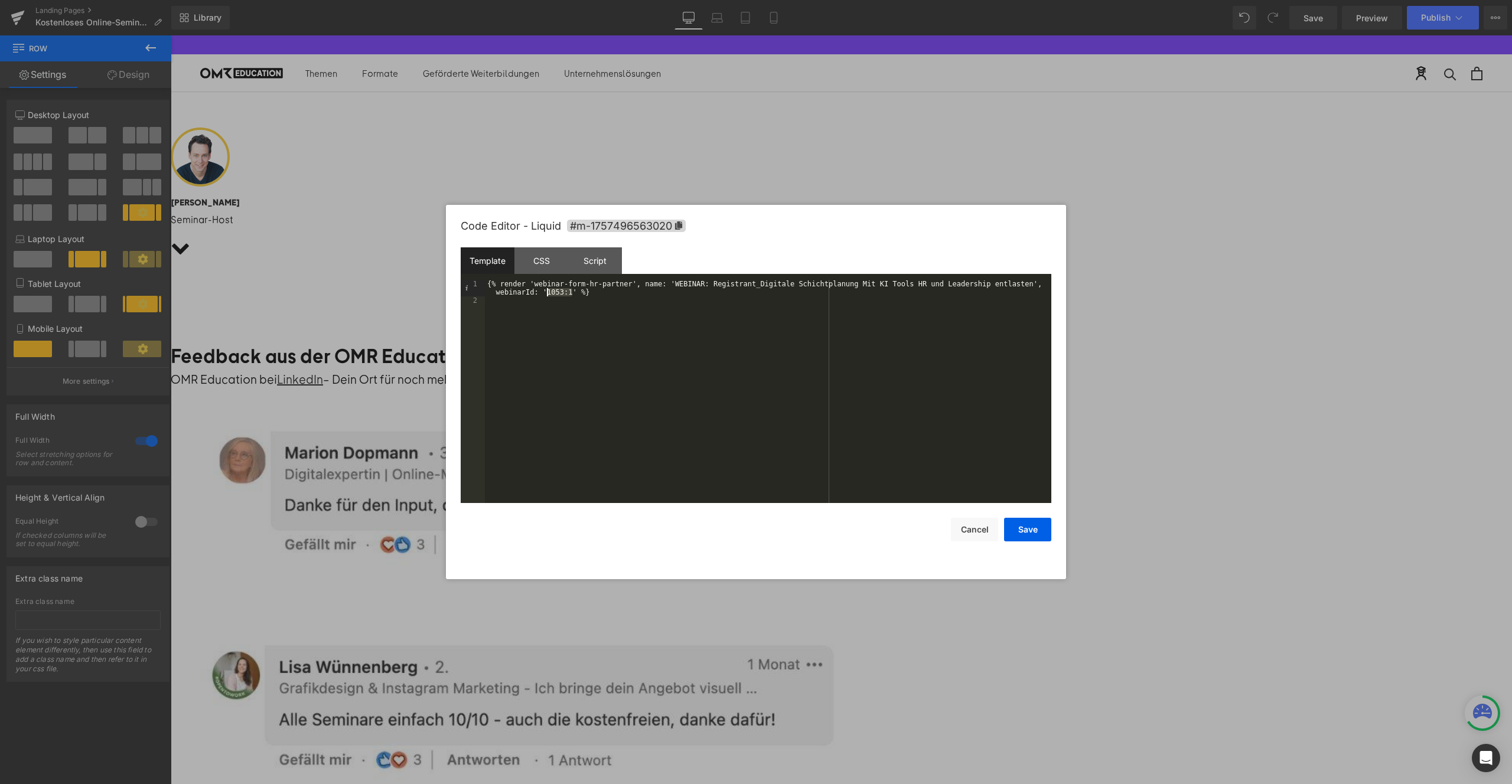
drag, startPoint x: 573, startPoint y: 293, endPoint x: 548, endPoint y: 294, distance: 25.0
click at [548, 294] on div "{% render 'webinar-form-hr-partner', name: 'WEBINAR: Registrant_Digitale Schich…" at bounding box center [768, 404] width 567 height 248
click at [1025, 529] on button "Save" at bounding box center [1027, 529] width 47 height 24
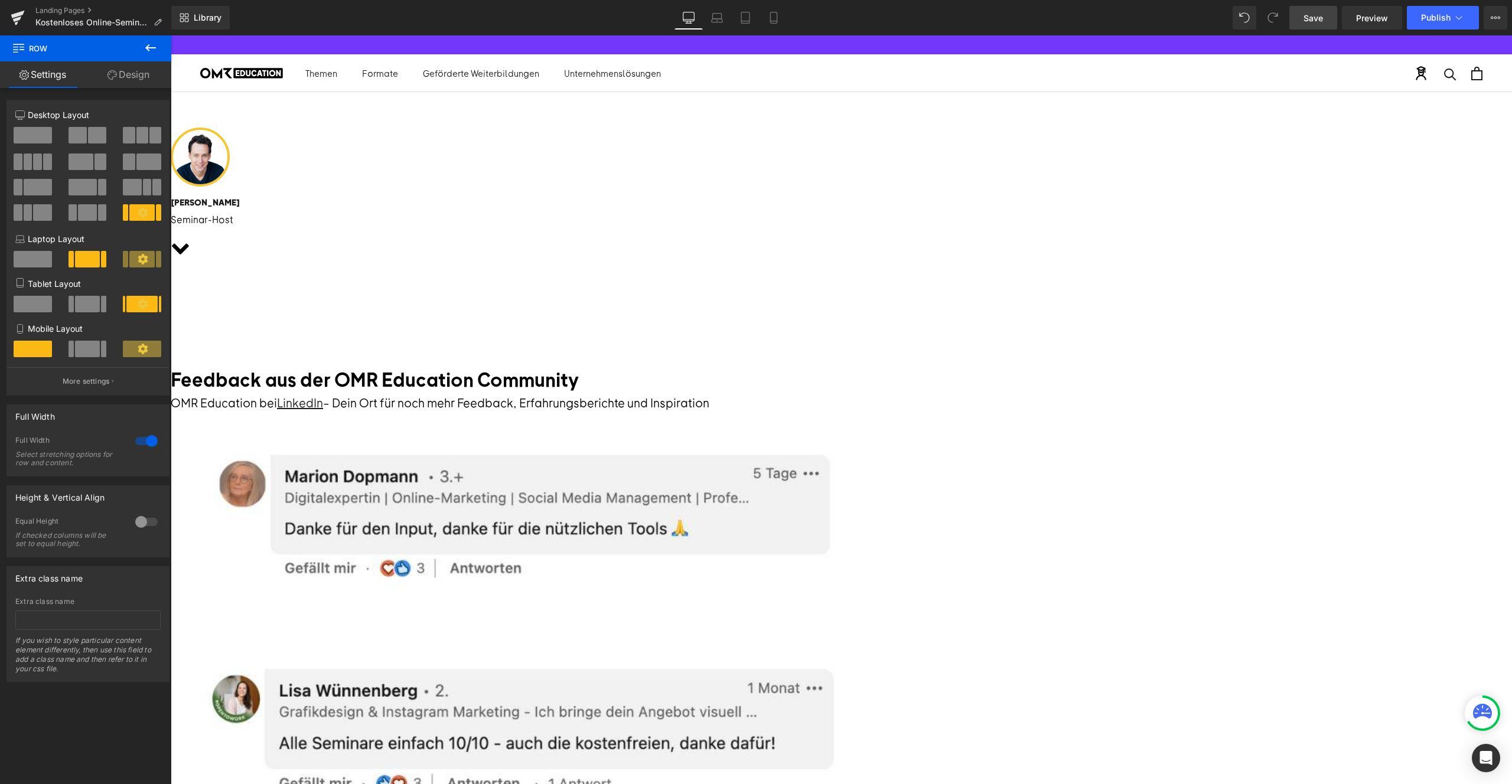
click at [1310, 18] on span "Save" at bounding box center [1314, 18] width 20 height 12
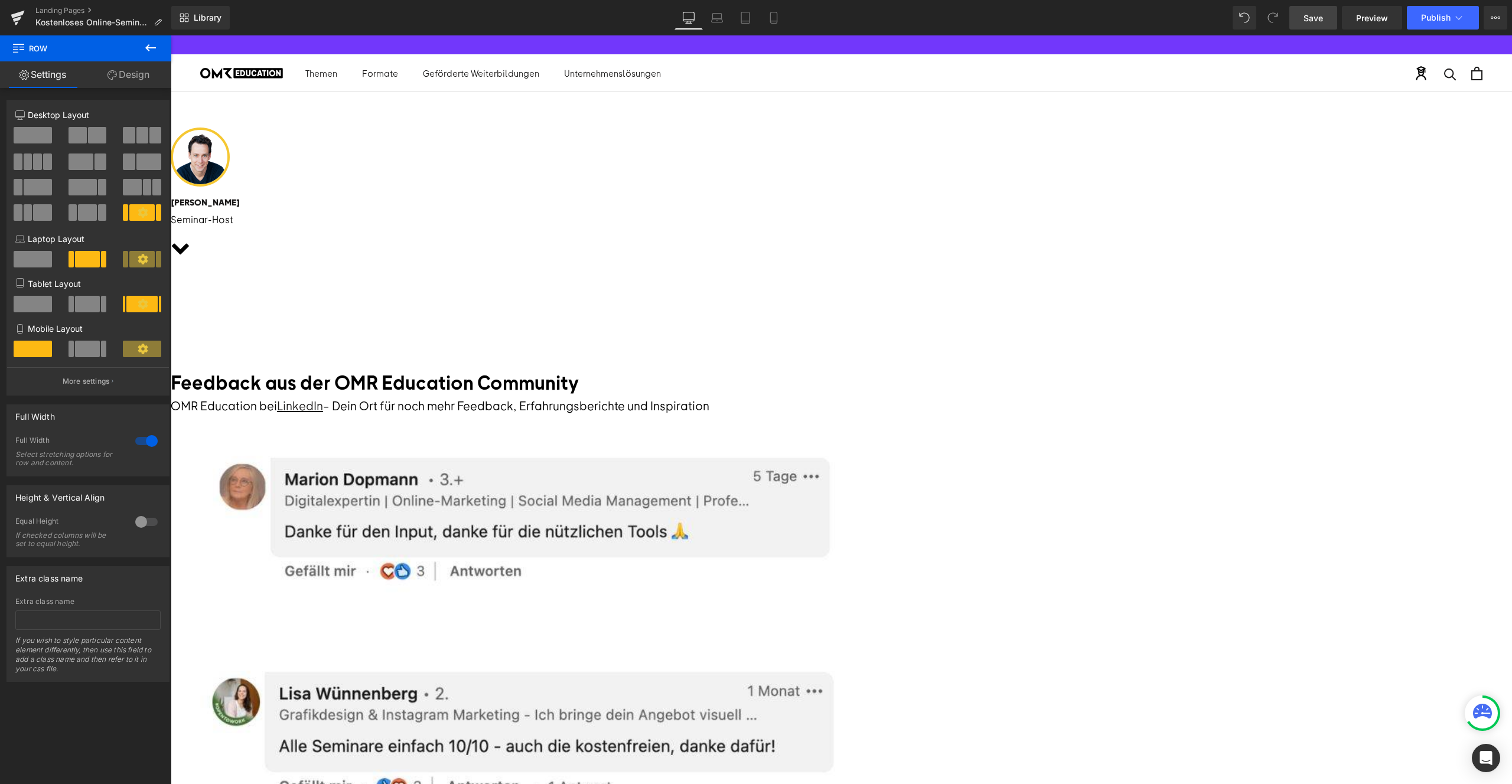
scroll to position [0, 0]
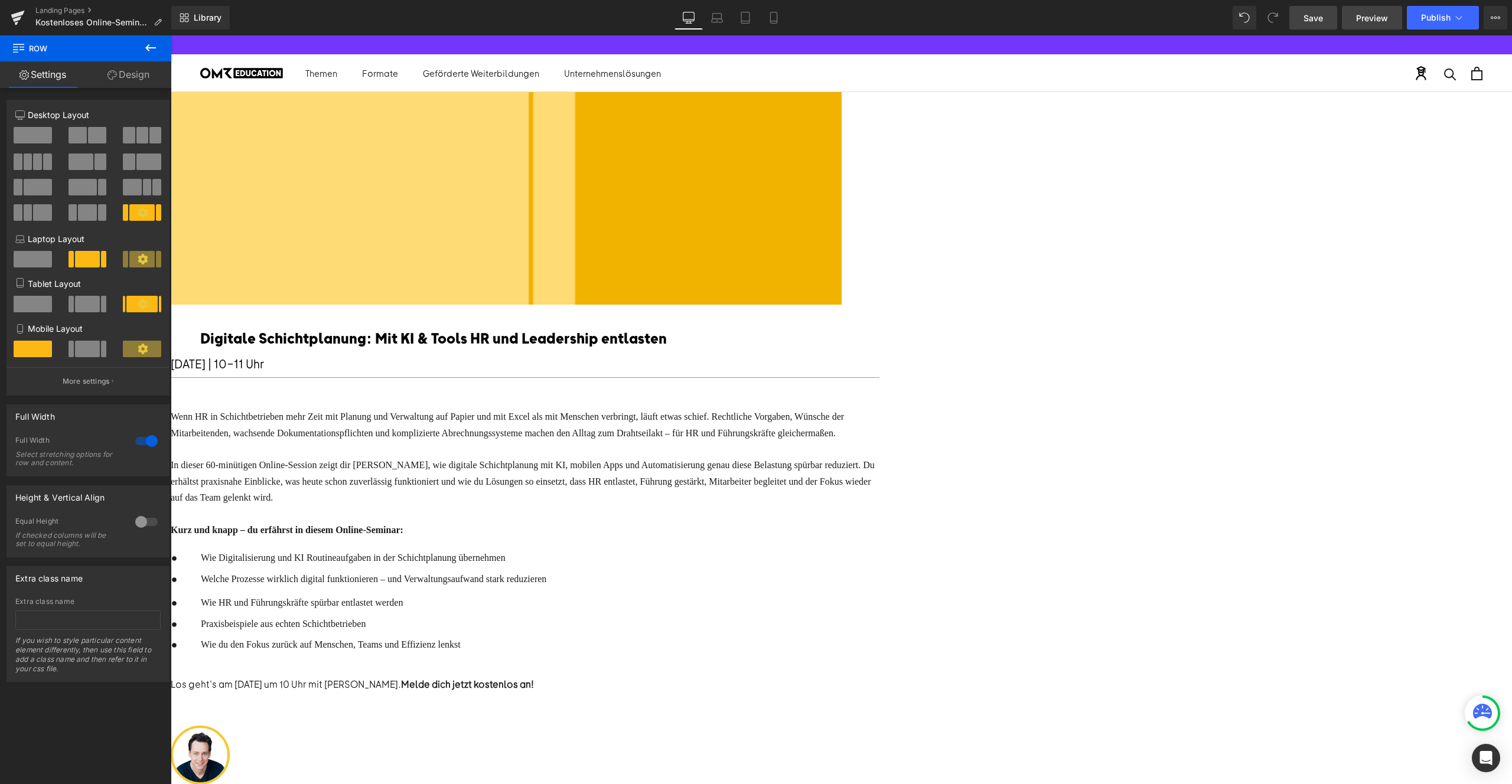
click at [1365, 18] on span "Preview" at bounding box center [1372, 18] width 32 height 12
click at [1322, 16] on span "Save" at bounding box center [1314, 18] width 20 height 12
click at [1496, 26] on button "View Live Page View with current Template Save Template to Library Schedule Pub…" at bounding box center [1496, 18] width 24 height 24
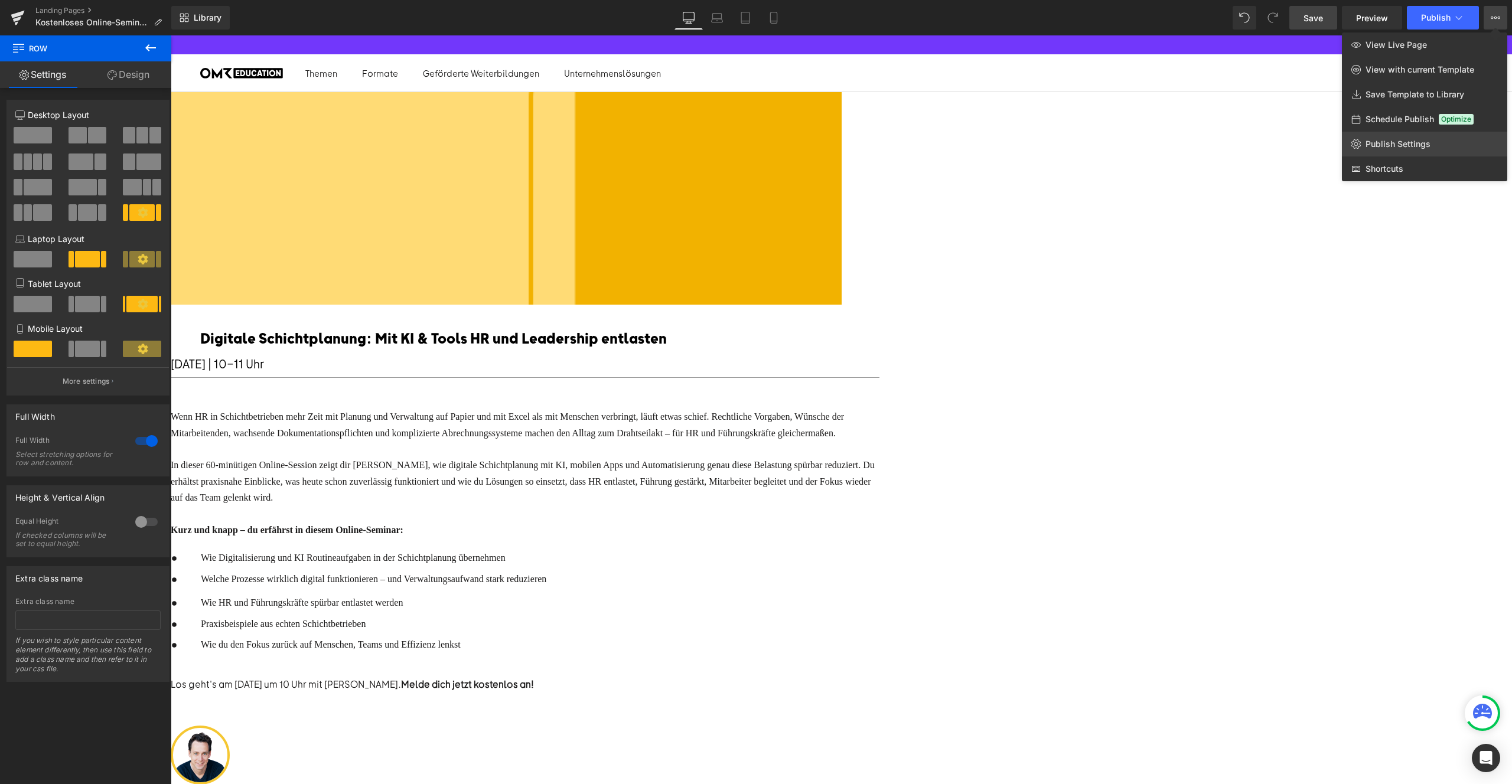
click at [1399, 141] on span "Publish Settings" at bounding box center [1398, 143] width 65 height 10
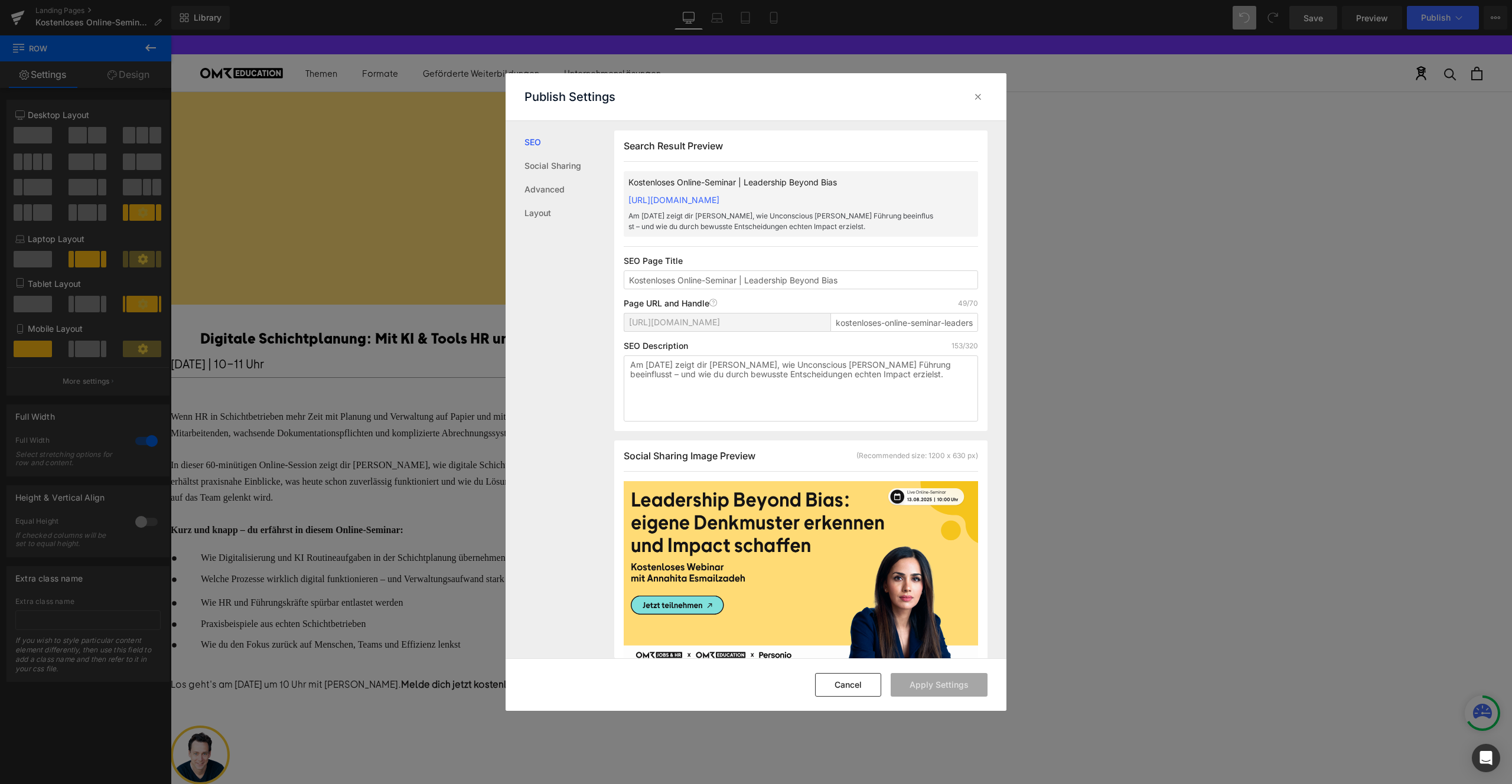
scroll to position [1, 0]
click at [793, 289] on input "Kostenloses Online-Seminar | Leadership Beyond Bias" at bounding box center [801, 279] width 354 height 19
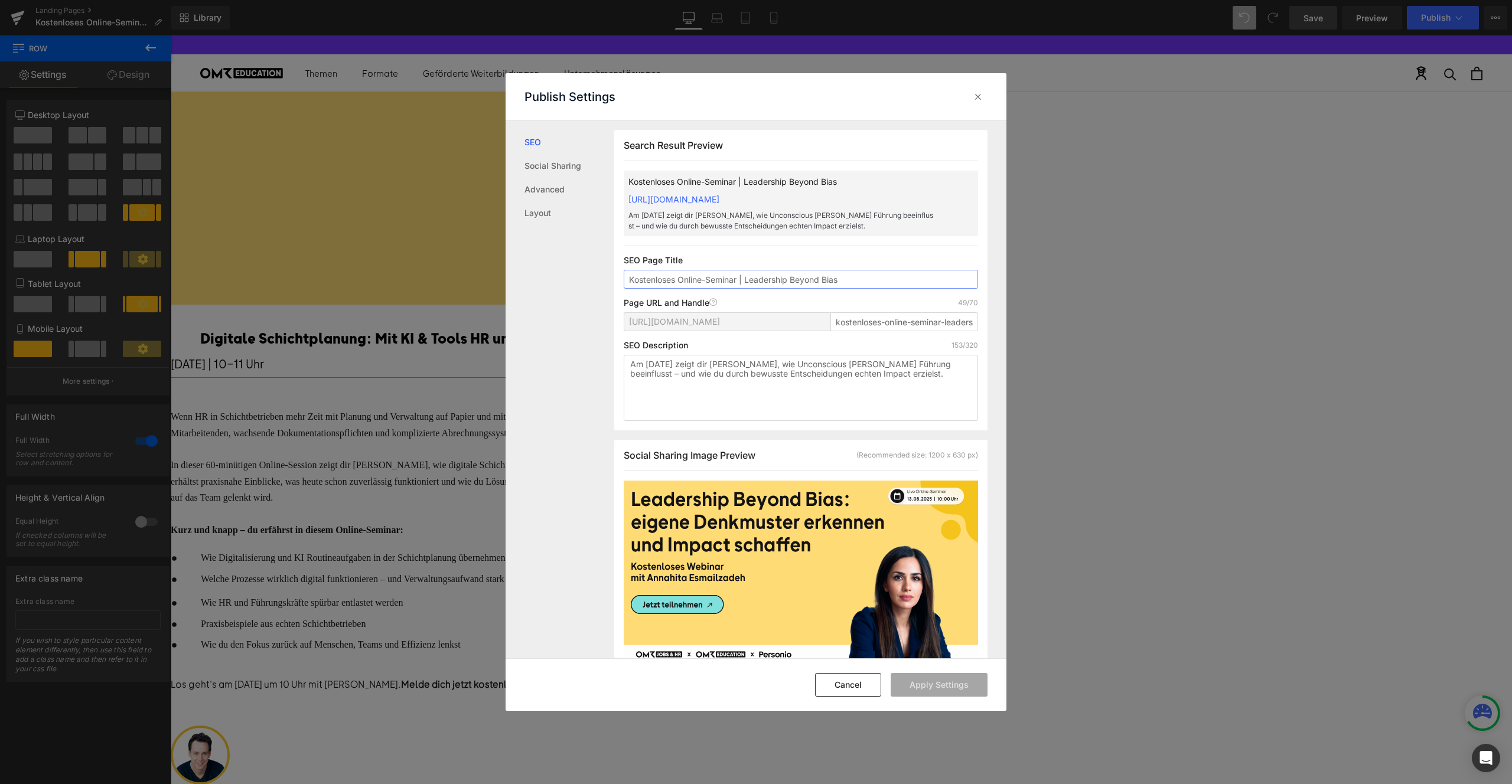
drag, startPoint x: 849, startPoint y: 289, endPoint x: 747, endPoint y: 291, distance: 102.0
click at [747, 289] on input "Kostenloses Online-Seminar | Leadership Beyond Bias" at bounding box center [801, 279] width 354 height 19
paste input "Titel (70 Zeichen):"
paste input "Digitale Schichtplanung"
type input "Kostenloses Online-Seminar | Digitale Schichtplanung"
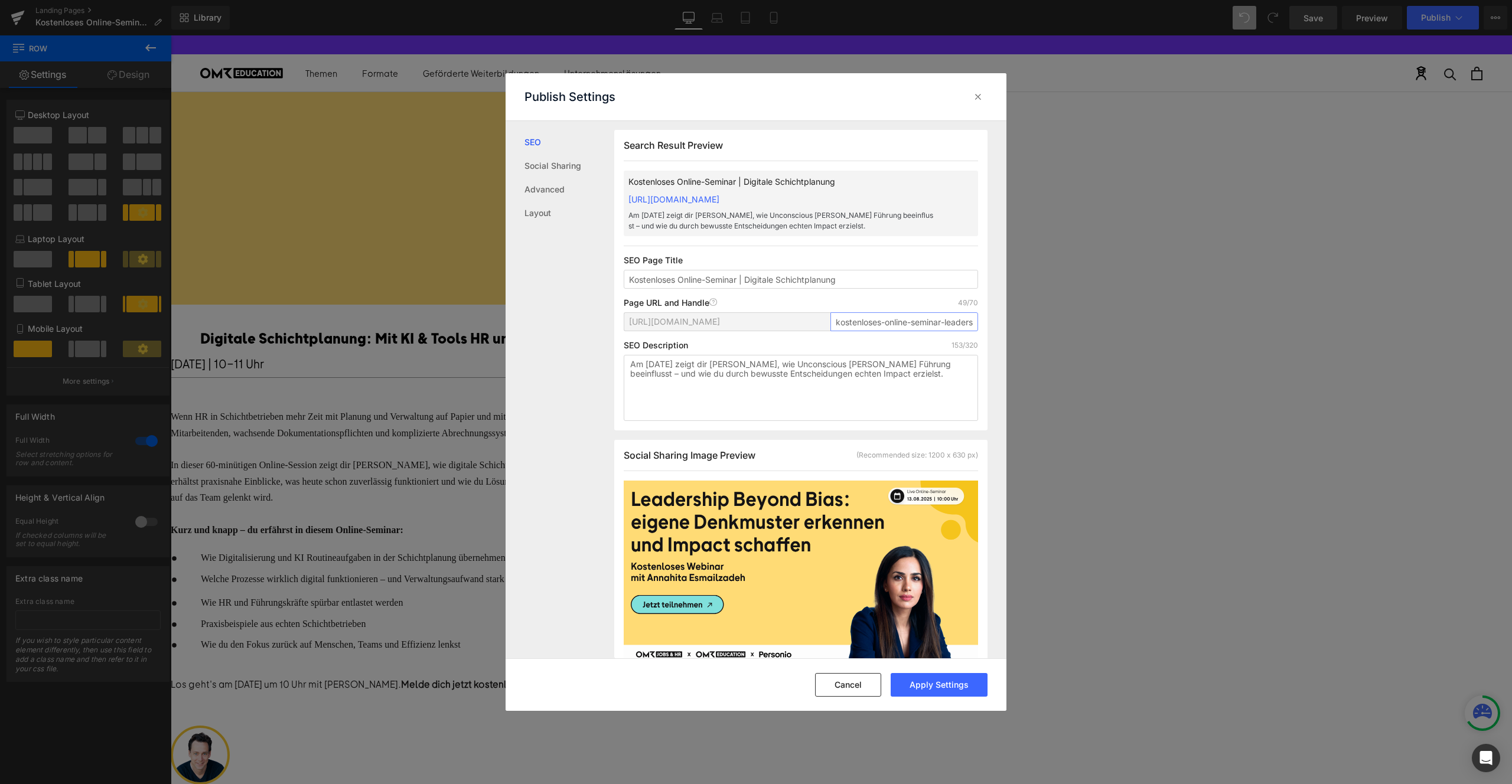
scroll to position [0, 71]
drag, startPoint x: 946, startPoint y: 336, endPoint x: 970, endPoint y: 336, distance: 24.0
click at [970, 332] on input "kostenloses-online-seminar-leadership-beyond-bias" at bounding box center [904, 322] width 148 height 19
type input "kostenloses-online-seminar-digitale-schichtplanung"
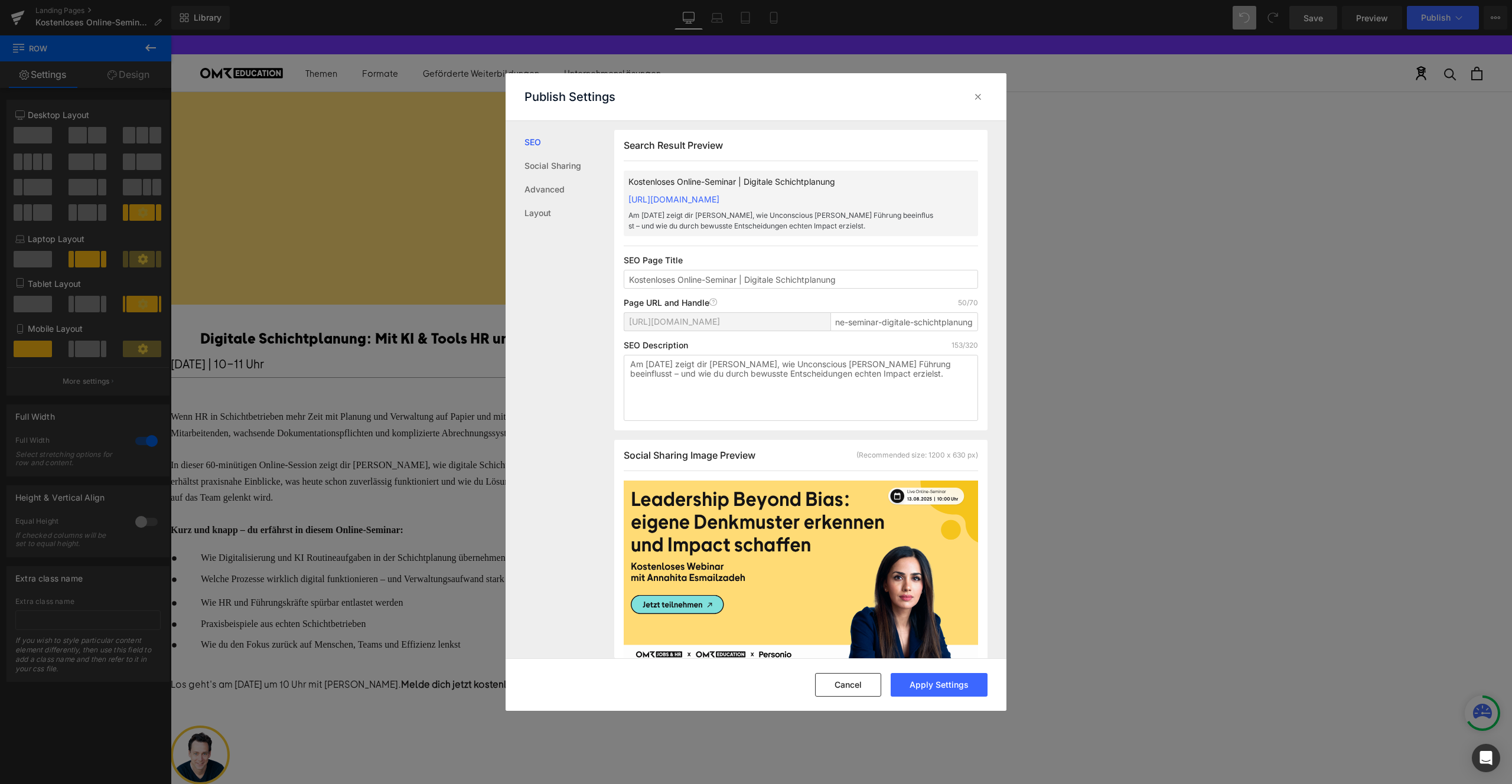
scroll to position [0, 0]
click at [667, 376] on textarea "Am 13.08.2025 zeigt dir Annahita Esmailzadeh, wie Unconscious Bias Führung beei…" at bounding box center [801, 388] width 354 height 66
paste textarea "5.10.2025 zeigt dir Jens Bender, wie digitale Schichtplanung mit KI & Tools HR …"
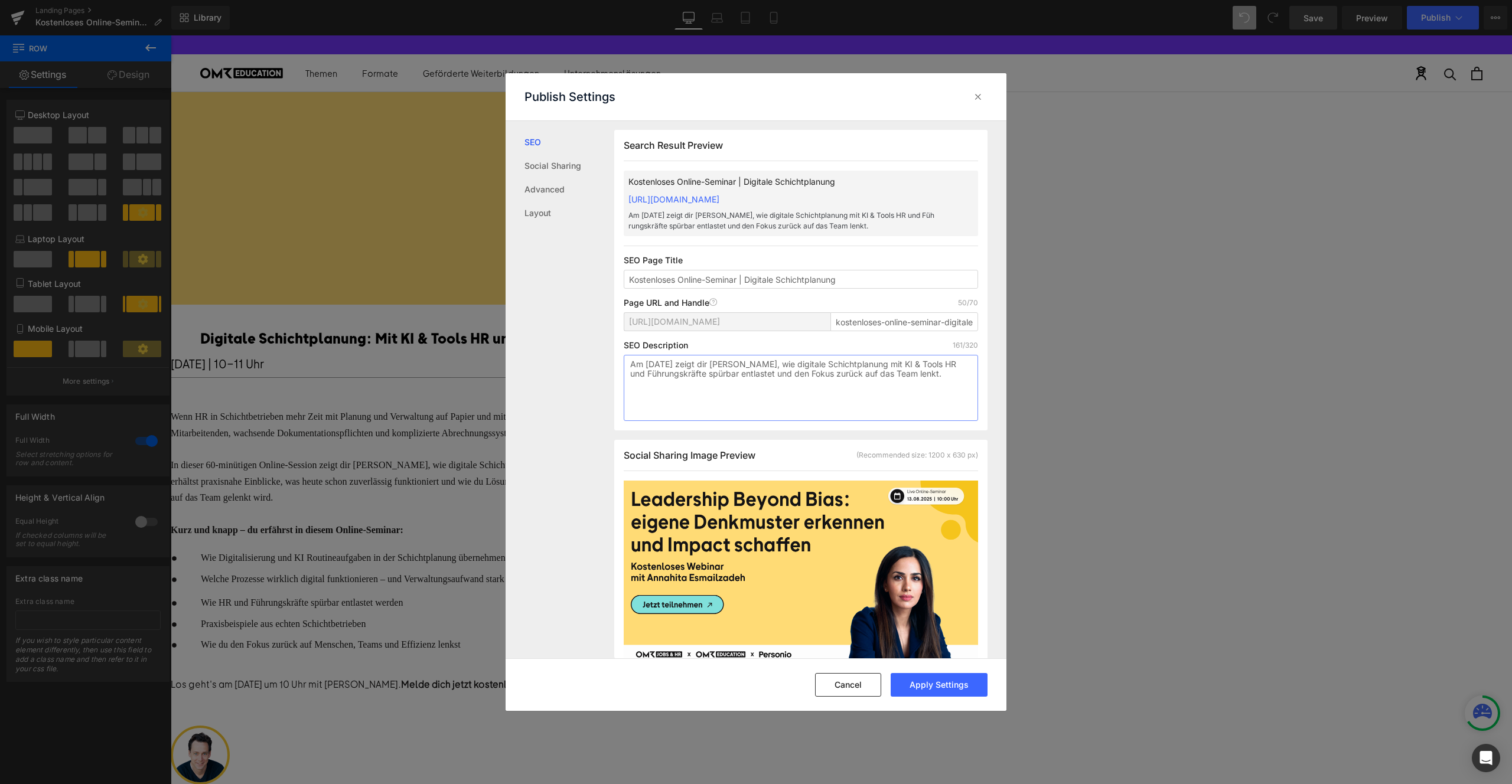
click at [739, 421] on textarea "Am 15.10.2025 zeigt dir Jens Bender, wie digitale Schichtplanung mit KI & Tools…" at bounding box center [801, 388] width 354 height 66
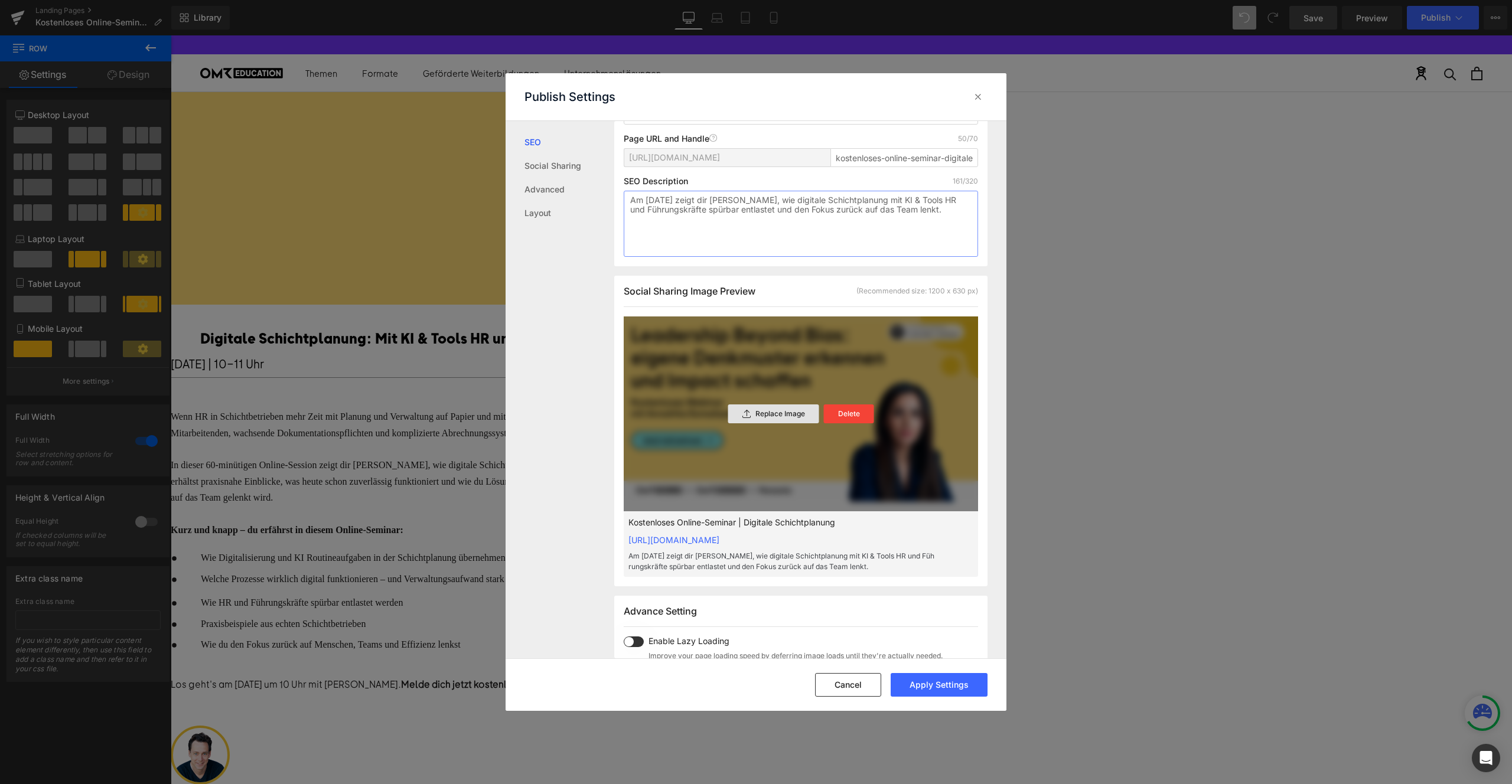
type textarea "Am 15.10.2025 zeigt dir Jens Bender, wie digitale Schichtplanung mit KI & Tools…"
click at [777, 418] on p "Replace Image" at bounding box center [780, 414] width 49 height 9
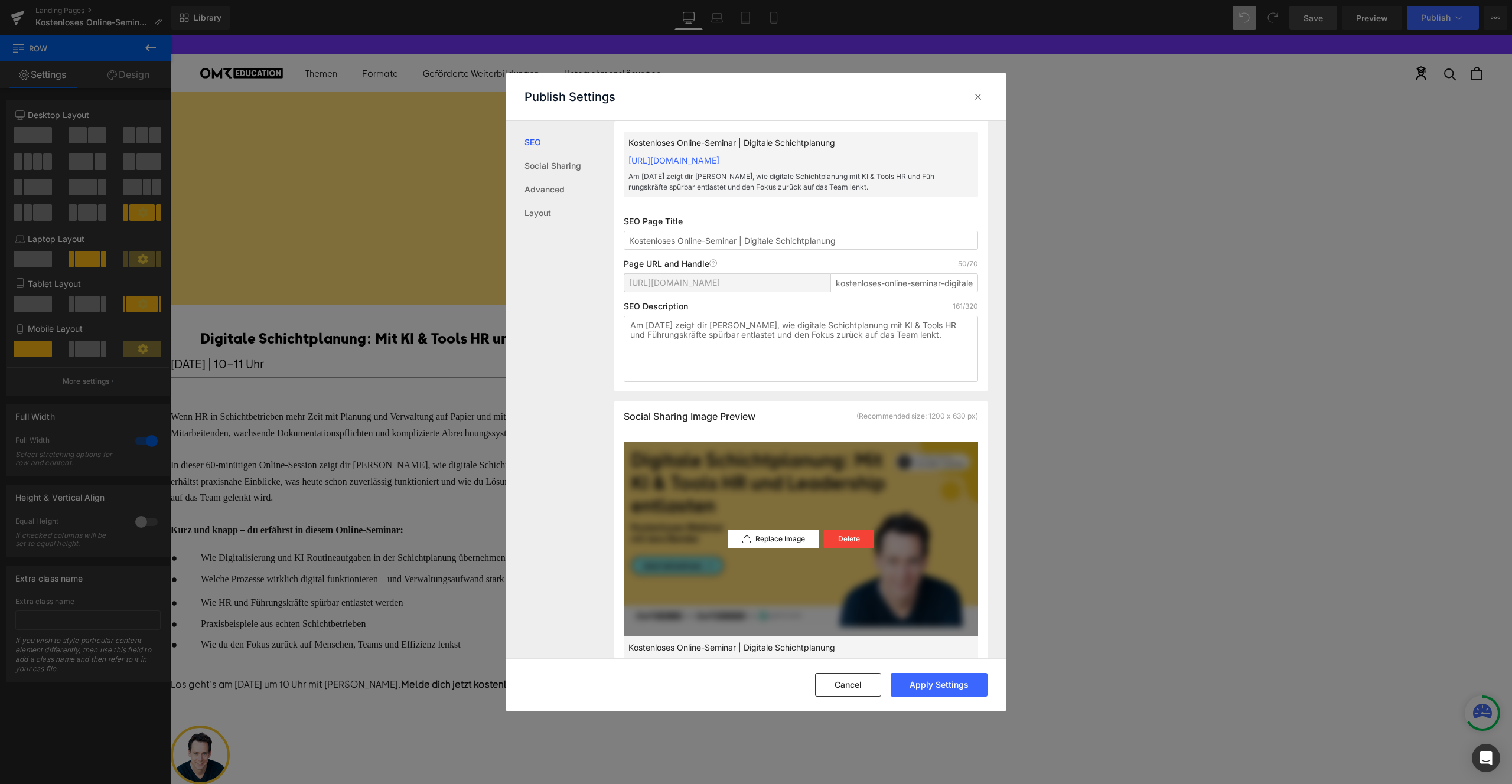
scroll to position [0, 0]
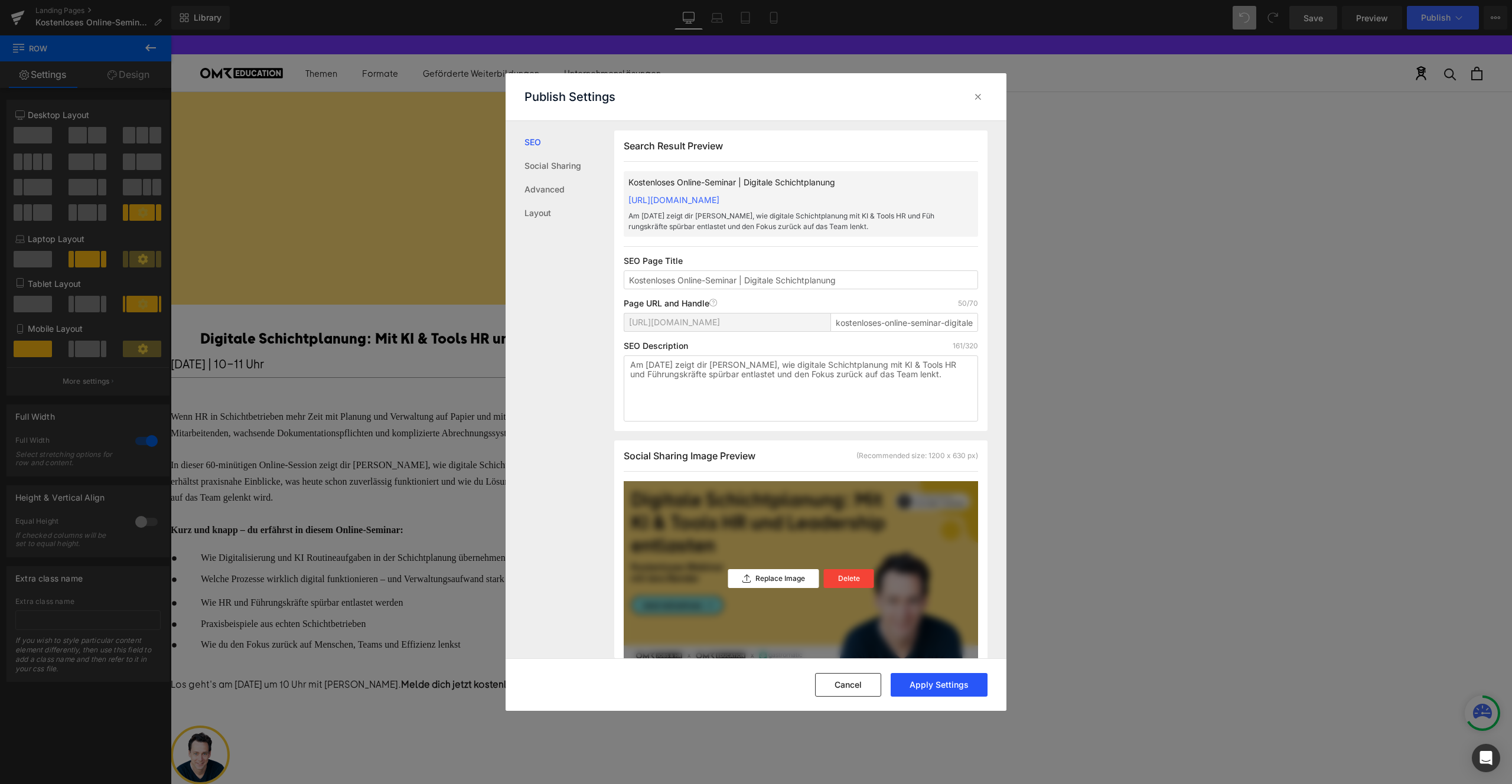
click at [939, 678] on button "Apply Settings" at bounding box center [939, 685] width 97 height 24
click at [983, 95] on icon at bounding box center [978, 96] width 12 height 12
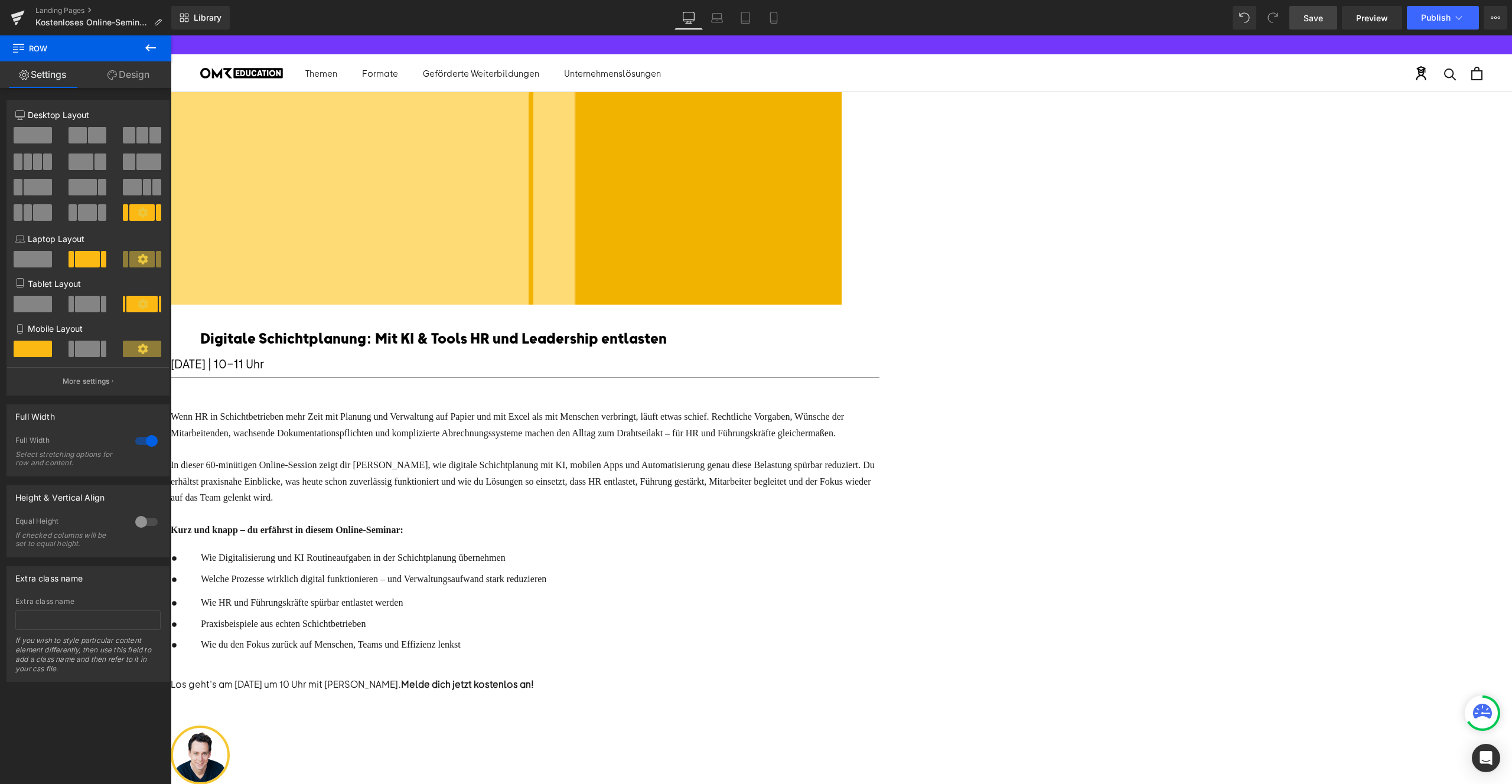
click at [1311, 20] on span "Save" at bounding box center [1314, 18] width 20 height 12
click at [1361, 7] on div "Library Desktop Desktop Laptop Tablet Mobile Save Preview Publish Scheduled Vie…" at bounding box center [841, 18] width 1341 height 35
click at [1363, 16] on span "Preview" at bounding box center [1372, 18] width 32 height 12
click at [1443, 19] on span "Publish" at bounding box center [1436, 17] width 29 height 9
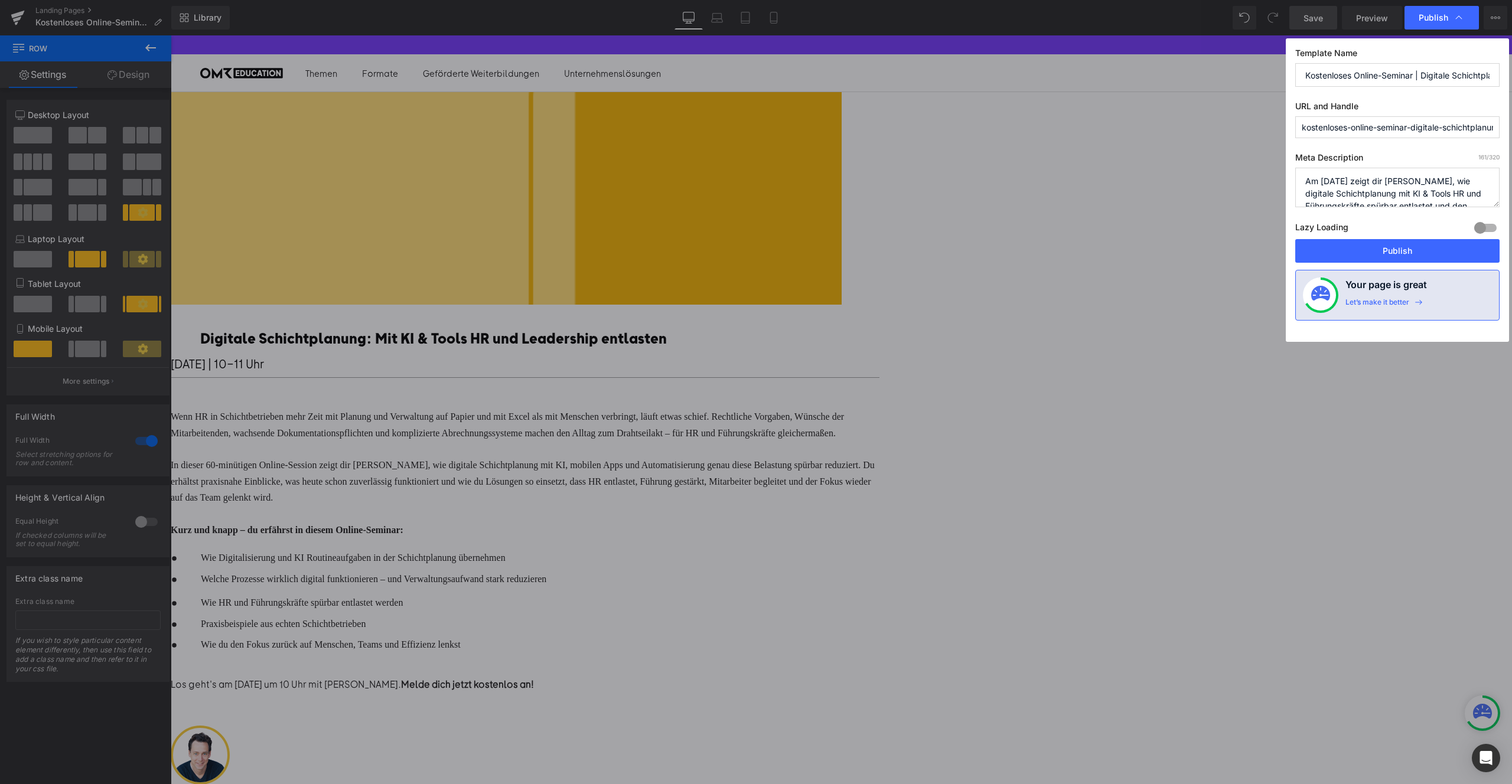
scroll to position [37, 0]
click at [1423, 252] on button "Publish" at bounding box center [1397, 251] width 205 height 24
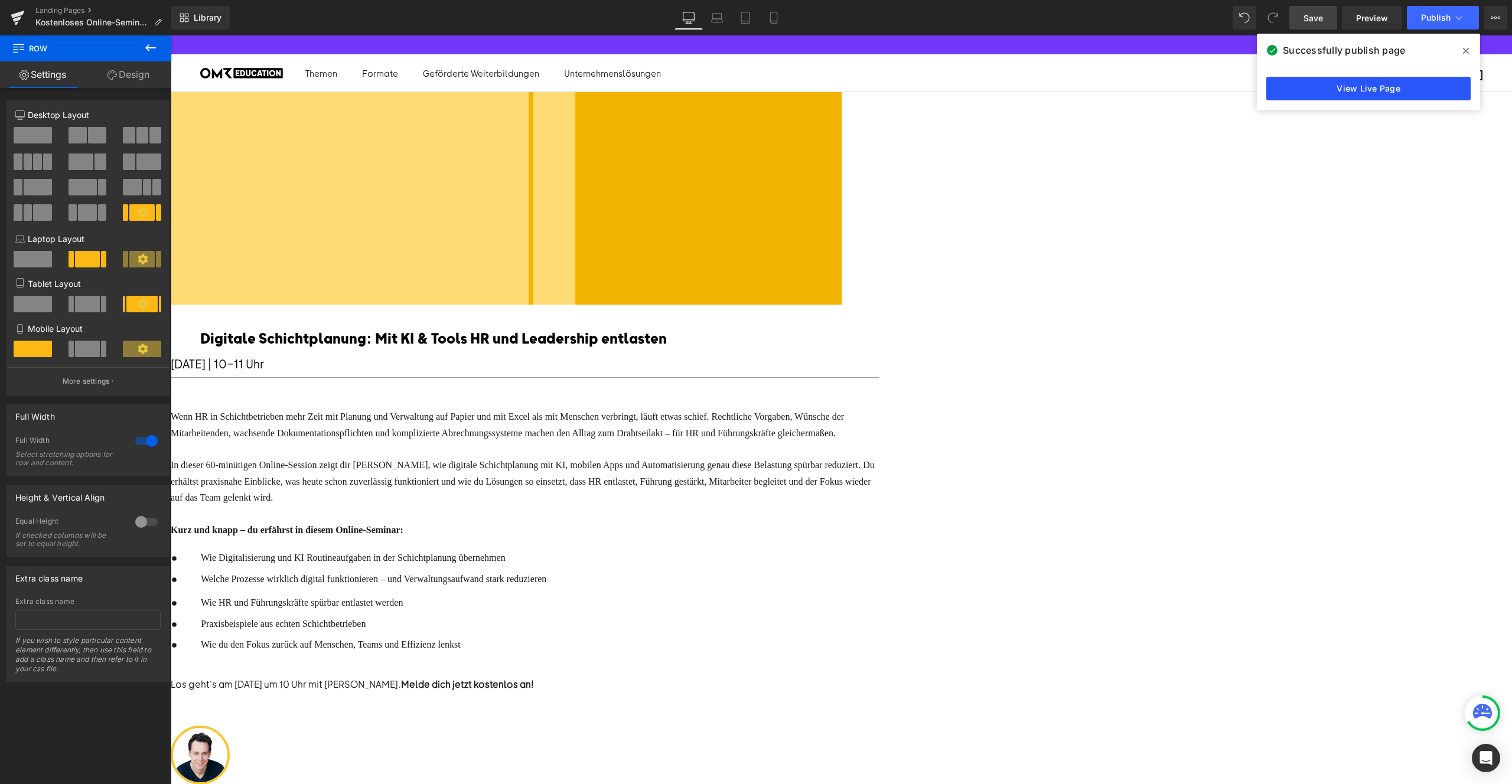
click at [1378, 82] on link "View Live Page" at bounding box center [1368, 89] width 205 height 24
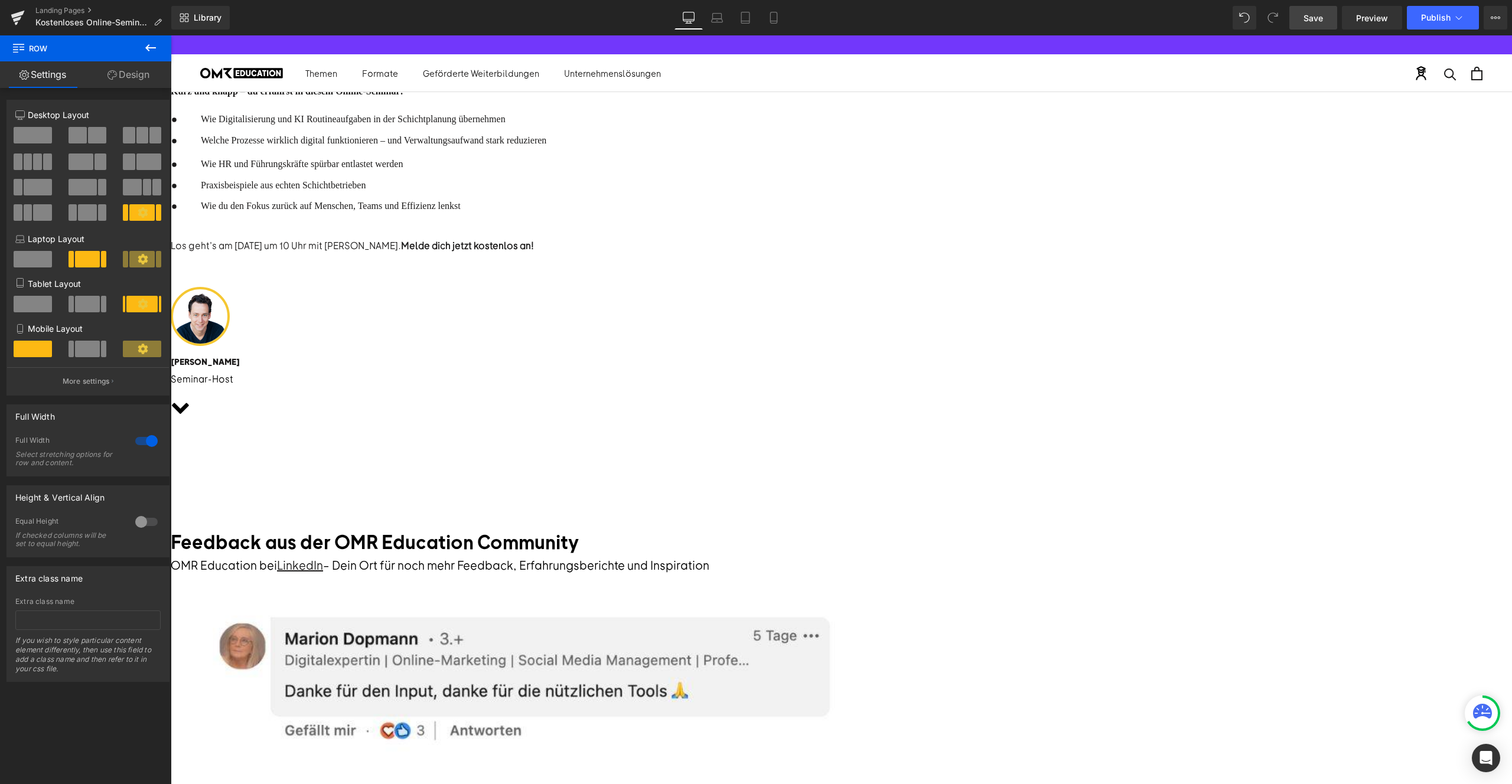
scroll to position [520, 0]
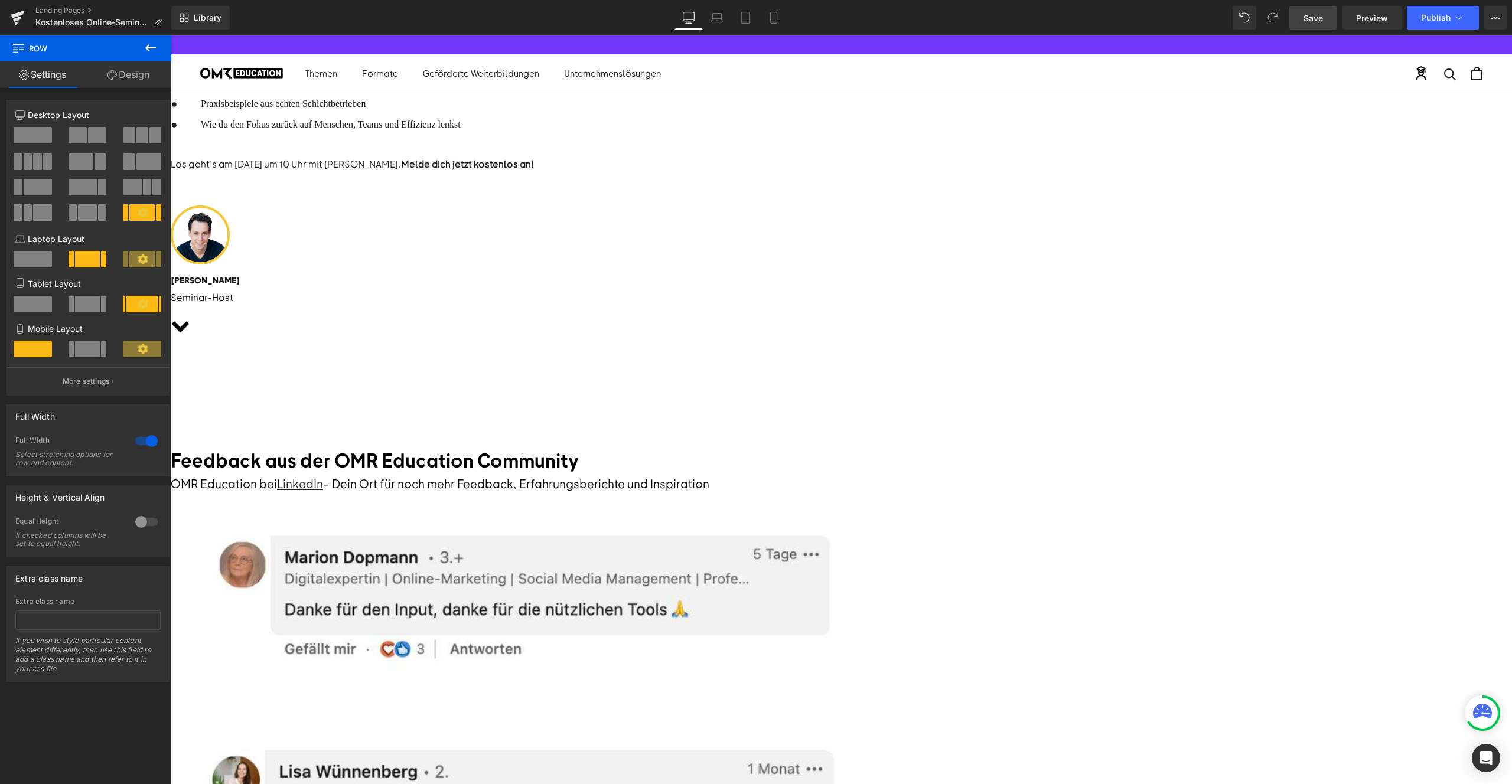
click at [841, 366] on div "Liquid" at bounding box center [171, 366] width 1342 height 0
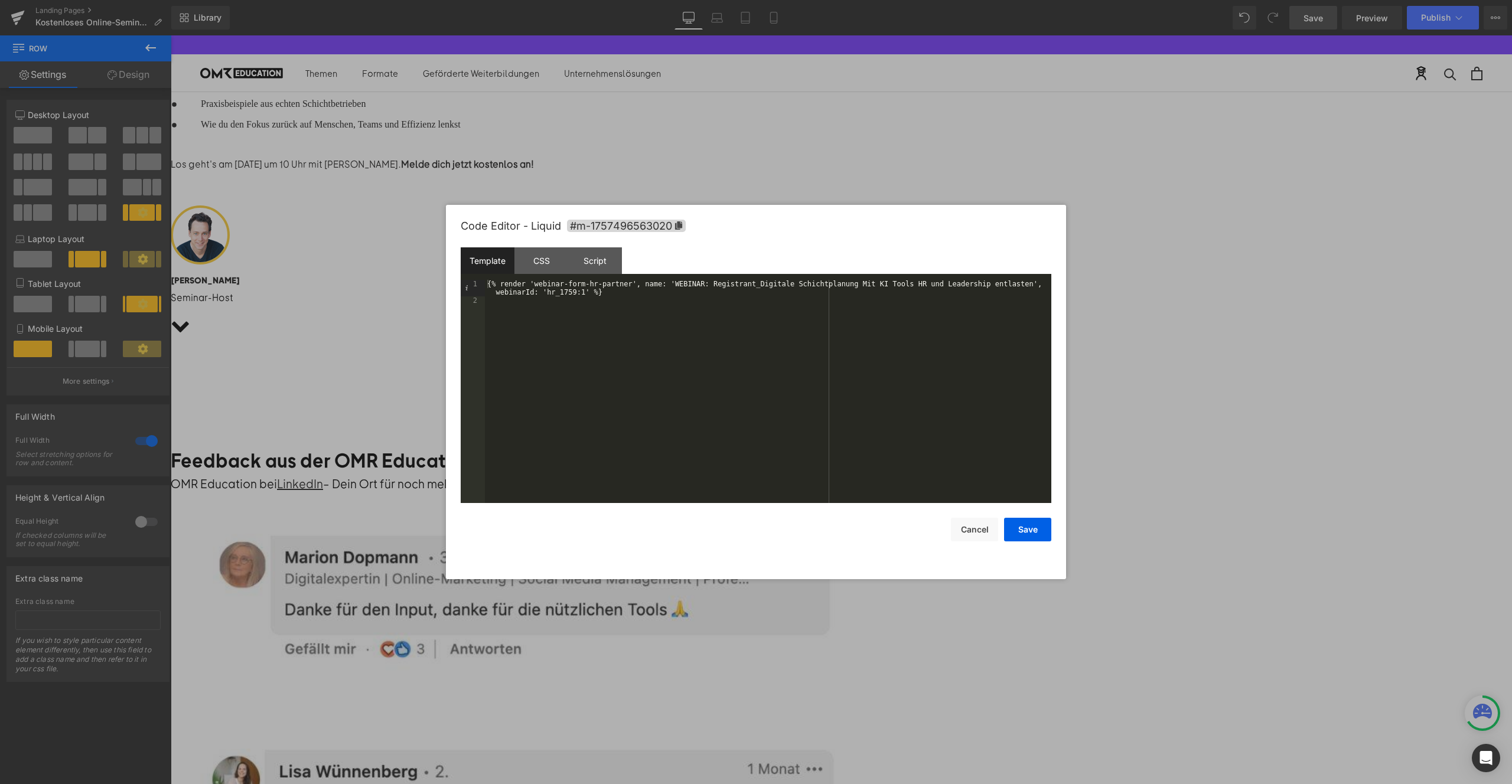
click at [674, 288] on div "{% render 'webinar-form-hr-partner', name: 'WEBINAR: Registrant_Digitale Schich…" at bounding box center [768, 404] width 567 height 248
click at [710, 285] on div "{% render 'webinar-form-hr-partner', name: 'WEBINAR: Registrant_Digitale Schich…" at bounding box center [768, 404] width 567 height 248
click at [713, 285] on div "{% render 'webinar-form-hr-partner', name: 'WEBINAR: Registrant_Digitale Schich…" at bounding box center [768, 404] width 567 height 248
click at [660, 299] on div "{% render 'webinar-form-hr-partner', name: 'WEBINAR: Registrant_Digitale Schich…" at bounding box center [768, 404] width 567 height 248
click at [1023, 531] on button "Save" at bounding box center [1027, 529] width 47 height 24
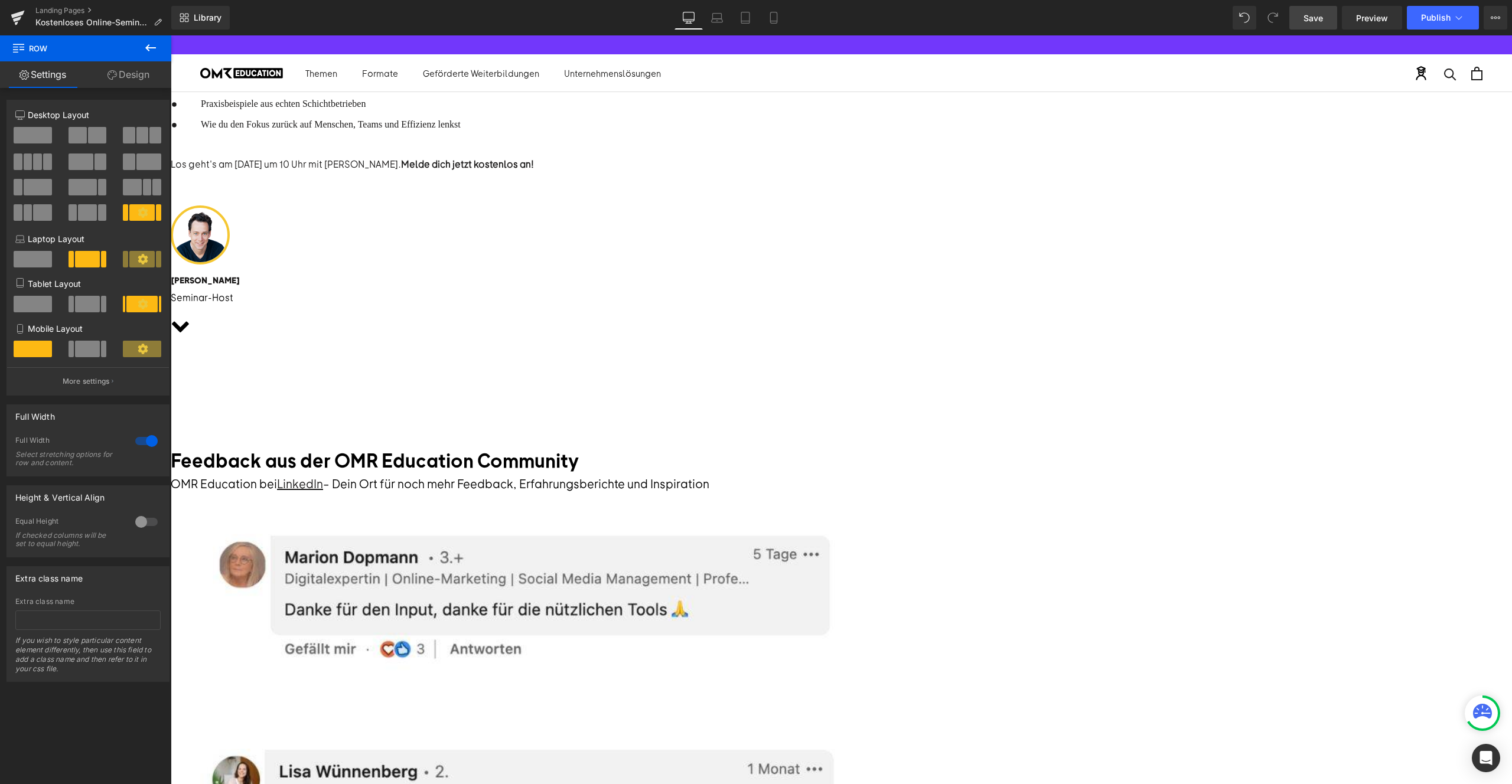
click at [1309, 23] on span "Save" at bounding box center [1314, 18] width 20 height 12
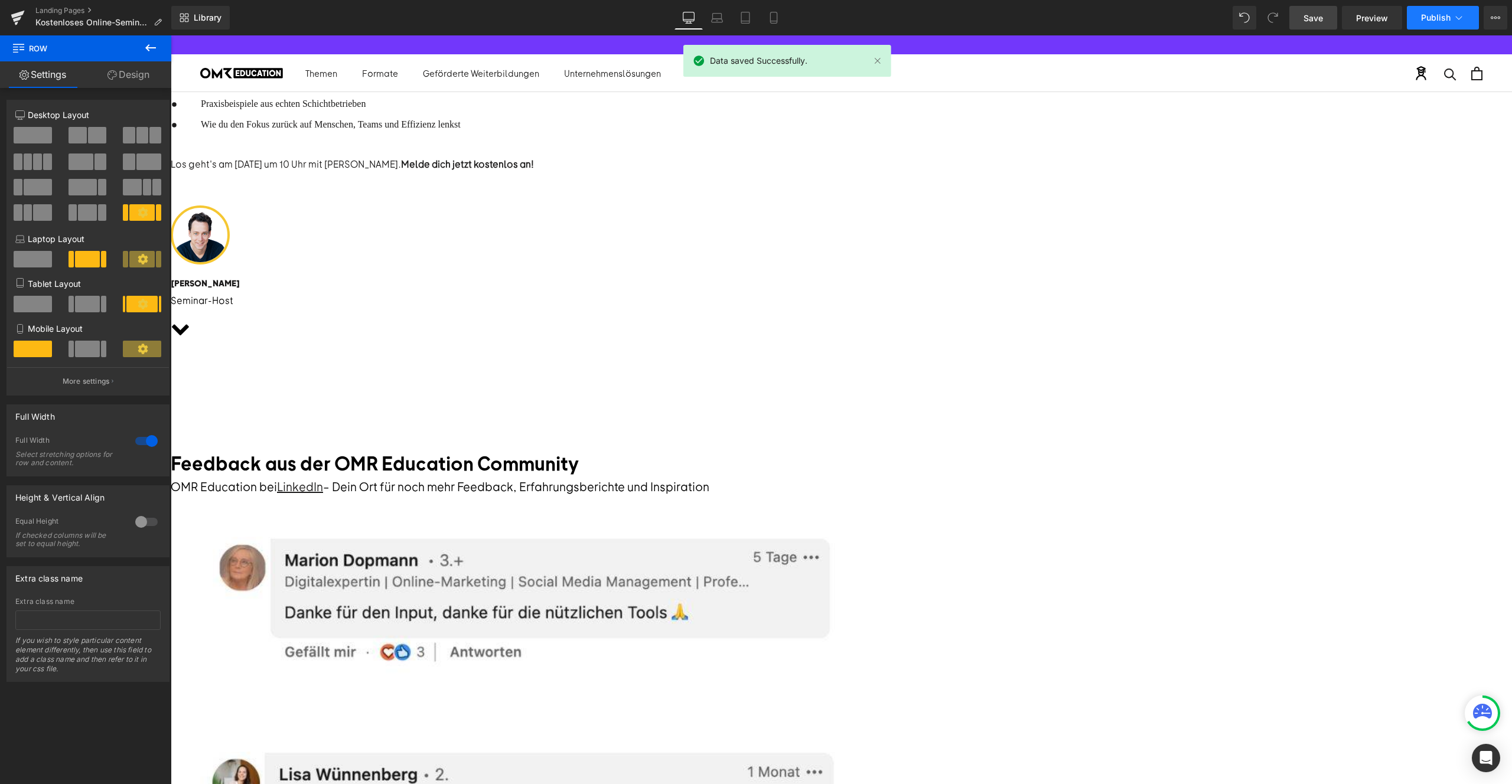
click at [1431, 10] on button "Publish" at bounding box center [1443, 18] width 72 height 24
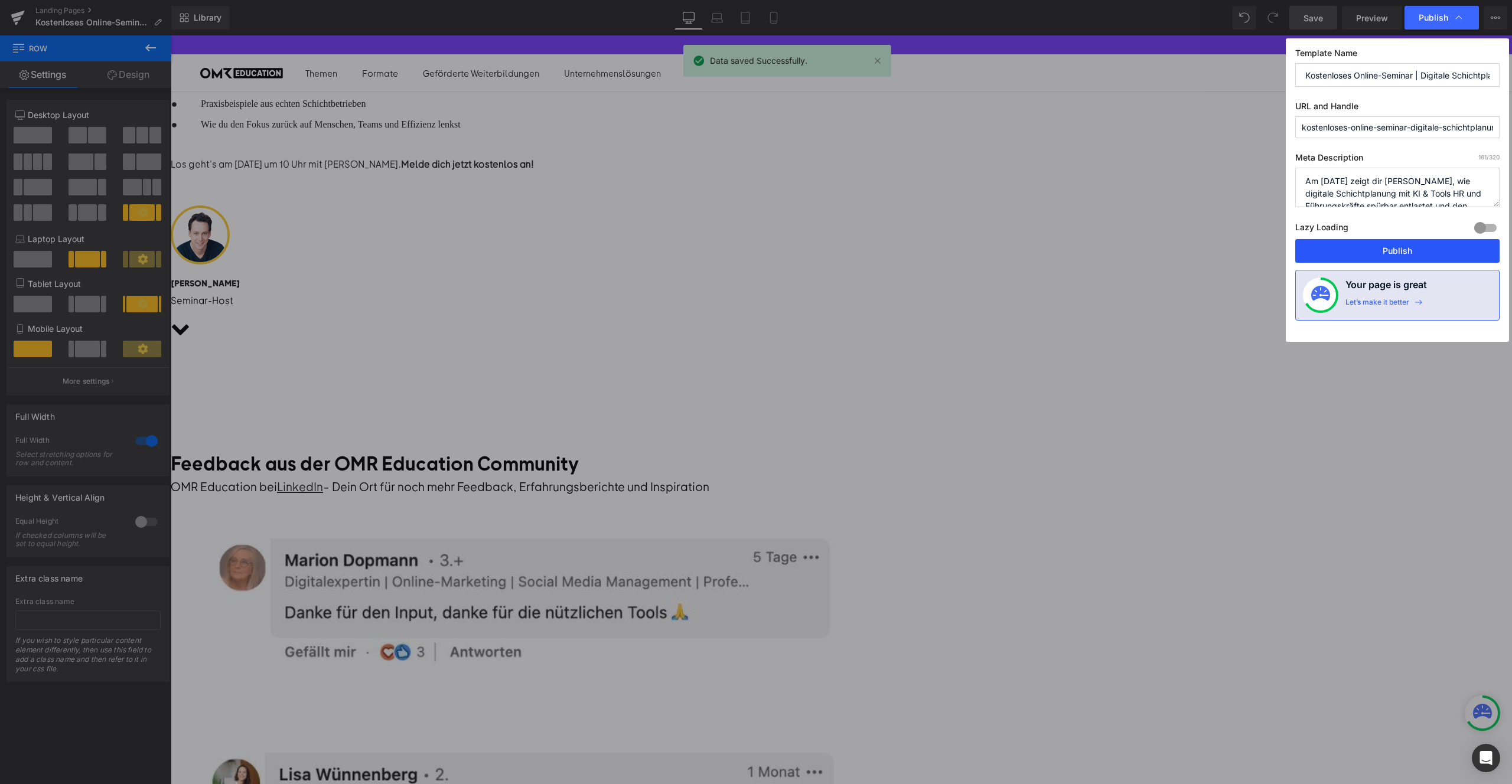
click at [1345, 241] on button "Publish" at bounding box center [1397, 251] width 205 height 24
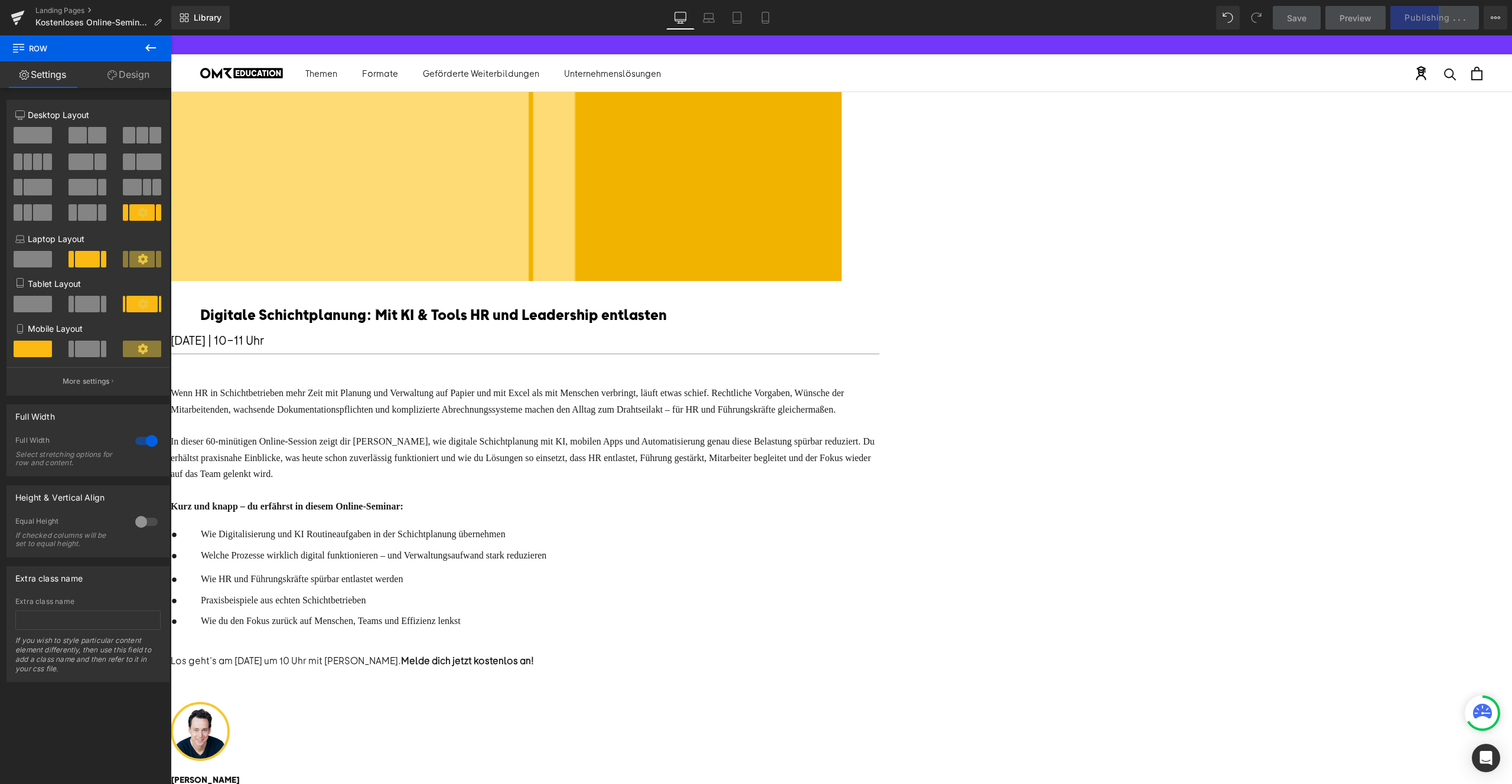
scroll to position [0, 0]
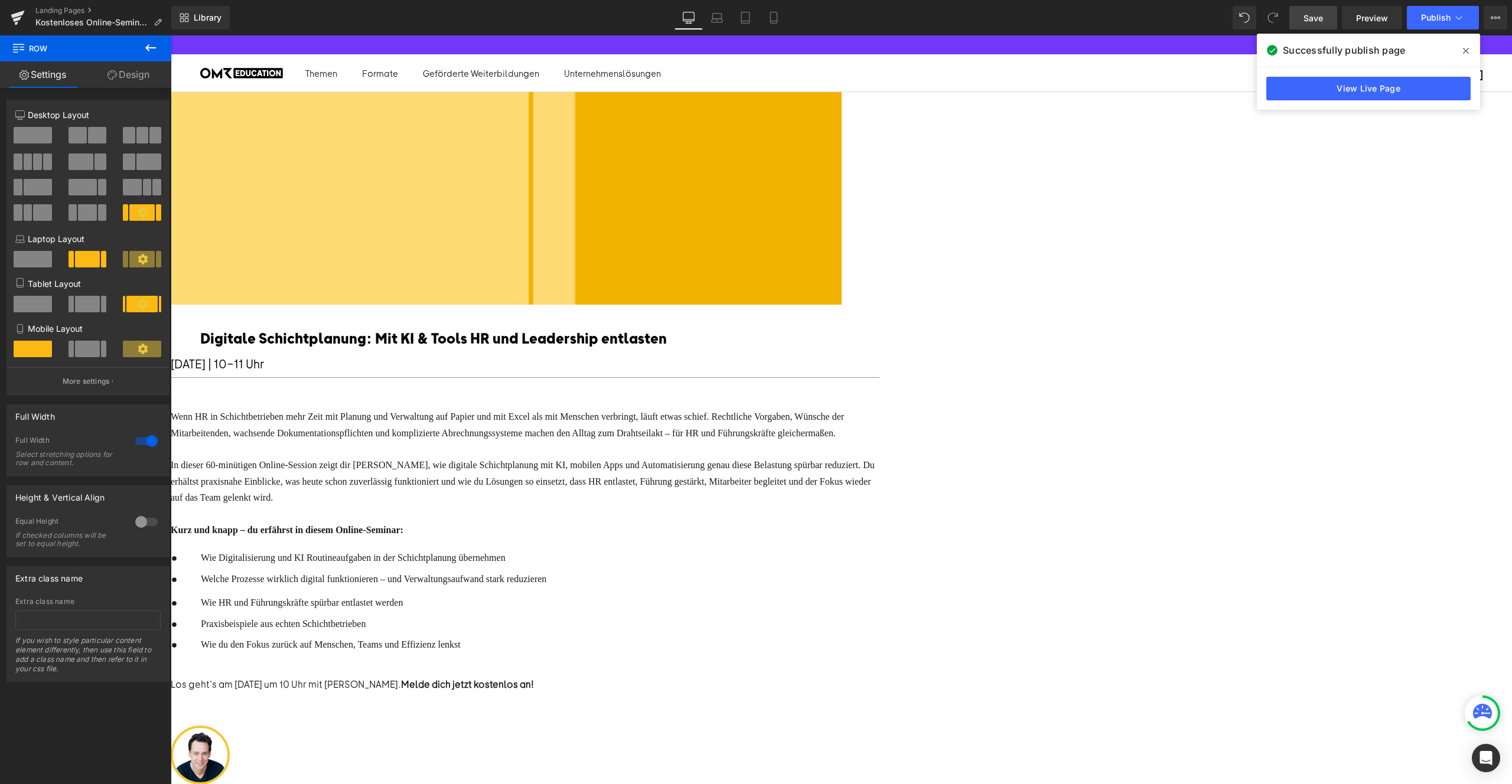
click at [1463, 53] on icon at bounding box center [1466, 50] width 6 height 9
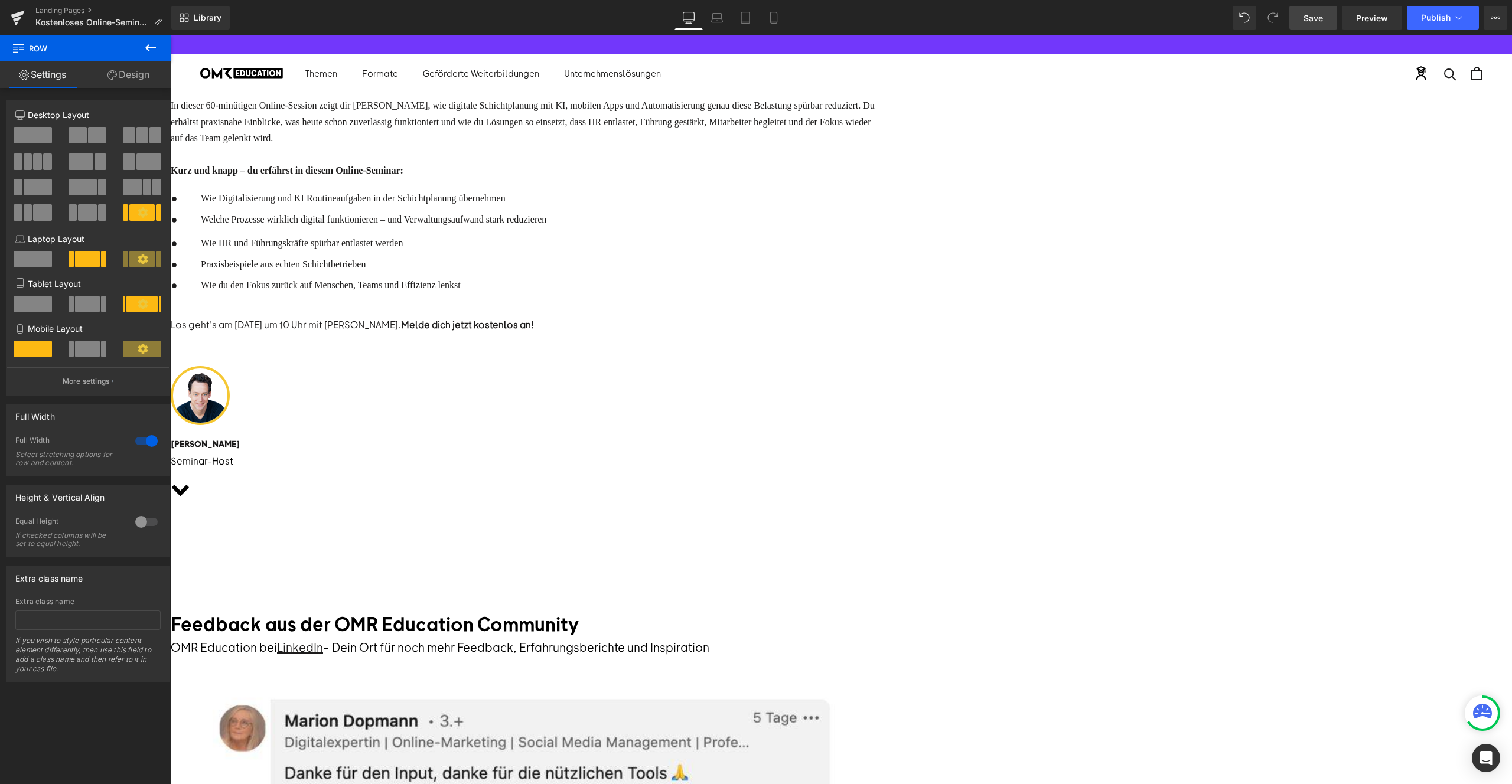
scroll to position [363, 0]
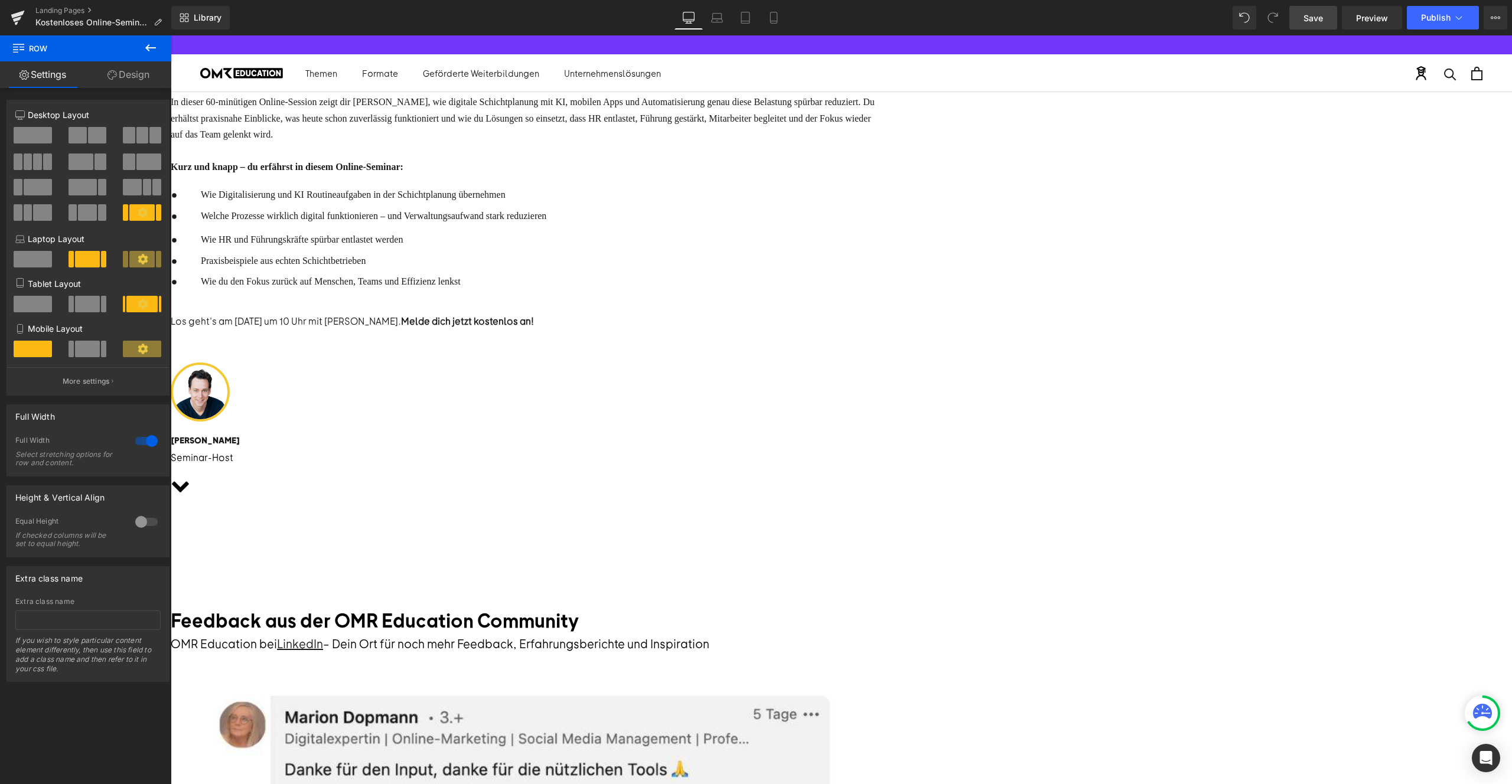
click at [841, 526] on div "Liquid" at bounding box center [171, 526] width 1342 height 0
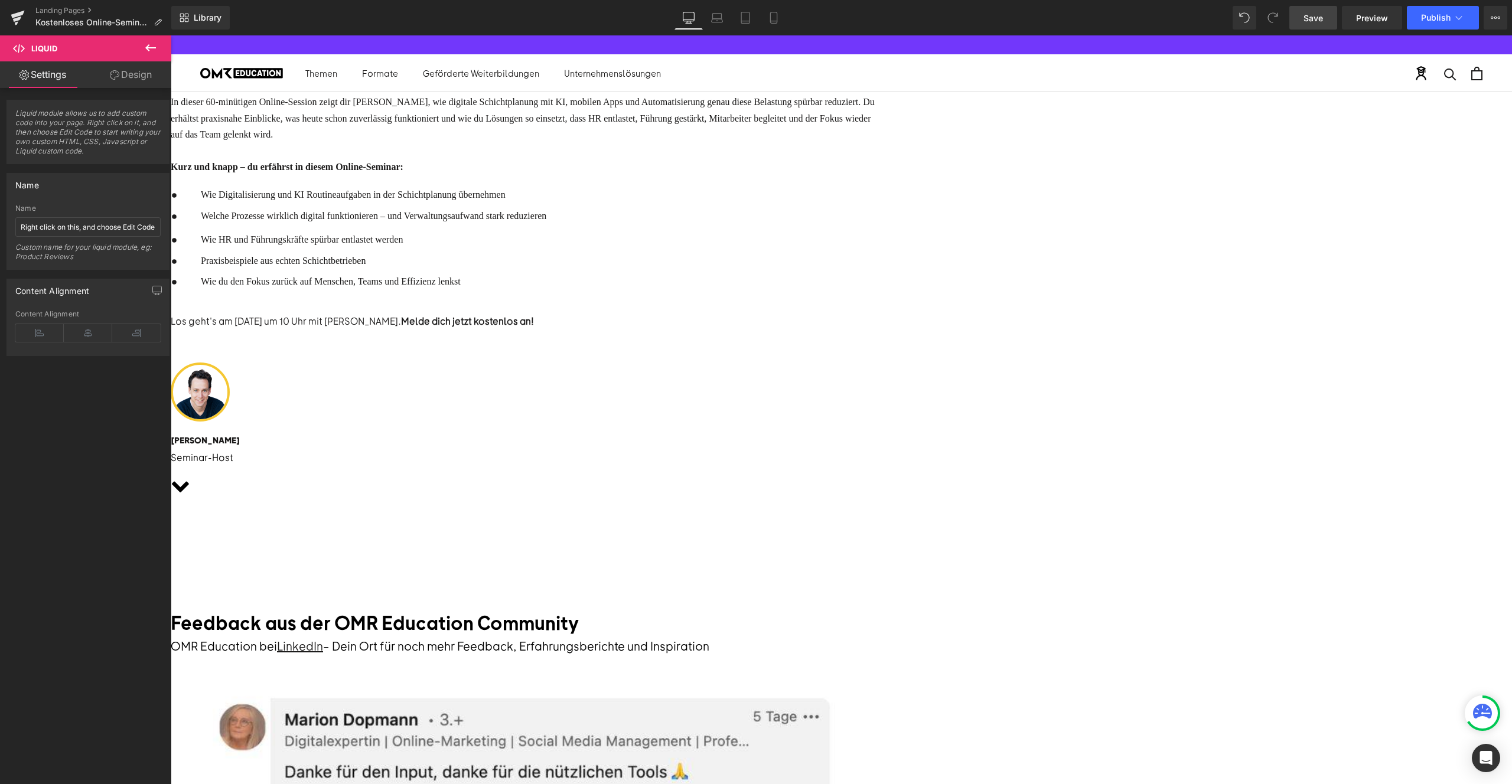
click at [841, 526] on div "Liquid" at bounding box center [171, 527] width 1342 height 3
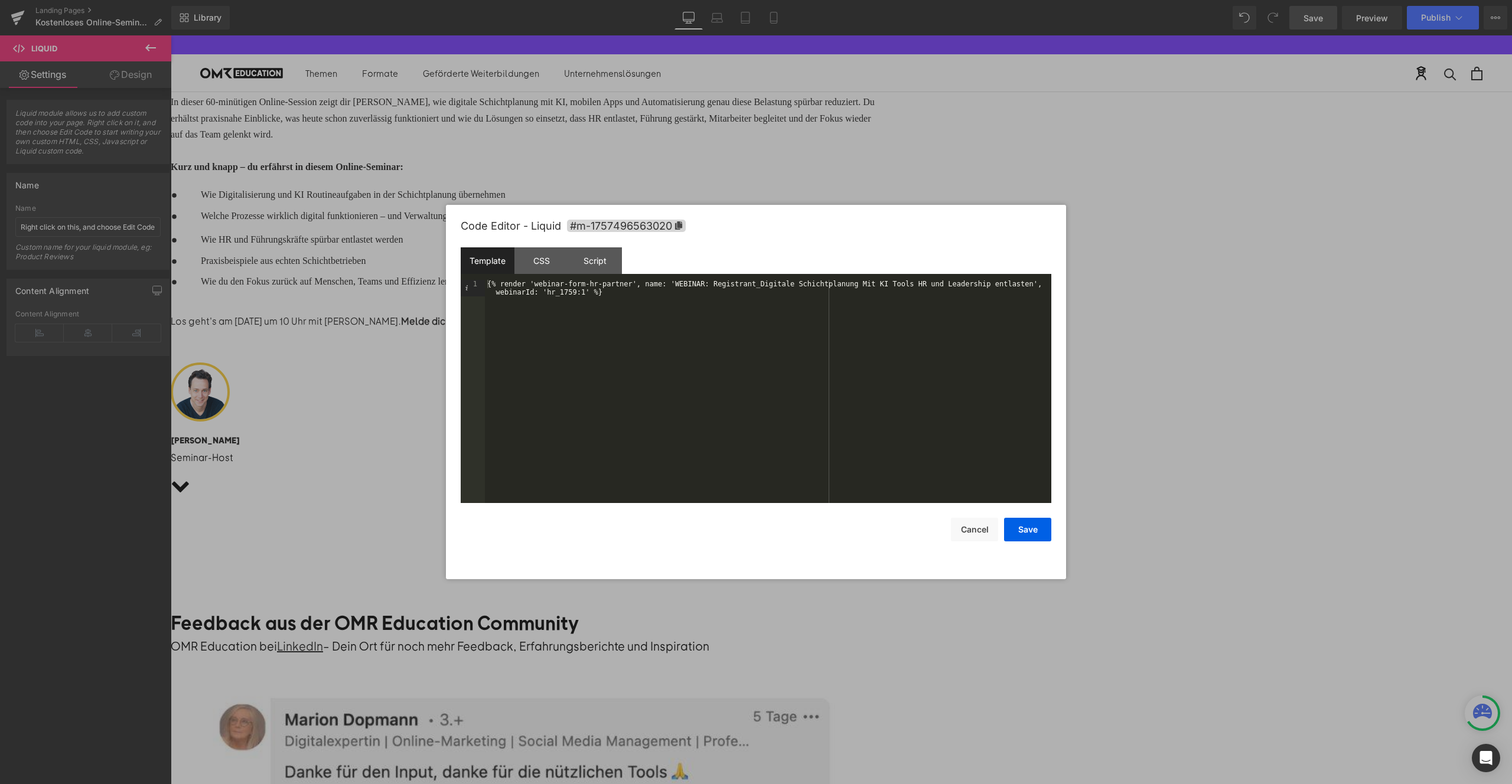
click at [625, 289] on div "{% render 'webinar-form-hr-partner', name: 'WEBINAR: Registrant_Digitale Schich…" at bounding box center [768, 408] width 567 height 256
click at [963, 526] on button "Cancel" at bounding box center [974, 529] width 47 height 24
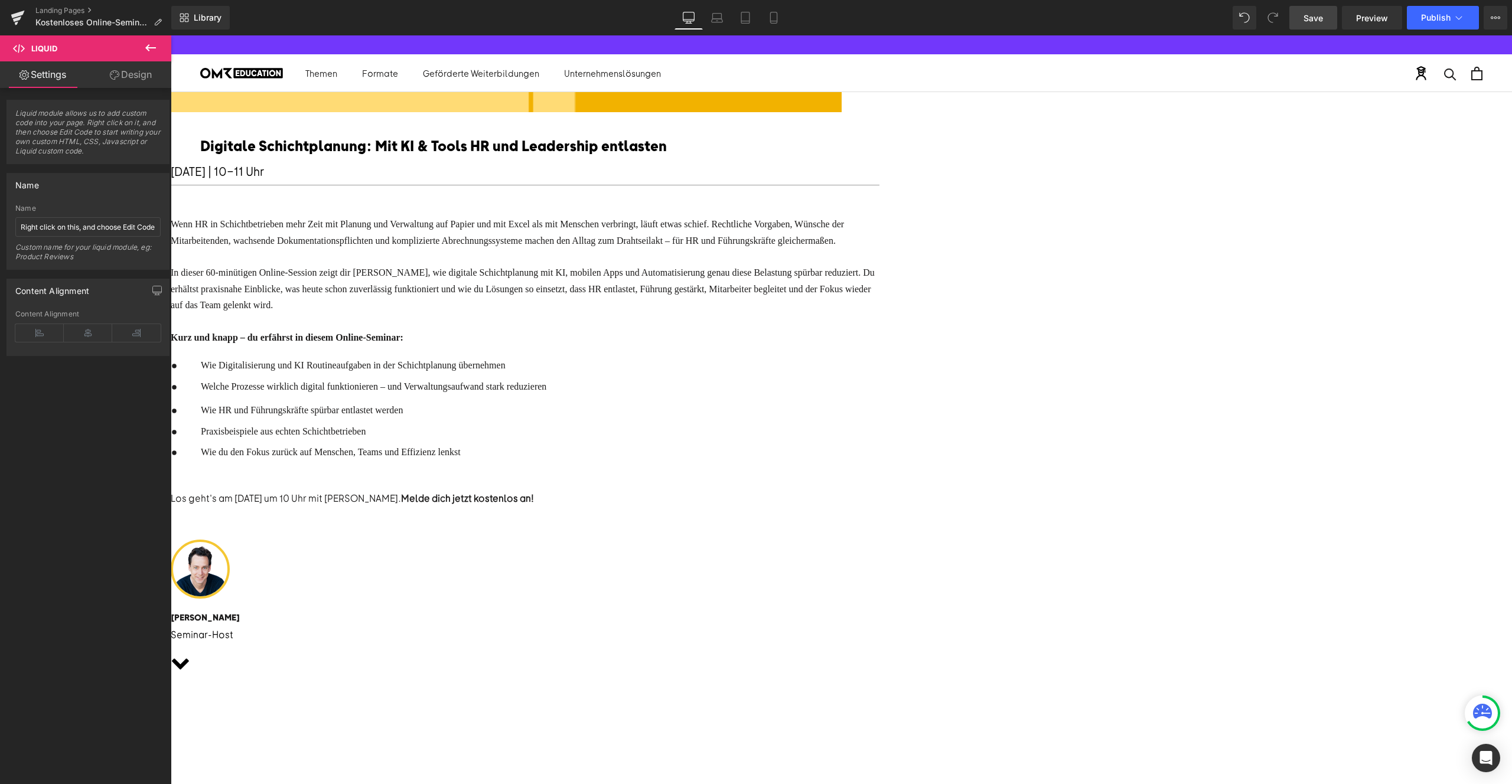
scroll to position [568, 0]
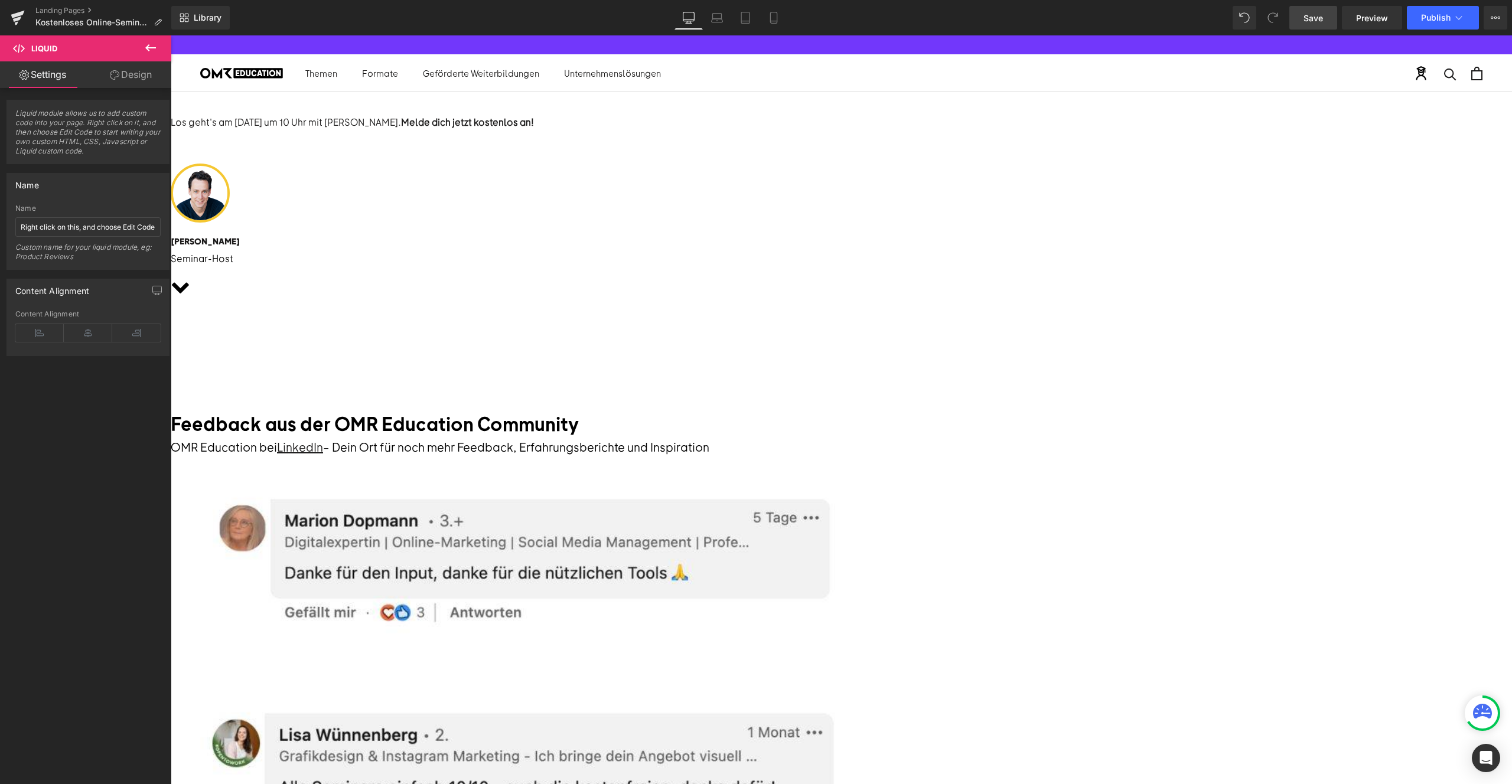
click at [841, 327] on div "Liquid" at bounding box center [171, 328] width 1342 height 3
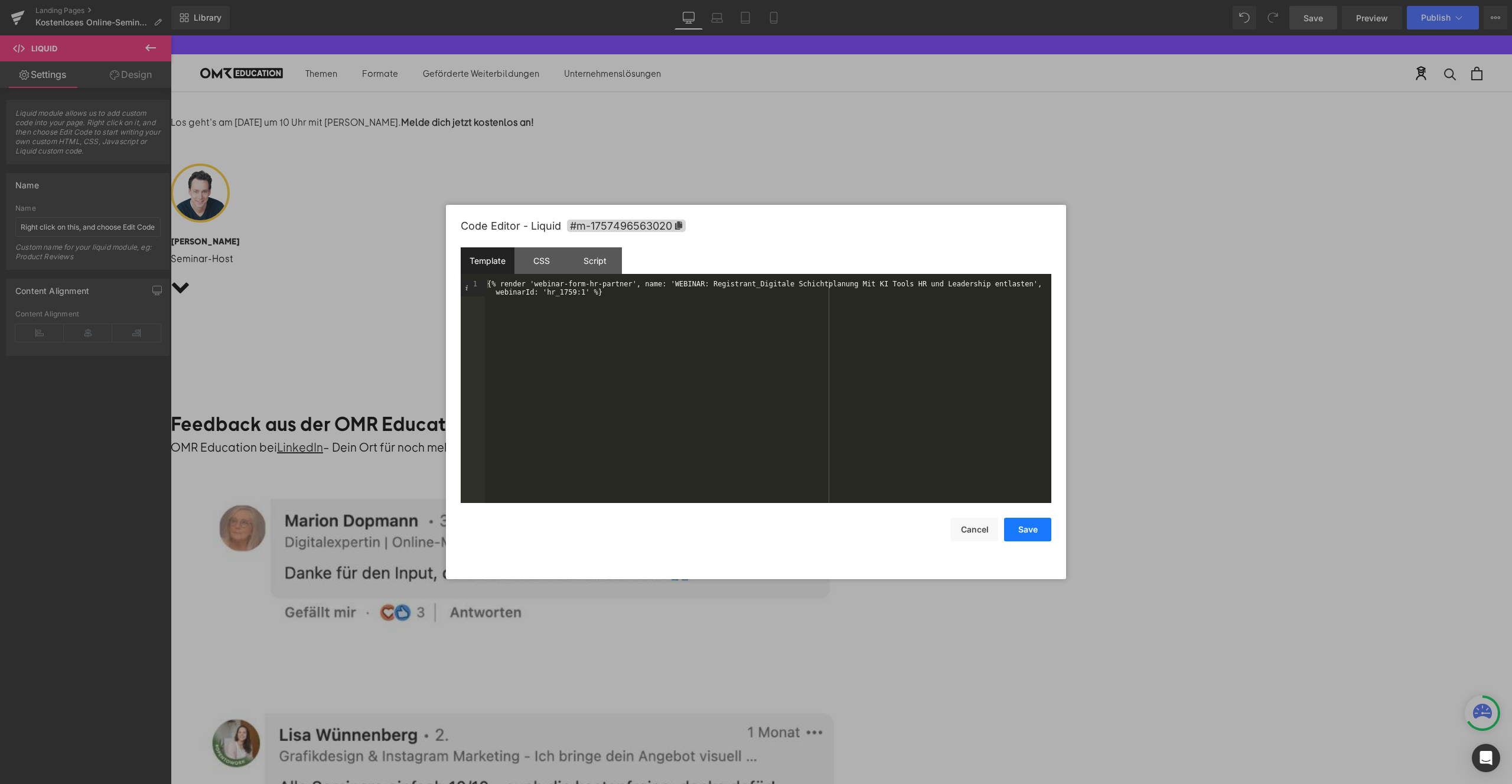
click at [1029, 531] on button "Save" at bounding box center [1027, 529] width 47 height 24
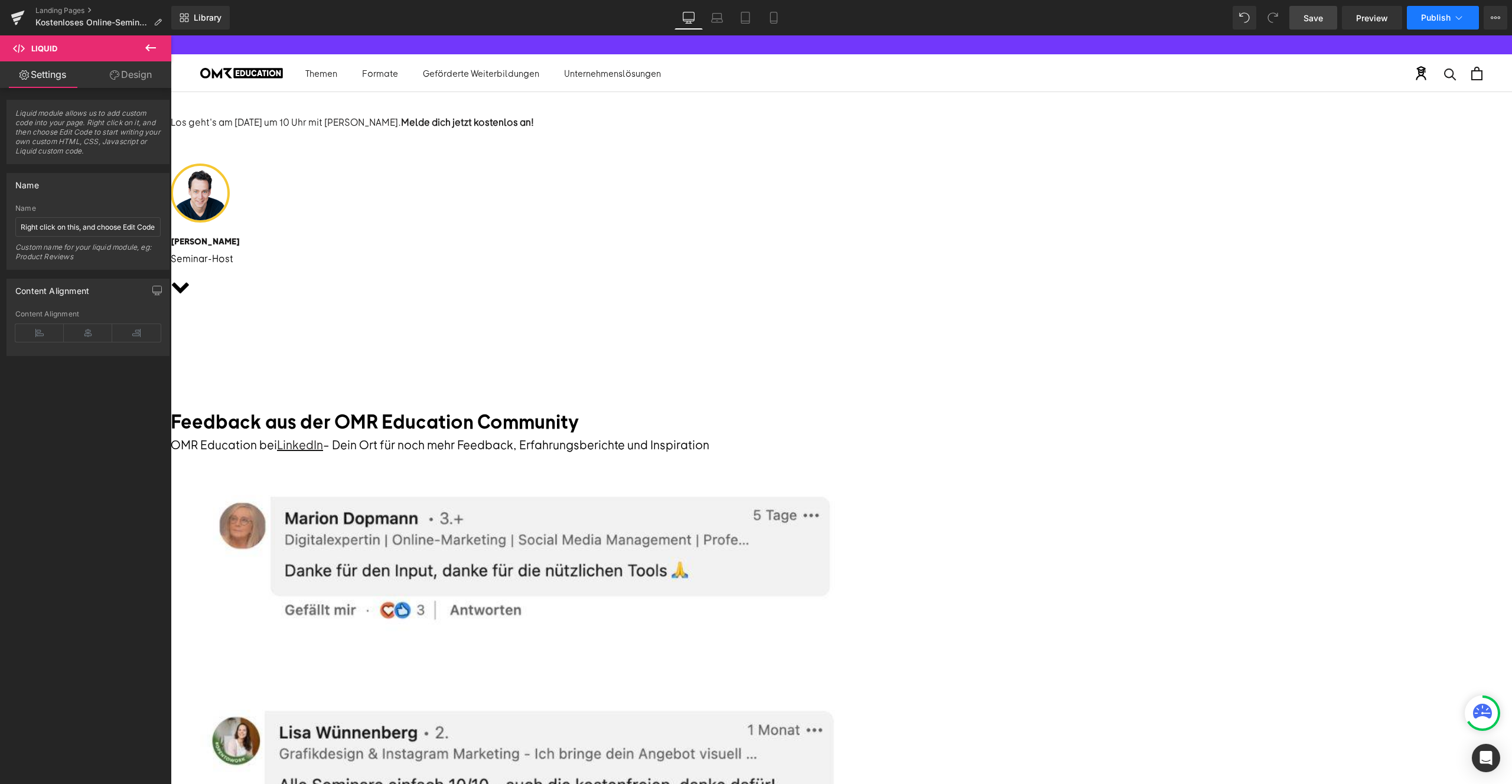
click at [1426, 23] on button "Publish" at bounding box center [1443, 18] width 72 height 24
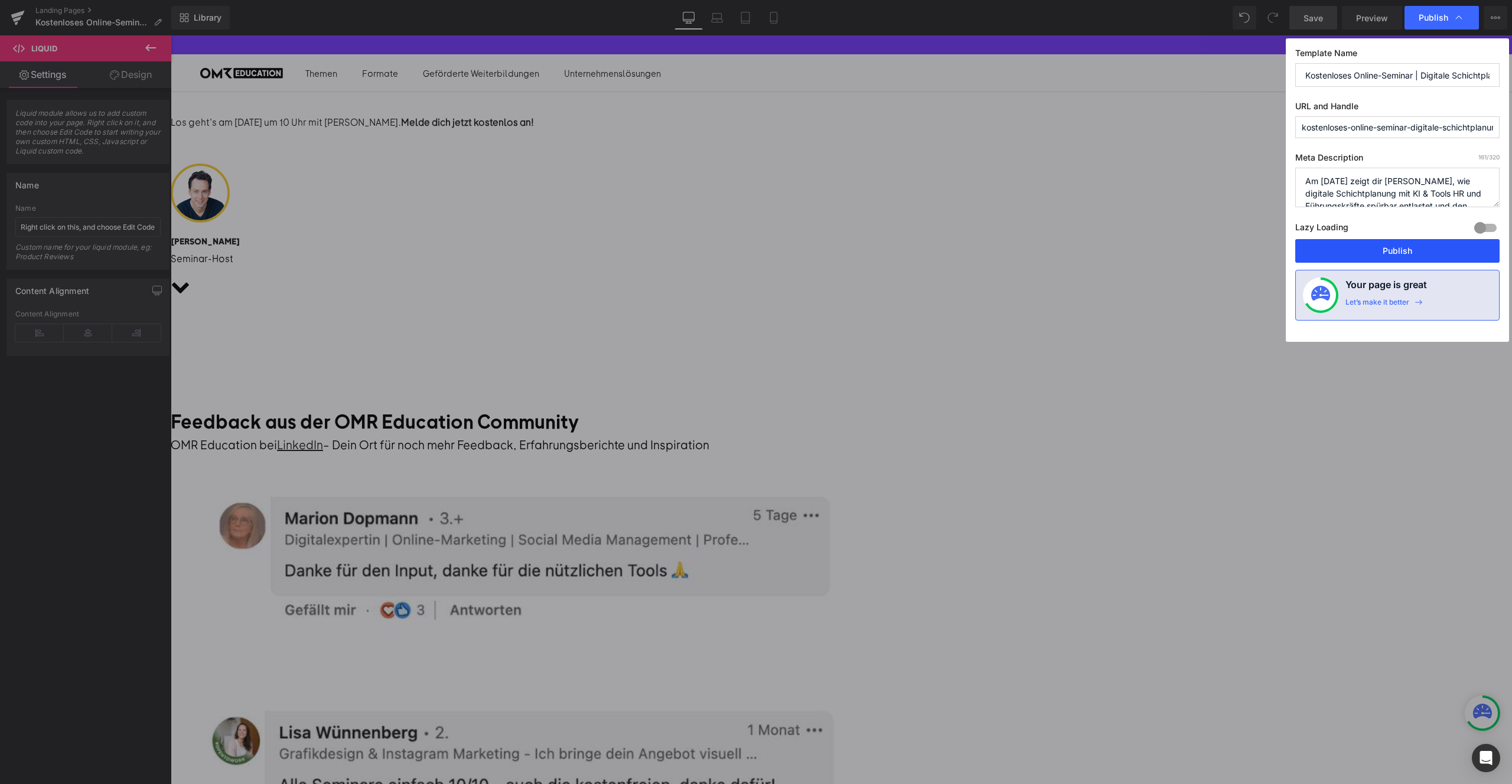
drag, startPoint x: 1417, startPoint y: 248, endPoint x: 1108, endPoint y: 146, distance: 325.4
click at [1417, 248] on button "Publish" at bounding box center [1397, 251] width 205 height 24
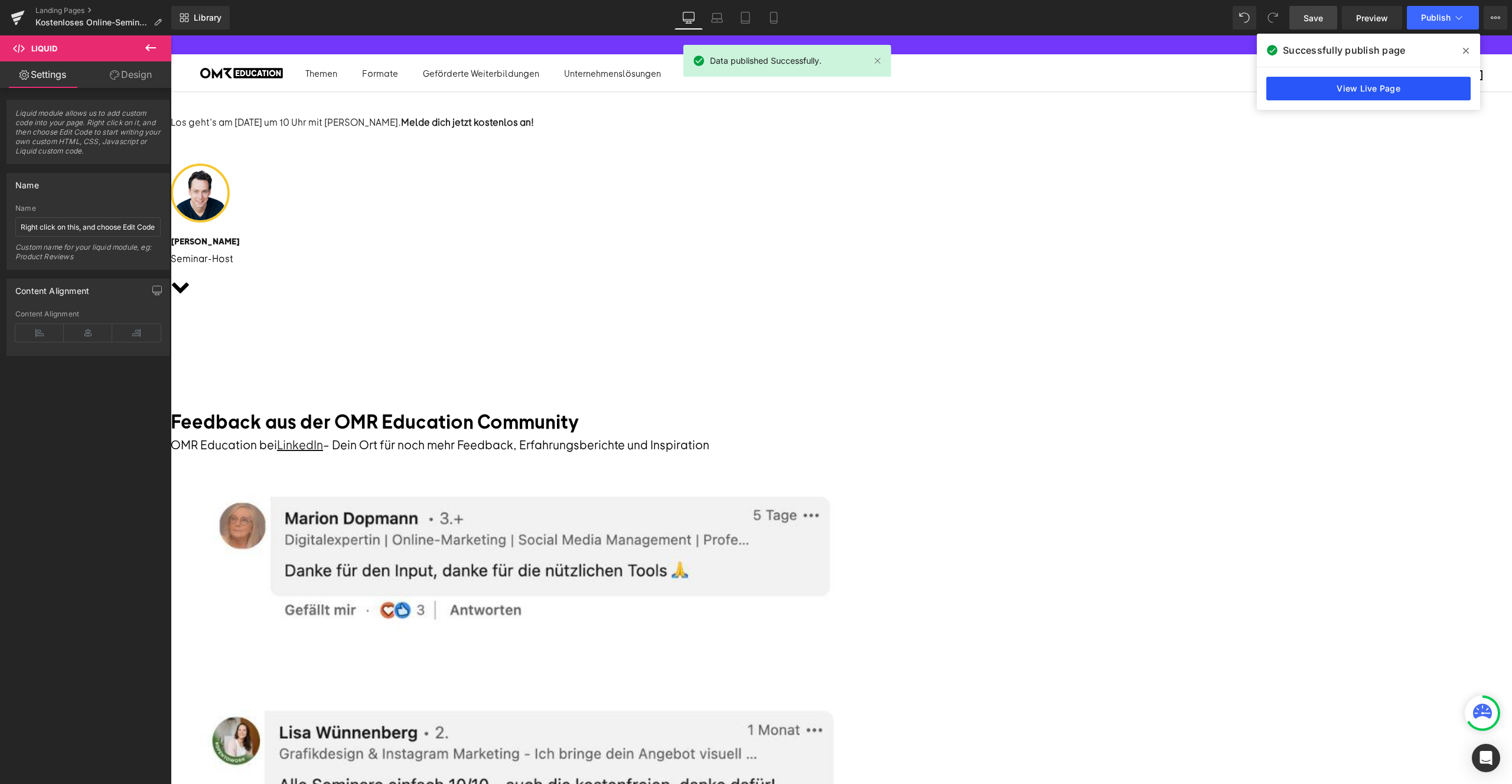
click at [1352, 79] on link "View Live Page" at bounding box center [1368, 89] width 205 height 24
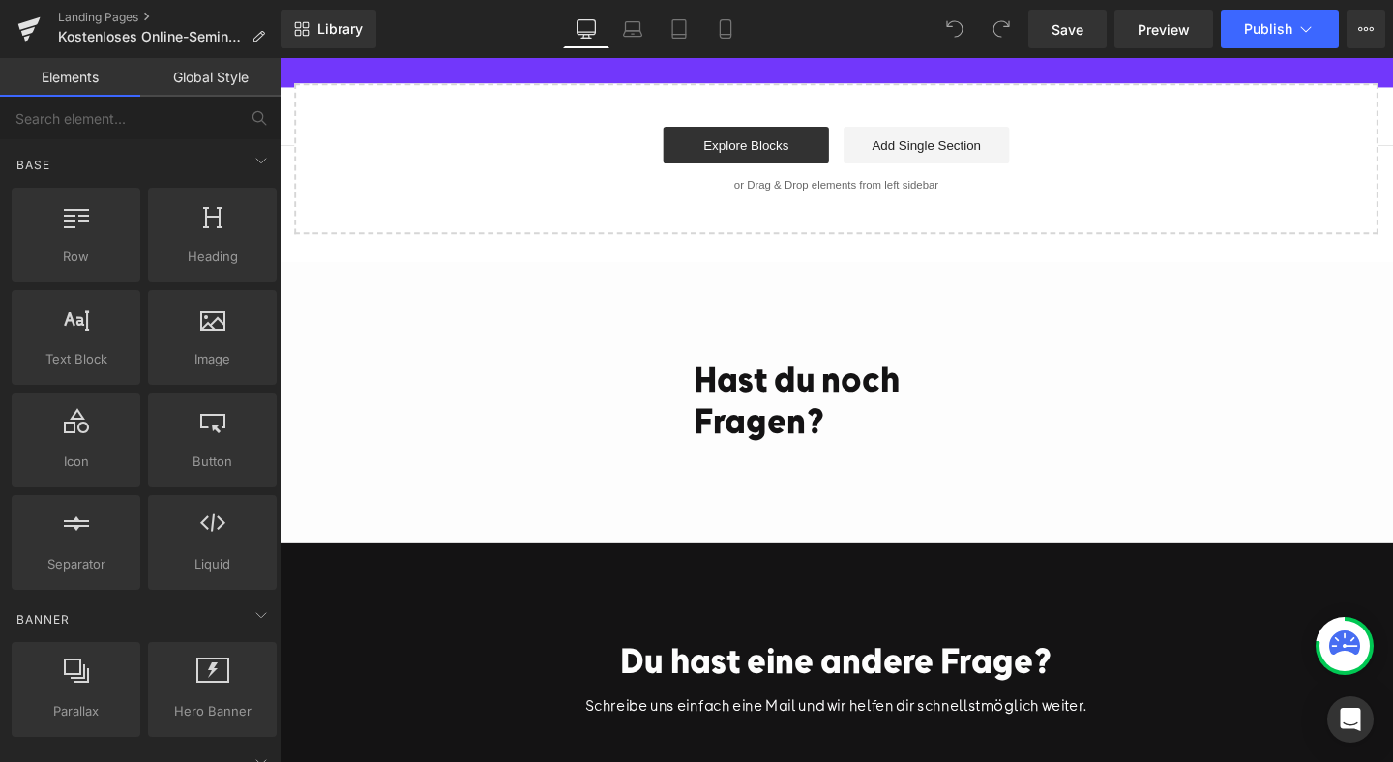
scroll to position [2835, 0]
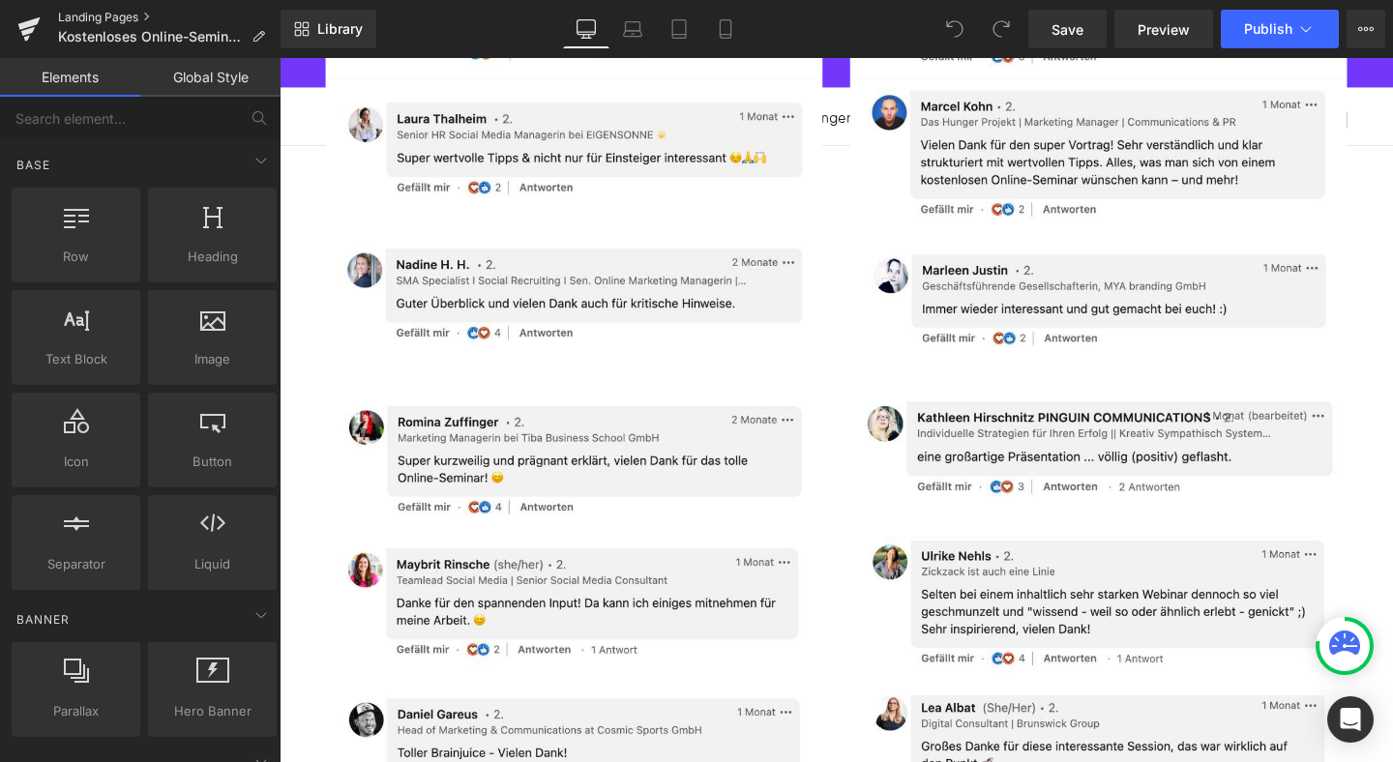
click at [111, 11] on link "Landing Pages" at bounding box center [169, 17] width 222 height 15
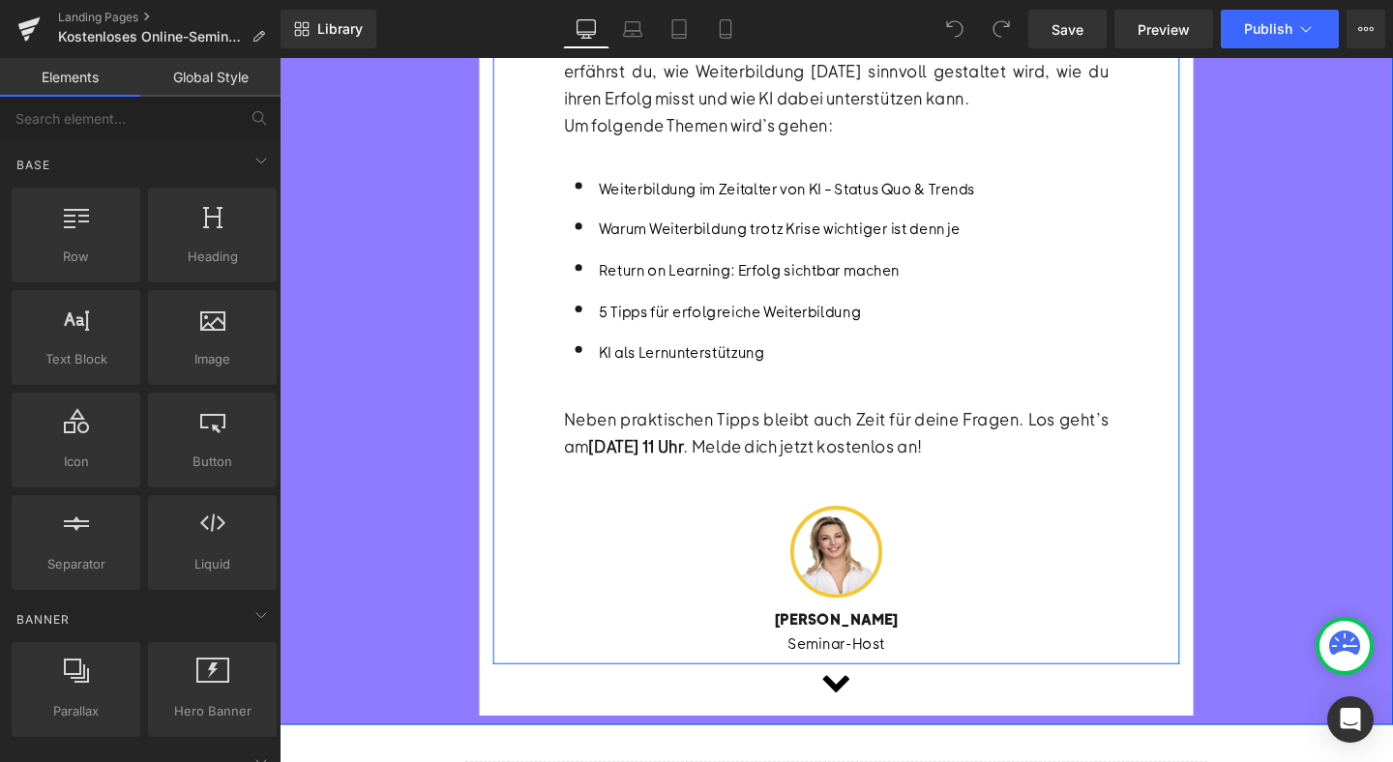
scroll to position [658, 0]
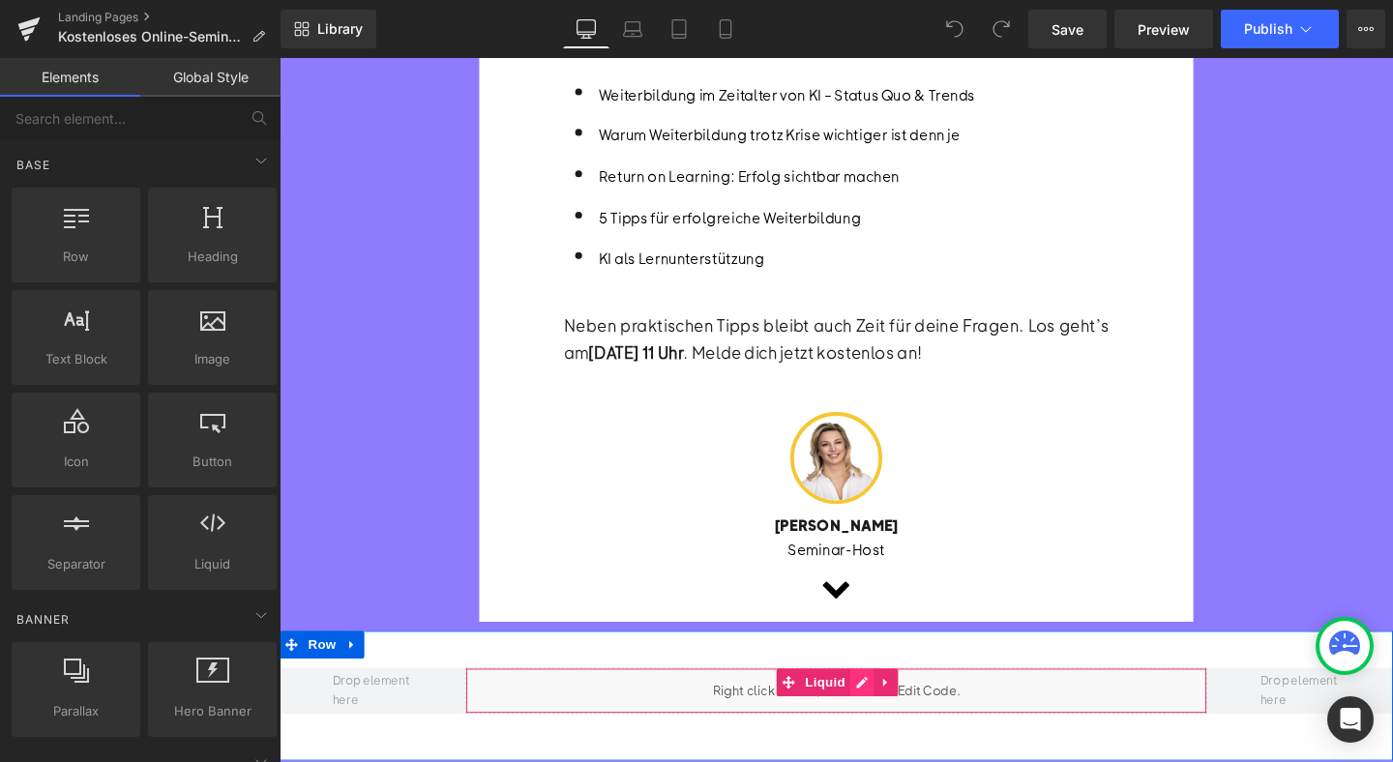
click at [881, 699] on div "Liquid" at bounding box center [865, 723] width 781 height 48
